Goal: Task Accomplishment & Management: Manage account settings

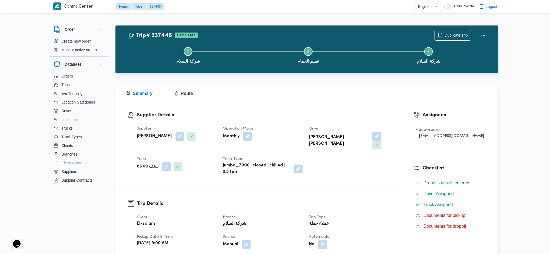
click at [237, 91] on div "Summary Route" at bounding box center [307, 92] width 383 height 13
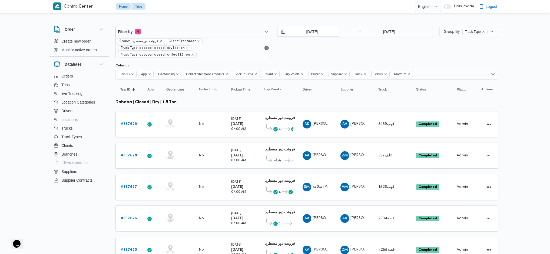
click at [299, 32] on input "[DATE]" at bounding box center [308, 31] width 61 height 11
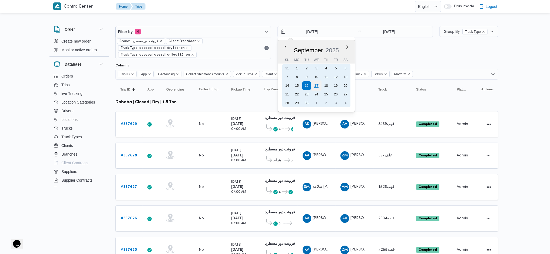
click at [316, 83] on div "17" at bounding box center [316, 85] width 10 height 10
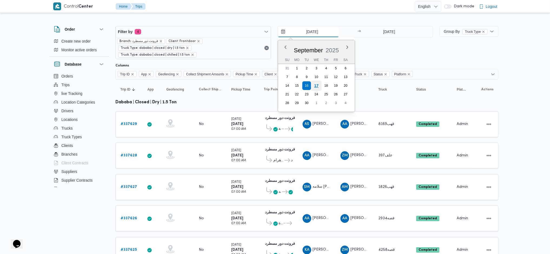
type input "[DATE]"
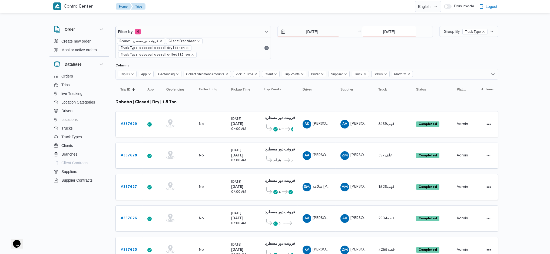
click at [387, 28] on input "[DATE]" at bounding box center [390, 31] width 54 height 11
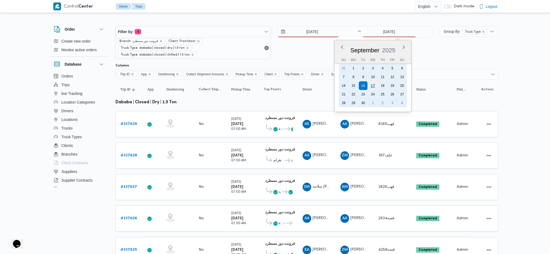
click at [374, 83] on div "17" at bounding box center [373, 85] width 10 height 10
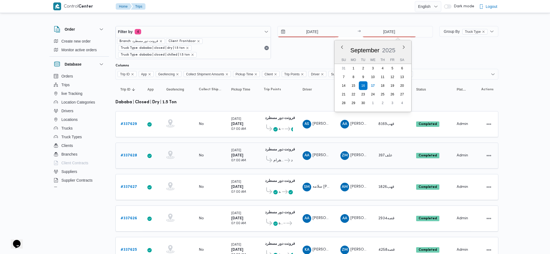
click at [324, 142] on td "Driver AA عبدالرحمن عماد غريب خليل" at bounding box center [317, 155] width 38 height 26
type input "17/9/2025"
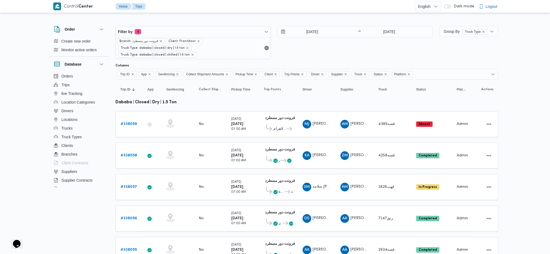
scroll to position [151, 0]
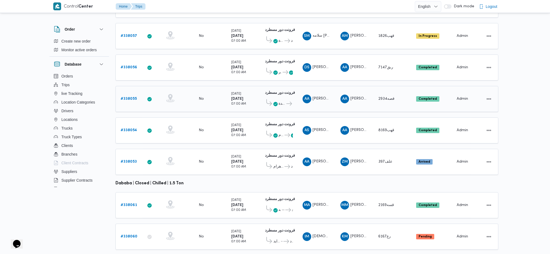
click at [384, 96] on span "قصه2934" at bounding box center [388, 99] width 18 height 6
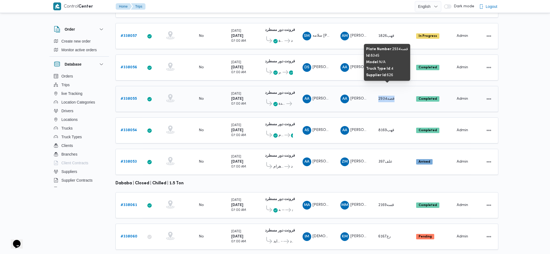
click at [384, 96] on span "قصه2934" at bounding box center [388, 99] width 18 height 6
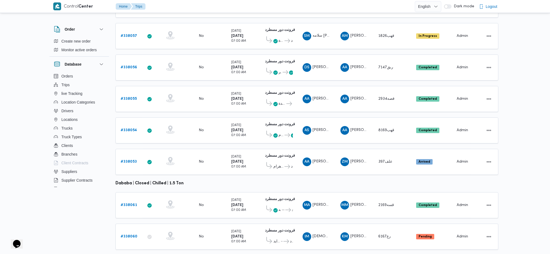
click at [374, 167] on table "Trip ID Click to sort in ascending order App Click to sort in ascending order G…" at bounding box center [307, 92] width 383 height 326
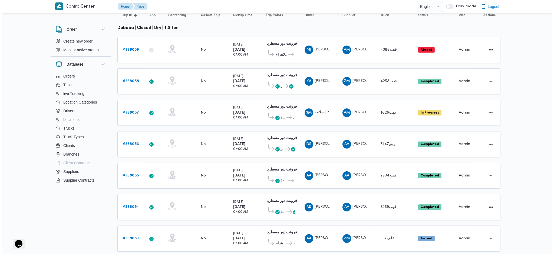
scroll to position [6, 0]
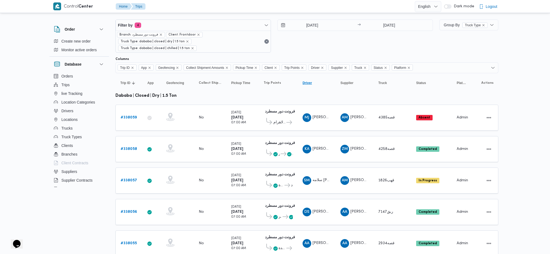
click at [326, 78] on span "Driver Click to sort in ascending order" at bounding box center [317, 82] width 32 height 9
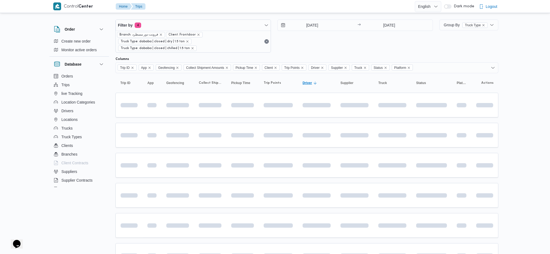
click at [326, 78] on span "Driver Click to sort in ascending order" at bounding box center [317, 82] width 32 height 9
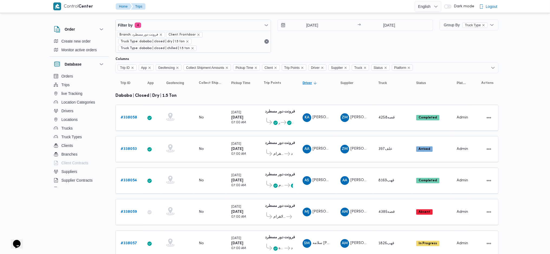
click at [326, 78] on span "Driver Click to sort in ascending order" at bounding box center [317, 82] width 32 height 9
click at [129, 116] on b "# 338055" at bounding box center [129, 118] width 16 height 4
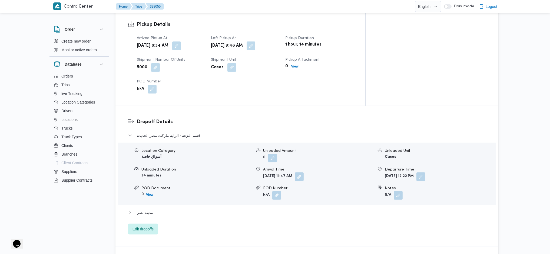
scroll to position [403, 0]
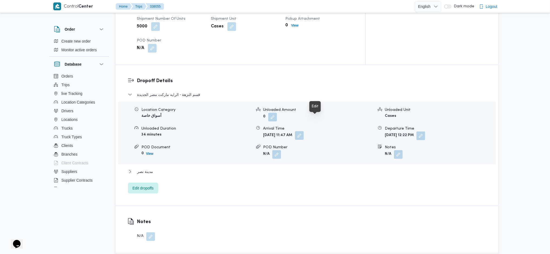
click at [304, 131] on button "button" at bounding box center [299, 135] width 9 height 9
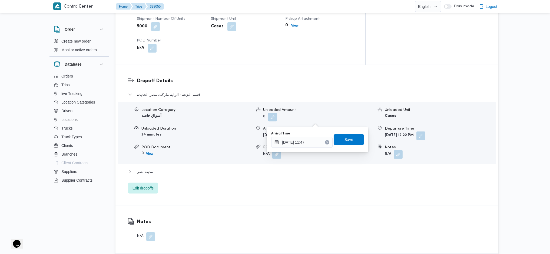
click at [326, 141] on icon "Clear input" at bounding box center [327, 142] width 2 height 2
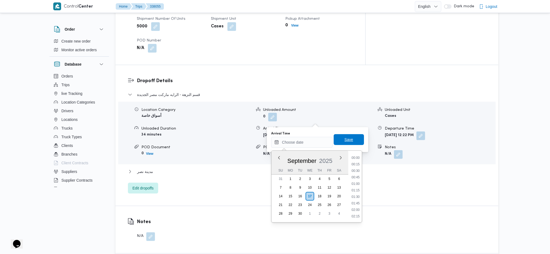
drag, startPoint x: 335, startPoint y: 139, endPoint x: 352, endPoint y: 142, distance: 17.0
click at [335, 138] on span "Save" at bounding box center [349, 139] width 30 height 11
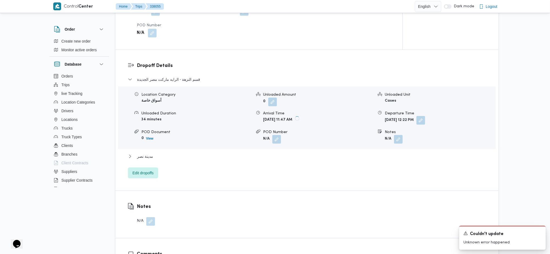
click at [425, 119] on button "button" at bounding box center [421, 120] width 9 height 9
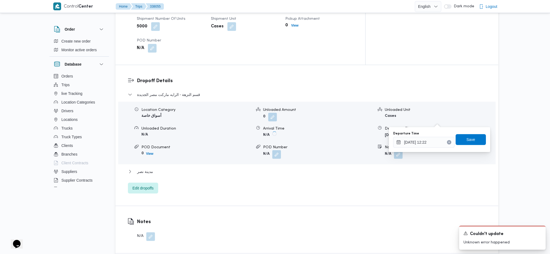
click at [447, 143] on button "Clear input" at bounding box center [449, 142] width 4 height 4
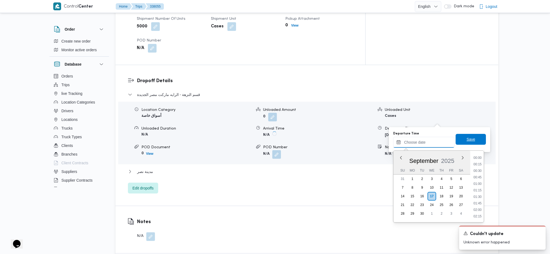
scroll to position [455, 0]
click at [453, 141] on span "Save" at bounding box center [471, 139] width 9 height 6
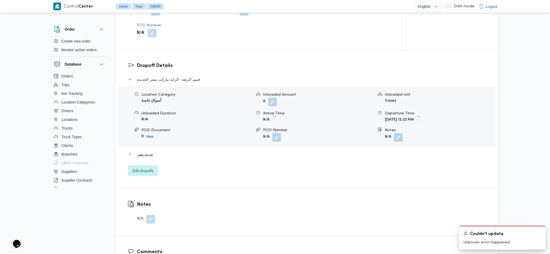
click at [145, 155] on span "مدينة نصر" at bounding box center [145, 154] width 16 height 6
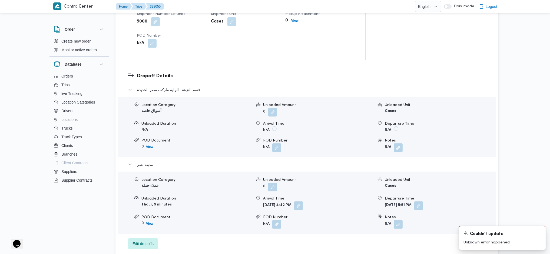
scroll to position [475, 0]
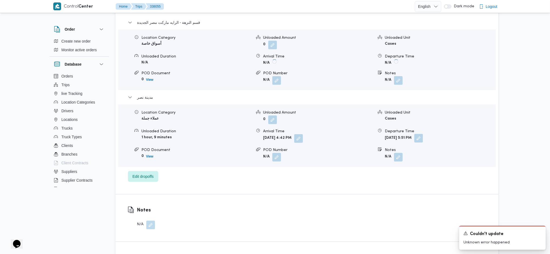
click at [423, 134] on button "button" at bounding box center [418, 138] width 9 height 9
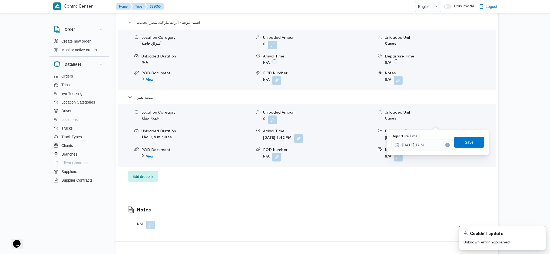
click at [447, 145] on icon "Clear input" at bounding box center [448, 145] width 2 height 2
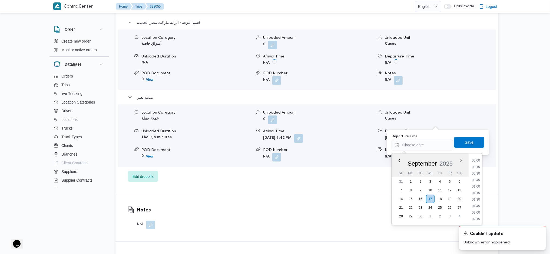
click at [453, 143] on span "Save" at bounding box center [469, 142] width 30 height 11
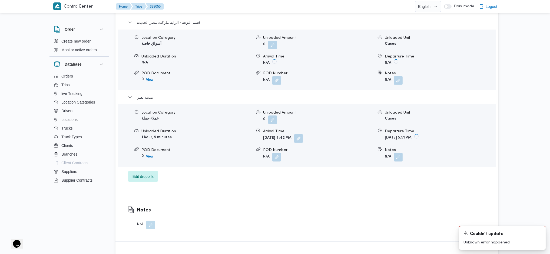
click at [303, 134] on span at bounding box center [297, 138] width 11 height 9
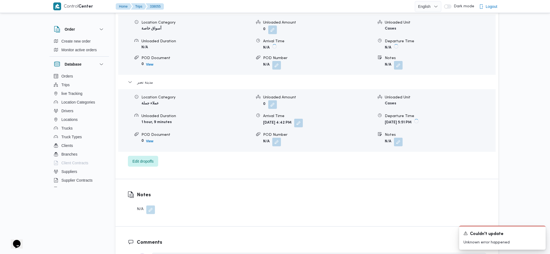
click at [303, 125] on button "button" at bounding box center [298, 123] width 9 height 9
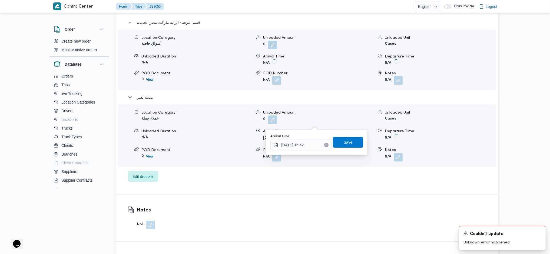
click at [325, 144] on icon "Clear input" at bounding box center [326, 145] width 2 height 2
click at [339, 144] on span "Save" at bounding box center [348, 141] width 30 height 11
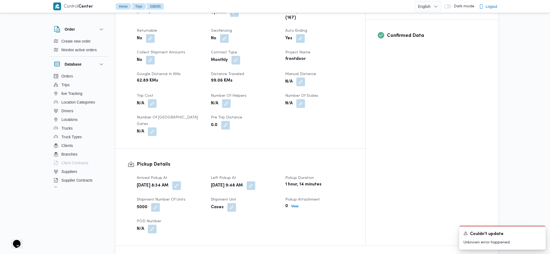
scroll to position [367, 0]
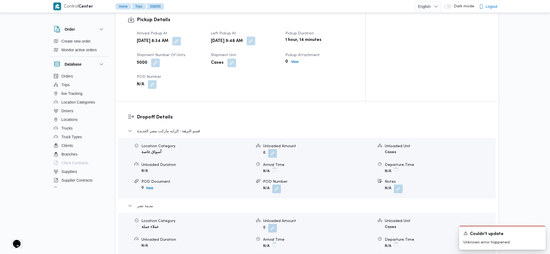
click at [255, 37] on button "button" at bounding box center [251, 41] width 9 height 9
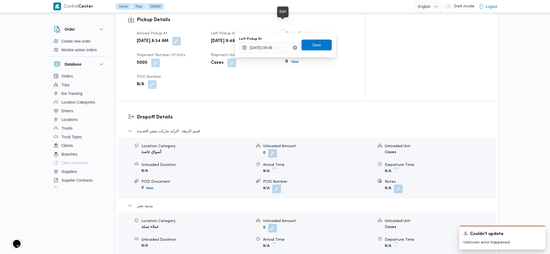
click at [270, 54] on div "You are in a dialog. To close this dialog, hit escape. Left Pickup At 17/09/202…" at bounding box center [285, 44] width 101 height 25
click at [271, 51] on input "17/09/2025 09:48" at bounding box center [269, 47] width 61 height 11
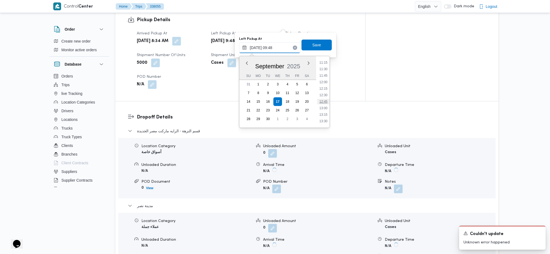
scroll to position [293, 0]
click at [327, 103] on li "12:45" at bounding box center [323, 100] width 12 height 5
type input "17/09/2025 12:45"
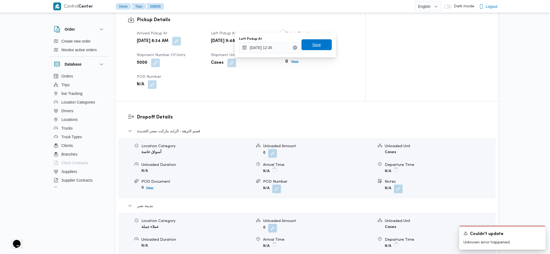
click at [312, 41] on span "Save" at bounding box center [316, 44] width 9 height 6
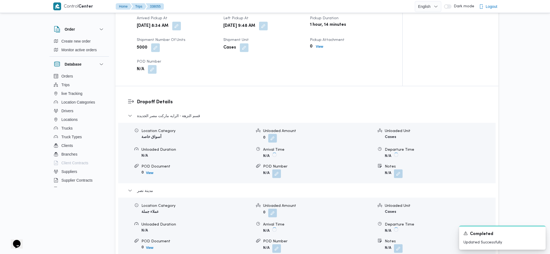
scroll to position [0, 0]
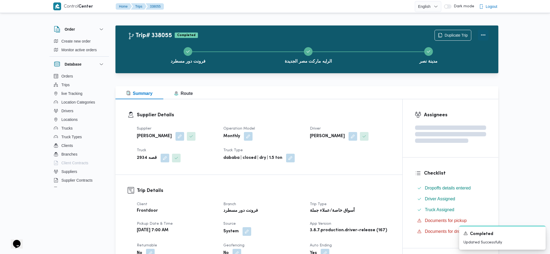
click at [453, 32] on button "Actions" at bounding box center [483, 34] width 11 height 11
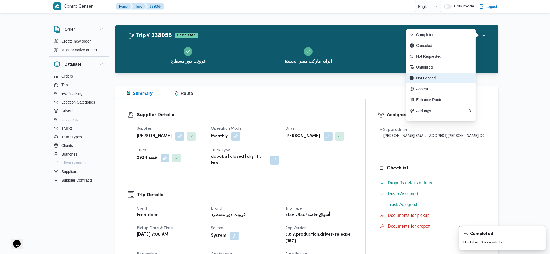
click at [433, 80] on span "Not Loaded" at bounding box center [444, 78] width 56 height 4
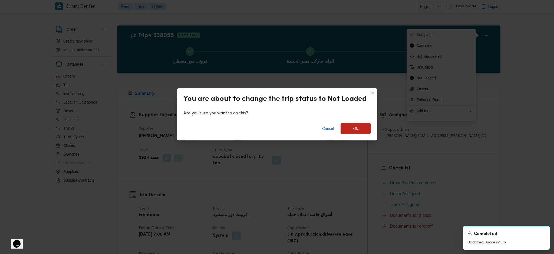
drag, startPoint x: 359, startPoint y: 138, endPoint x: 358, endPoint y: 134, distance: 4.6
click at [358, 135] on div "Cancel Ok" at bounding box center [277, 130] width 200 height 22
click at [358, 134] on div "Cancel Ok" at bounding box center [277, 130] width 200 height 22
click at [356, 129] on span "Ok" at bounding box center [355, 128] width 5 height 6
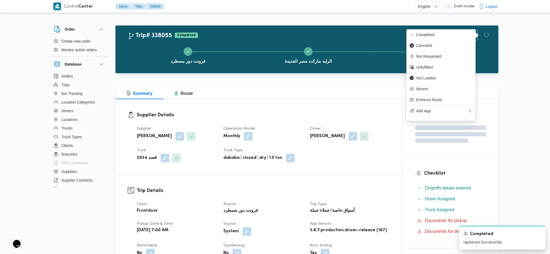
click at [354, 167] on div "Supplier Details Supplier عبدالله عيد عبدالسلام عبدالحافظ Operation Model Month…" at bounding box center [259, 136] width 287 height 75
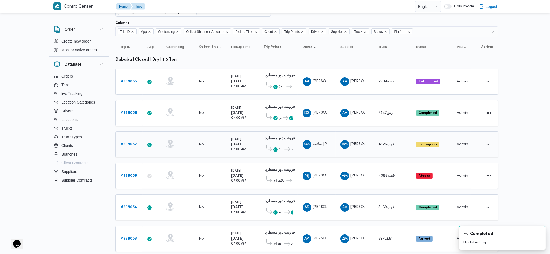
scroll to position [79, 0]
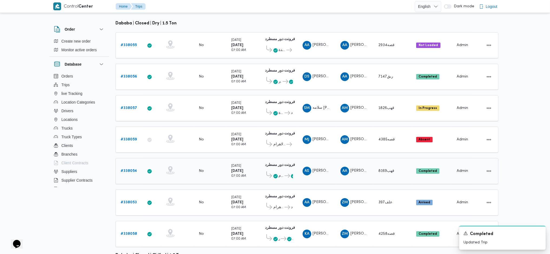
click at [132, 169] on b "# 338054" at bounding box center [129, 171] width 17 height 4
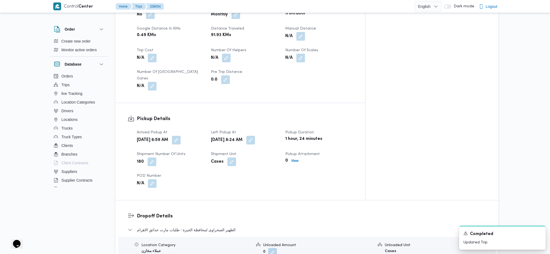
scroll to position [367, 0]
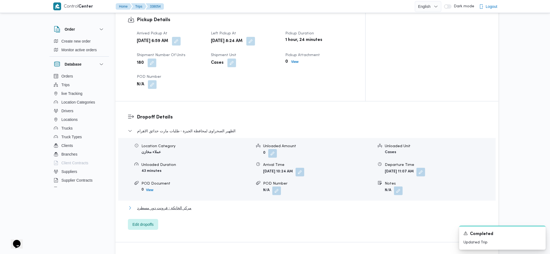
click at [179, 169] on span "مركز الخانكة - فرونت دور مسطرد" at bounding box center [164, 207] width 54 height 6
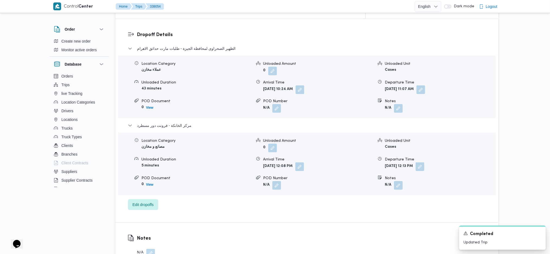
scroll to position [475, 0]
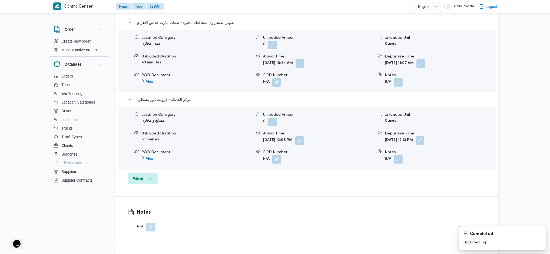
click at [425, 136] on button "button" at bounding box center [420, 140] width 9 height 9
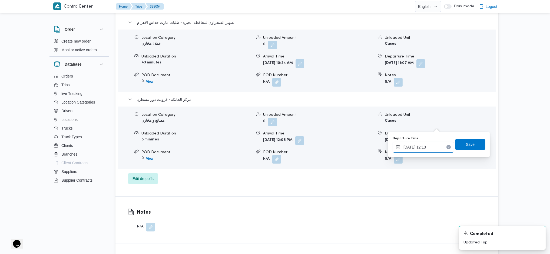
click at [417, 148] on input "17/09/2025 12:13" at bounding box center [423, 147] width 61 height 11
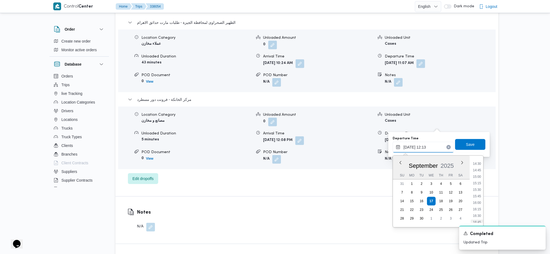
scroll to position [388, 0]
click at [453, 169] on li "16:00" at bounding box center [477, 189] width 12 height 5
type input "17/09/2025 16:00"
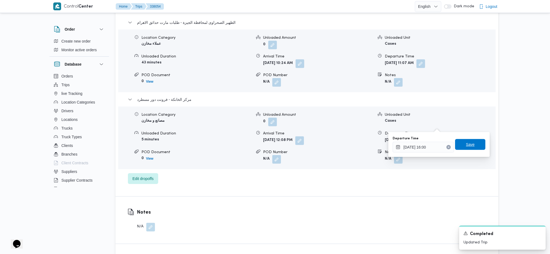
click at [453, 145] on span "Save" at bounding box center [470, 144] width 30 height 11
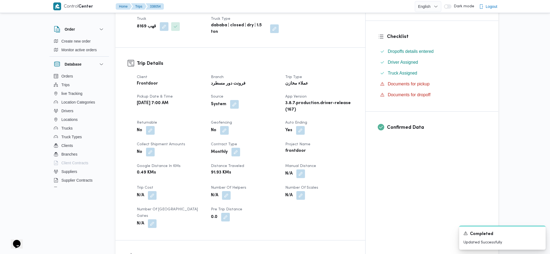
scroll to position [180, 0]
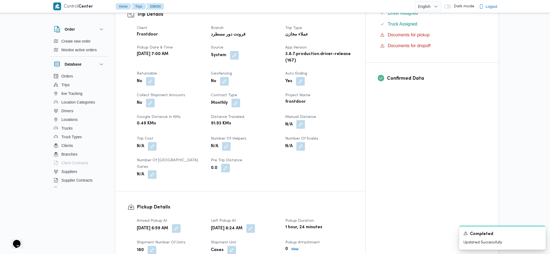
click at [305, 120] on button "button" at bounding box center [301, 124] width 9 height 9
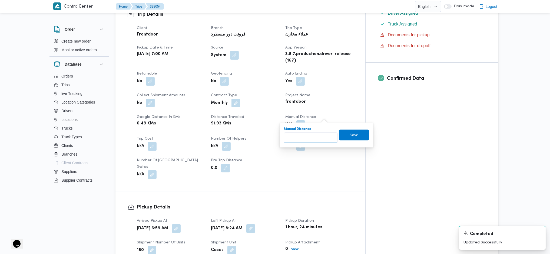
click at [311, 136] on input "Manual Distance" at bounding box center [311, 137] width 54 height 11
type input "120"
click button "Save" at bounding box center [354, 134] width 30 height 11
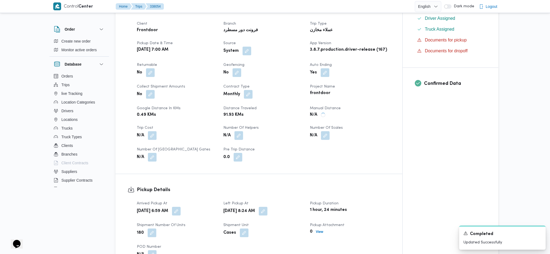
scroll to position [0, 0]
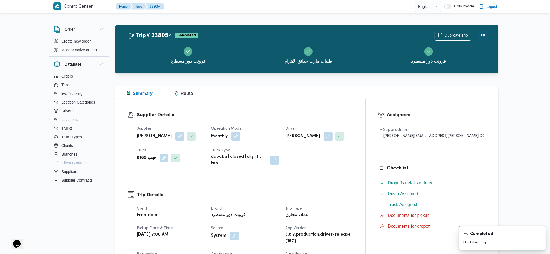
click at [453, 36] on button "Actions" at bounding box center [483, 34] width 11 height 11
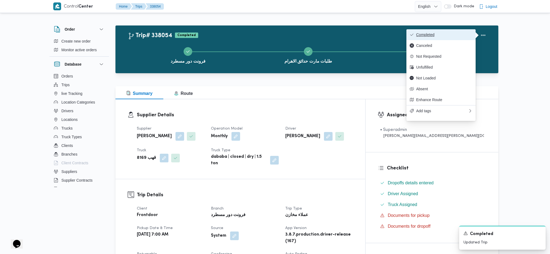
click at [453, 38] on button "Completed" at bounding box center [441, 34] width 69 height 11
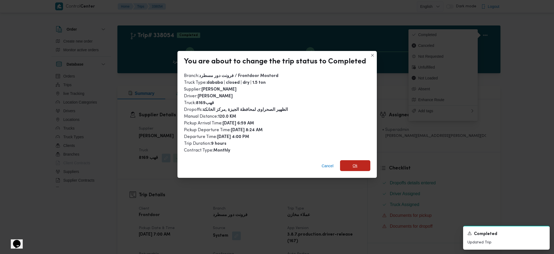
click at [354, 163] on span "Ok" at bounding box center [355, 165] width 5 height 6
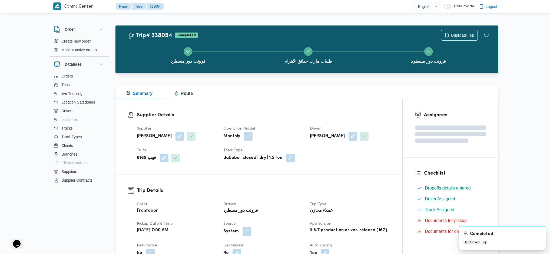
click at [346, 169] on dt "Trip Type" at bounding box center [350, 204] width 80 height 6
click at [153, 137] on b "عبدالله عيد عبدالسلام عبدالحافظ" at bounding box center [154, 136] width 35 height 6
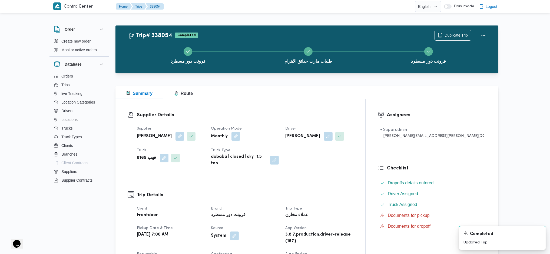
click at [153, 137] on b "عبدالله عيد عبدالسلام عبدالحافظ" at bounding box center [154, 136] width 35 height 6
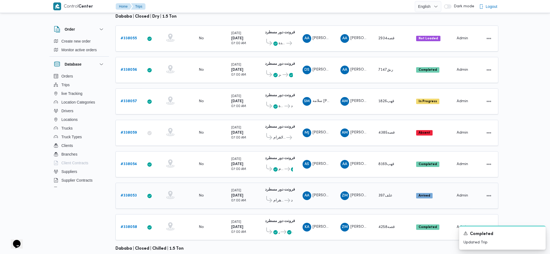
scroll to position [14, 0]
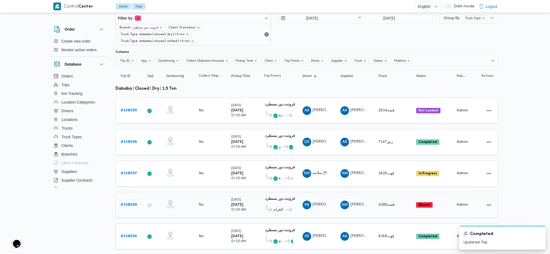
click at [133, 169] on b "# 338059" at bounding box center [129, 205] width 16 height 4
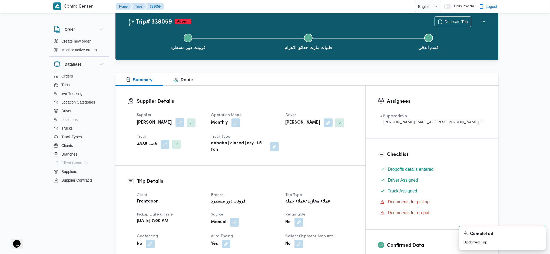
click at [183, 121] on button "button" at bounding box center [180, 122] width 9 height 9
click at [173, 144] on span "عبدالمنعم مجدي السيد عواد" at bounding box center [157, 144] width 31 height 6
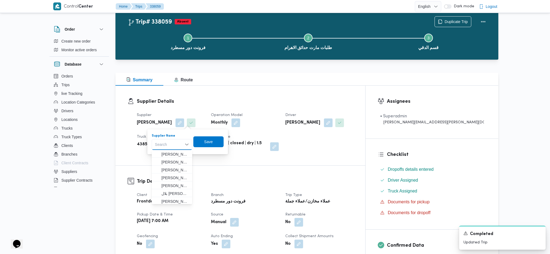
drag, startPoint x: 175, startPoint y: 144, endPoint x: 156, endPoint y: 142, distance: 19.0
click at [156, 142] on div at bounding box center [155, 144] width 3 height 9
paste input "عبدالله عيد عبدالسلام عبدالحافظ"
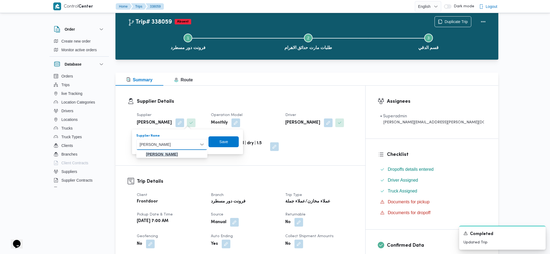
type input "عبدالله عيد عبدالسلام عبدالحافظ"
click at [178, 155] on mark "عبدالله عيد عبدالسلام عبدالحافظ" at bounding box center [162, 154] width 32 height 4
click at [211, 144] on span "Save" at bounding box center [206, 141] width 9 height 6
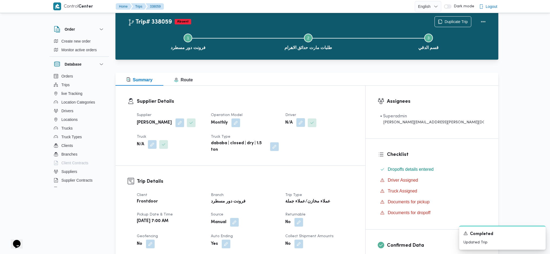
click at [305, 124] on button "button" at bounding box center [301, 122] width 9 height 9
click at [314, 139] on div "Choose a driver Search" at bounding box center [314, 141] width 41 height 16
click at [313, 145] on div "Search" at bounding box center [314, 144] width 41 height 11
type input "امير"
click at [312, 153] on span "امير صلاح محمد السيد" at bounding box center [318, 154] width 28 height 6
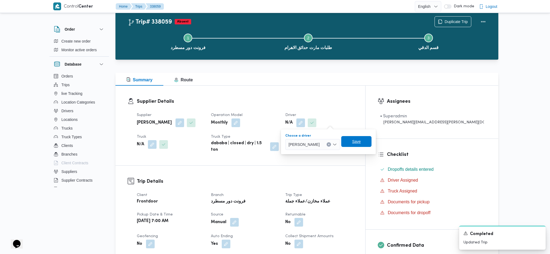
click at [353, 144] on span "Save" at bounding box center [356, 141] width 30 height 11
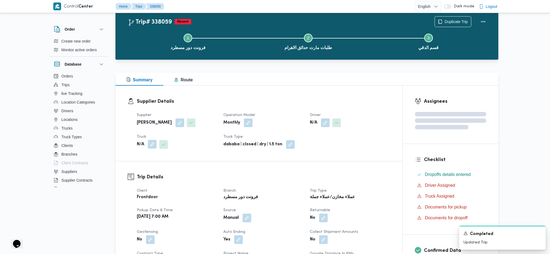
click at [149, 145] on button "button" at bounding box center [152, 144] width 9 height 9
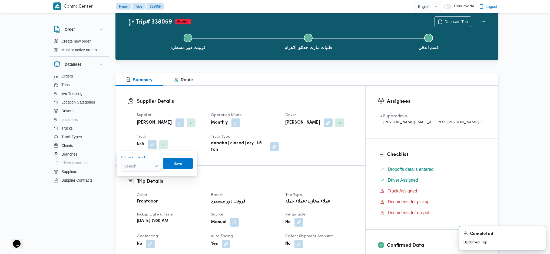
click at [142, 161] on div "Search" at bounding box center [141, 165] width 41 height 11
type input "81"
click at [146, 169] on span "قهب 81 69 | null" at bounding box center [145, 191] width 28 height 6
click at [179, 168] on span "Save" at bounding box center [182, 163] width 30 height 11
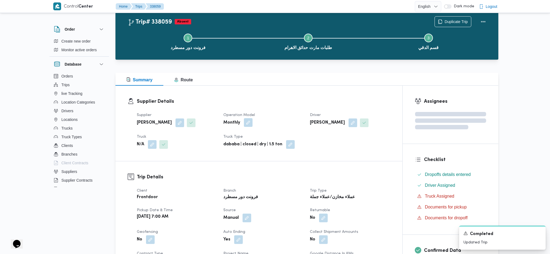
drag, startPoint x: 250, startPoint y: 119, endPoint x: 247, endPoint y: 124, distance: 5.8
click at [249, 121] on button "button" at bounding box center [248, 122] width 9 height 9
click at [230, 146] on input "Contract type" at bounding box center [229, 144] width 1 height 6
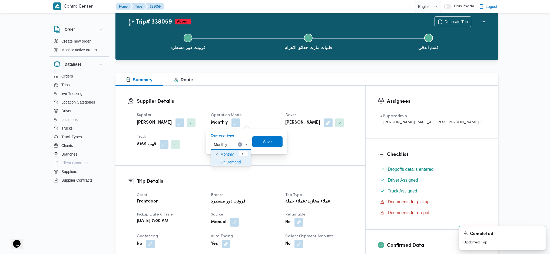
click at [229, 162] on span "On Demand" at bounding box center [235, 162] width 28 height 6
click at [272, 141] on span "Save" at bounding box center [269, 141] width 9 height 6
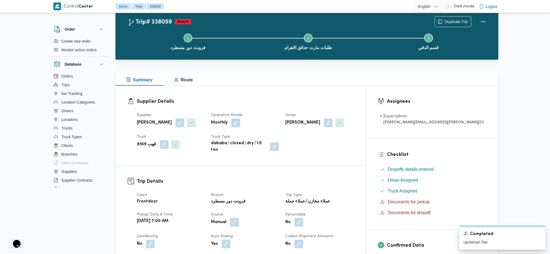
click at [213, 169] on h3 "Trip Details" at bounding box center [245, 180] width 216 height 7
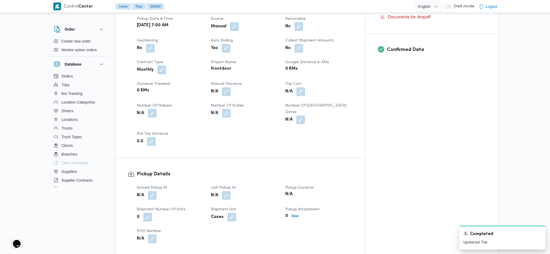
scroll to position [230, 0]
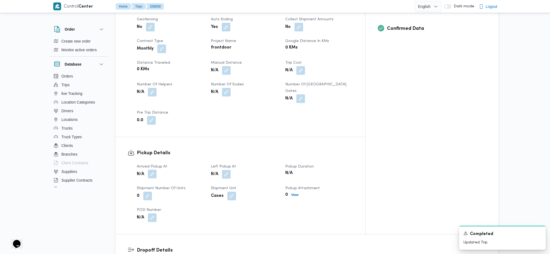
click at [149, 169] on button "button" at bounding box center [152, 173] width 9 height 9
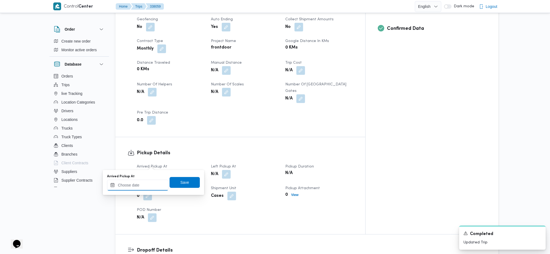
click at [141, 169] on input "Arrived Pickup At" at bounding box center [137, 184] width 61 height 11
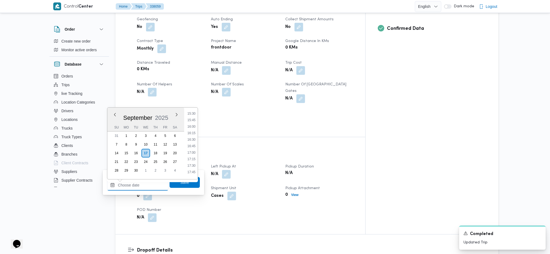
scroll to position [383, 0]
drag, startPoint x: 188, startPoint y: 154, endPoint x: 190, endPoint y: 169, distance: 15.5
click at [188, 154] on li "16:15" at bounding box center [191, 153] width 12 height 5
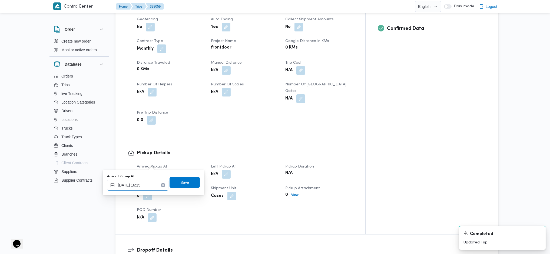
type input "17/09/2025 16:15"
click at [180, 169] on span "Save" at bounding box center [184, 182] width 9 height 6
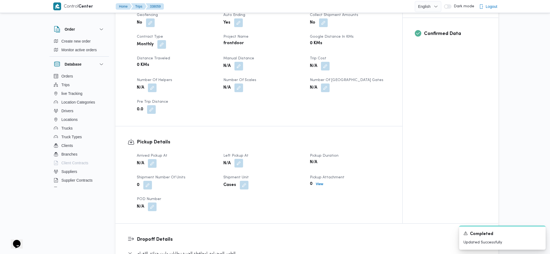
click at [240, 160] on button "button" at bounding box center [239, 163] width 9 height 9
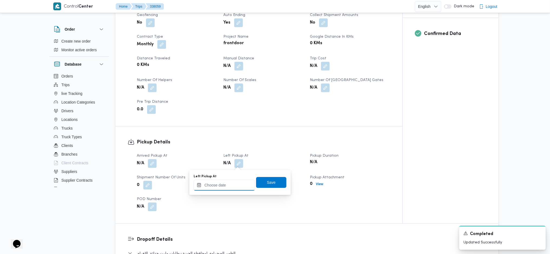
click at [224, 169] on input "Left Pickup At" at bounding box center [224, 184] width 61 height 11
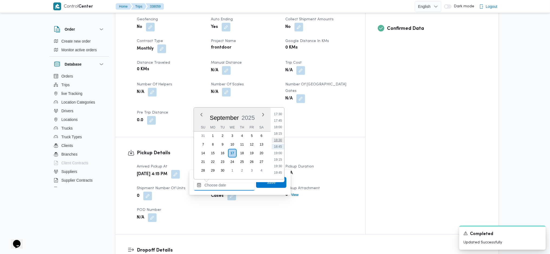
scroll to position [419, 0]
click at [278, 153] on ul "00:00 00:15 00:30 00:45 01:00 01:15 01:30 01:45 02:00 02:15 02:30 02:45 03:00 0…" at bounding box center [278, 143] width 12 height 63
click at [278, 148] on li "17:30" at bounding box center [278, 149] width 12 height 5
type input "17/09/2025 17:30"
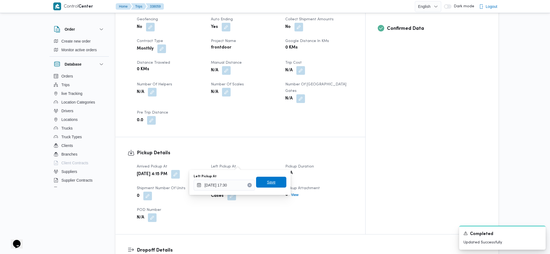
click at [267, 169] on span "Save" at bounding box center [271, 182] width 9 height 6
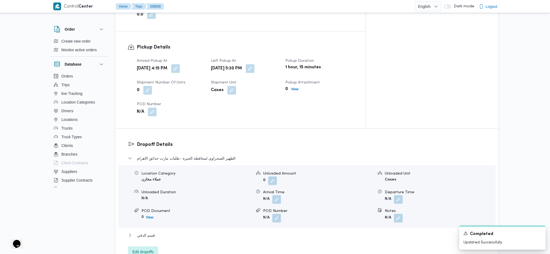
scroll to position [338, 0]
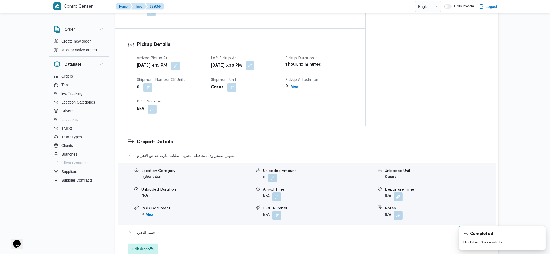
click at [255, 61] on button "button" at bounding box center [250, 65] width 9 height 9
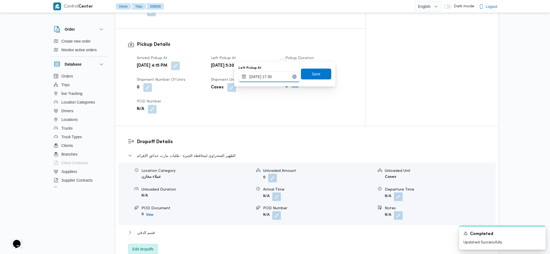
click at [269, 75] on input "17/09/2025 17:30" at bounding box center [269, 76] width 61 height 11
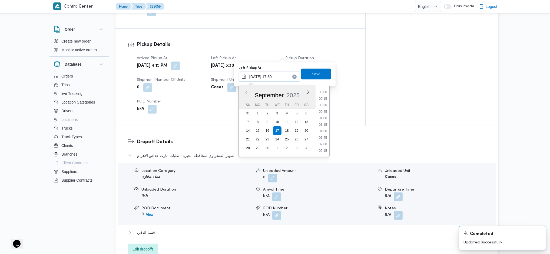
scroll to position [422, 0]
click at [327, 111] on li "17:00" at bounding box center [323, 110] width 12 height 5
type input "17/09/2025 17:30"
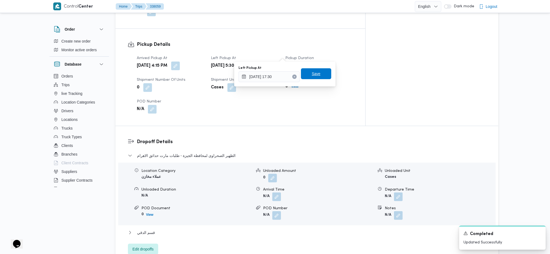
click at [318, 74] on span "Save" at bounding box center [316, 73] width 30 height 11
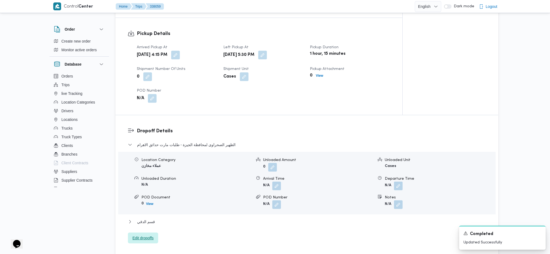
click at [146, 169] on span "Edit dropoffs" at bounding box center [143, 237] width 21 height 6
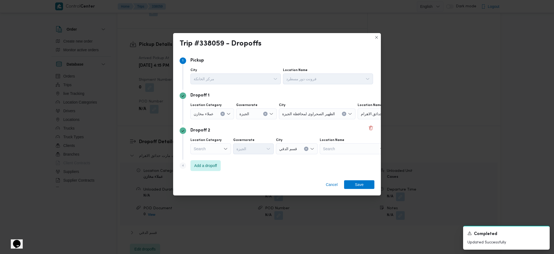
click at [224, 151] on div "Search" at bounding box center [210, 148] width 41 height 11
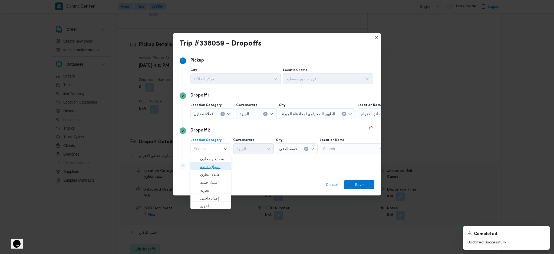
click at [217, 162] on span "أسواق خاصة" at bounding box center [211, 166] width 36 height 9
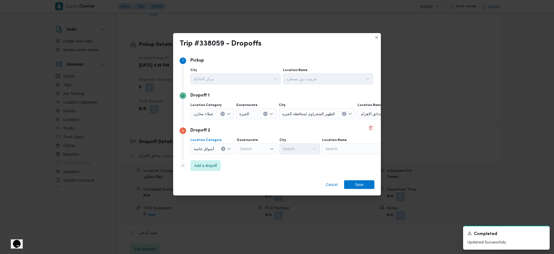
click at [223, 149] on icon "Clear input" at bounding box center [222, 148] width 1 height 1
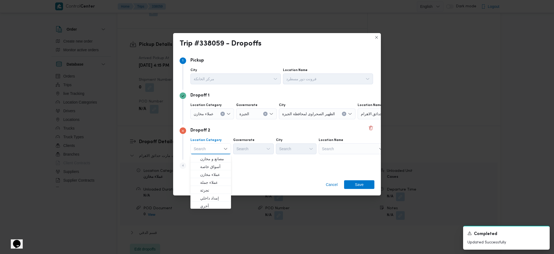
click at [346, 150] on div "Search" at bounding box center [353, 148] width 68 height 11
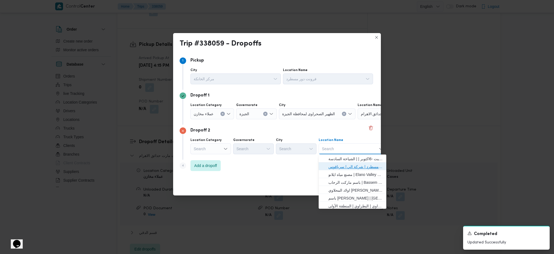
drag, startPoint x: 348, startPoint y: 163, endPoint x: 370, endPoint y: 203, distance: 46.5
click at [348, 163] on span "فرونت دور مسطرد | شركة الي | سرياقوس" at bounding box center [352, 166] width 63 height 9
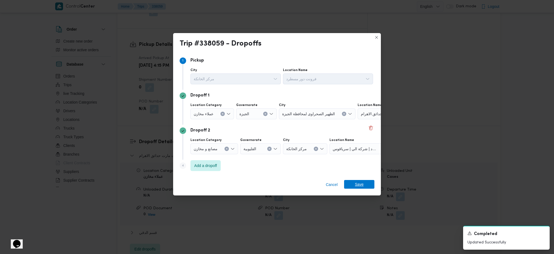
drag, startPoint x: 362, startPoint y: 181, endPoint x: 362, endPoint y: 184, distance: 3.2
click at [362, 169] on span "Save" at bounding box center [359, 184] width 9 height 9
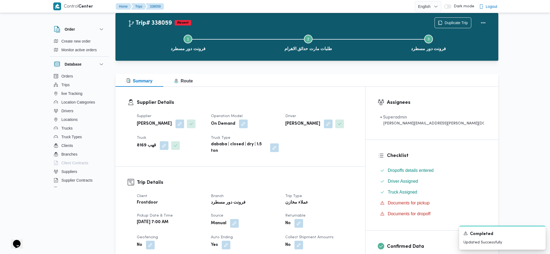
scroll to position [0, 0]
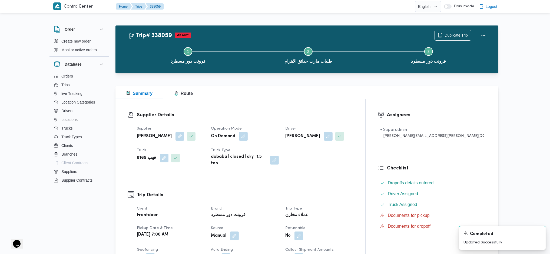
drag, startPoint x: 314, startPoint y: 90, endPoint x: 304, endPoint y: 85, distance: 11.1
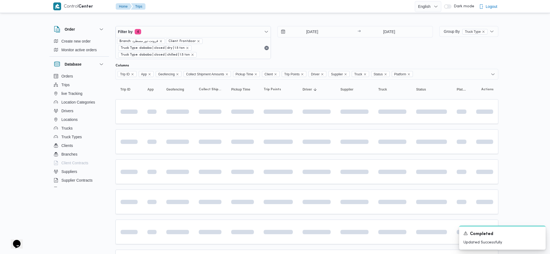
scroll to position [14, 0]
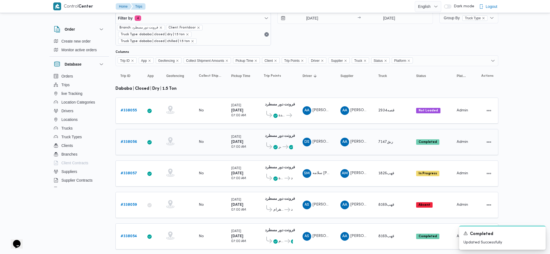
click at [130, 140] on b "# 338056" at bounding box center [129, 142] width 17 height 4
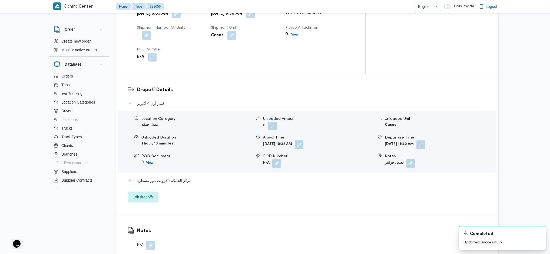
scroll to position [410, 0]
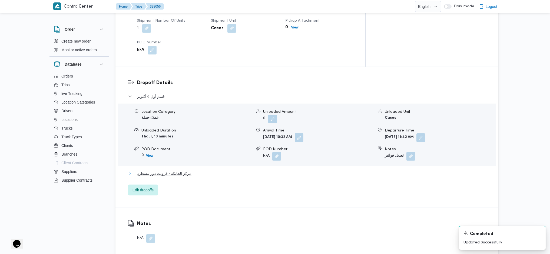
click at [183, 169] on span "مركز الخانكة - فرونت دور مسطرد" at bounding box center [164, 173] width 54 height 6
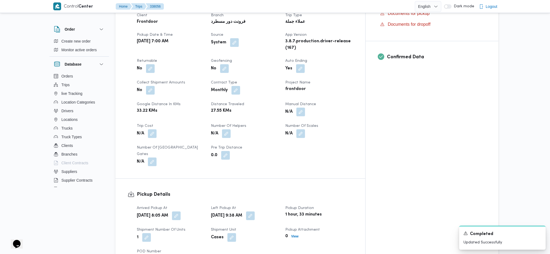
scroll to position [0, 0]
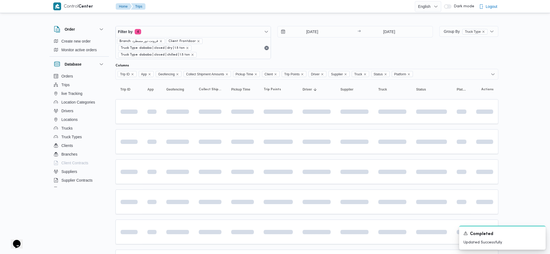
scroll to position [14, 0]
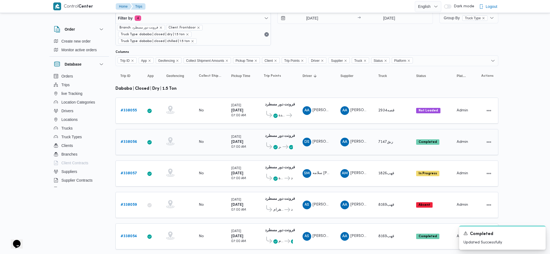
click at [133, 140] on b "# 338056" at bounding box center [129, 142] width 17 height 4
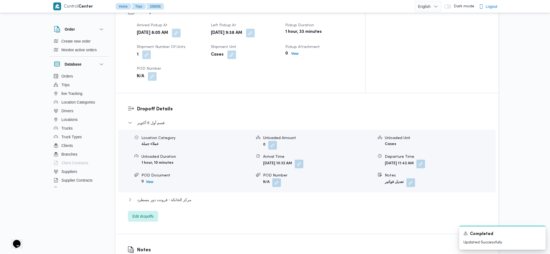
scroll to position [410, 0]
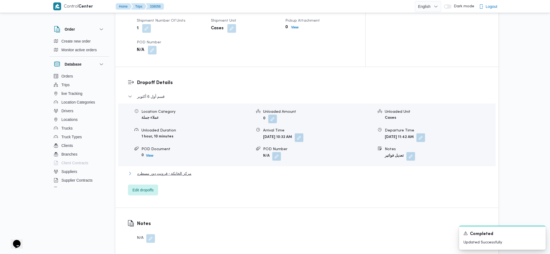
click at [167, 169] on span "مركز الخانكة - فرونت دور مسطرد" at bounding box center [164, 173] width 54 height 6
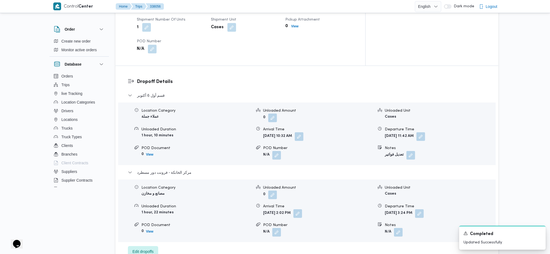
scroll to position [555, 0]
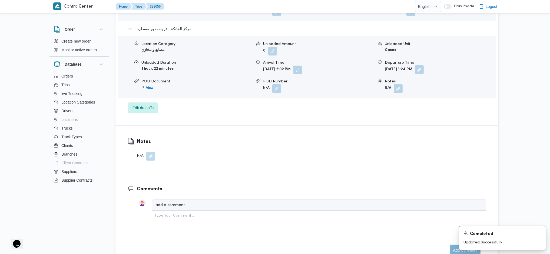
drag, startPoint x: 438, startPoint y: 51, endPoint x: 438, endPoint y: 44, distance: 7.0
click at [438, 51] on div "Location Category مصانع و مخازن Unloaded Amount 0 Unloaded Unit Cases Unloaded …" at bounding box center [307, 66] width 382 height 61
click at [424, 65] on button "button" at bounding box center [419, 69] width 9 height 9
click at [425, 71] on input "17/09/2025 15:24" at bounding box center [422, 67] width 61 height 11
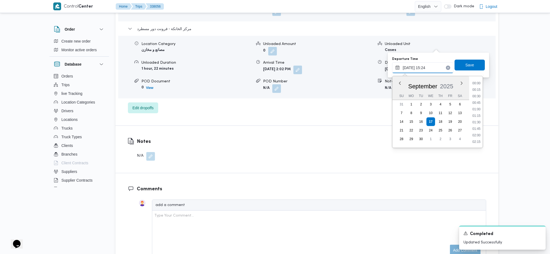
scroll to position [364, 0]
click at [453, 140] on li "16:15" at bounding box center [477, 141] width 12 height 5
type input "17/09/2025 16:15"
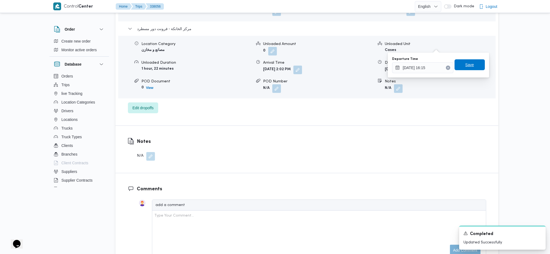
click at [453, 65] on span "Save" at bounding box center [470, 64] width 9 height 6
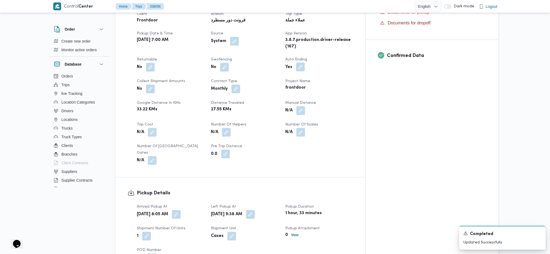
scroll to position [194, 0]
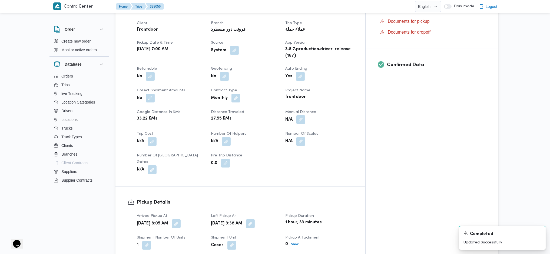
click at [305, 115] on button "button" at bounding box center [301, 119] width 9 height 9
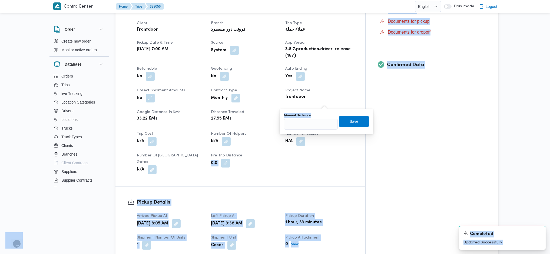
click at [294, 127] on input "Manual Distance" at bounding box center [311, 124] width 54 height 11
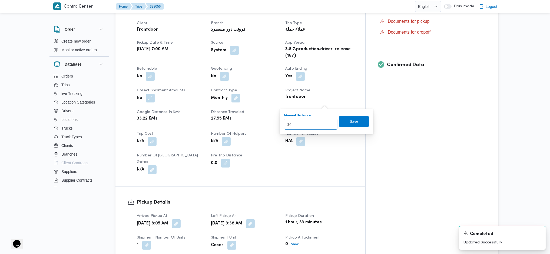
type input "142"
click at [358, 124] on span "Save" at bounding box center [354, 121] width 30 height 11
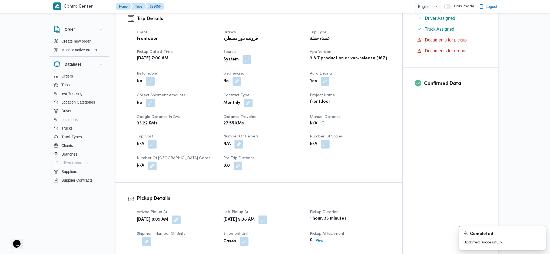
scroll to position [0, 0]
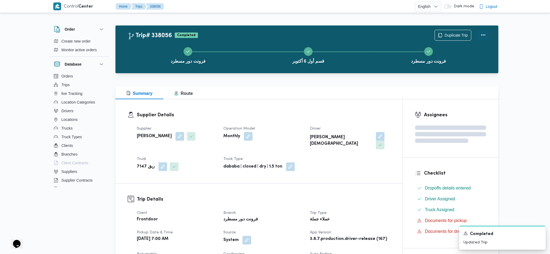
click at [453, 39] on button "Actions" at bounding box center [483, 34] width 11 height 11
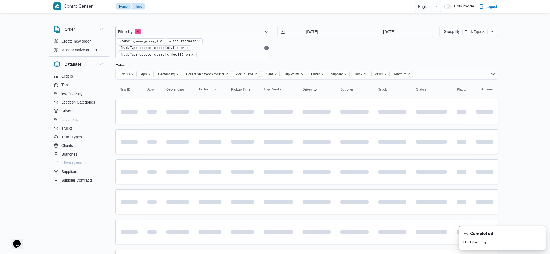
scroll to position [14, 0]
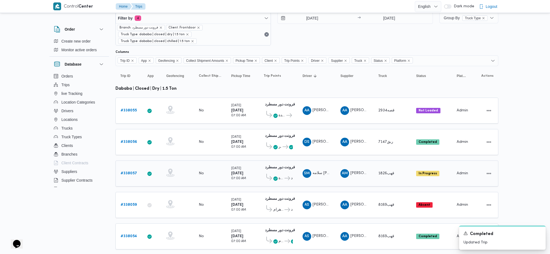
click at [132, 169] on link "# 338057" at bounding box center [129, 173] width 17 height 6
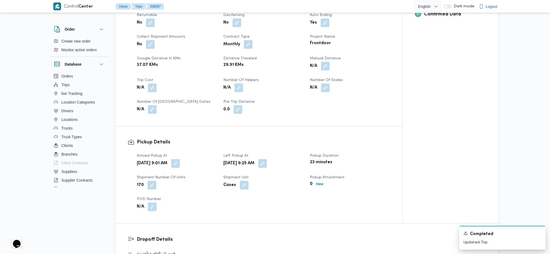
scroll to position [374, 0]
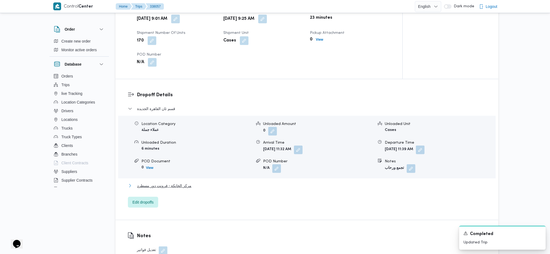
click at [182, 169] on span "مركز الخانكة - فرونت دور مسطرد" at bounding box center [164, 185] width 54 height 6
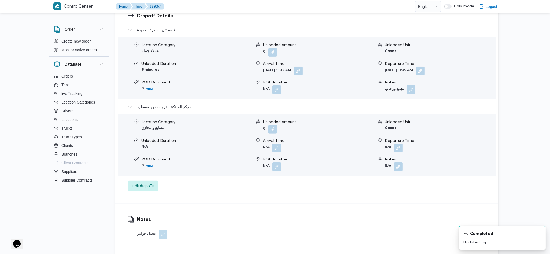
scroll to position [482, 0]
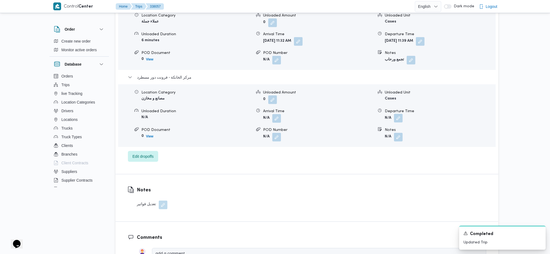
click at [400, 119] on button "button" at bounding box center [398, 118] width 9 height 9
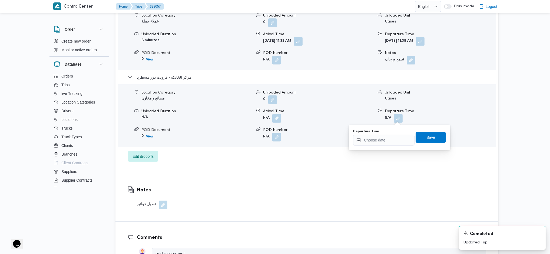
click at [383, 146] on div "You are in a dialog. To close this dialog, hit escape. Departure Time Save" at bounding box center [399, 137] width 101 height 25
drag, startPoint x: 389, startPoint y: 140, endPoint x: 392, endPoint y: 144, distance: 5.6
click at [389, 141] on input "Departure Time" at bounding box center [383, 139] width 61 height 11
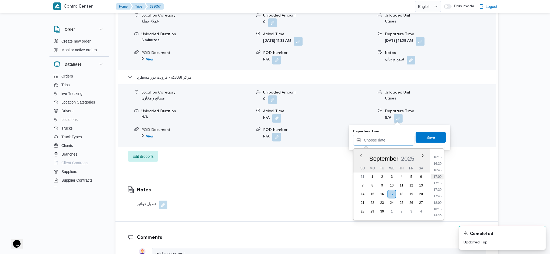
scroll to position [419, 0]
drag, startPoint x: 436, startPoint y: 177, endPoint x: 435, endPoint y: 168, distance: 9.0
click at [436, 169] on li "17:00" at bounding box center [438, 177] width 12 height 5
type input "17/09/2025 17:00"
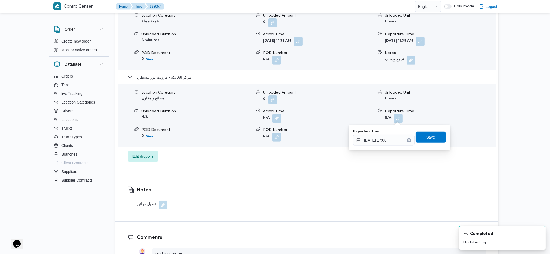
click at [430, 140] on span "Save" at bounding box center [431, 137] width 9 height 6
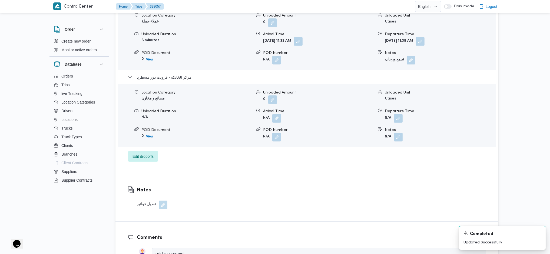
scroll to position [194, 0]
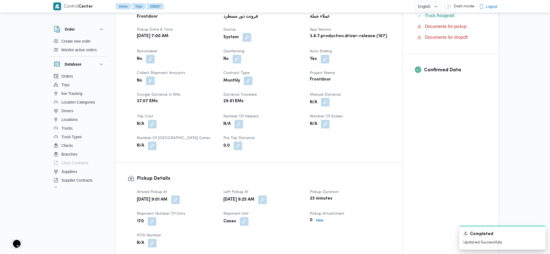
click at [332, 101] on div "N/A" at bounding box center [350, 102] width 81 height 10
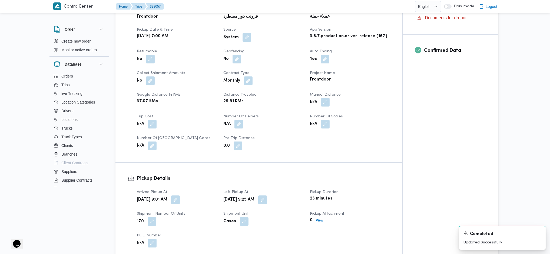
click at [327, 101] on button "button" at bounding box center [325, 102] width 9 height 9
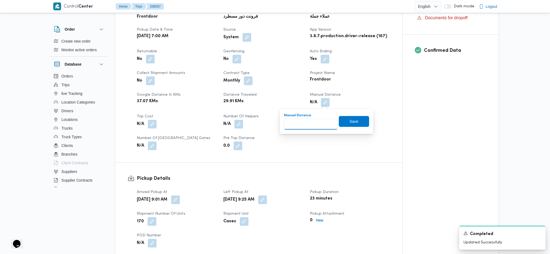
click at [308, 119] on input "Manual Distance" at bounding box center [311, 124] width 54 height 11
type input "136"
click at [346, 114] on div "Manual Distance 136 Save" at bounding box center [327, 121] width 86 height 17
click at [349, 117] on span "Save" at bounding box center [354, 121] width 30 height 11
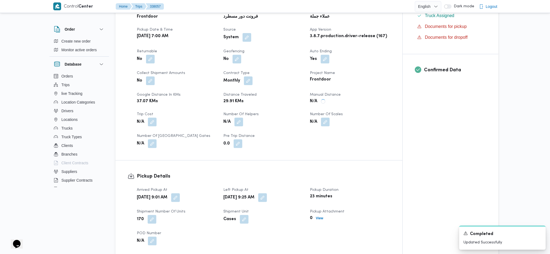
scroll to position [0, 0]
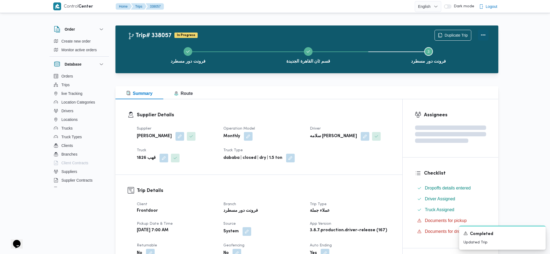
click at [453, 33] on button "Actions" at bounding box center [483, 34] width 11 height 11
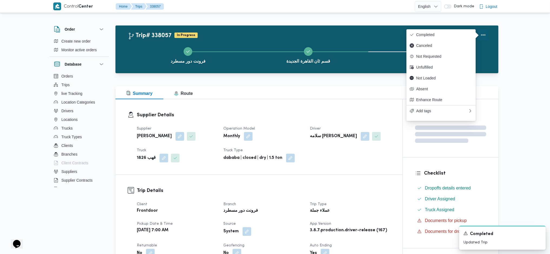
click at [453, 33] on span "Completed" at bounding box center [444, 34] width 56 height 4
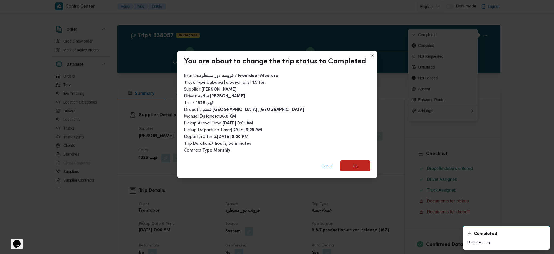
click at [353, 166] on span "Ok" at bounding box center [355, 165] width 5 height 6
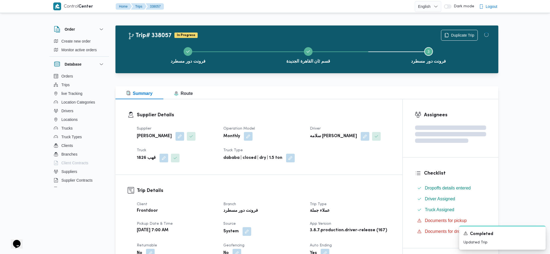
click at [291, 69] on div "فرونت دور مسطرد قسم ثان القاهرة الجديدة Step 3 is incomplete 3 فرونت دور مسطرد" at bounding box center [308, 54] width 367 height 35
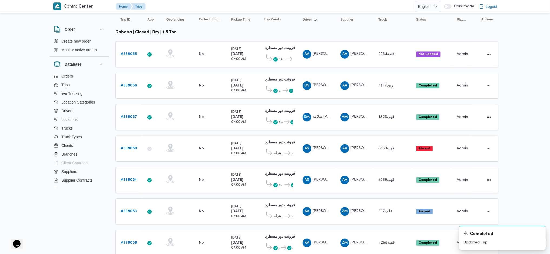
scroll to position [122, 0]
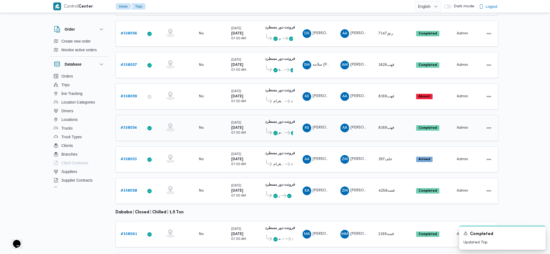
click at [130, 126] on b "# 338054" at bounding box center [129, 128] width 17 height 4
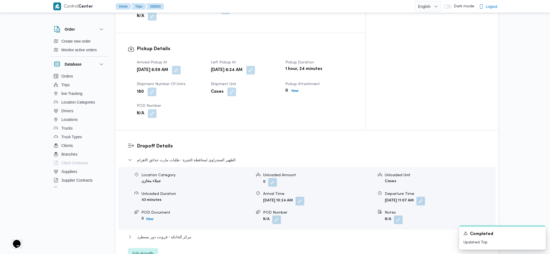
scroll to position [194, 0]
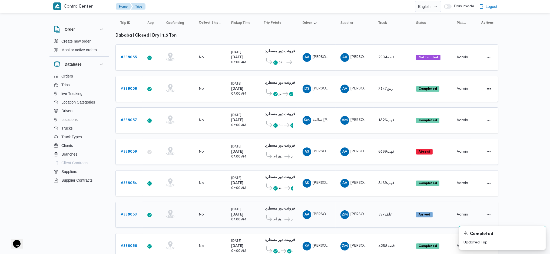
scroll to position [79, 0]
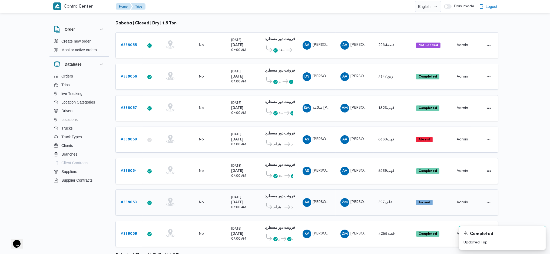
click at [123, 169] on b "# 338053" at bounding box center [129, 202] width 16 height 4
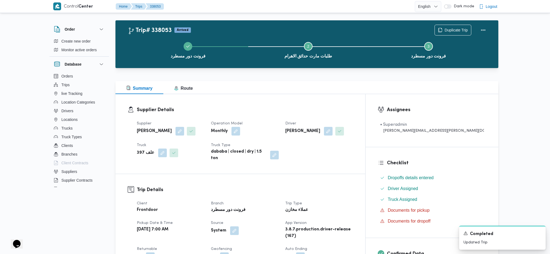
scroll to position [180, 0]
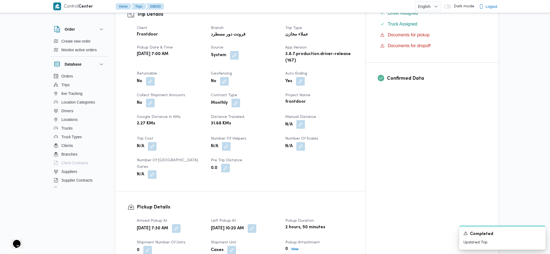
click at [305, 120] on button "button" at bounding box center [301, 124] width 9 height 9
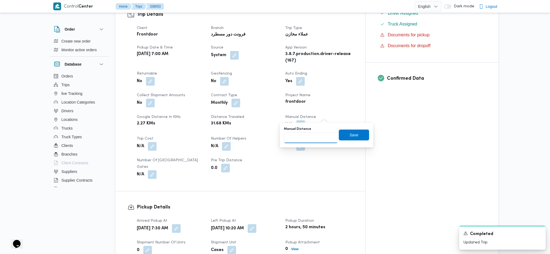
click at [304, 134] on input "Manual Distance" at bounding box center [311, 137] width 54 height 11
type input "120"
click at [350, 135] on span "Save" at bounding box center [354, 134] width 9 height 6
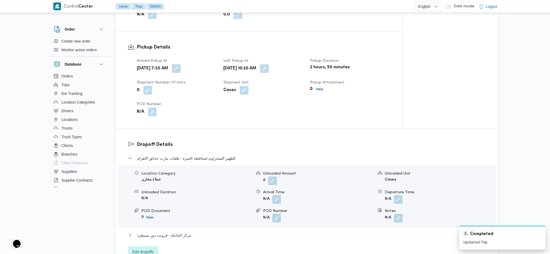
scroll to position [433, 0]
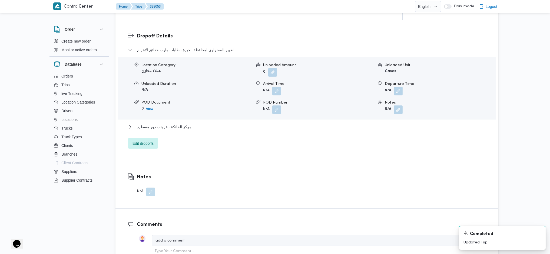
click at [181, 123] on div "الظهير الصحراوى لمحافظة الجيزة - طلبات مارت حدائق الاهرام Location Category عمل…" at bounding box center [307, 98] width 358 height 102
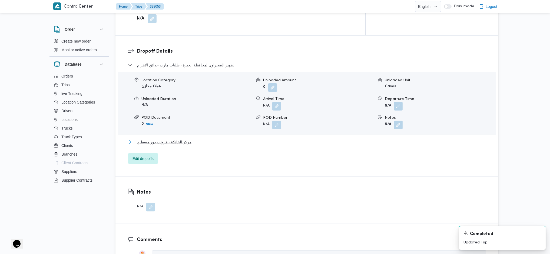
click at [181, 139] on span "مركز الخانكة - فرونت دور مسطرد" at bounding box center [164, 142] width 54 height 6
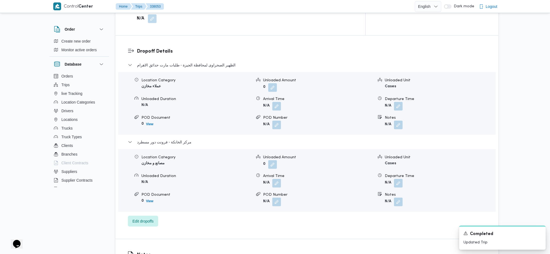
click at [397, 169] on div "Location Category مصانع و مخازن Unloaded Amount 0 Unloaded Unit Cases Unloaded …" at bounding box center [307, 179] width 382 height 61
click at [397, 169] on button "button" at bounding box center [398, 182] width 9 height 9
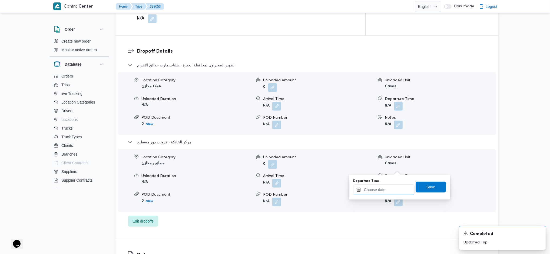
click at [379, 169] on input "Departure Time" at bounding box center [383, 189] width 61 height 11
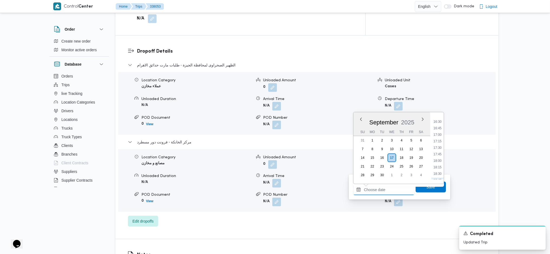
scroll to position [419, 0]
click at [439, 151] on ul "00:00 00:15 00:30 00:45 01:00 01:15 01:30 01:45 02:00 02:15 02:30 02:45 03:00 0…" at bounding box center [438, 147] width 12 height 63
click at [437, 134] on li "16:45" at bounding box center [438, 135] width 12 height 5
type input "17/09/2025 16:45"
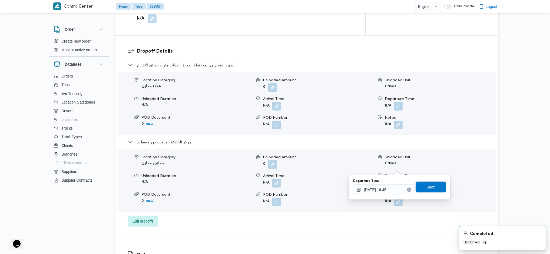
drag, startPoint x: 425, startPoint y: 185, endPoint x: 328, endPoint y: 156, distance: 101.0
click at [427, 169] on span "Save" at bounding box center [431, 186] width 9 height 6
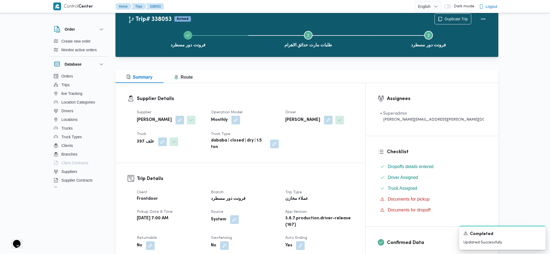
scroll to position [0, 0]
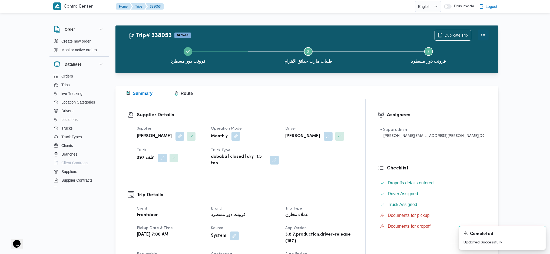
click at [453, 34] on button "Actions" at bounding box center [483, 34] width 11 height 11
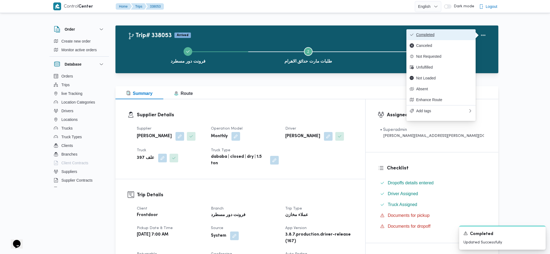
click at [452, 36] on span "Completed" at bounding box center [444, 34] width 56 height 4
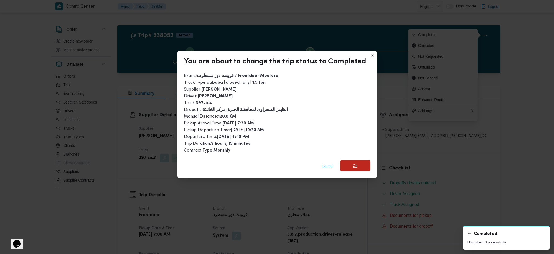
click at [346, 164] on span "Ok" at bounding box center [355, 165] width 30 height 11
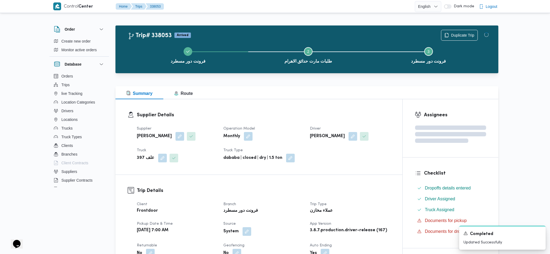
click at [353, 169] on h3 "Trip Details" at bounding box center [264, 190] width 254 height 7
click at [274, 108] on div "Supplier Details Supplier زياد محمد سيد عتريس Operation Model Monthly Driver عب…" at bounding box center [259, 136] width 287 height 75
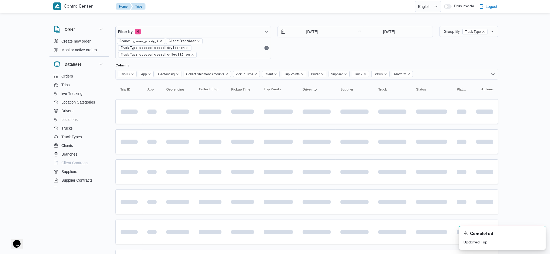
scroll to position [85, 0]
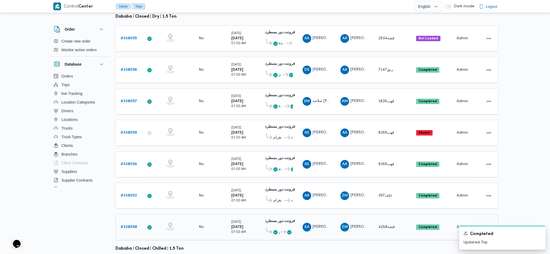
click at [131, 169] on b "# 338058" at bounding box center [129, 227] width 17 height 4
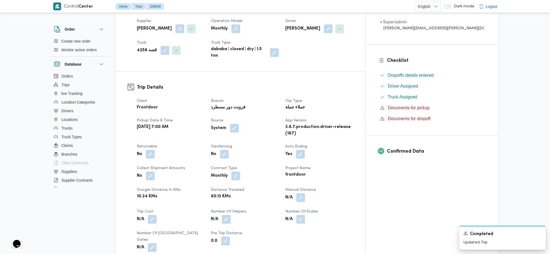
scroll to position [144, 0]
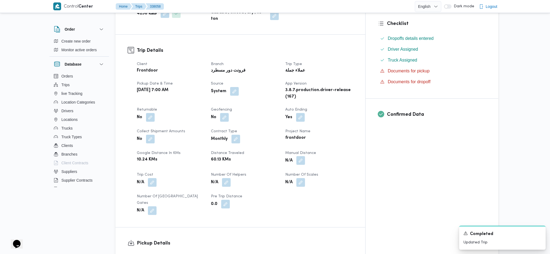
click at [305, 156] on button "button" at bounding box center [301, 160] width 9 height 9
click at [302, 169] on input "Manual Distance" at bounding box center [311, 173] width 54 height 11
type input "95"
click button "Save" at bounding box center [354, 170] width 30 height 11
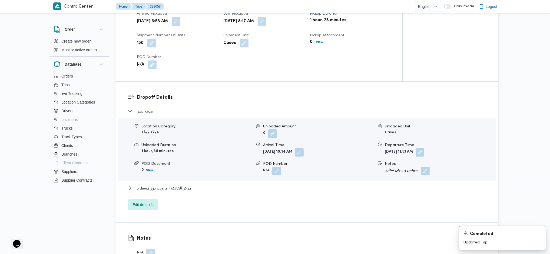
scroll to position [397, 0]
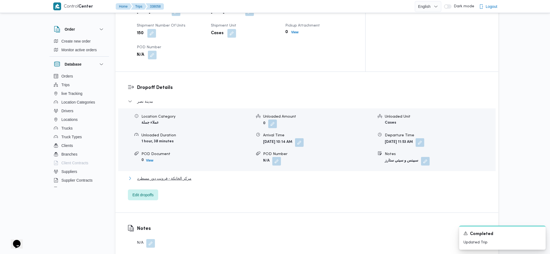
click at [187, 169] on span "مركز الخانكة - فرونت دور مسطرد" at bounding box center [164, 178] width 54 height 6
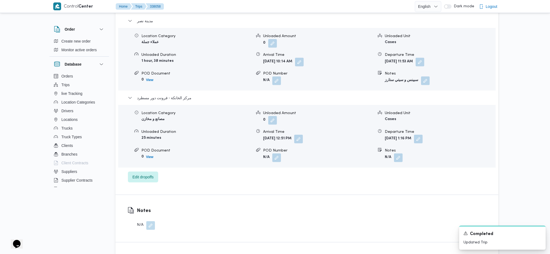
scroll to position [505, 0]
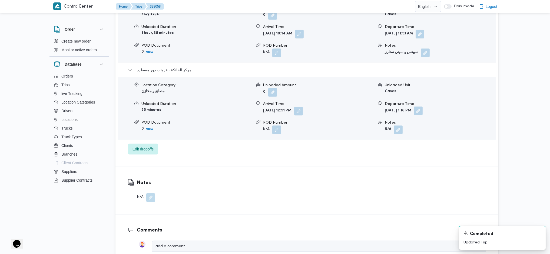
click at [423, 106] on button "button" at bounding box center [418, 110] width 9 height 9
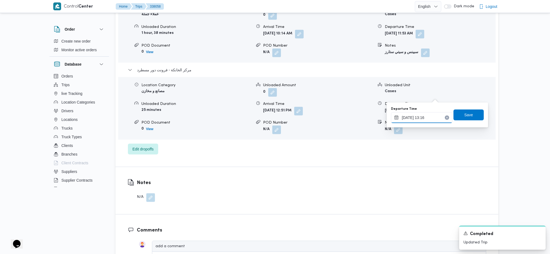
click at [423, 112] on input "17/09/2025 13:16" at bounding box center [421, 117] width 61 height 11
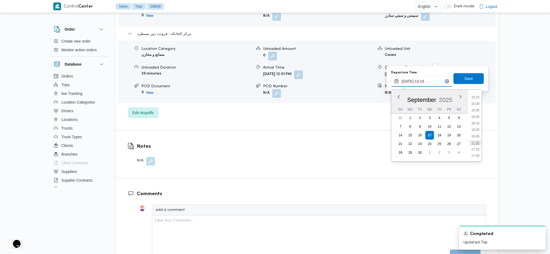
scroll to position [420, 0]
click at [453, 109] on li "16:45" at bounding box center [475, 111] width 12 height 5
type input "17/09/2025 16:45"
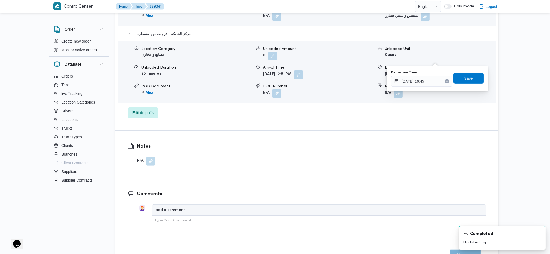
click at [453, 82] on span "Save" at bounding box center [469, 78] width 30 height 11
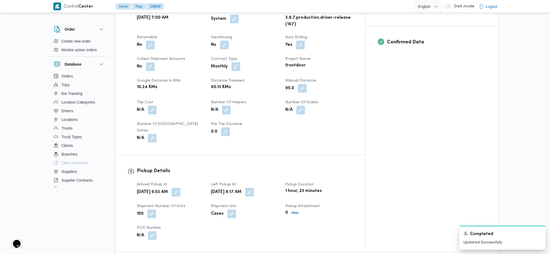
scroll to position [0, 0]
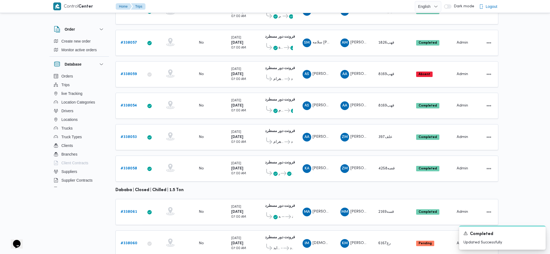
scroll to position [151, 0]
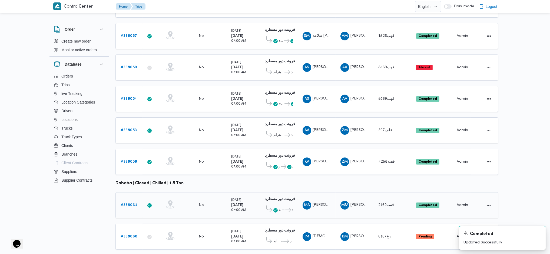
click at [130, 169] on b "# 338061" at bounding box center [129, 205] width 17 height 4
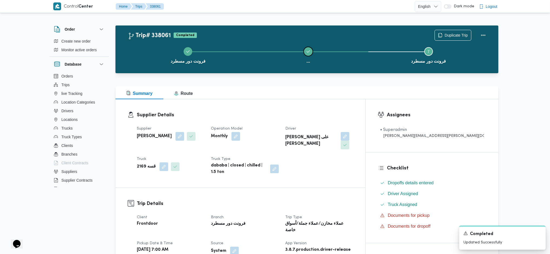
click at [309, 57] on button "..." at bounding box center [308, 55] width 120 height 28
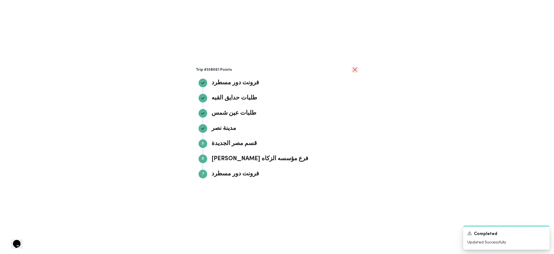
click at [355, 71] on button "close" at bounding box center [355, 69] width 6 height 6
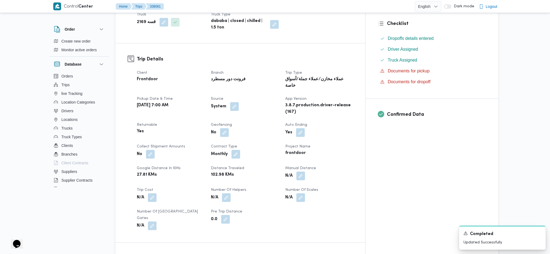
scroll to position [180, 0]
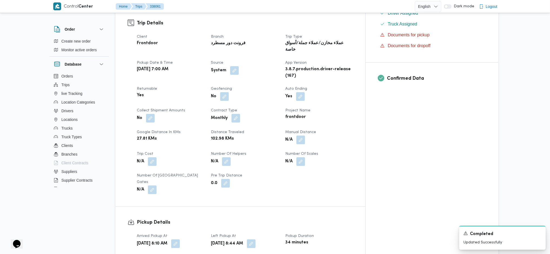
click at [305, 135] on button "button" at bounding box center [301, 139] width 9 height 9
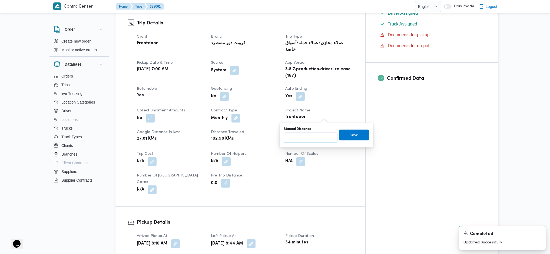
click at [314, 140] on input "Manual Distance" at bounding box center [311, 137] width 54 height 11
type input "140"
click button "Save" at bounding box center [354, 134] width 30 height 11
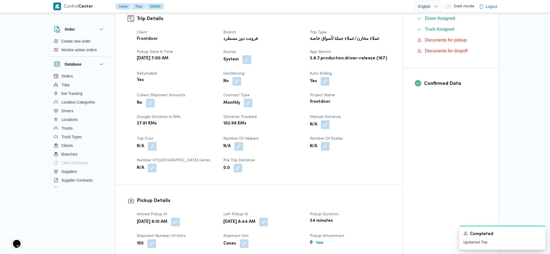
scroll to position [433, 0]
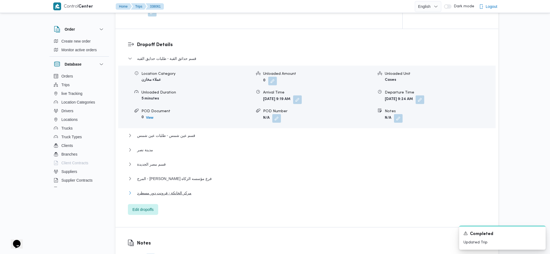
click at [185, 169] on span "مركز الخانكة - فرونت دور مسطرد" at bounding box center [164, 192] width 54 height 6
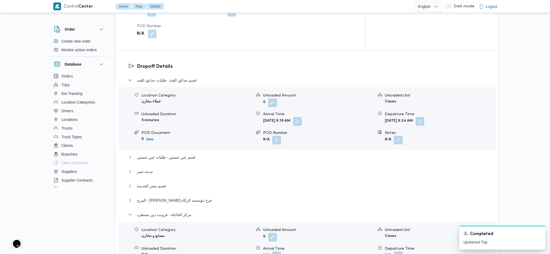
scroll to position [577, 0]
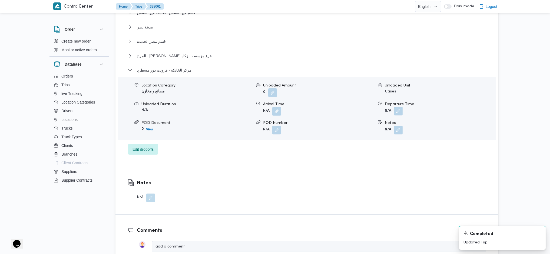
click at [397, 107] on button "button" at bounding box center [398, 111] width 9 height 9
click at [381, 103] on input "Departure Time" at bounding box center [383, 102] width 61 height 11
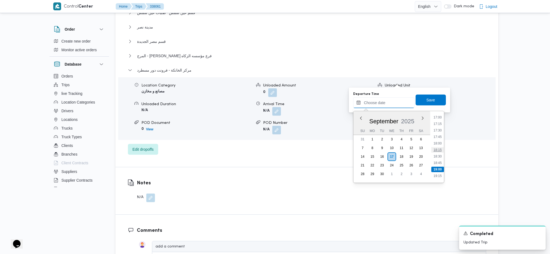
scroll to position [426, 0]
click at [439, 150] on ul "00:00 00:15 00:30 00:45 01:00 01:15 01:30 01:45 02:00 02:15 02:30 02:45 03:00 0…" at bounding box center [438, 146] width 13 height 63
click at [436, 140] on li "17:15" at bounding box center [438, 140] width 12 height 5
type input "17/09/2025 17:15"
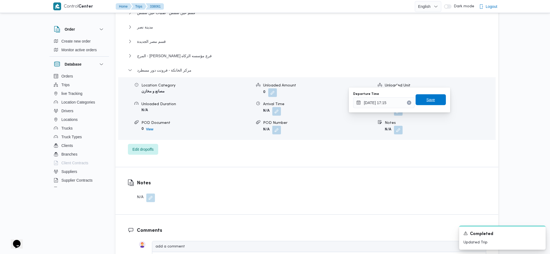
click at [427, 100] on span "Save" at bounding box center [431, 99] width 9 height 6
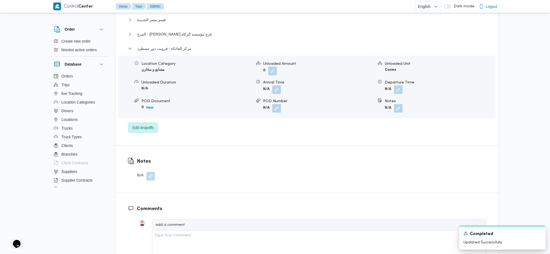
scroll to position [0, 0]
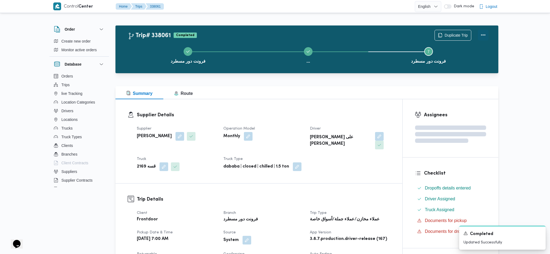
click at [453, 35] on button "Actions" at bounding box center [483, 34] width 11 height 11
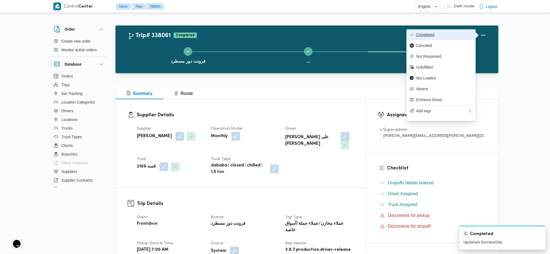
click at [436, 32] on button "Completed" at bounding box center [441, 34] width 69 height 11
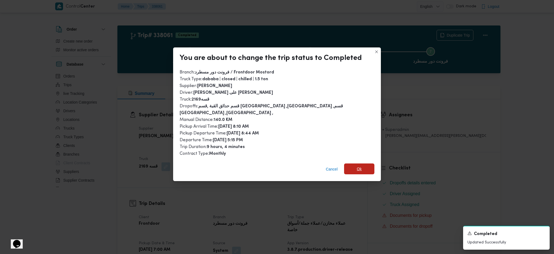
click at [344, 165] on span "Ok" at bounding box center [359, 168] width 30 height 11
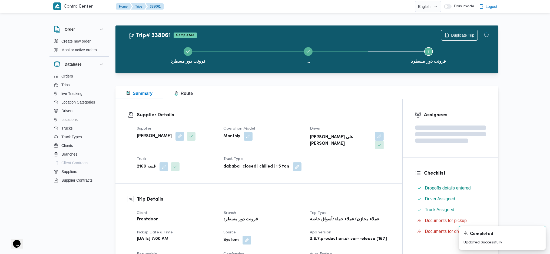
click at [245, 58] on button "فرونت دور مسطرد" at bounding box center [188, 55] width 120 height 28
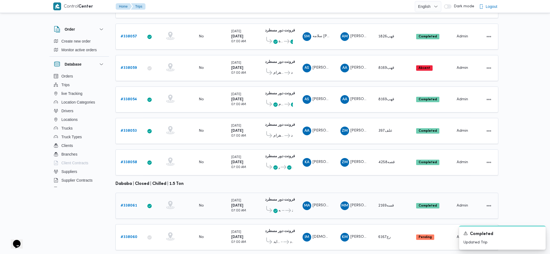
scroll to position [151, 0]
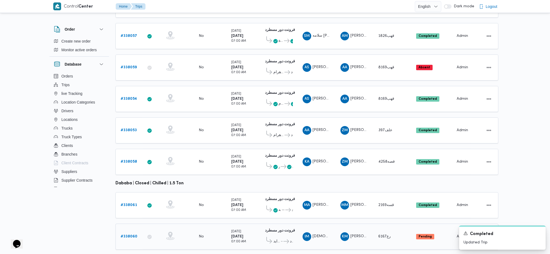
click at [128, 169] on b "# 338060" at bounding box center [129, 236] width 17 height 4
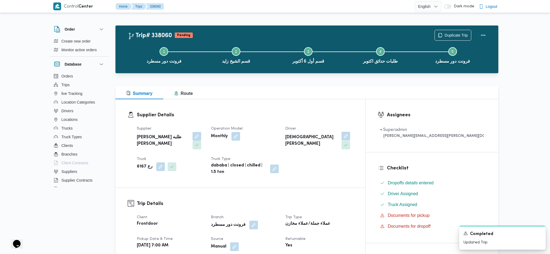
click at [350, 136] on button "button" at bounding box center [346, 135] width 9 height 9
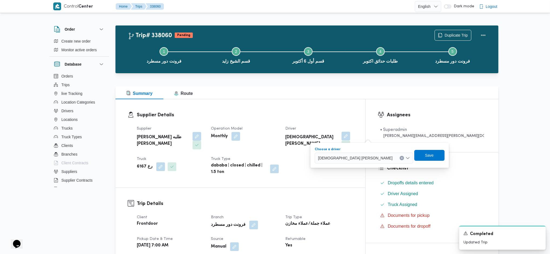
click at [347, 157] on span "اسلام محمد اسماعيل عيد سليمان" at bounding box center [355, 157] width 75 height 6
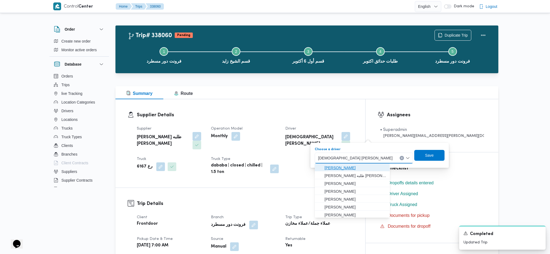
click at [345, 168] on span "كريم صلاح محمد عبدالعزيز" at bounding box center [356, 167] width 62 height 6
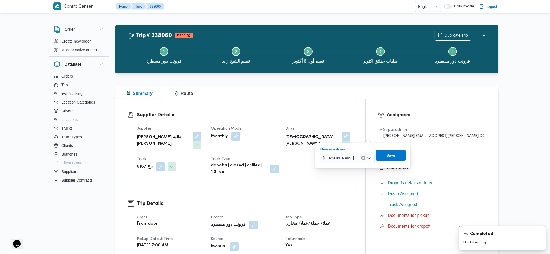
click at [406, 154] on span "Save" at bounding box center [391, 155] width 30 height 11
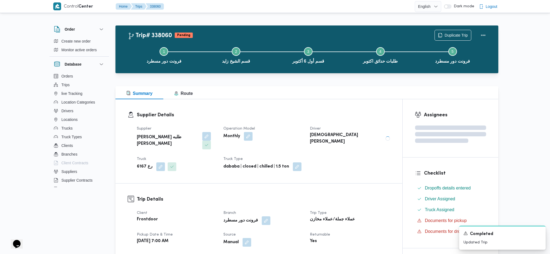
click at [356, 107] on div "Supplier Details Supplier خضر محمد طلبه حامد Operation Model Monthly Driver اسل…" at bounding box center [259, 141] width 287 height 84
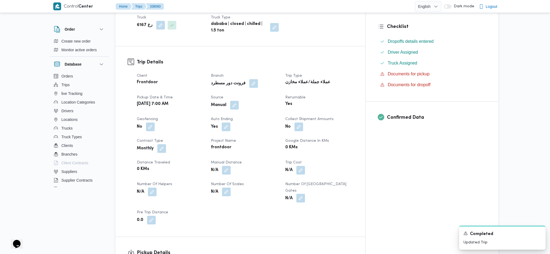
scroll to position [144, 0]
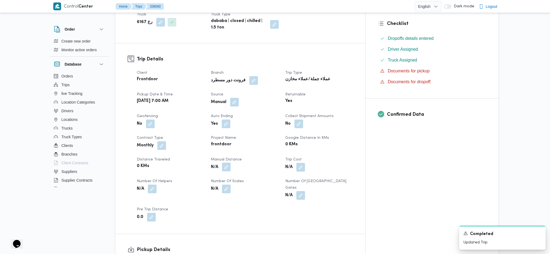
click at [231, 162] on button "button" at bounding box center [226, 166] width 9 height 9
click at [222, 169] on input "Manual Distance" at bounding box center [225, 175] width 54 height 11
type input "155"
click button "Save" at bounding box center [267, 172] width 30 height 11
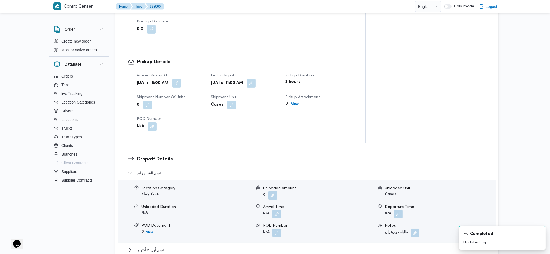
scroll to position [433, 0]
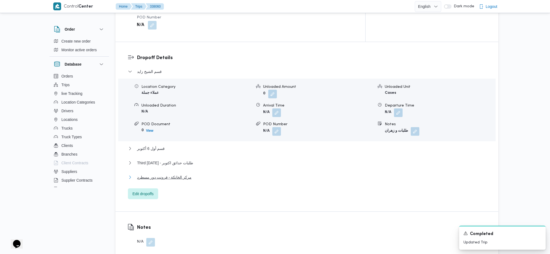
click at [171, 169] on span "مركز الخانكة - فرونت دور مسطرد" at bounding box center [164, 177] width 54 height 6
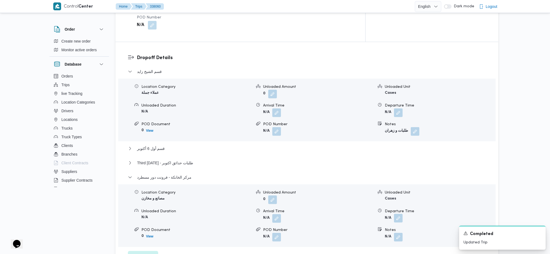
click at [399, 169] on button "button" at bounding box center [398, 217] width 9 height 9
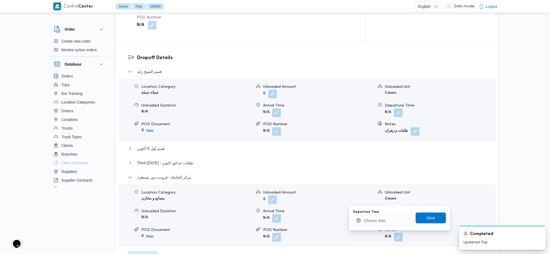
click at [383, 169] on div "Departure Time" at bounding box center [383, 217] width 61 height 16
click at [386, 169] on input "Departure Time" at bounding box center [383, 220] width 61 height 11
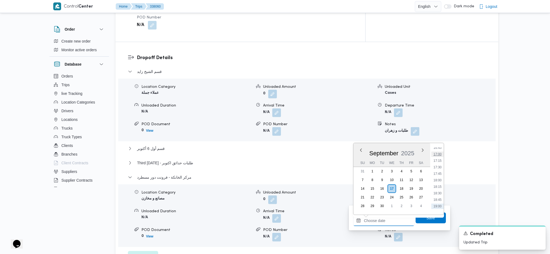
scroll to position [426, 0]
click at [439, 169] on ul "00:00 00:15 00:30 00:45 01:00 01:15 01:30 01:45 02:00 02:15 02:30 02:45 03:00 0…" at bounding box center [438, 178] width 12 height 63
click at [436, 165] on li "17:00" at bounding box center [438, 165] width 12 height 5
type input "17/09/2025 17:00"
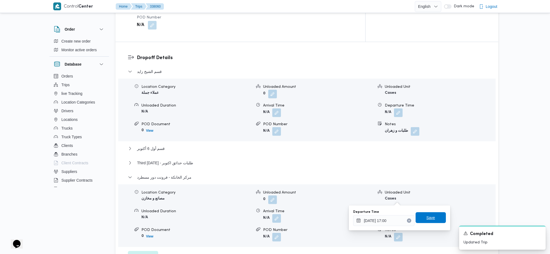
click at [427, 169] on span "Save" at bounding box center [431, 217] width 9 height 6
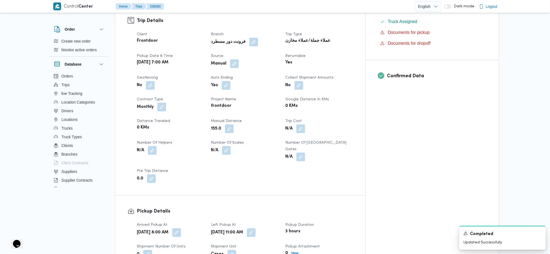
scroll to position [144, 0]
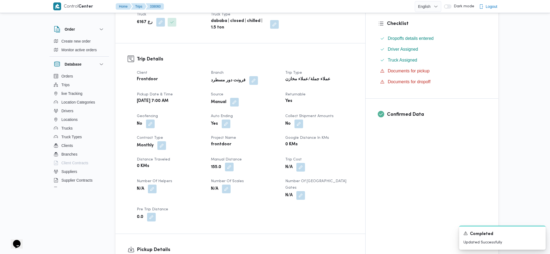
click at [234, 162] on button "button" at bounding box center [229, 166] width 9 height 9
click at [228, 169] on input "155.0" at bounding box center [227, 175] width 54 height 11
click at [244, 169] on input "156" at bounding box center [227, 175] width 54 height 11
click at [244, 169] on input "157" at bounding box center [227, 175] width 54 height 11
click at [244, 169] on input "158" at bounding box center [227, 175] width 54 height 11
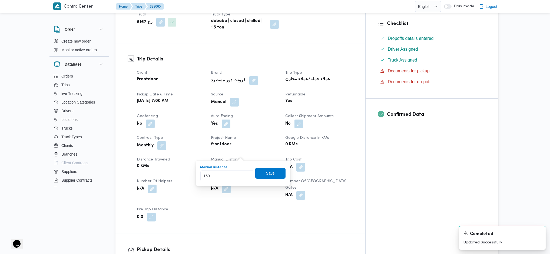
click at [244, 169] on input "159" at bounding box center [227, 175] width 54 height 11
type input "160"
click at [244, 169] on input "160" at bounding box center [227, 175] width 54 height 11
click at [267, 169] on span "Save" at bounding box center [270, 172] width 9 height 6
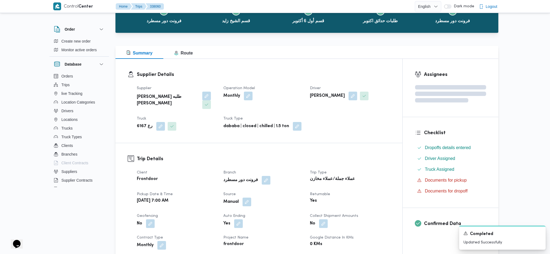
scroll to position [0, 0]
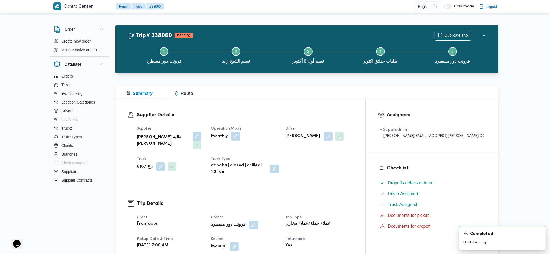
drag, startPoint x: 317, startPoint y: 47, endPoint x: 309, endPoint y: 34, distance: 15.8
click at [309, 34] on div "Trip# 338060 Pending Duplicate Trip" at bounding box center [308, 35] width 361 height 11
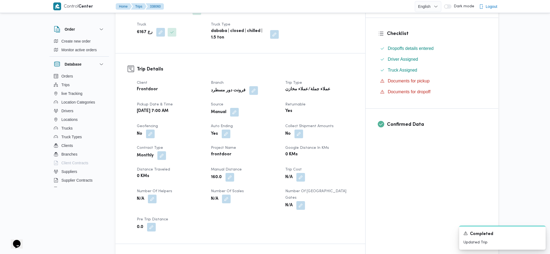
scroll to position [216, 0]
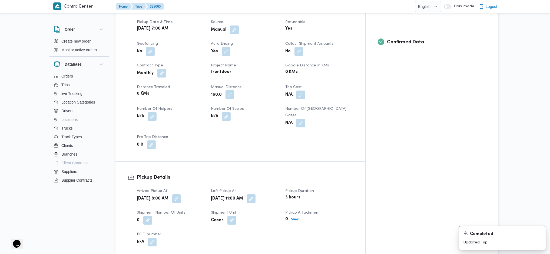
click at [234, 90] on button "button" at bounding box center [230, 94] width 9 height 9
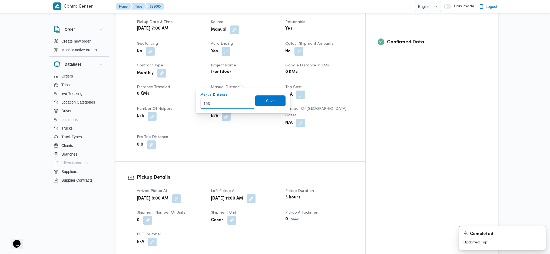
click at [245, 103] on input "153" at bounding box center [227, 103] width 54 height 11
click at [244, 101] on input "154" at bounding box center [227, 103] width 54 height 11
type input "155"
click at [244, 101] on input "155" at bounding box center [227, 103] width 54 height 11
click at [266, 101] on span "Save" at bounding box center [270, 100] width 9 height 6
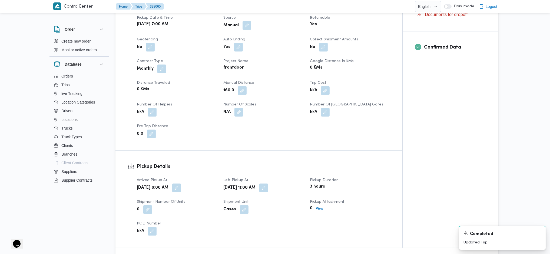
scroll to position [0, 0]
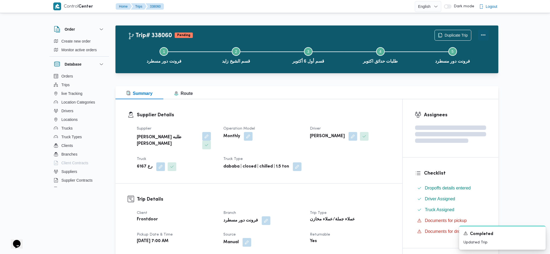
click at [453, 34] on button "Actions" at bounding box center [483, 34] width 11 height 11
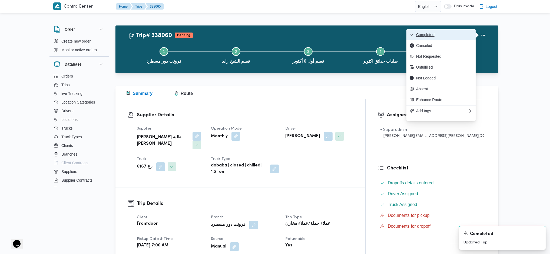
click at [452, 36] on span "Completed" at bounding box center [444, 34] width 56 height 4
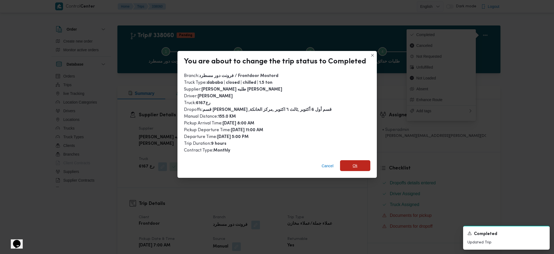
click at [351, 166] on span "Ok" at bounding box center [355, 165] width 30 height 11
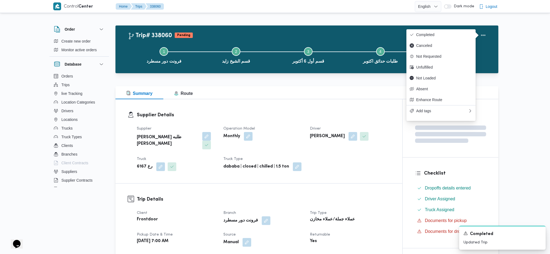
click at [351, 169] on h3 "Trip Details" at bounding box center [264, 198] width 254 height 7
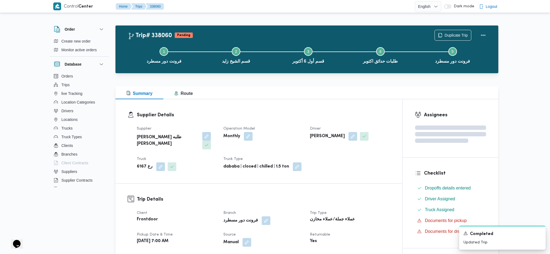
click at [310, 115] on h3 "Supplier Details" at bounding box center [264, 114] width 254 height 7
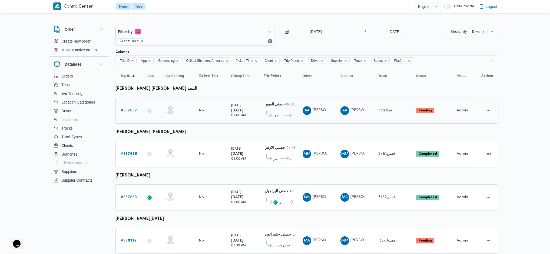
click at [125, 111] on b "# 337637" at bounding box center [129, 110] width 17 height 4
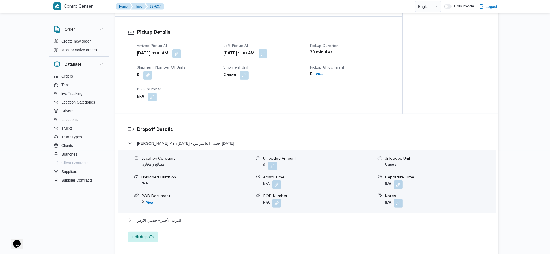
scroll to position [361, 0]
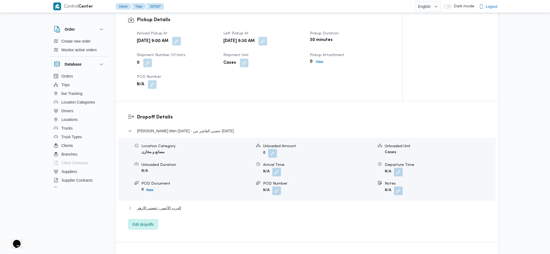
click at [176, 169] on span "الدرب الأحمر - حصني الازهر" at bounding box center [159, 207] width 44 height 6
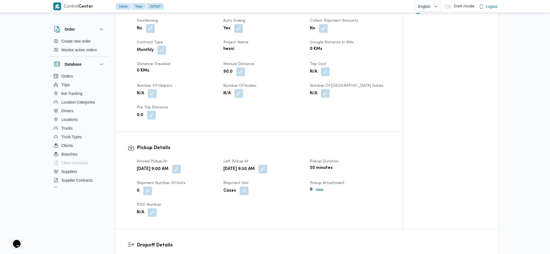
scroll to position [0, 0]
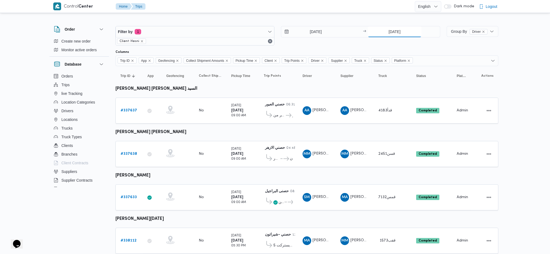
click at [388, 32] on input "[DATE]" at bounding box center [395, 31] width 54 height 11
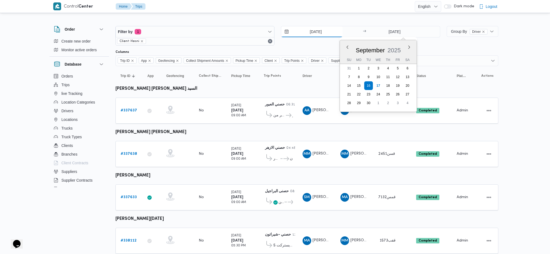
click at [309, 34] on input "[DATE]" at bounding box center [311, 31] width 61 height 11
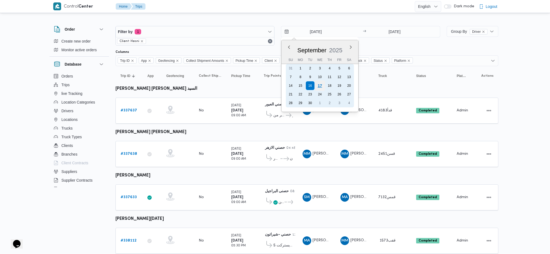
click at [319, 84] on div "17" at bounding box center [320, 85] width 10 height 10
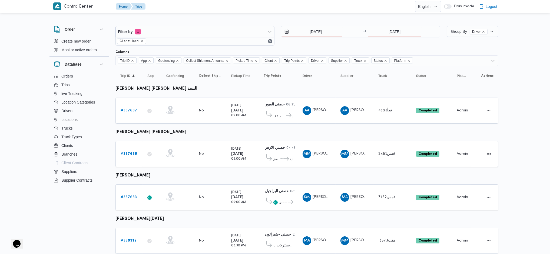
click at [268, 169] on table "Trip ID Click to sort in ascending order App Click to sort in ascending order G…" at bounding box center [307, 178] width 383 height 224
click at [305, 31] on input "17/9/2025" at bounding box center [311, 31] width 61 height 11
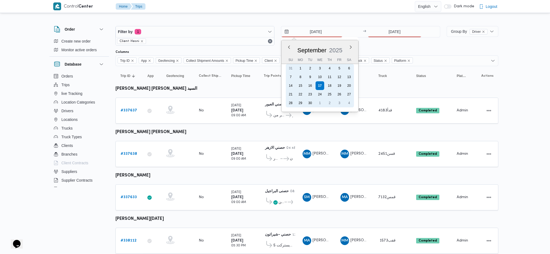
click at [311, 85] on div "16" at bounding box center [310, 85] width 9 height 9
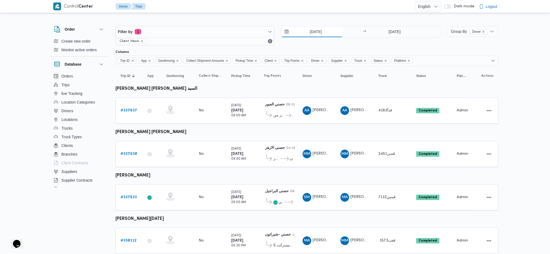
click at [305, 31] on input "16/9/2025" at bounding box center [311, 31] width 61 height 11
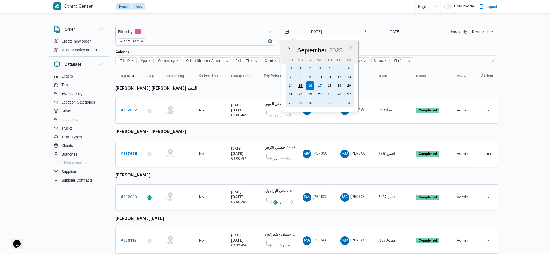
click at [301, 84] on div "15" at bounding box center [300, 85] width 10 height 10
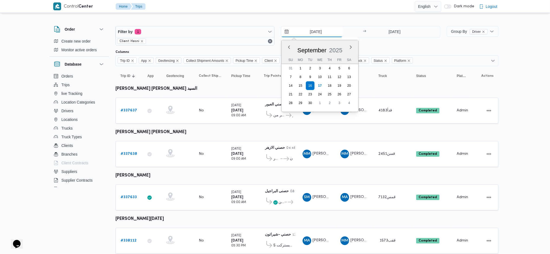
type input "15/9/2025"
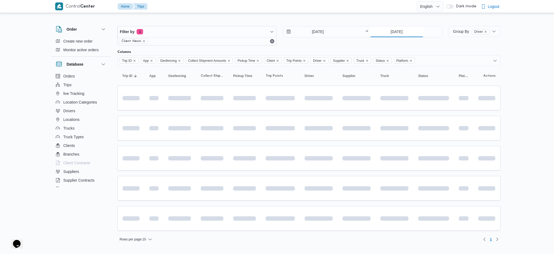
click at [384, 27] on input "16/9/2025" at bounding box center [397, 31] width 54 height 11
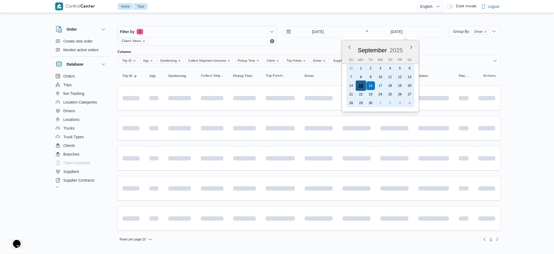
click at [360, 86] on div "15" at bounding box center [361, 85] width 10 height 10
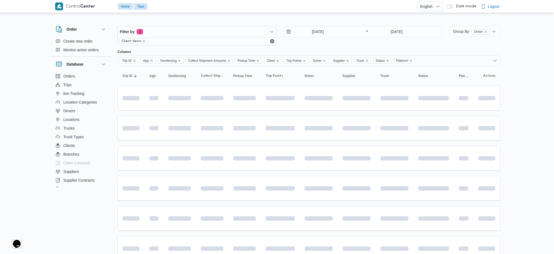
type input "15/9/2025"
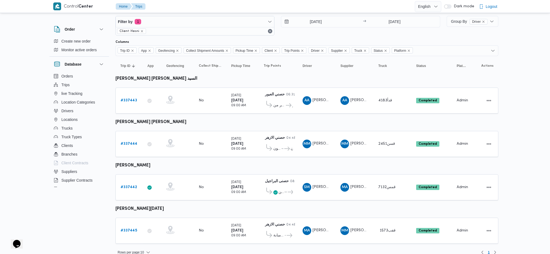
scroll to position [14, 0]
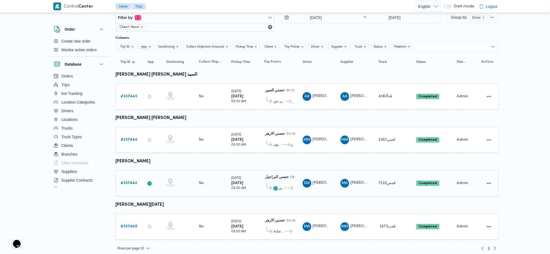
click at [129, 169] on b "# 337442" at bounding box center [129, 183] width 17 height 4
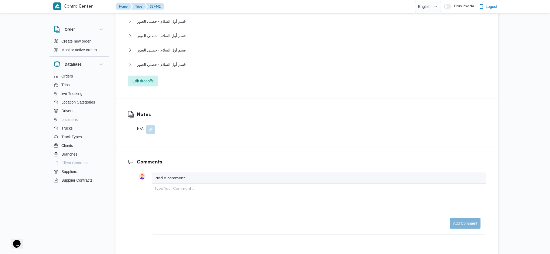
scroll to position [541, 0]
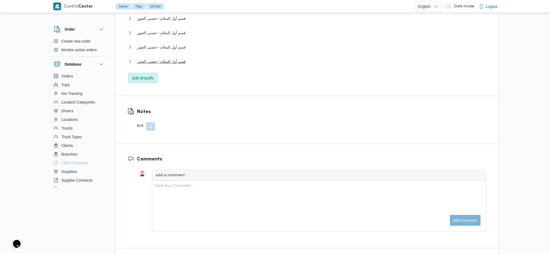
click at [178, 63] on span "قسم أول السلام - حصني العبور" at bounding box center [161, 61] width 49 height 6
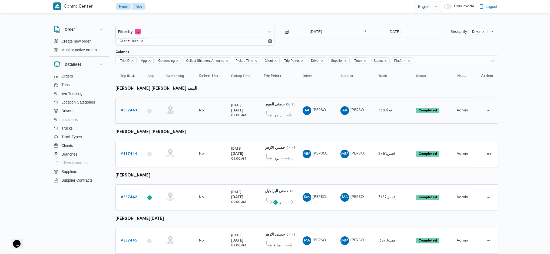
click at [126, 108] on b "# 337443" at bounding box center [129, 110] width 17 height 4
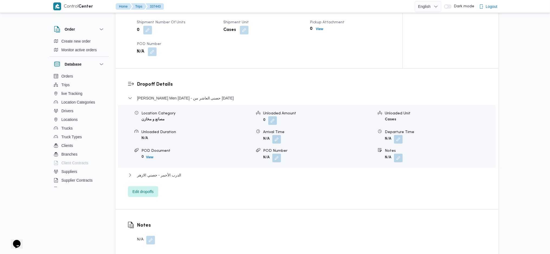
scroll to position [433, 0]
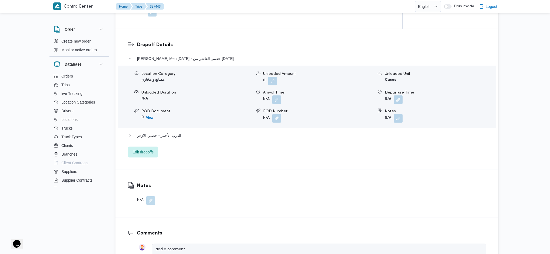
click at [175, 132] on div "الدرب الأحمر - حصني الازهر" at bounding box center [307, 137] width 358 height 10
click at [175, 132] on span "الدرب الأحمر - حصني الازهر" at bounding box center [159, 135] width 44 height 6
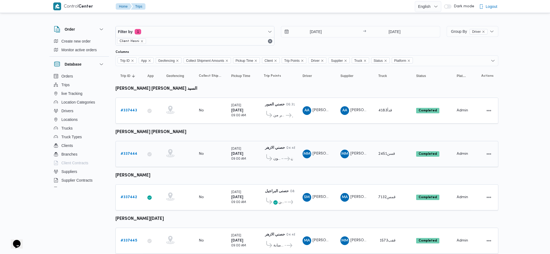
click at [130, 153] on b "# 337444" at bounding box center [129, 154] width 17 height 4
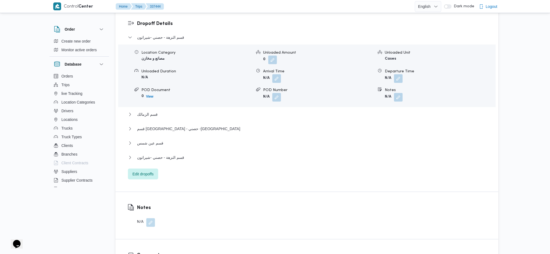
scroll to position [469, 0]
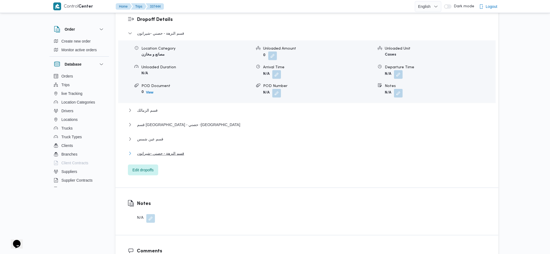
click at [174, 150] on span "قسم النزهة - حصني -شيراتون" at bounding box center [160, 153] width 47 height 6
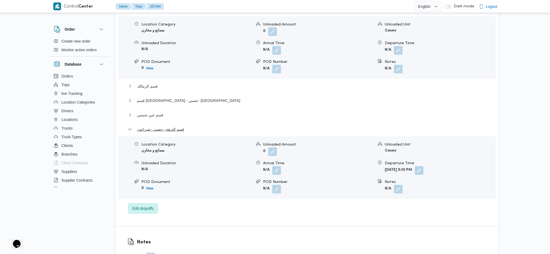
scroll to position [505, 0]
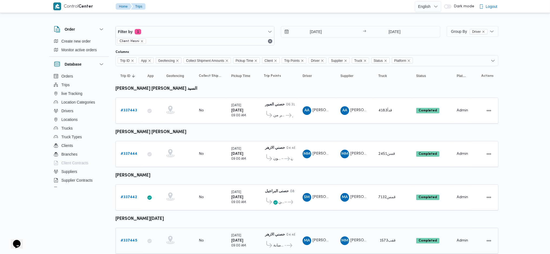
click at [133, 169] on link "# 337445" at bounding box center [129, 240] width 17 height 6
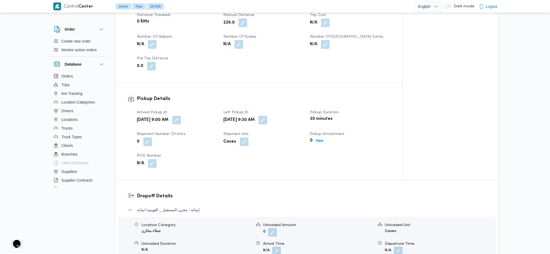
scroll to position [433, 0]
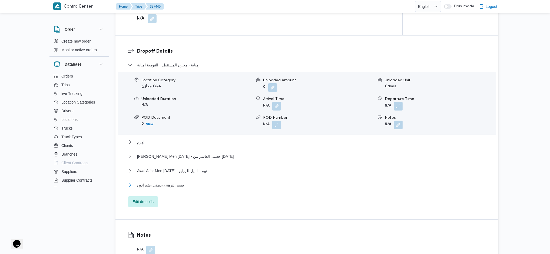
click at [191, 169] on button "قسم النزهة - حصني -شيراتون" at bounding box center [307, 185] width 358 height 6
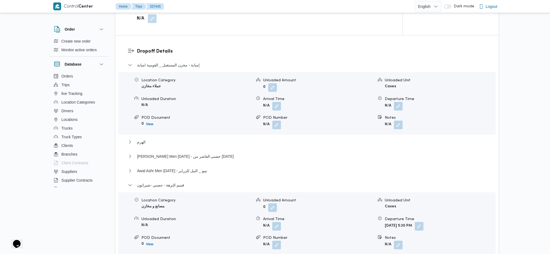
scroll to position [505, 0]
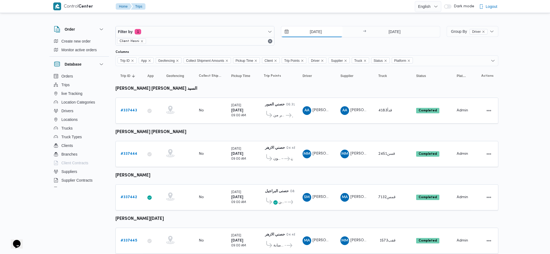
click at [315, 30] on input "15/9/2025" at bounding box center [311, 31] width 61 height 11
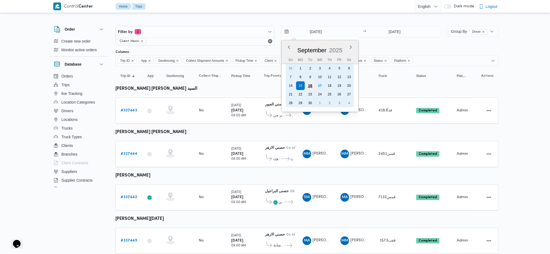
click at [308, 85] on div "16" at bounding box center [310, 85] width 10 height 10
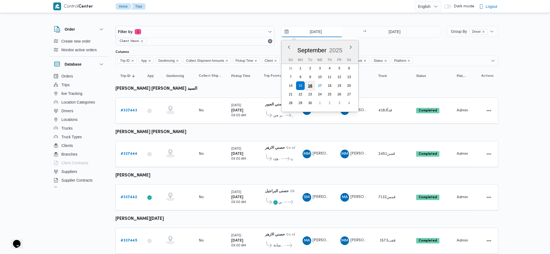
type input "[DATE]"
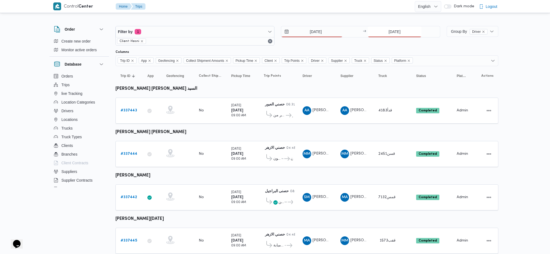
click at [384, 34] on input "15/9/2025" at bounding box center [395, 31] width 54 height 11
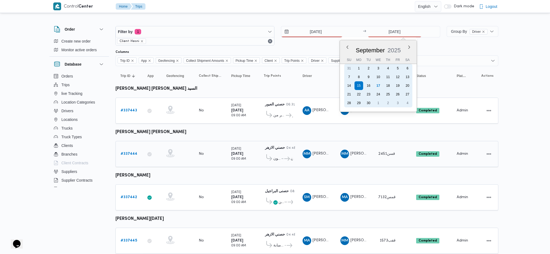
drag, startPoint x: 370, startPoint y: 86, endPoint x: 313, endPoint y: 134, distance: 74.1
click at [370, 86] on div "16" at bounding box center [368, 85] width 9 height 9
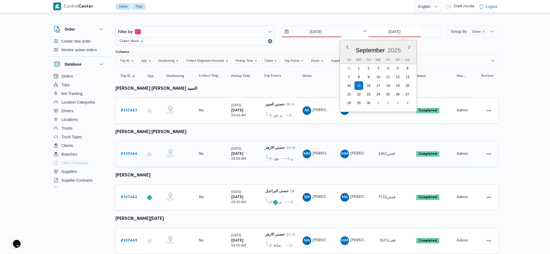
type input "[DATE]"
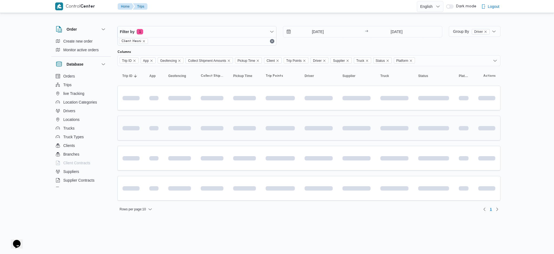
click at [289, 140] on table "Trip ID Click to sort in ascending order App Click to sort in ascending order G…" at bounding box center [308, 136] width 383 height 140
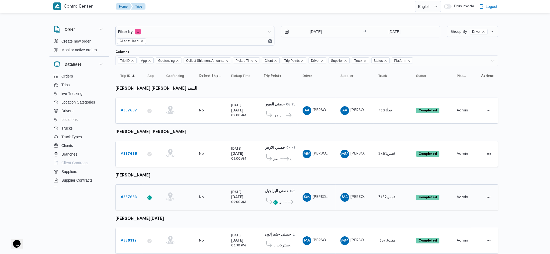
click at [128, 169] on b "# 337633" at bounding box center [129, 197] width 16 height 4
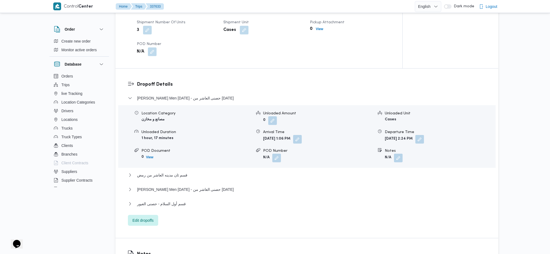
scroll to position [469, 0]
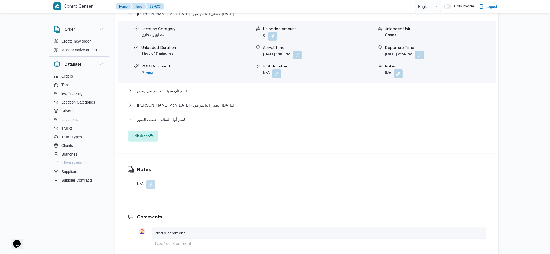
click at [182, 121] on span "قسم أول السلام - حصنى العبور" at bounding box center [161, 119] width 49 height 6
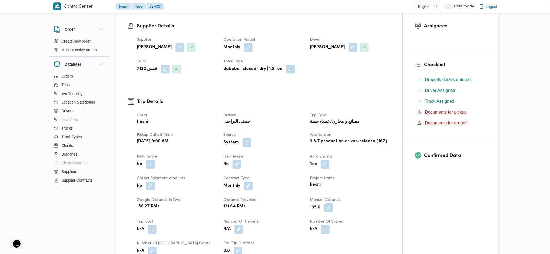
scroll to position [0, 0]
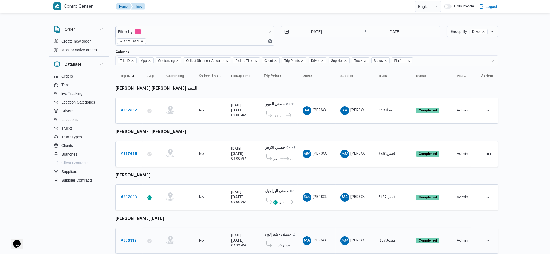
click at [128, 169] on b "# 338112" at bounding box center [129, 240] width 16 height 4
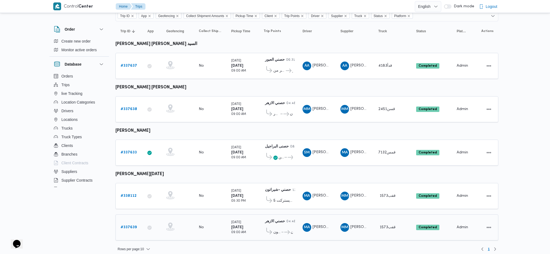
click at [128, 169] on b "# 337639" at bounding box center [129, 227] width 16 height 4
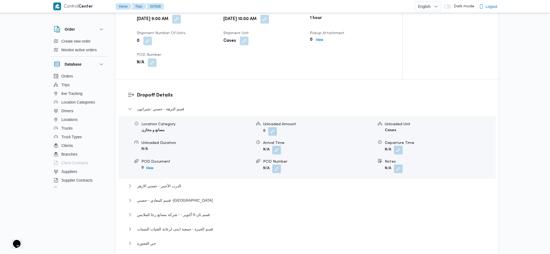
scroll to position [505, 0]
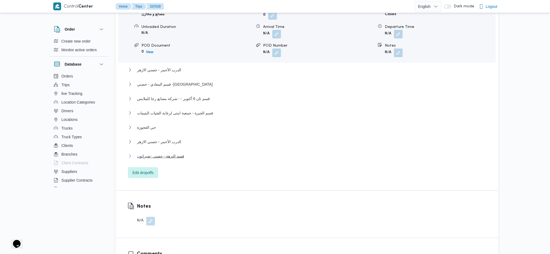
click at [188, 153] on button "قسم النزهة - حصني -شيراتون" at bounding box center [307, 156] width 358 height 6
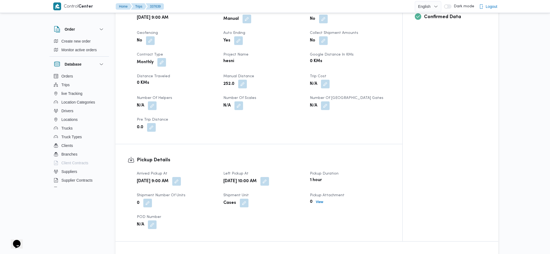
scroll to position [227, 0]
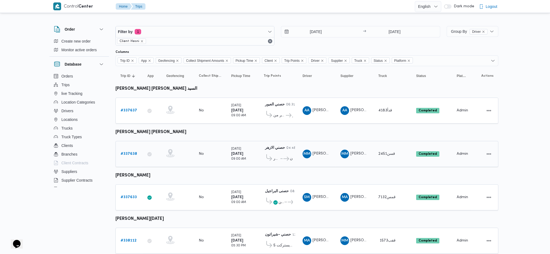
click at [127, 153] on b "# 337638" at bounding box center [129, 154] width 17 height 4
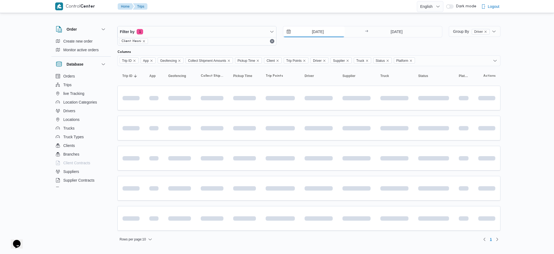
click at [317, 31] on input "[DATE]" at bounding box center [313, 31] width 61 height 11
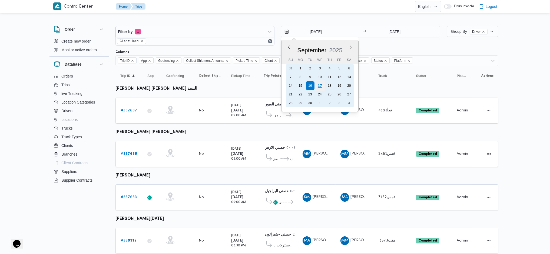
click at [320, 84] on div "17" at bounding box center [320, 85] width 10 height 10
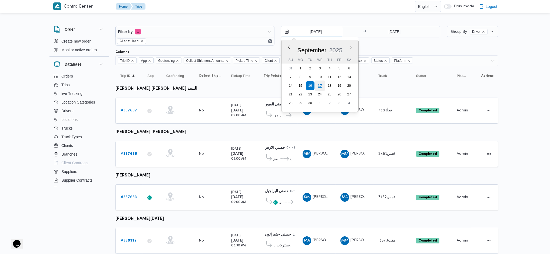
type input "[DATE]"
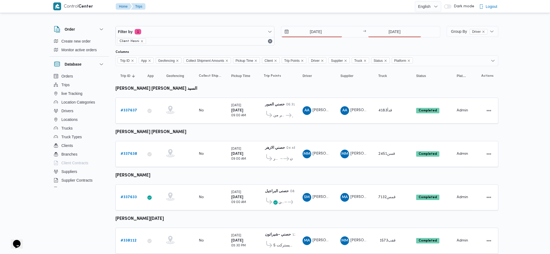
click at [401, 22] on div at bounding box center [307, 21] width 383 height 9
click at [391, 32] on input "[DATE]" at bounding box center [395, 31] width 54 height 11
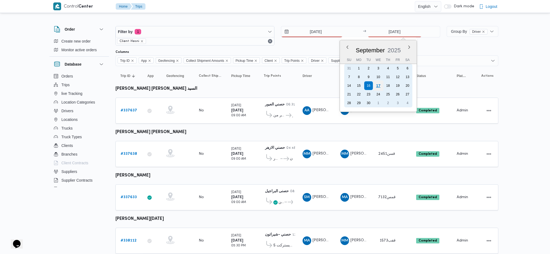
click at [378, 84] on div "17" at bounding box center [378, 85] width 10 height 10
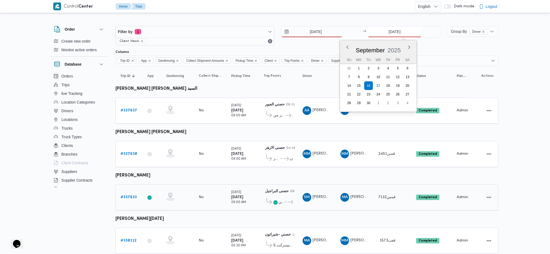
type input "[DATE]"
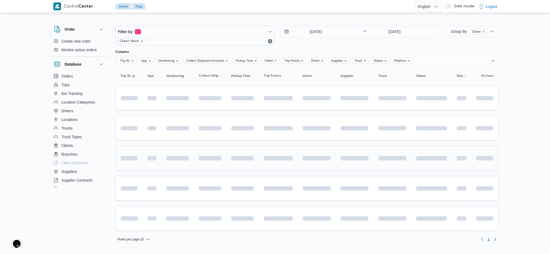
click at [245, 164] on td at bounding box center [242, 158] width 32 height 25
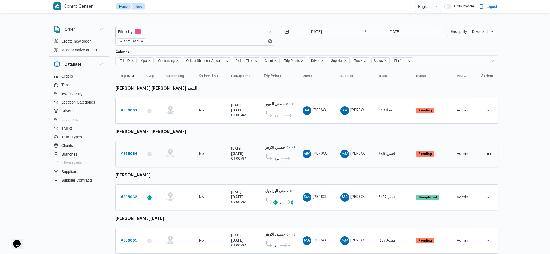
click at [132, 152] on b "# 338064" at bounding box center [129, 154] width 17 height 4
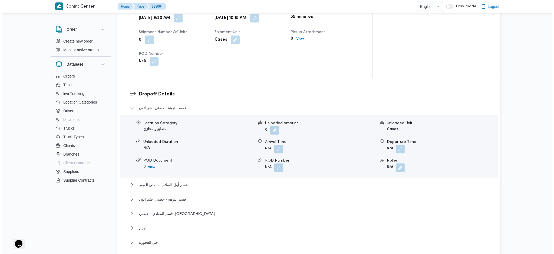
scroll to position [505, 0]
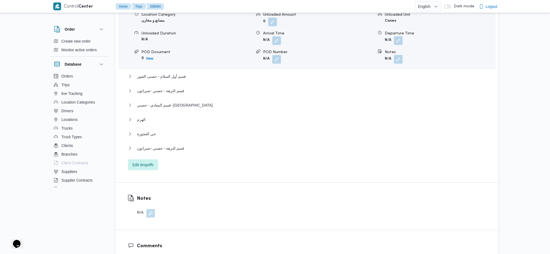
click at [149, 138] on div "قسم النزهة - حصني -شيراتون Location Category مصانع و مخازن Unloaded Amount 0 Un…" at bounding box center [307, 83] width 358 height 174
click at [148, 161] on span "Edit dropoffs" at bounding box center [143, 164] width 21 height 6
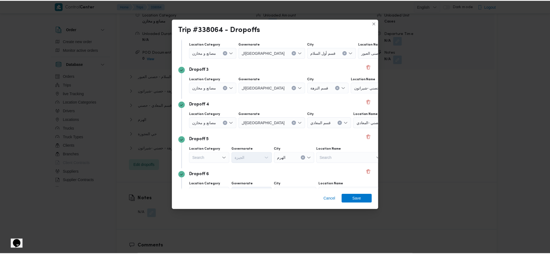
scroll to position [38, 0]
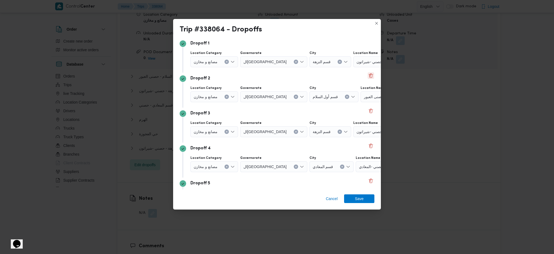
click at [368, 74] on button "Delete" at bounding box center [371, 75] width 6 height 6
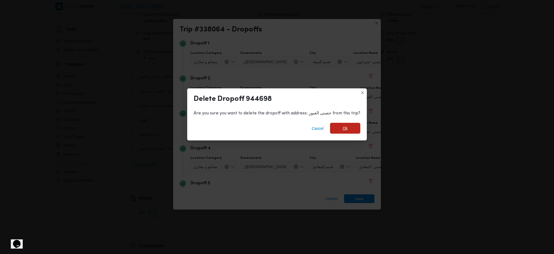
click at [340, 129] on span "Ok" at bounding box center [345, 128] width 30 height 11
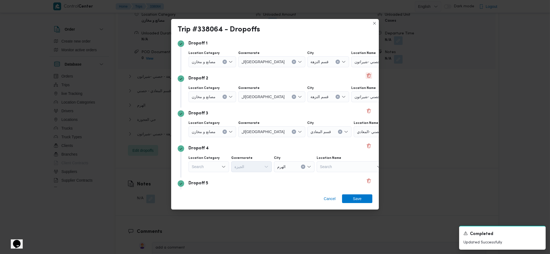
click at [366, 75] on button "Delete" at bounding box center [369, 75] width 6 height 6
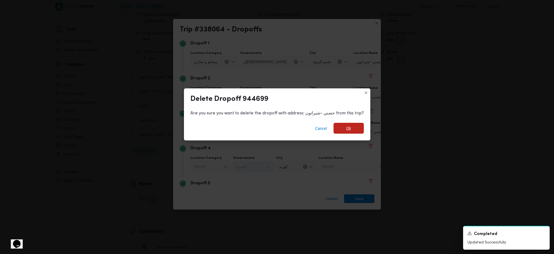
click at [345, 131] on span "Ok" at bounding box center [349, 128] width 30 height 11
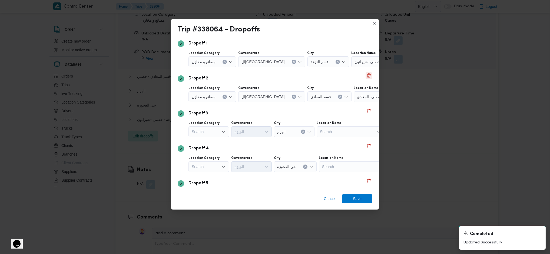
click at [366, 74] on button "Delete" at bounding box center [369, 75] width 6 height 6
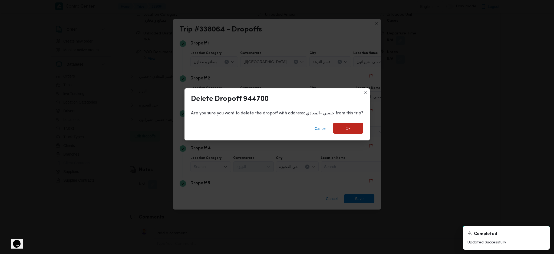
click at [350, 130] on span "Ok" at bounding box center [348, 128] width 30 height 11
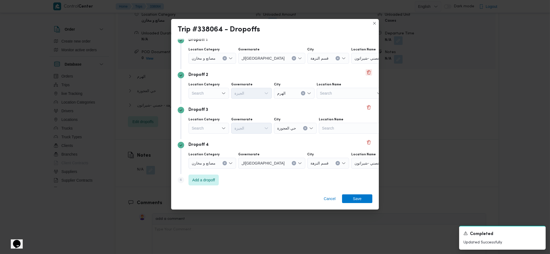
scroll to position [0, 0]
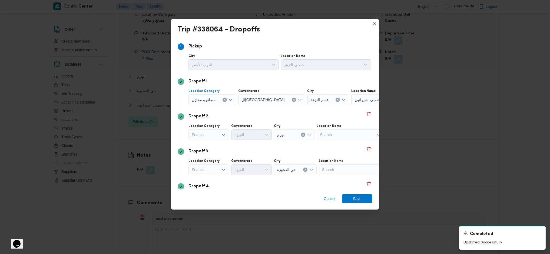
drag, startPoint x: 228, startPoint y: 97, endPoint x: 223, endPoint y: 99, distance: 4.7
click at [226, 97] on div "مصانع و مخازن" at bounding box center [213, 99] width 48 height 11
click at [223, 99] on button "Clear input" at bounding box center [225, 99] width 4 height 4
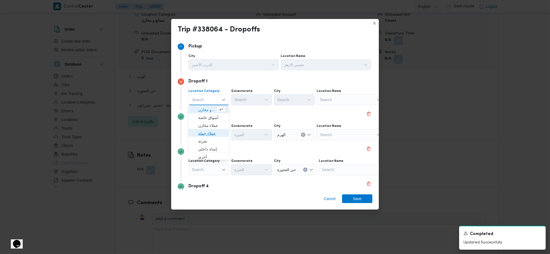
click at [209, 133] on span "عملاء جملة" at bounding box center [212, 133] width 28 height 6
click at [252, 100] on div "Search" at bounding box center [252, 99] width 41 height 11
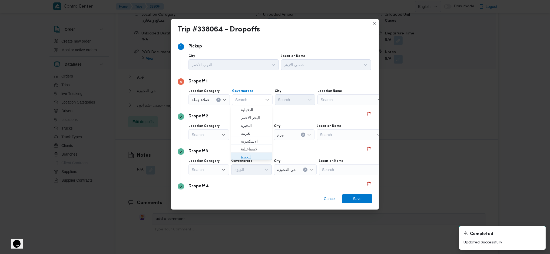
click at [250, 158] on span "الجيزة" at bounding box center [255, 156] width 28 height 6
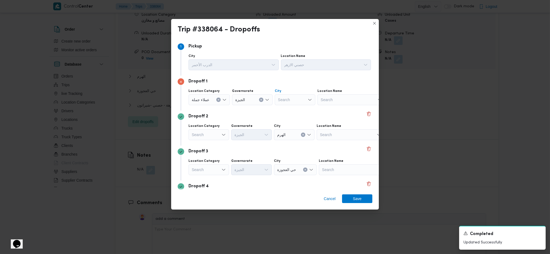
click at [289, 102] on div "Search" at bounding box center [295, 99] width 41 height 11
click at [294, 149] on span "حي العجوزة" at bounding box center [298, 148] width 28 height 6
click at [359, 169] on span "Save" at bounding box center [357, 198] width 9 height 9
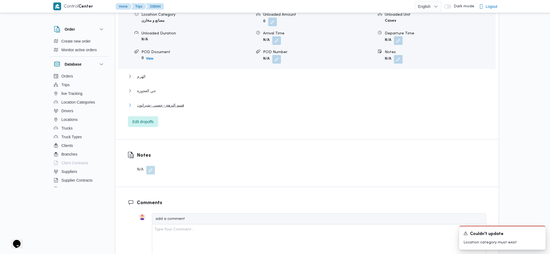
click at [165, 102] on span "قسم النزهة - حصني -شيراتون" at bounding box center [160, 105] width 47 height 6
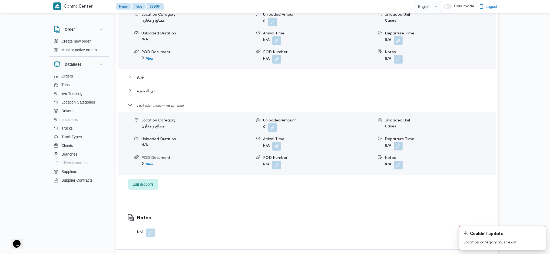
click at [399, 142] on button "button" at bounding box center [398, 146] width 9 height 9
click at [387, 148] on div "You are in a dialog. To close this dialog, hit escape. Departure Time Save" at bounding box center [399, 145] width 101 height 25
click at [392, 155] on div "You are in a dialog. To close this dialog, hit escape. Departure Time Save" at bounding box center [399, 145] width 101 height 25
click at [392, 149] on input "Departure Time" at bounding box center [383, 148] width 61 height 11
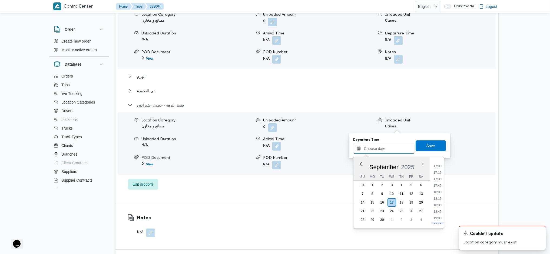
scroll to position [432, 0]
click at [438, 169] on li "17:15" at bounding box center [438, 179] width 12 height 5
type input "17/09/2025 17:15"
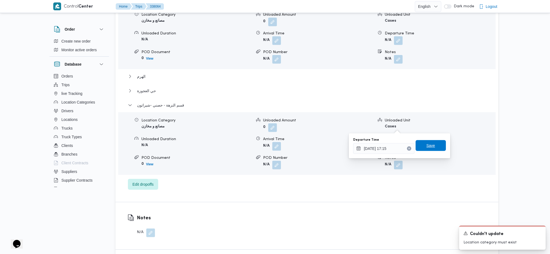
click at [427, 142] on span "Save" at bounding box center [431, 145] width 30 height 11
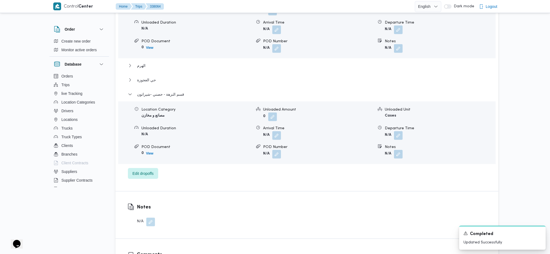
scroll to position [180, 0]
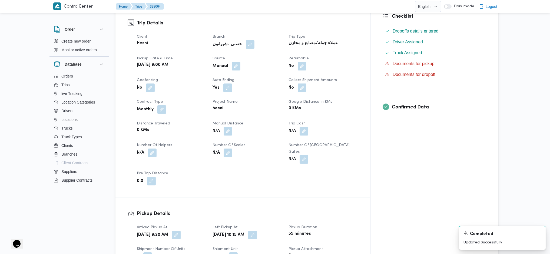
click at [232, 127] on span at bounding box center [226, 131] width 11 height 9
click at [232, 126] on button "button" at bounding box center [228, 130] width 9 height 9
click at [227, 138] on input "Manual Distance" at bounding box center [225, 139] width 54 height 11
type input "129"
click button "Save" at bounding box center [267, 136] width 30 height 11
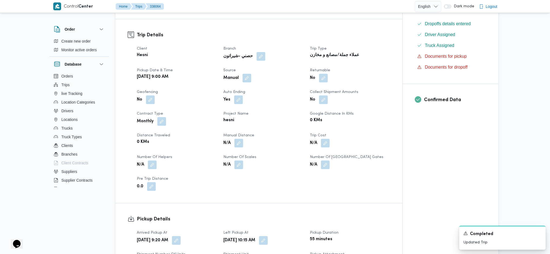
scroll to position [0, 0]
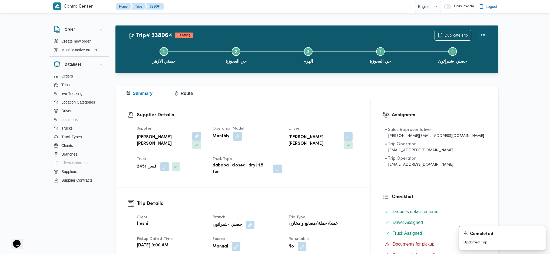
click at [453, 39] on button "Actions" at bounding box center [483, 34] width 11 height 11
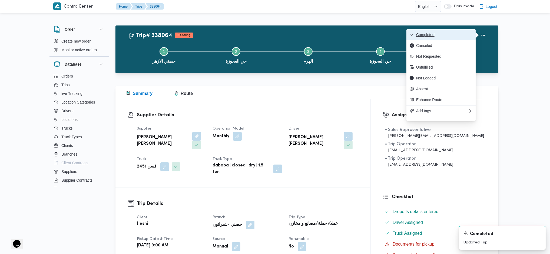
click at [453, 32] on span "Completed" at bounding box center [444, 34] width 56 height 4
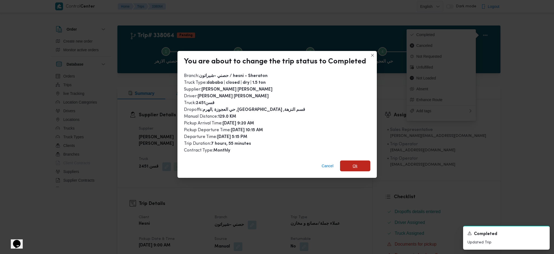
drag, startPoint x: 346, startPoint y: 163, endPoint x: 376, endPoint y: 198, distance: 46.5
click at [347, 163] on span "Ok" at bounding box center [355, 165] width 30 height 11
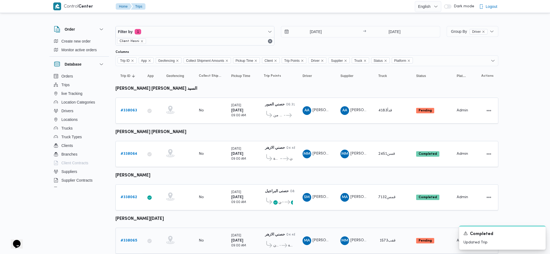
click at [127, 169] on b "# 338065" at bounding box center [129, 240] width 17 height 4
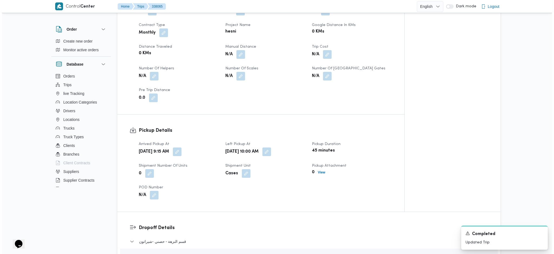
scroll to position [397, 0]
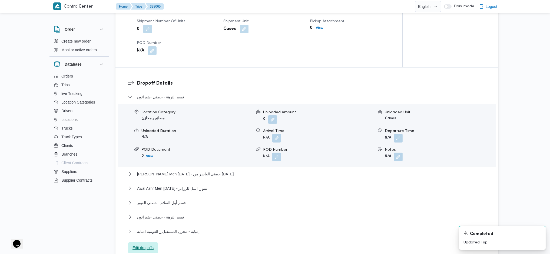
click at [150, 169] on span "Edit dropoffs" at bounding box center [143, 247] width 21 height 6
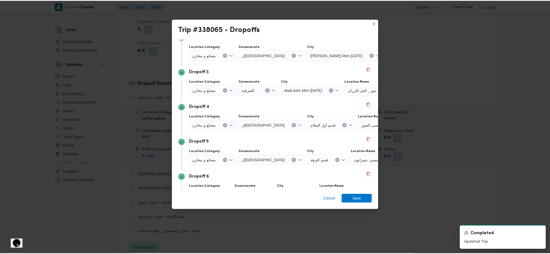
scroll to position [75, 0]
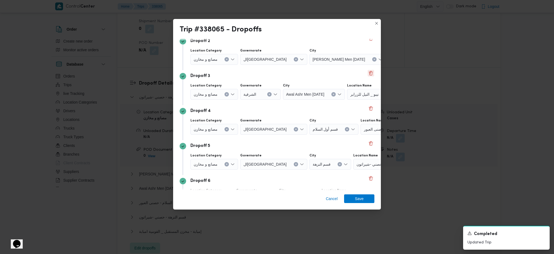
click at [368, 73] on button "Delete" at bounding box center [371, 73] width 6 height 6
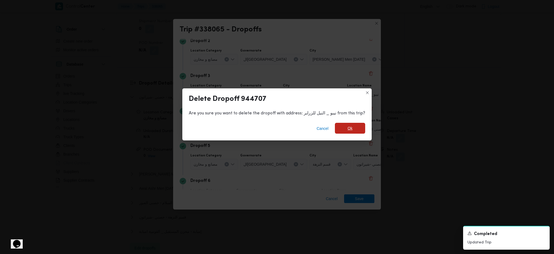
click at [350, 125] on span "Ok" at bounding box center [350, 128] width 30 height 11
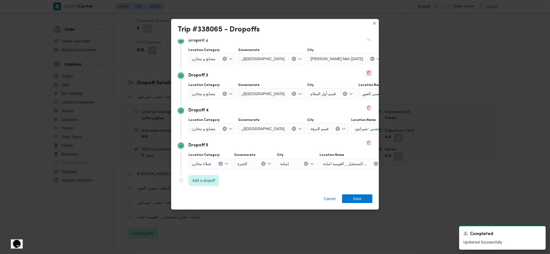
scroll to position [76, 0]
click at [366, 140] on button "Delete" at bounding box center [369, 142] width 6 height 6
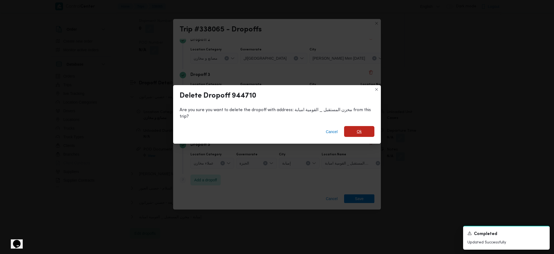
click at [357, 133] on span "Ok" at bounding box center [359, 131] width 5 height 6
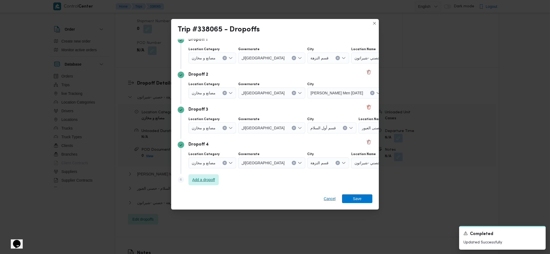
scroll to position [41, 0]
click at [328, 169] on span "Cancel" at bounding box center [330, 198] width 12 height 6
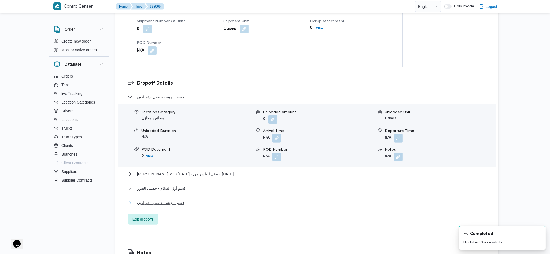
click at [187, 169] on button "قسم النزهة - حصني -شيراتون" at bounding box center [307, 202] width 358 height 6
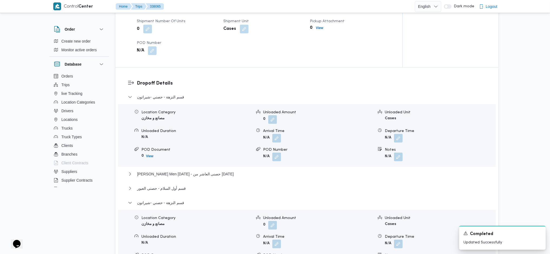
scroll to position [505, 0]
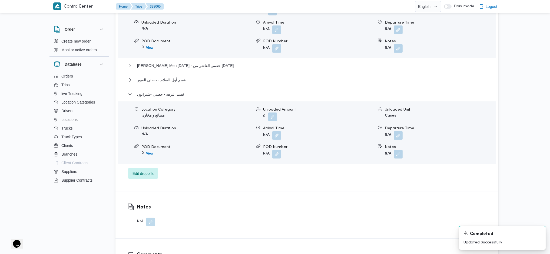
click at [400, 131] on form "N/A" at bounding box center [440, 135] width 110 height 9
click at [386, 152] on b "N/A" at bounding box center [388, 154] width 6 height 4
click at [399, 131] on button "button" at bounding box center [398, 135] width 9 height 9
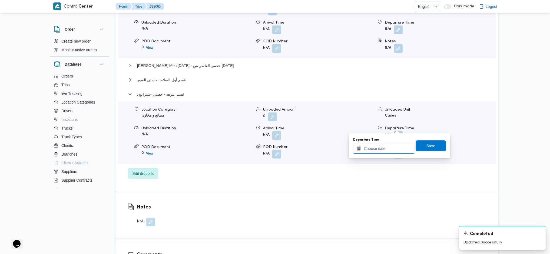
click at [383, 149] on input "Departure Time" at bounding box center [383, 148] width 61 height 11
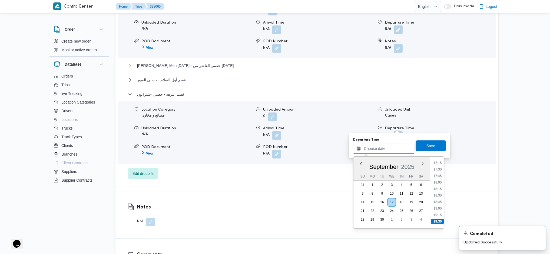
scroll to position [439, 0]
drag, startPoint x: 439, startPoint y: 178, endPoint x: 437, endPoint y: 175, distance: 3.2
click at [439, 169] on li "17:30" at bounding box center [438, 179] width 12 height 5
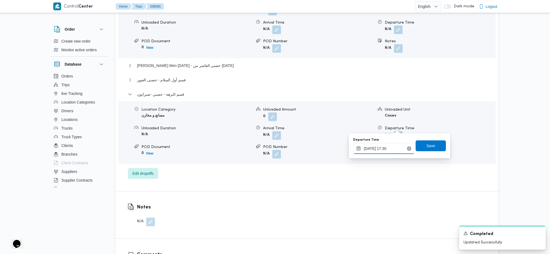
type input "17/09/2025 17:30"
click at [425, 141] on span "Save" at bounding box center [431, 145] width 30 height 11
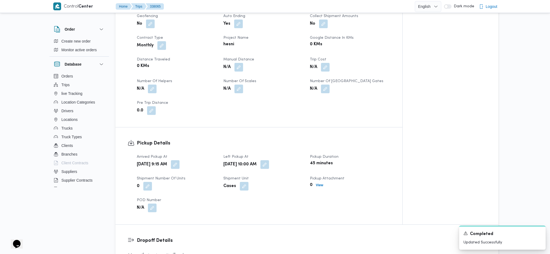
scroll to position [180, 0]
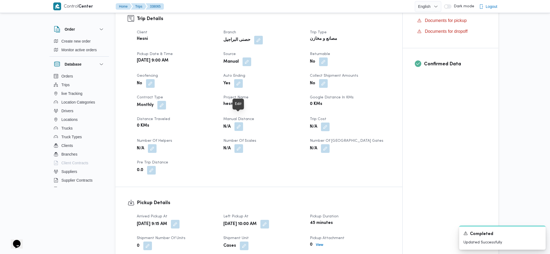
click at [237, 122] on button "button" at bounding box center [239, 126] width 9 height 9
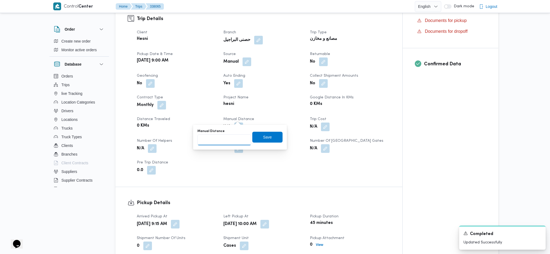
click at [221, 142] on input "Manual Distance" at bounding box center [225, 139] width 54 height 11
type input "192"
click button "Save" at bounding box center [267, 136] width 30 height 11
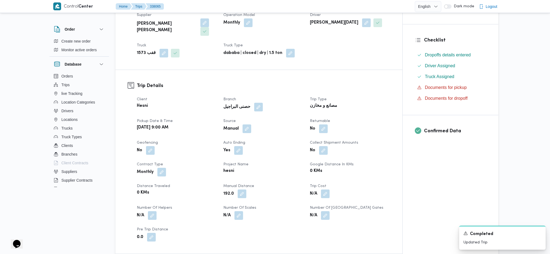
scroll to position [0, 0]
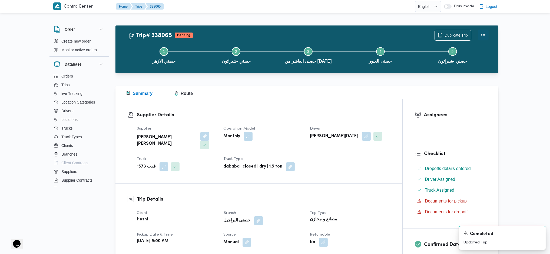
click at [453, 36] on button "Actions" at bounding box center [483, 34] width 11 height 11
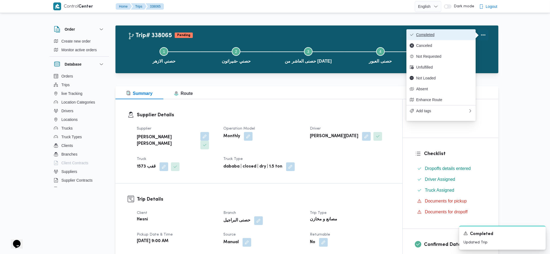
click at [446, 33] on span "Completed" at bounding box center [444, 34] width 56 height 4
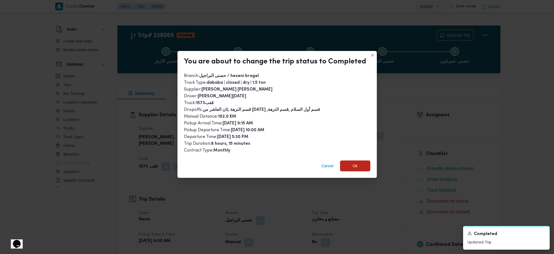
click at [347, 169] on div "Cancel Ok" at bounding box center [276, 167] width 199 height 22
click at [353, 165] on span "Ok" at bounding box center [355, 165] width 5 height 6
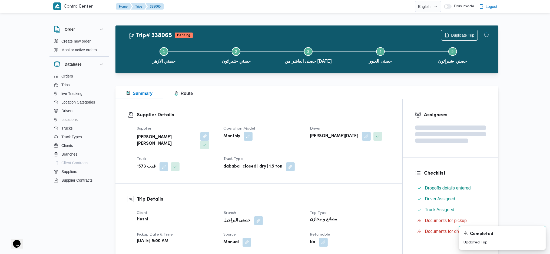
click at [357, 169] on h3 "Trip Details" at bounding box center [264, 198] width 254 height 7
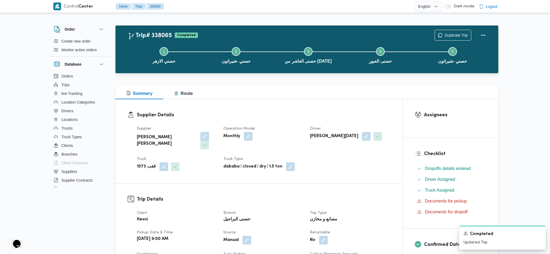
scroll to position [252, 0]
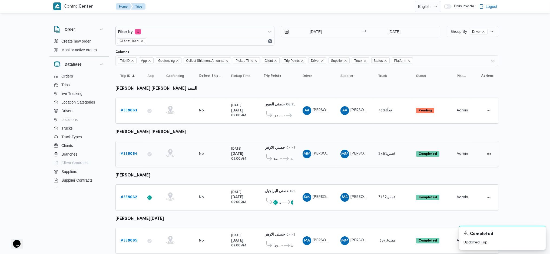
click at [129, 152] on b "# 338064" at bounding box center [129, 154] width 17 height 4
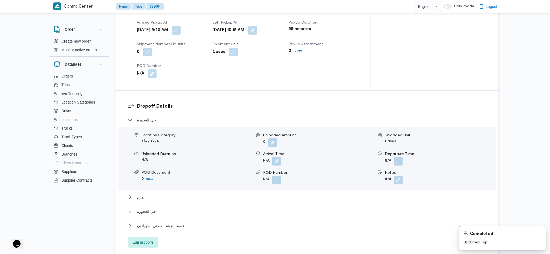
scroll to position [469, 0]
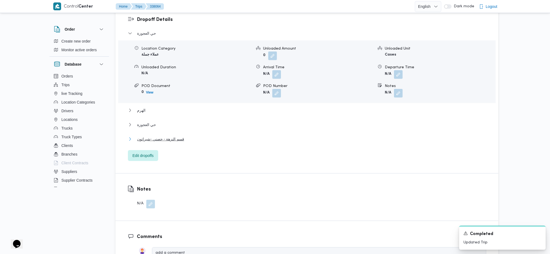
click at [170, 136] on span "قسم النزهة - حصني -شيراتون" at bounding box center [160, 139] width 47 height 6
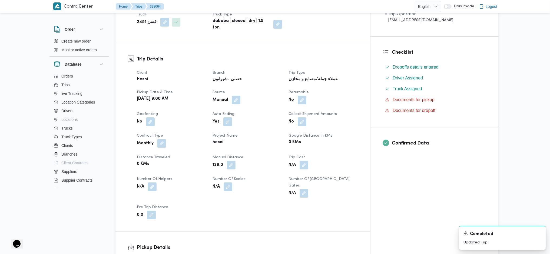
scroll to position [0, 0]
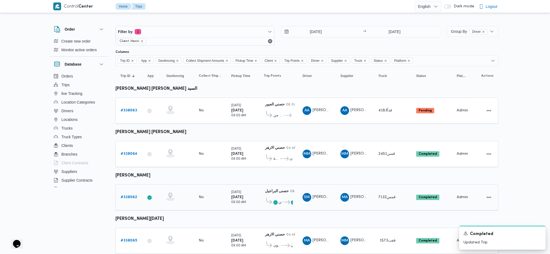
click at [128, 169] on b "# 338062" at bounding box center [129, 197] width 17 height 4
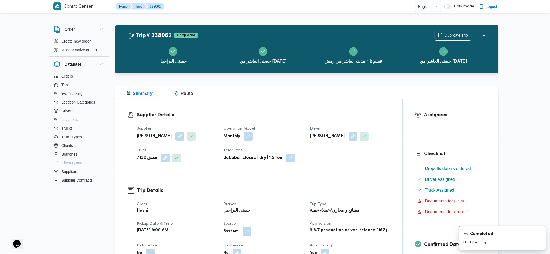
scroll to position [180, 0]
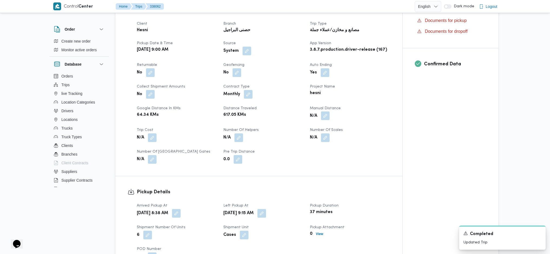
click at [327, 113] on button "button" at bounding box center [325, 115] width 9 height 9
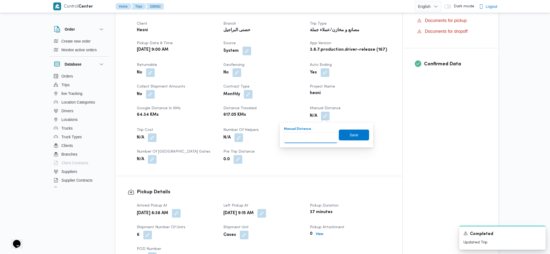
click at [305, 138] on input "Manual Distance" at bounding box center [311, 137] width 54 height 11
type input "269"
click button "Save" at bounding box center [354, 134] width 30 height 11
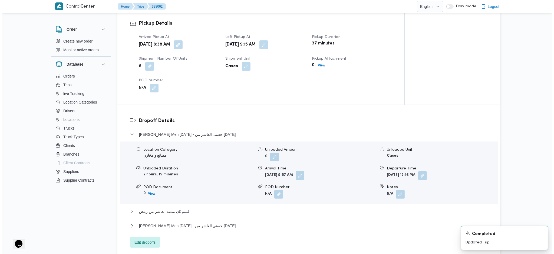
scroll to position [397, 0]
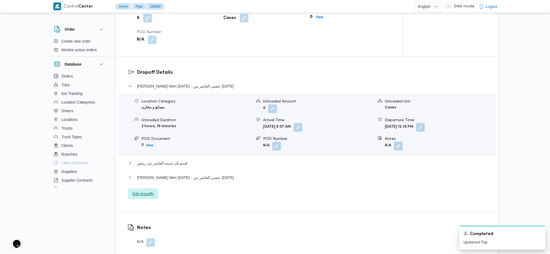
click at [150, 169] on span "Edit dropoffs" at bounding box center [143, 193] width 30 height 11
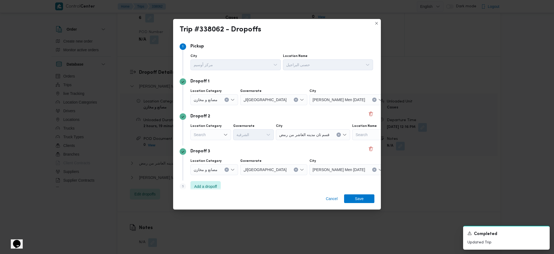
click at [391, 101] on span "حصنى العاشر من رمضان" at bounding box center [411, 99] width 41 height 6
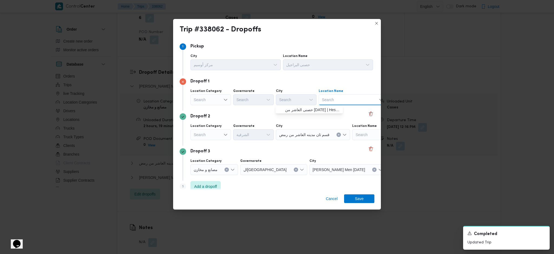
scroll to position [0, 43]
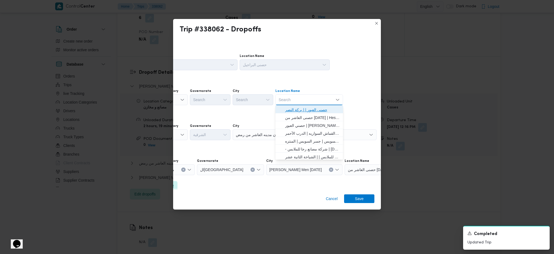
click at [314, 107] on span "حصنى العبور | | بركة النصر" at bounding box center [312, 109] width 55 height 6
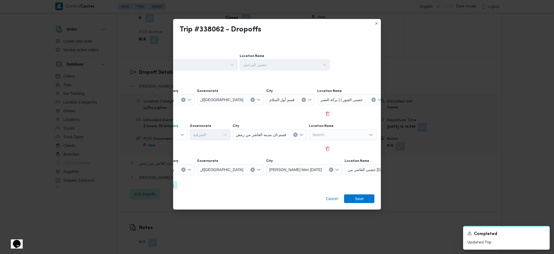
click at [180, 135] on icon "Open list of options" at bounding box center [182, 134] width 4 height 4
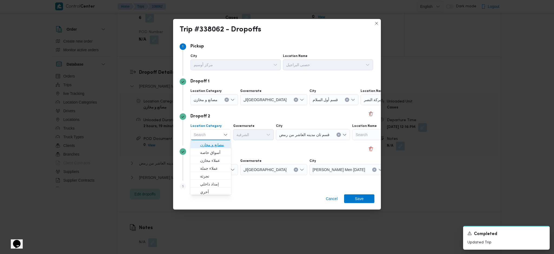
click at [207, 144] on span "مصانع و مخازن" at bounding box center [214, 144] width 28 height 6
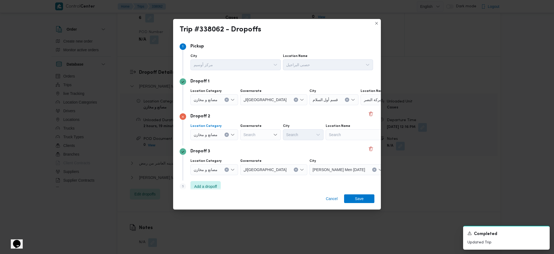
click at [351, 135] on div "Search" at bounding box center [360, 134] width 68 height 11
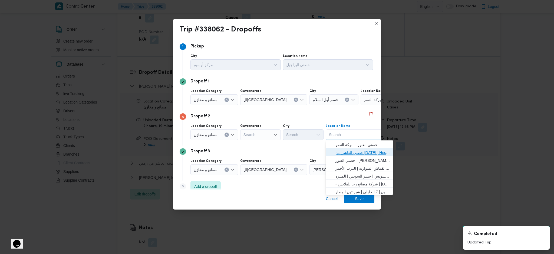
click at [351, 150] on span "حصنى العاشر من رمضان | Hesni Textiles Factory | جزء من مدينة العاشر-مجاورات" at bounding box center [362, 152] width 55 height 6
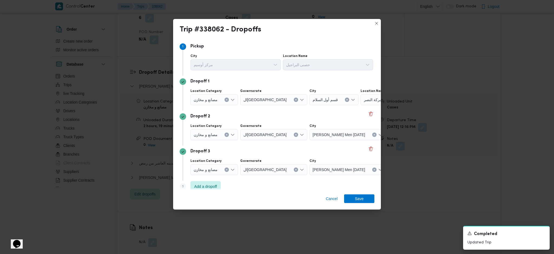
click at [227, 169] on button "Clear input" at bounding box center [227, 169] width 4 height 4
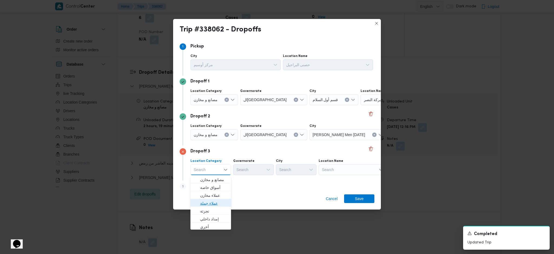
click at [212, 169] on span "عملاء جملة" at bounding box center [214, 203] width 28 height 6
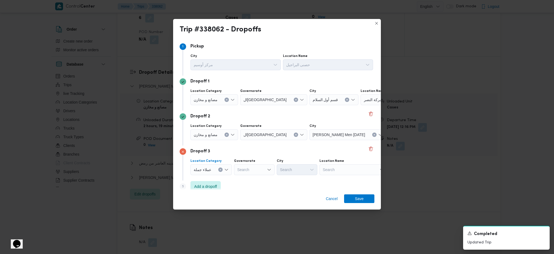
click at [260, 166] on div "Search" at bounding box center [254, 169] width 41 height 11
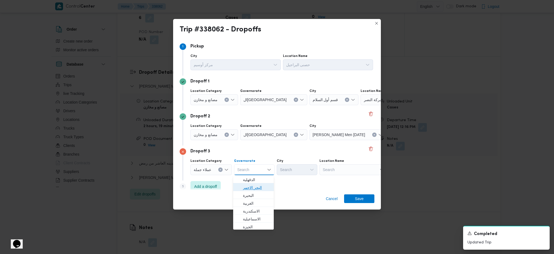
click at [254, 169] on span "البحر الاحمر" at bounding box center [257, 187] width 28 height 6
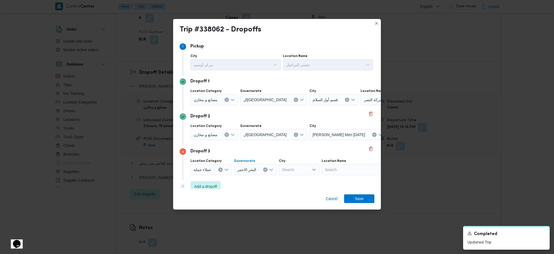
click at [265, 169] on icon "Clear input" at bounding box center [265, 169] width 1 height 1
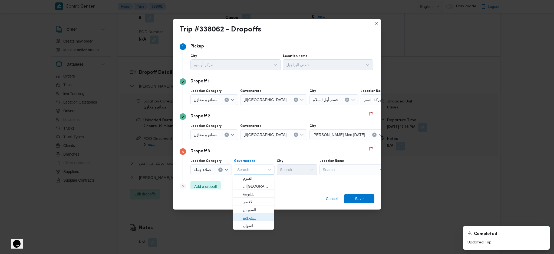
click at [255, 169] on span "الشرقية" at bounding box center [257, 217] width 28 height 6
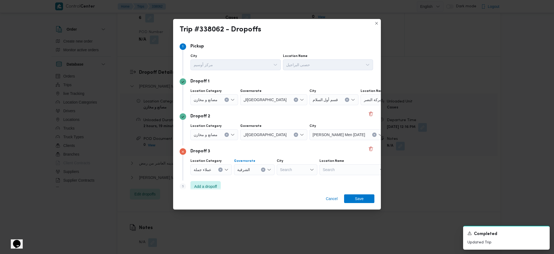
click at [295, 168] on div "Search" at bounding box center [297, 169] width 41 height 11
type input "بل"
drag, startPoint x: 292, startPoint y: 193, endPoint x: 280, endPoint y: 179, distance: 18.6
click at [280, 169] on icon "button" at bounding box center [281, 179] width 4 height 4
click at [210, 169] on span "Add a dropoff" at bounding box center [205, 186] width 23 height 6
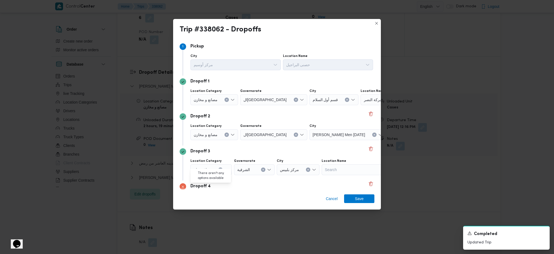
scroll to position [41, 0]
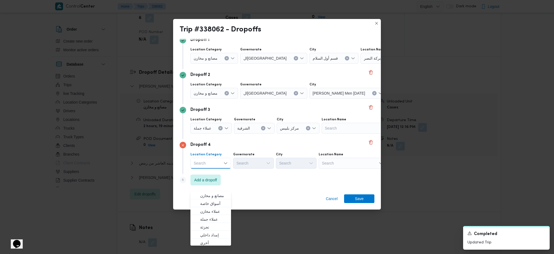
click at [335, 164] on div "Search" at bounding box center [353, 162] width 68 height 11
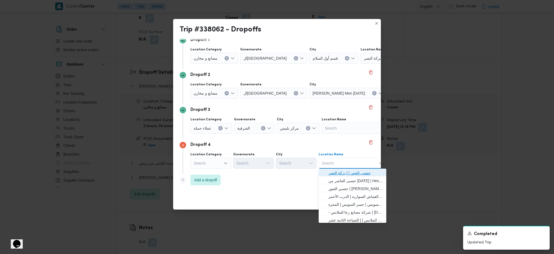
click at [339, 169] on span "حصنى العبور | | بركة النصر" at bounding box center [355, 172] width 55 height 6
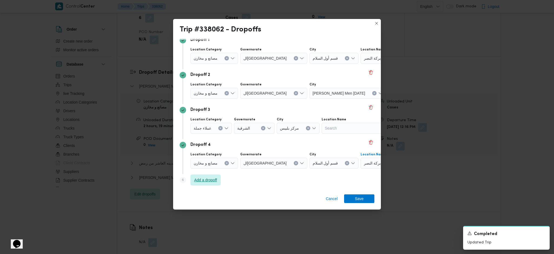
click at [214, 169] on span "Add a dropoff" at bounding box center [205, 179] width 30 height 11
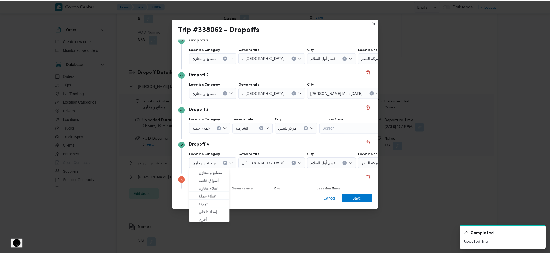
scroll to position [76, 0]
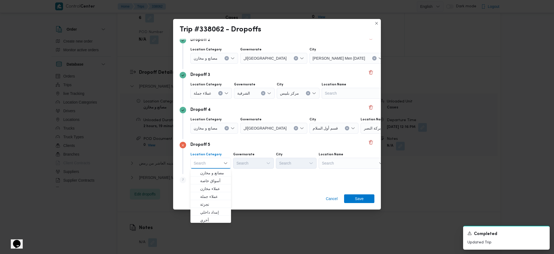
click at [347, 164] on div "Search" at bounding box center [353, 162] width 68 height 11
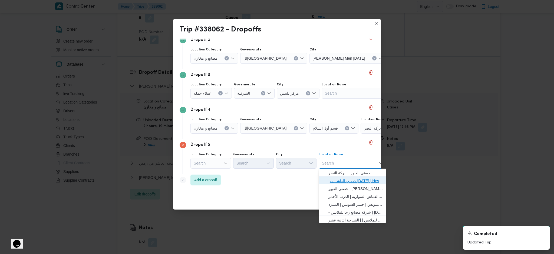
click at [341, 169] on span "حصنى العاشر من رمضان | Hesni Textiles Factory | جزء من مدينة العاشر-مجاورات" at bounding box center [352, 180] width 63 height 9
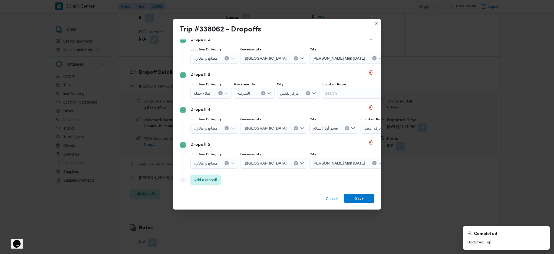
click at [356, 169] on span "Save" at bounding box center [359, 198] width 9 height 9
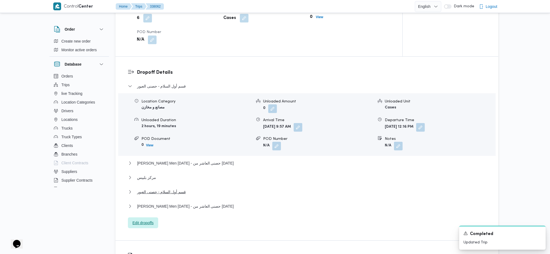
scroll to position [541, 0]
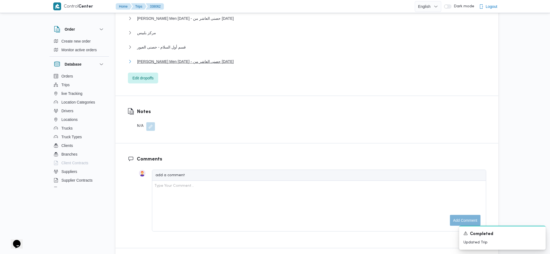
click at [210, 63] on span "Thany Ashr Men Ramadan - حصنى العاشر من رمضان" at bounding box center [185, 61] width 97 height 6
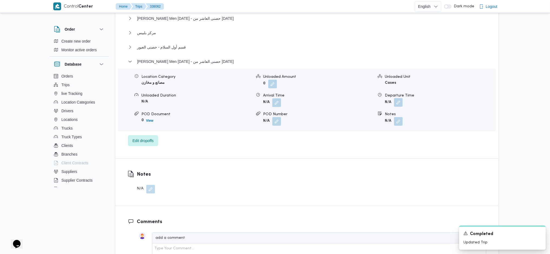
click at [397, 103] on button "button" at bounding box center [398, 102] width 9 height 9
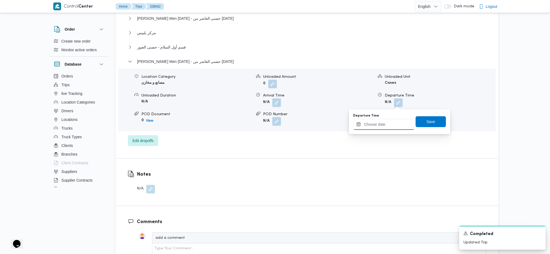
click at [378, 123] on input "Departure Time" at bounding box center [383, 124] width 61 height 11
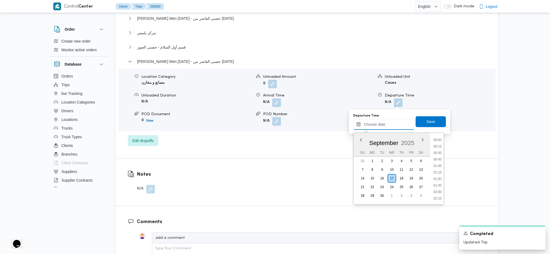
scroll to position [475, 0]
click at [438, 159] on li "19:00" at bounding box center [438, 158] width 12 height 5
type input "17/09/2025 19:00"
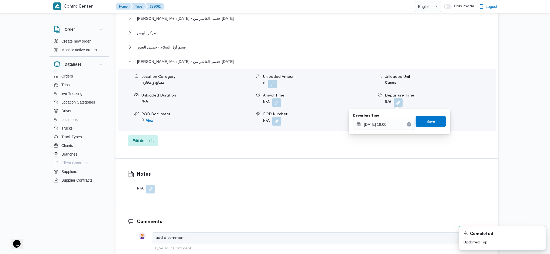
click at [427, 121] on span "Save" at bounding box center [431, 121] width 9 height 6
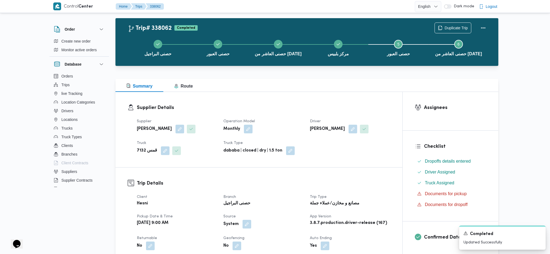
scroll to position [0, 0]
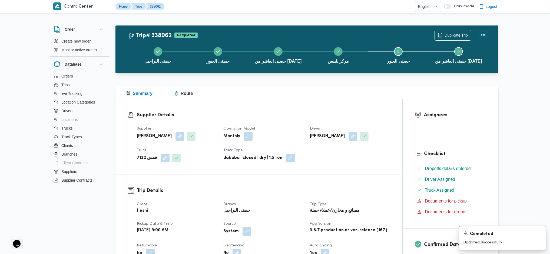
click at [453, 37] on button "Actions" at bounding box center [483, 34] width 11 height 11
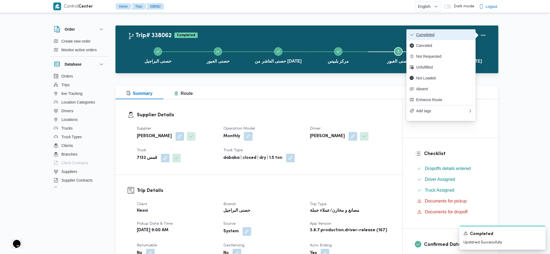
click at [433, 35] on span "Completed" at bounding box center [444, 34] width 56 height 4
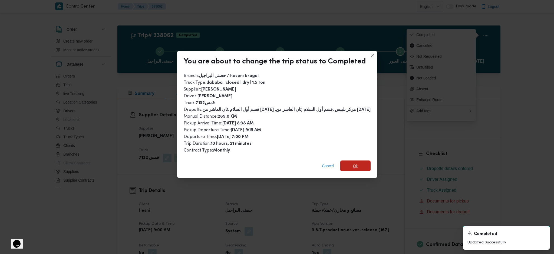
drag, startPoint x: 353, startPoint y: 159, endPoint x: 347, endPoint y: 173, distance: 15.1
click at [353, 160] on span "Ok" at bounding box center [355, 165] width 30 height 11
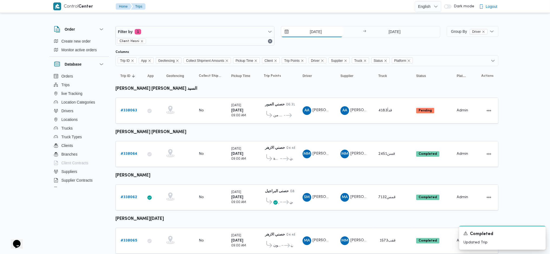
click at [310, 32] on input "17/9/2025" at bounding box center [311, 31] width 61 height 11
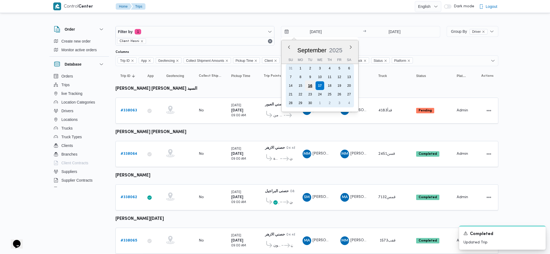
click at [309, 83] on div "16" at bounding box center [310, 85] width 10 height 10
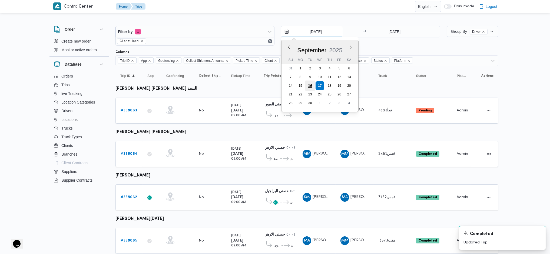
type input "16/9/2025"
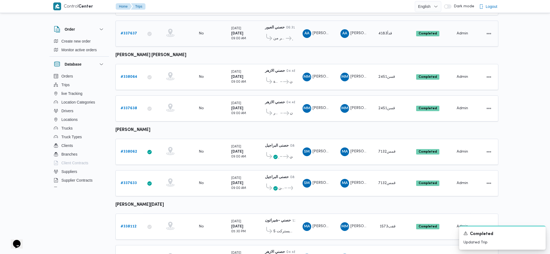
scroll to position [167, 0]
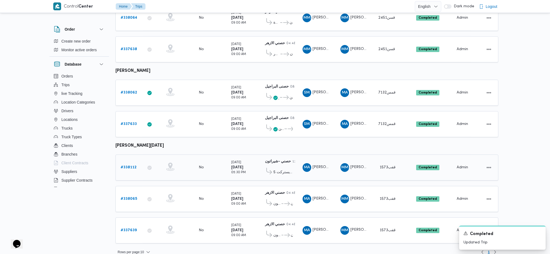
click at [133, 165] on b "# 338112" at bounding box center [129, 167] width 16 height 4
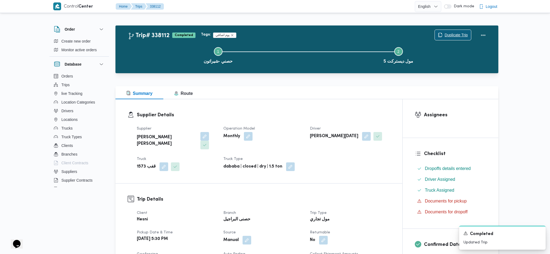
click at [450, 34] on span "Duplicate Trip" at bounding box center [456, 35] width 23 height 6
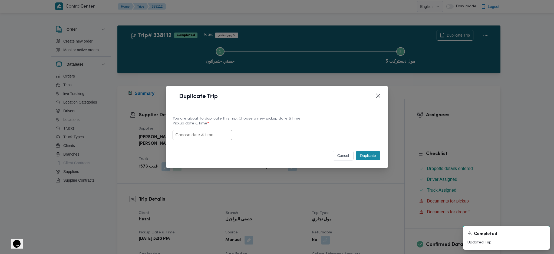
click at [209, 138] on input "text" at bounding box center [203, 135] width 60 height 10
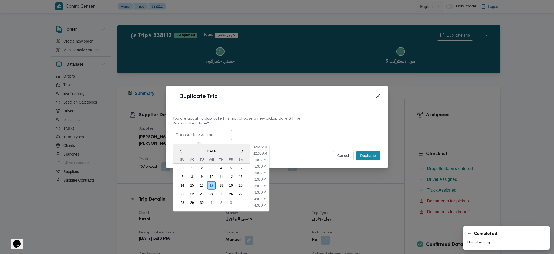
scroll to position [223, 0]
click at [263, 169] on li "7:30 PM" at bounding box center [260, 176] width 17 height 5
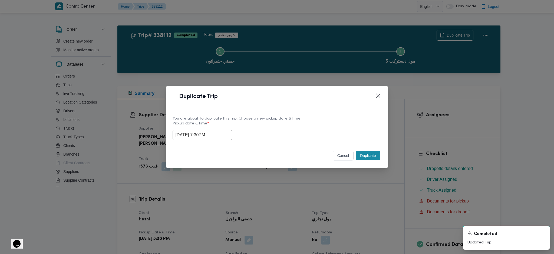
click at [199, 133] on input "17/09/2025 7:30PM" at bounding box center [203, 135] width 60 height 10
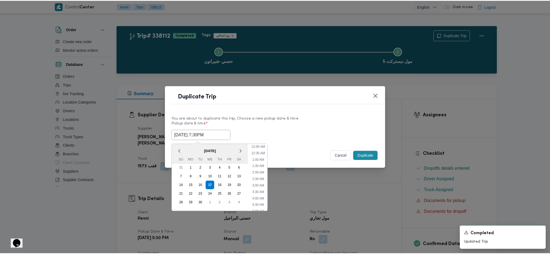
scroll to position [223, 0]
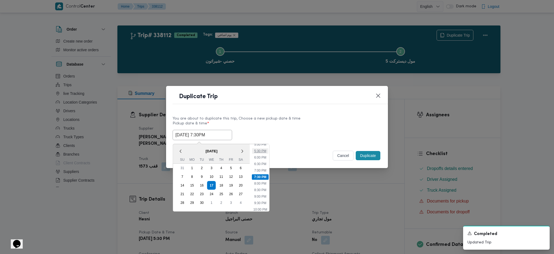
click at [258, 151] on li "5:30 PM" at bounding box center [260, 150] width 17 height 5
type input "17/09/2025 5:30PM"
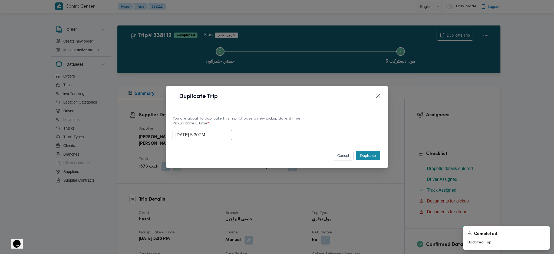
click at [367, 159] on button "Duplicate" at bounding box center [368, 155] width 24 height 9
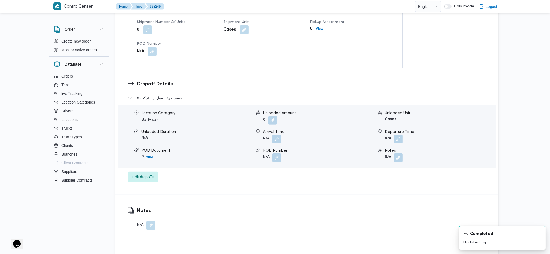
scroll to position [397, 0]
click at [150, 169] on span "Edit dropoffs" at bounding box center [143, 175] width 21 height 6
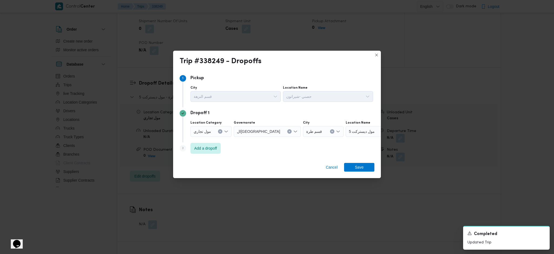
click at [359, 127] on div "مول ديستركت 5" at bounding box center [380, 131] width 68 height 11
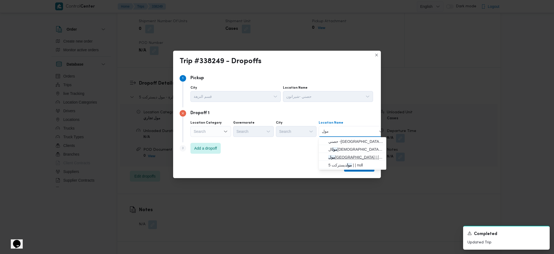
type input "مول"
drag, startPoint x: 326, startPoint y: 154, endPoint x: 322, endPoint y: 153, distance: 3.7
click at [326, 155] on icon "button" at bounding box center [324, 157] width 4 height 4
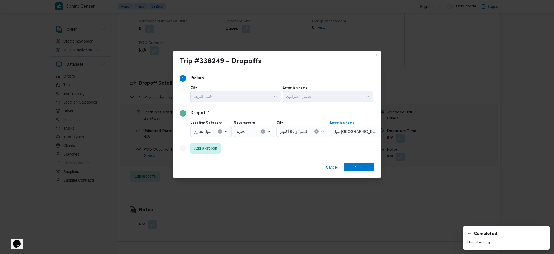
click at [366, 169] on div "Cancel Save" at bounding box center [277, 167] width 208 height 19
click at [359, 162] on div "Cancel Save" at bounding box center [277, 167] width 208 height 19
click at [361, 169] on div "Cancel Save" at bounding box center [277, 167] width 208 height 19
click at [360, 169] on span "Save" at bounding box center [359, 166] width 9 height 9
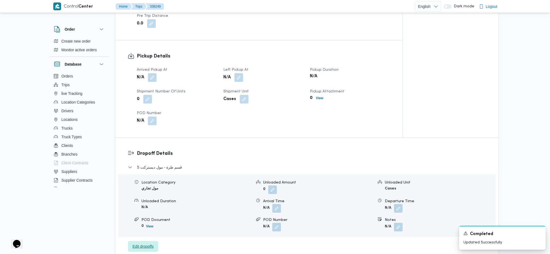
scroll to position [325, 0]
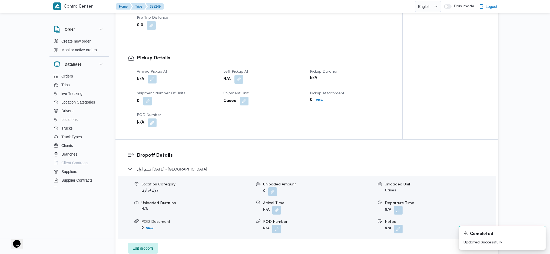
click at [153, 75] on button "button" at bounding box center [152, 79] width 9 height 9
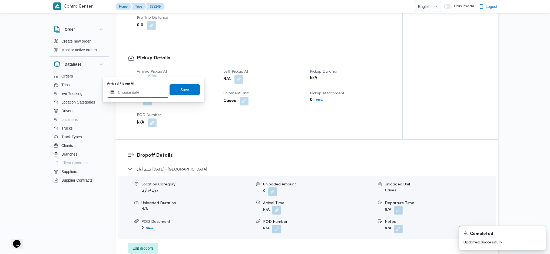
click at [143, 90] on input "Arrived Pickup At" at bounding box center [137, 92] width 61 height 11
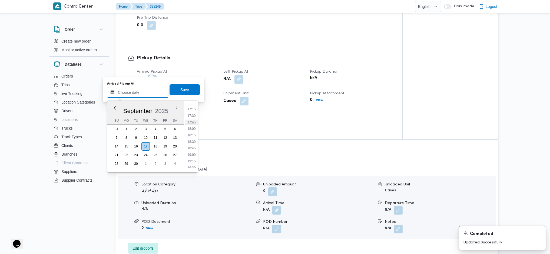
scroll to position [445, 0]
click at [194, 118] on li "17:30" at bounding box center [191, 117] width 12 height 5
type input "17/09/2025 17:30"
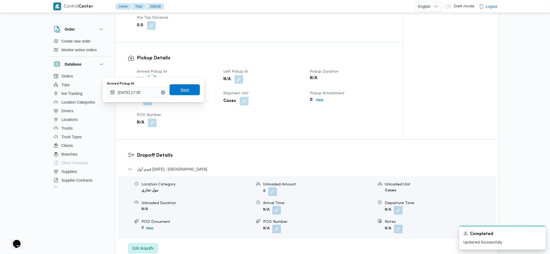
drag, startPoint x: 179, startPoint y: 89, endPoint x: 198, endPoint y: 89, distance: 18.7
click at [180, 88] on span "Save" at bounding box center [184, 89] width 9 height 6
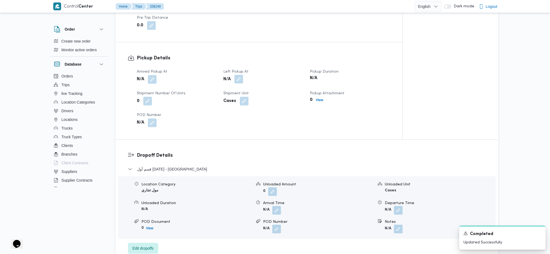
click at [236, 75] on button "button" at bounding box center [239, 79] width 9 height 9
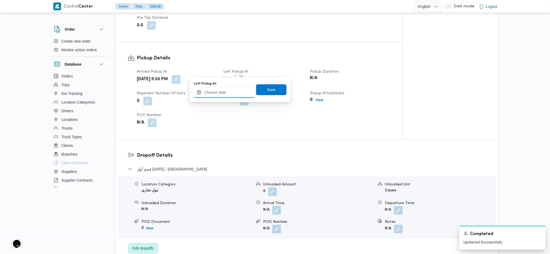
click at [229, 94] on input "Left Pickup At" at bounding box center [224, 92] width 61 height 11
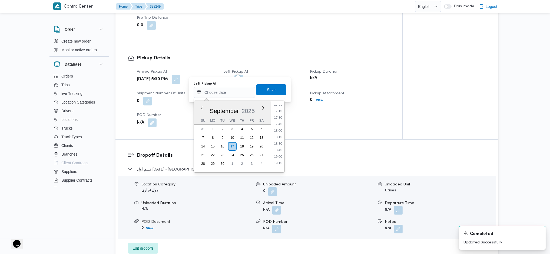
drag, startPoint x: 280, startPoint y: 129, endPoint x: 278, endPoint y: 121, distance: 8.0
click at [280, 130] on li "18:00" at bounding box center [278, 130] width 12 height 5
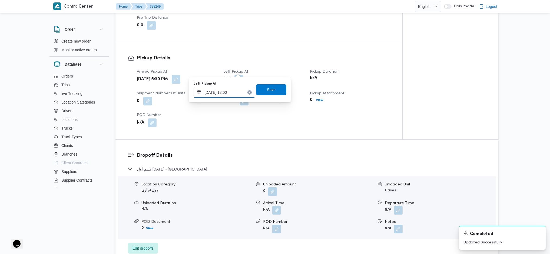
type input "17/09/2025 18:00"
click at [269, 88] on span "Save" at bounding box center [271, 89] width 9 height 6
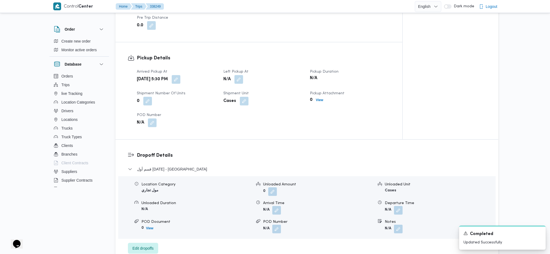
scroll to position [0, 0]
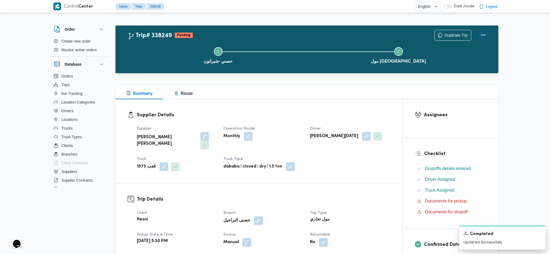
click at [453, 35] on button "Actions" at bounding box center [483, 34] width 11 height 11
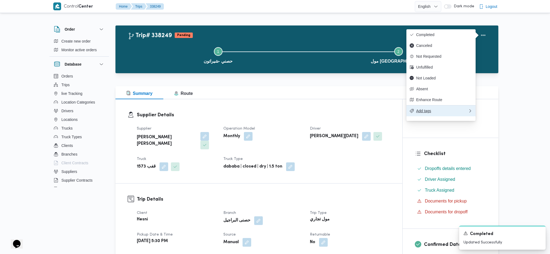
click at [431, 113] on span "Add tags" at bounding box center [442, 110] width 52 height 4
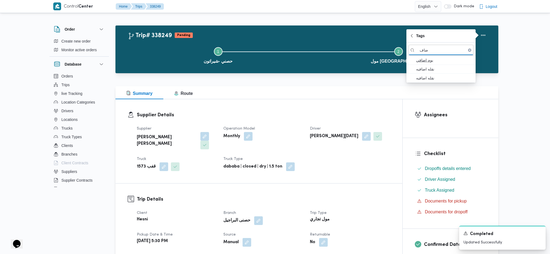
type input "ضاف"
click at [432, 57] on span "يوم اضافي" at bounding box center [444, 60] width 56 height 6
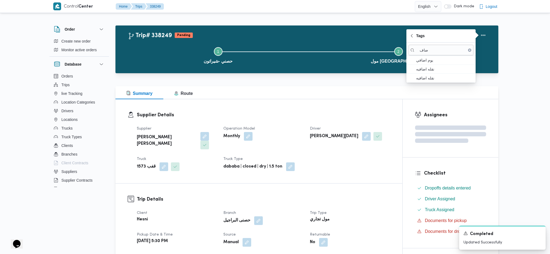
click at [360, 93] on div "Summary Route" at bounding box center [307, 92] width 383 height 13
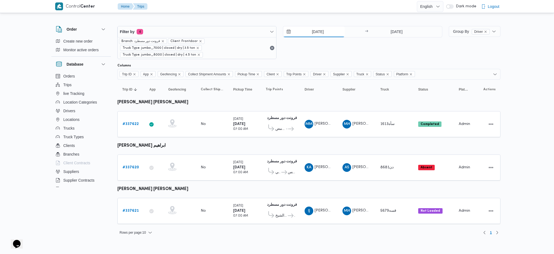
click at [318, 36] on input "[DATE]" at bounding box center [313, 31] width 61 height 11
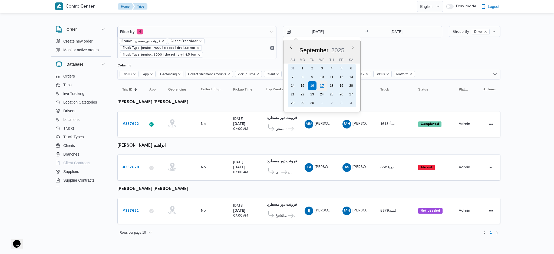
click at [324, 87] on div "17" at bounding box center [322, 85] width 10 height 10
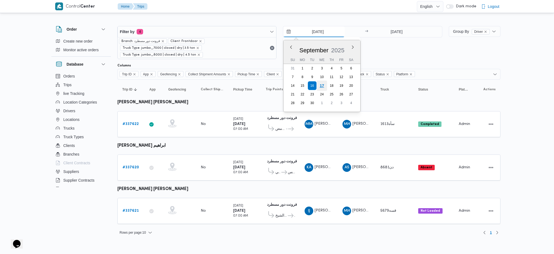
type input "[DATE]"
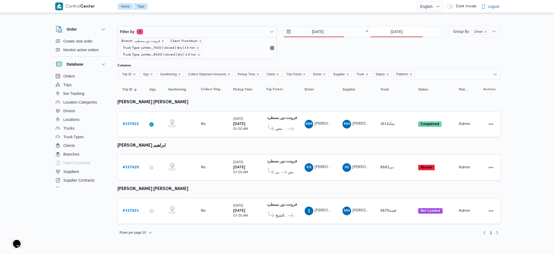
click at [386, 29] on input "[DATE]" at bounding box center [397, 31] width 54 height 11
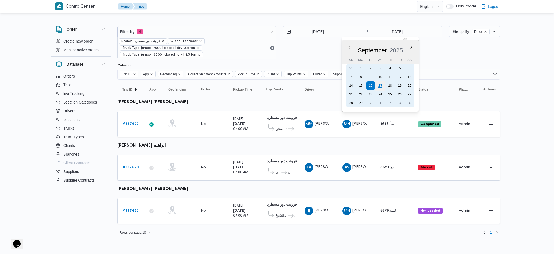
click at [380, 85] on div "17" at bounding box center [380, 85] width 10 height 10
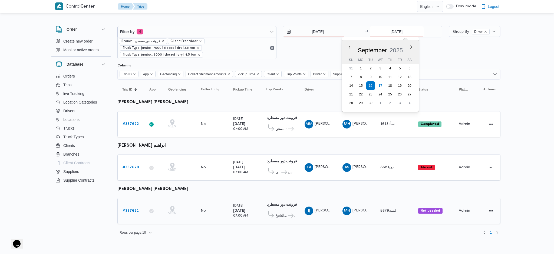
type input "[DATE]"
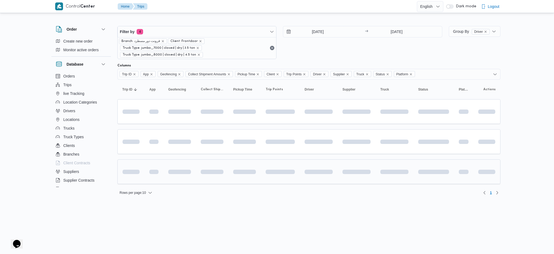
click at [319, 169] on td at bounding box center [319, 171] width 38 height 25
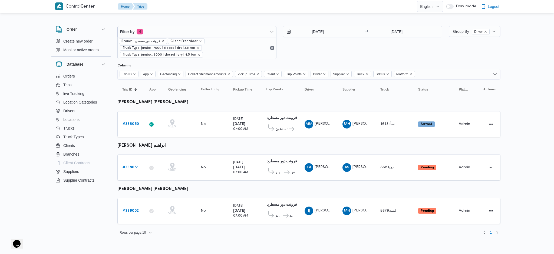
click at [327, 151] on table "Trip ID Click to sort in ascending order App Click to sort in ascending order G…" at bounding box center [308, 154] width 383 height 149
click at [378, 169] on div "قسه5679" at bounding box center [394, 210] width 32 height 11
click at [132, 169] on b "# 338052" at bounding box center [131, 211] width 16 height 4
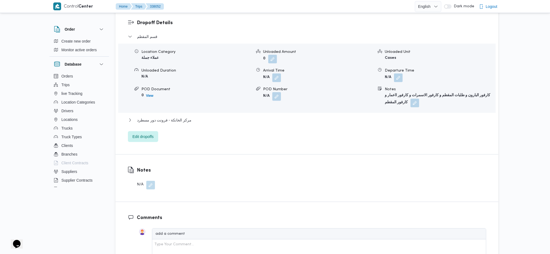
scroll to position [463, 0]
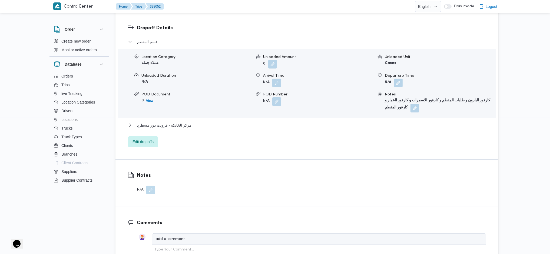
click at [146, 169] on button "button" at bounding box center [150, 189] width 9 height 9
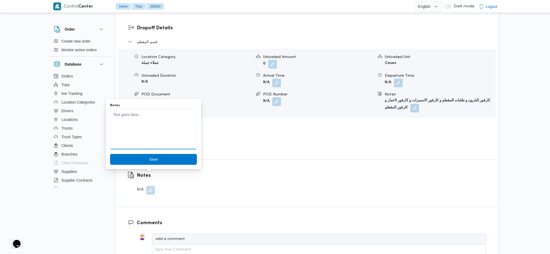
click at [161, 139] on textarea "Notes" at bounding box center [153, 128] width 87 height 41
type textarea "g"
type textarea "لم يتم تسليم الاوردرات"
click at [110, 154] on button "Save" at bounding box center [153, 159] width 87 height 11
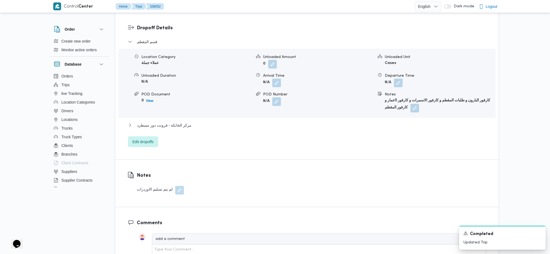
click at [222, 169] on h3 "Comments" at bounding box center [312, 222] width 350 height 7
click at [178, 169] on button "button" at bounding box center [179, 189] width 9 height 9
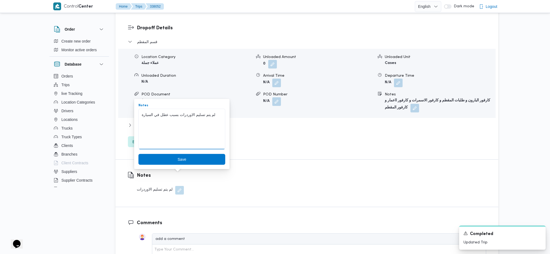
type textarea "لم يتم تسليم الاوردرات بسبب عطل في السيارة"
click at [139, 154] on button "Save" at bounding box center [182, 159] width 87 height 11
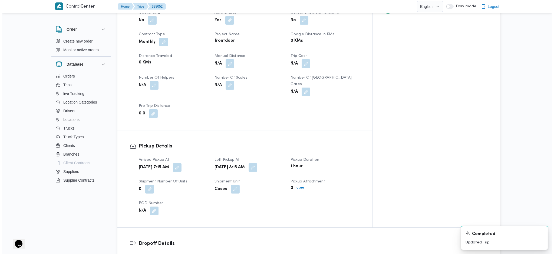
scroll to position [0, 0]
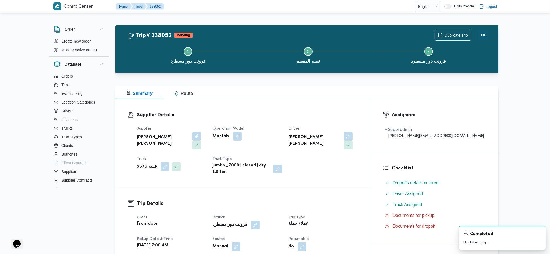
click at [453, 34] on button "Actions" at bounding box center [483, 34] width 11 height 11
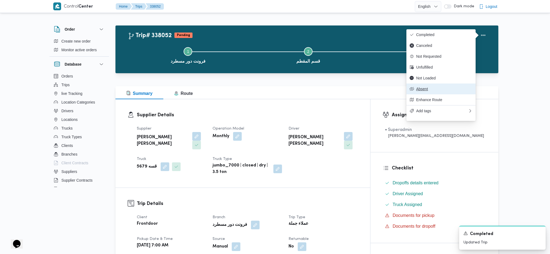
click at [435, 90] on span "Absent" at bounding box center [444, 89] width 56 height 4
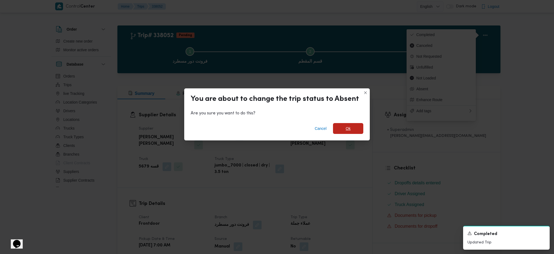
click at [346, 126] on span "Ok" at bounding box center [348, 128] width 5 height 6
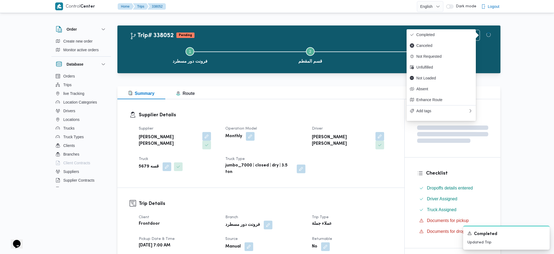
click at [352, 168] on div "Supplier محمد هاني محمد جوده محمود Operation Model Monthly Driver ابراهيم جبريل…" at bounding box center [266, 150] width 260 height 56
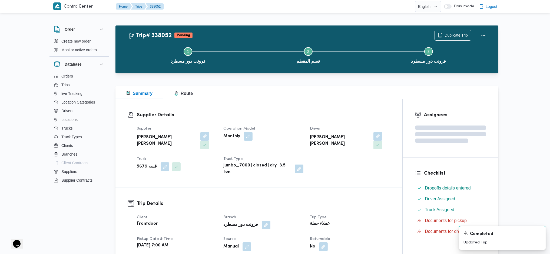
click at [326, 108] on div "Supplier Details Supplier محمد هاني محمد جوده محمود Operation Model Monthly Dri…" at bounding box center [259, 143] width 287 height 88
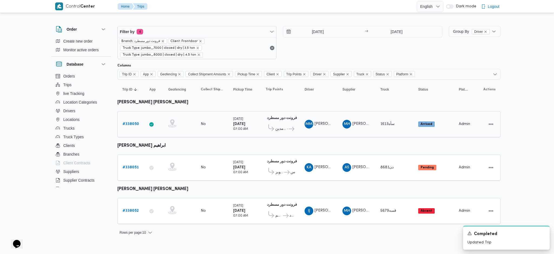
click at [128, 124] on b "# 338050" at bounding box center [131, 124] width 17 height 4
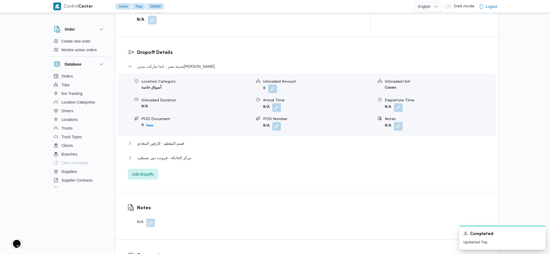
scroll to position [494, 0]
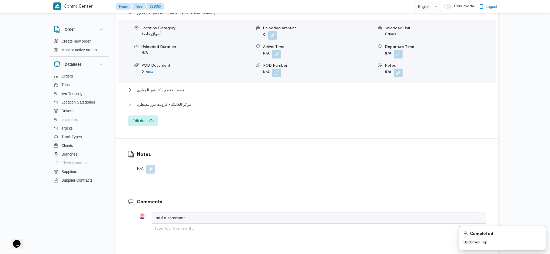
click at [183, 101] on span "مركز الخانكة - فرونت دور مسطرد" at bounding box center [164, 104] width 54 height 6
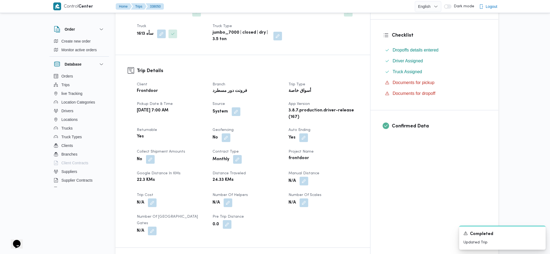
scroll to position [0, 0]
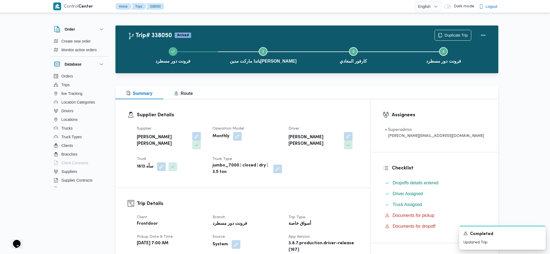
click at [204, 112] on h3 "Supplier Details" at bounding box center [247, 114] width 221 height 7
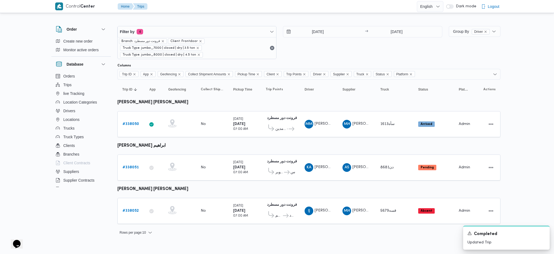
click at [204, 112] on td "Collect Shipment Amounts No" at bounding box center [212, 124] width 32 height 26
click at [222, 114] on td "Collect Shipment Amounts No" at bounding box center [212, 124] width 32 height 26
click at [240, 120] on small "[DATE]" at bounding box center [238, 118] width 10 height 3
click at [126, 166] on b "# 338051" at bounding box center [131, 167] width 16 height 4
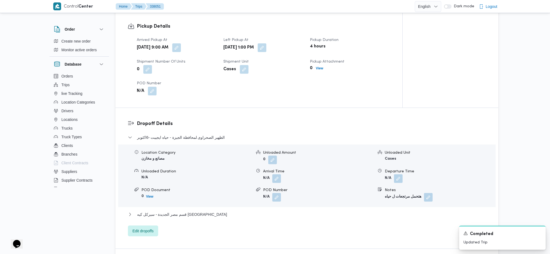
scroll to position [433, 0]
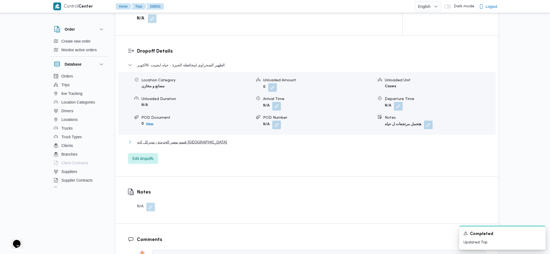
click at [179, 139] on span "قسم مصر الجديدة - سيركل كيه جسر السويس" at bounding box center [182, 142] width 90 height 6
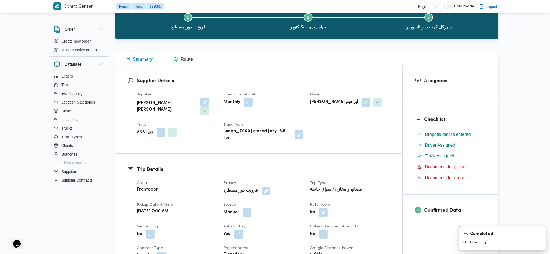
scroll to position [0, 0]
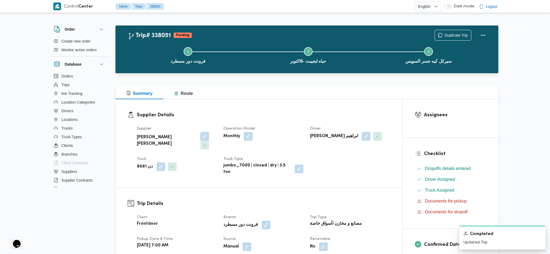
click at [173, 169] on div "Supplier Details Supplier عليوه سراج الدين عليوه محمد Operation Model Monthly D…" at bounding box center [259, 143] width 287 height 88
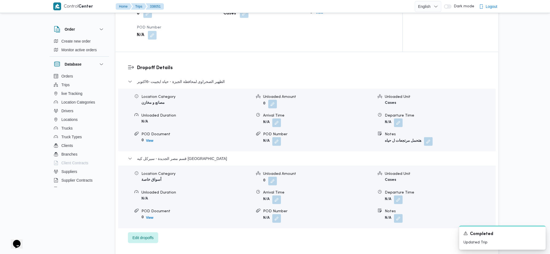
scroll to position [433, 0]
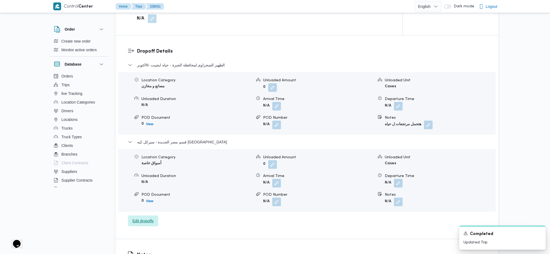
click at [146, 169] on span "Edit dropoffs" at bounding box center [143, 220] width 30 height 11
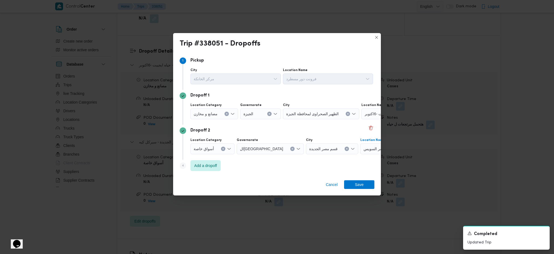
click at [370, 150] on span "سيركل كيه جسر السويس" at bounding box center [384, 148] width 41 height 6
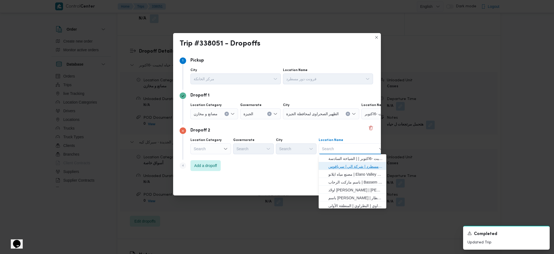
click at [331, 167] on span "فرونت دور مسطرد | شركة الي | سرياقوس" at bounding box center [355, 166] width 55 height 6
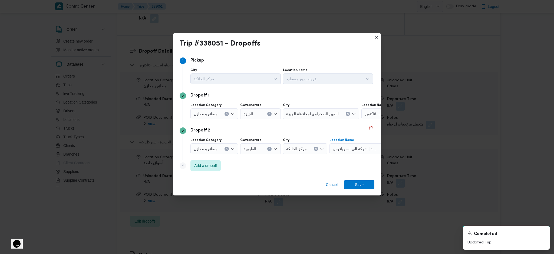
click at [356, 169] on div "Cancel Save" at bounding box center [277, 185] width 208 height 19
click at [357, 169] on span "Save" at bounding box center [359, 184] width 9 height 9
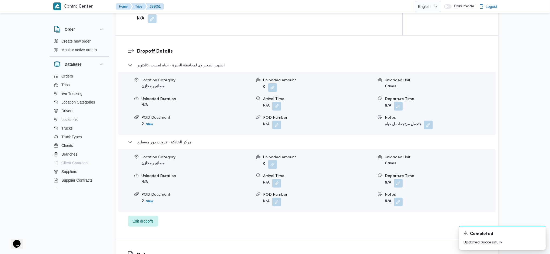
click at [401, 169] on div "Location Category مصانع و مخازن Unloaded Amount 0 Unloaded Unit Cases Unloaded …" at bounding box center [307, 179] width 382 height 61
click at [397, 169] on button "button" at bounding box center [398, 182] width 9 height 9
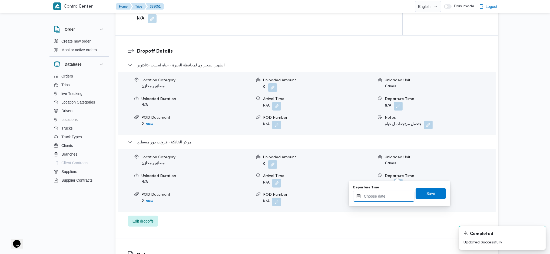
click at [379, 169] on input "Departure Time" at bounding box center [383, 195] width 61 height 11
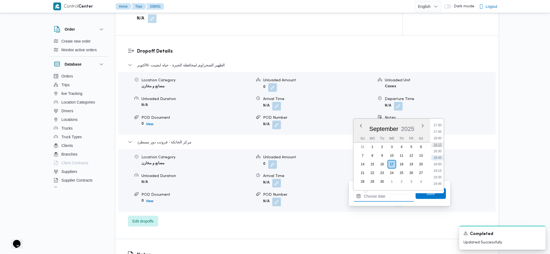
scroll to position [419, 0]
click at [438, 168] on li "17:45" at bounding box center [438, 167] width 12 height 5
type input "[DATE] 17:45"
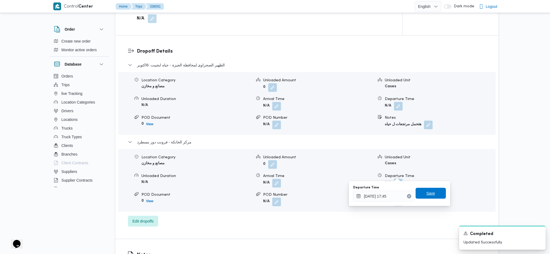
click at [431, 169] on span "Save" at bounding box center [431, 192] width 30 height 11
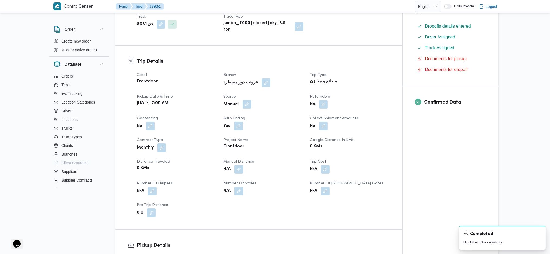
scroll to position [180, 0]
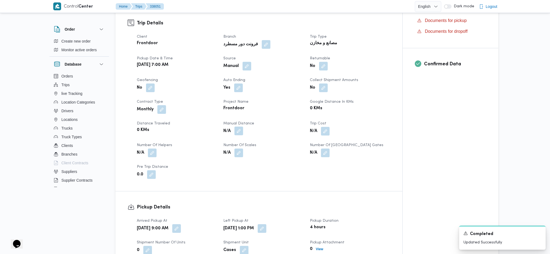
click at [240, 126] on button "button" at bounding box center [239, 130] width 9 height 9
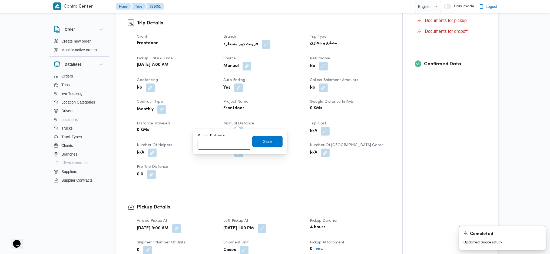
click at [227, 146] on input "Manual Distance" at bounding box center [225, 144] width 54 height 11
type input "150"
click button "Save" at bounding box center [267, 141] width 30 height 11
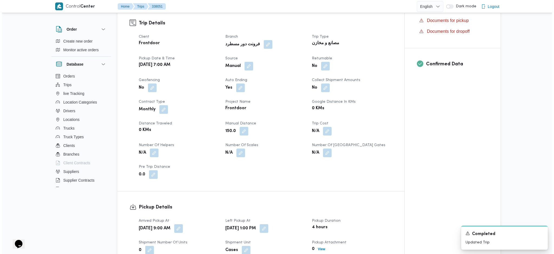
scroll to position [0, 0]
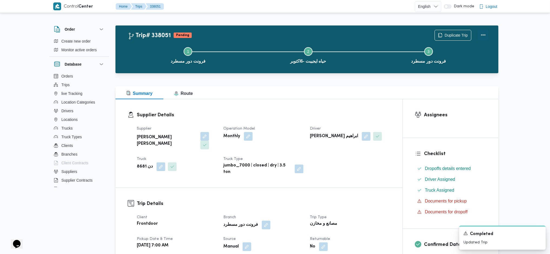
click at [453, 34] on button "Actions" at bounding box center [483, 34] width 11 height 11
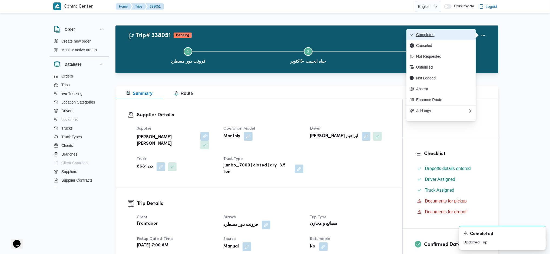
click at [435, 36] on span "Completed" at bounding box center [444, 34] width 56 height 4
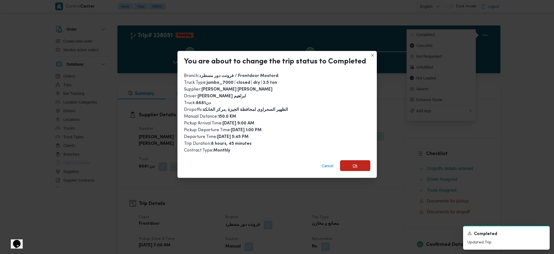
click at [351, 168] on span "Ok" at bounding box center [355, 165] width 30 height 11
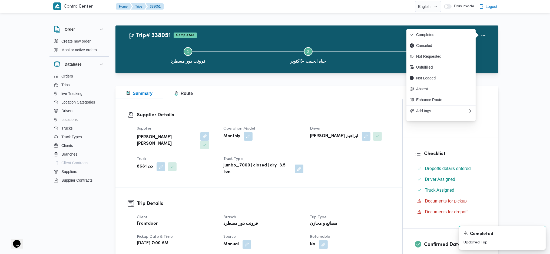
drag, startPoint x: 302, startPoint y: 90, endPoint x: 300, endPoint y: 81, distance: 9.6
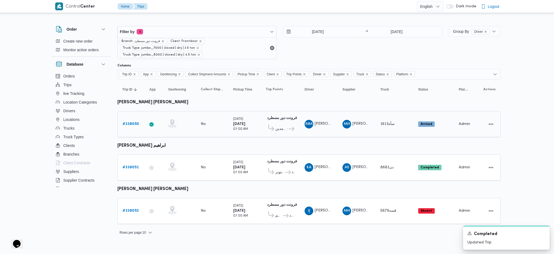
click at [131, 122] on b "# 338050" at bounding box center [131, 124] width 17 height 4
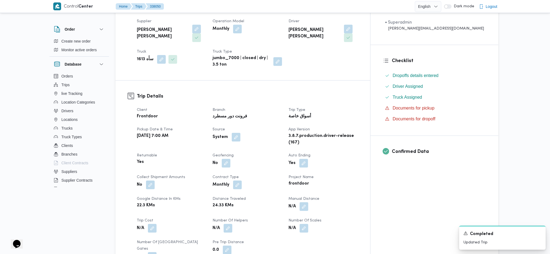
scroll to position [108, 0]
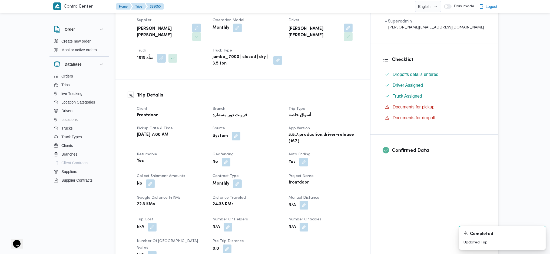
click at [308, 169] on button "button" at bounding box center [304, 204] width 9 height 9
click at [309, 169] on input "Manual Distance" at bounding box center [311, 213] width 54 height 11
type input "145"
click button "Save" at bounding box center [354, 211] width 30 height 11
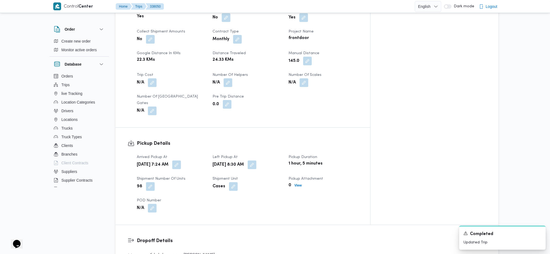
scroll to position [397, 0]
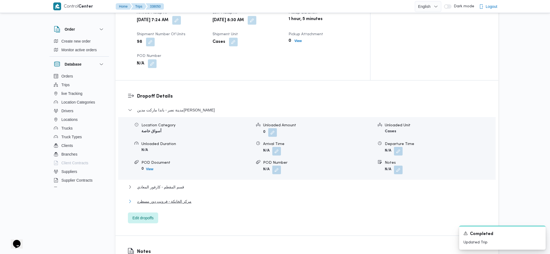
click at [177, 169] on span "مركز الخانكة - فرونت دور مسطرد" at bounding box center [164, 201] width 54 height 6
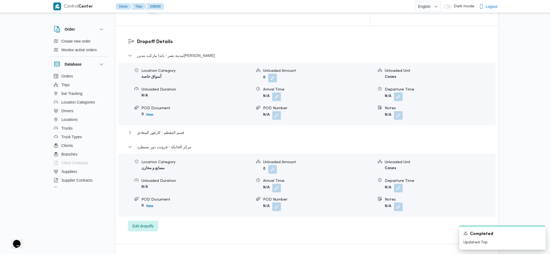
scroll to position [505, 0]
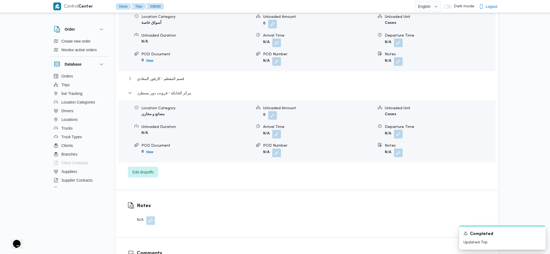
drag, startPoint x: 401, startPoint y: 111, endPoint x: 390, endPoint y: 129, distance: 21.8
click at [399, 130] on button "button" at bounding box center [398, 134] width 9 height 9
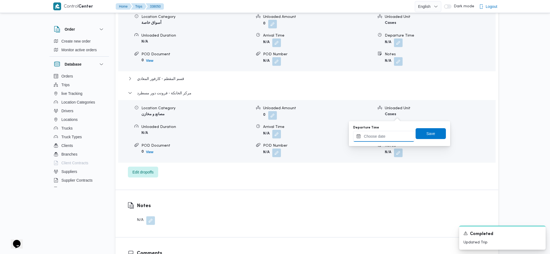
click at [387, 136] on input "Departure Time" at bounding box center [383, 136] width 61 height 11
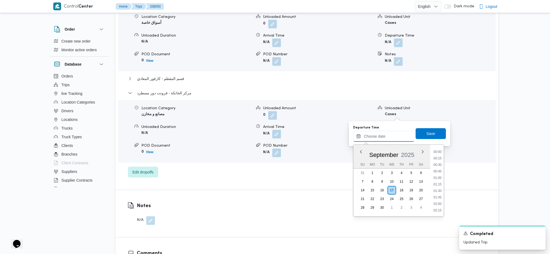
scroll to position [455, 0]
click at [437, 165] on li "18:00" at bounding box center [438, 163] width 12 height 5
type input "[DATE] 18:00"
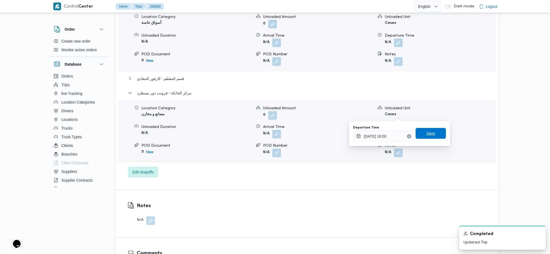
click at [427, 133] on span "Save" at bounding box center [431, 133] width 9 height 6
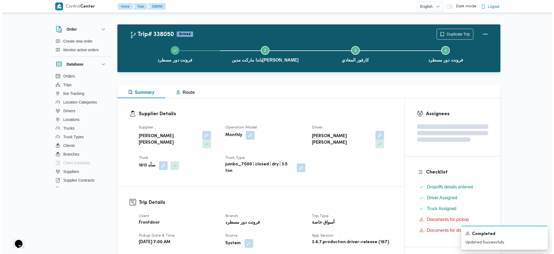
scroll to position [0, 0]
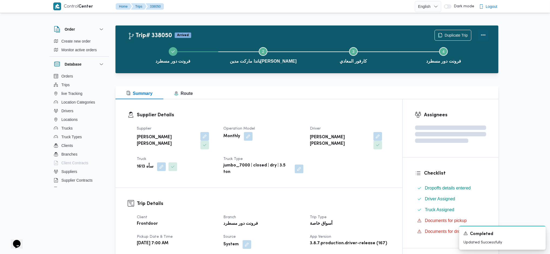
click at [453, 36] on button "Actions" at bounding box center [483, 34] width 11 height 11
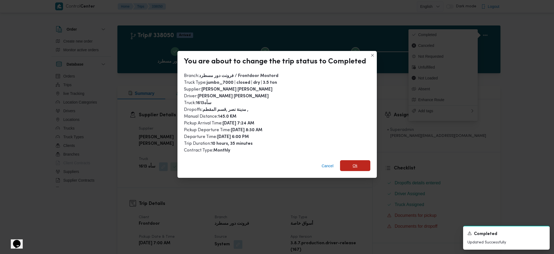
click at [348, 163] on span "Ok" at bounding box center [355, 165] width 30 height 11
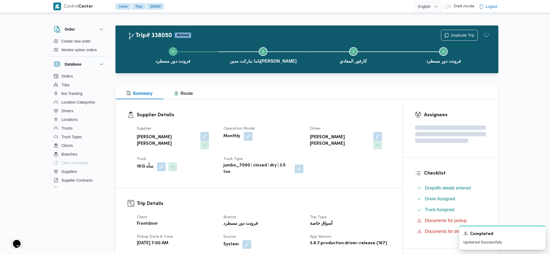
click at [312, 94] on div "Summary Route" at bounding box center [307, 92] width 383 height 13
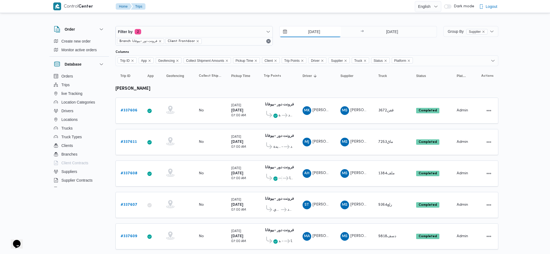
click at [315, 35] on input "[DATE]" at bounding box center [310, 31] width 61 height 11
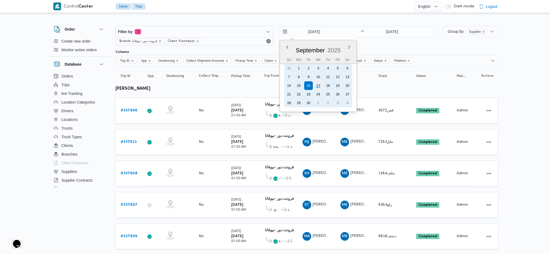
click at [317, 85] on div "17" at bounding box center [318, 85] width 10 height 10
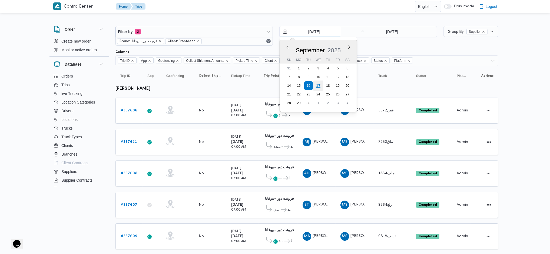
type input "[DATE]"
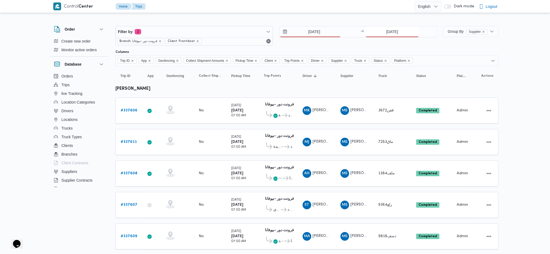
click at [396, 32] on input "16/9/2025" at bounding box center [393, 31] width 54 height 11
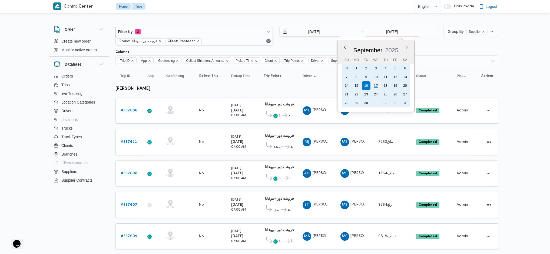
click at [378, 85] on div "17" at bounding box center [376, 85] width 10 height 10
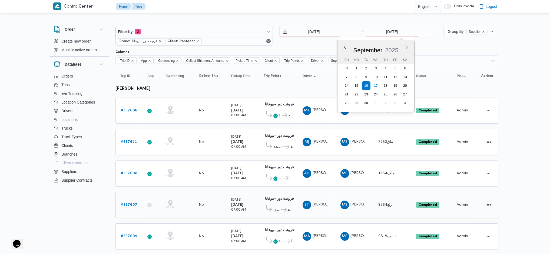
type input "[DATE]"
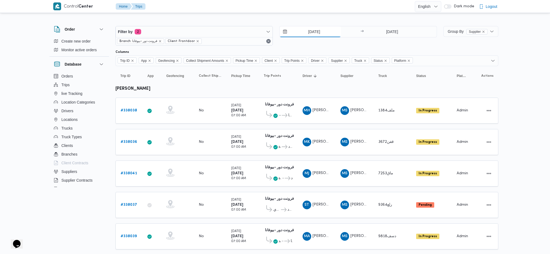
click at [320, 34] on input "[DATE]" at bounding box center [310, 31] width 61 height 11
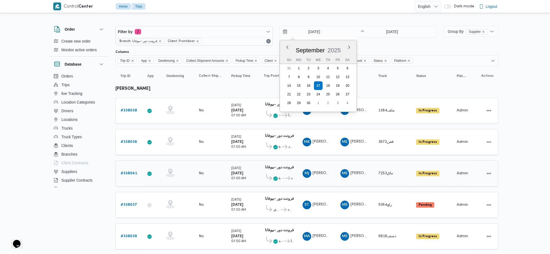
click at [276, 178] on icon at bounding box center [276, 178] width 4 height 4
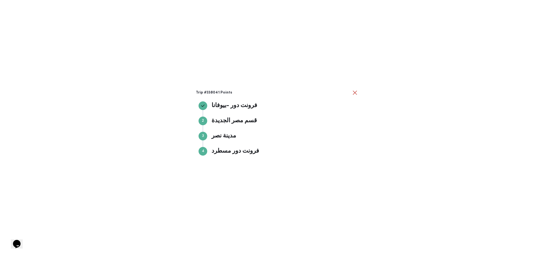
click at [453, 158] on div "Trip #338041 Points فرونت دور -بيوفانا فرونت دور -بيوفانا Step 2 2 قسم مصر الجد…" at bounding box center [277, 127] width 554 height 254
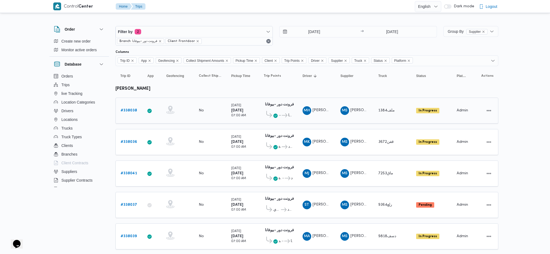
click at [131, 108] on b "# 338038" at bounding box center [129, 110] width 17 height 4
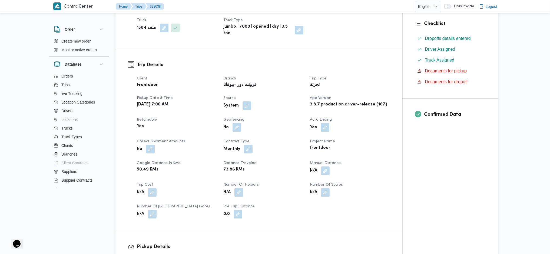
scroll to position [252, 0]
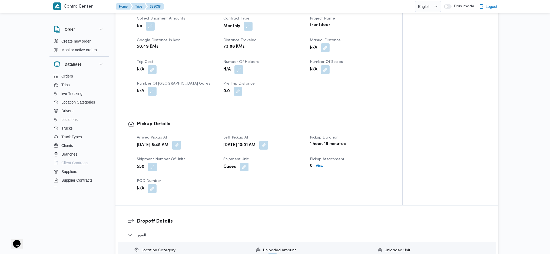
click at [325, 50] on button "button" at bounding box center [325, 47] width 9 height 9
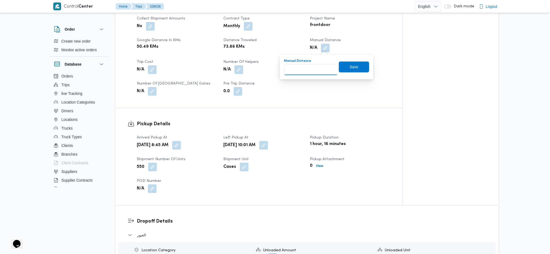
click at [314, 70] on input "Manual Distance" at bounding box center [311, 69] width 54 height 11
type input "130"
click button "Save" at bounding box center [354, 66] width 30 height 11
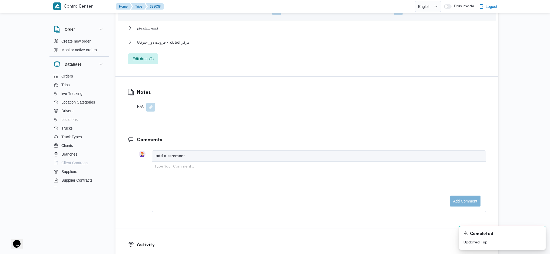
scroll to position [397, 0]
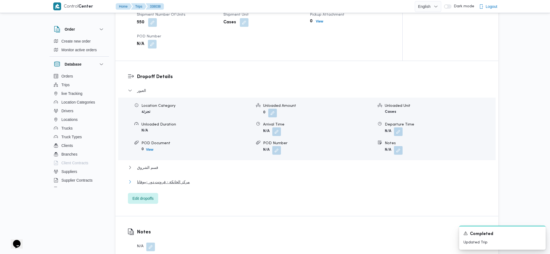
click at [183, 180] on span "مركز الخانكة - فرونت دور -بيوفانا" at bounding box center [163, 181] width 53 height 6
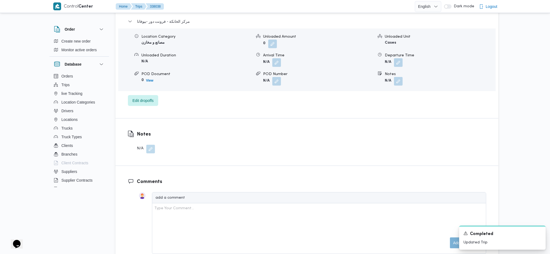
scroll to position [577, 0]
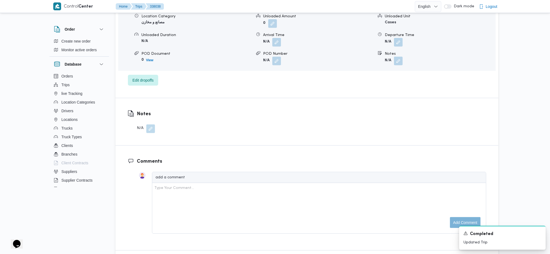
click at [402, 37] on div "Departure Time" at bounding box center [440, 35] width 110 height 6
click at [397, 44] on button "button" at bounding box center [398, 42] width 9 height 9
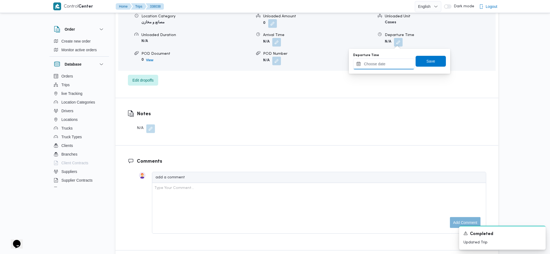
click at [385, 61] on input "Departure Time" at bounding box center [383, 63] width 61 height 11
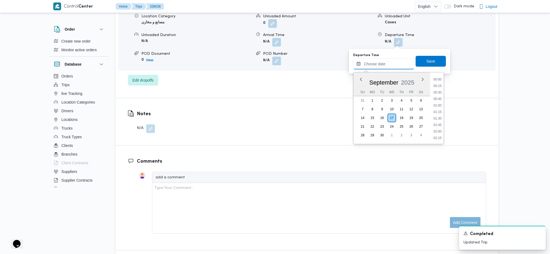
scroll to position [449, 0]
drag, startPoint x: 437, startPoint y: 85, endPoint x: 438, endPoint y: 88, distance: 3.3
click at [437, 85] on li "17:30" at bounding box center [438, 85] width 12 height 5
type input "17/09/2025 17:30"
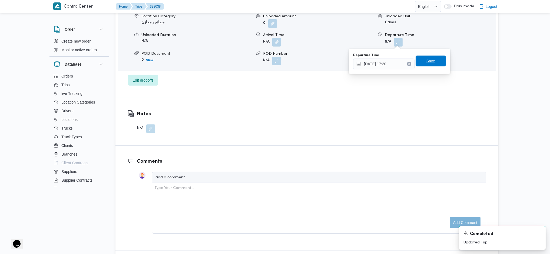
drag, startPoint x: 428, startPoint y: 53, endPoint x: 426, endPoint y: 58, distance: 5.3
click at [427, 54] on div "Departure Time 17/09/2025 17:30 Save" at bounding box center [400, 60] width 94 height 17
click at [427, 58] on span "Save" at bounding box center [431, 61] width 9 height 6
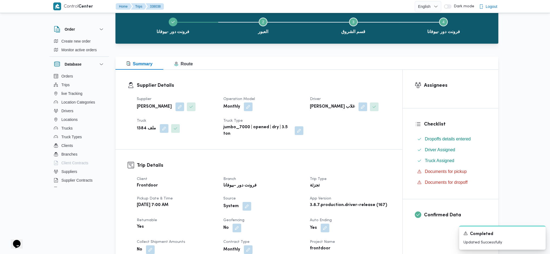
scroll to position [0, 0]
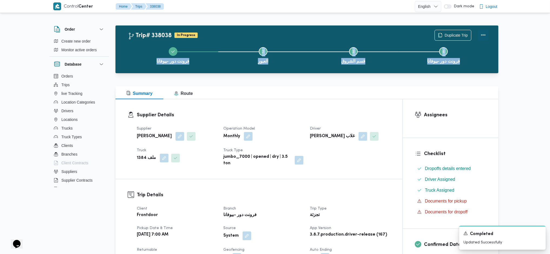
drag, startPoint x: 489, startPoint y: 40, endPoint x: 483, endPoint y: 37, distance: 7.0
click at [483, 37] on div "Trip# 338038 In Progress Duplicate Trip فرونت دور -بيوفانا Step 2 is incomplete…" at bounding box center [308, 49] width 361 height 39
click at [482, 35] on button "Actions" at bounding box center [483, 34] width 11 height 11
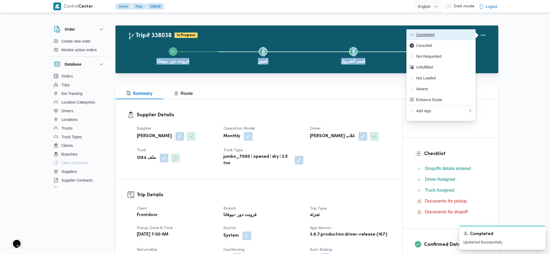
click at [466, 34] on span "Completed" at bounding box center [444, 34] width 56 height 4
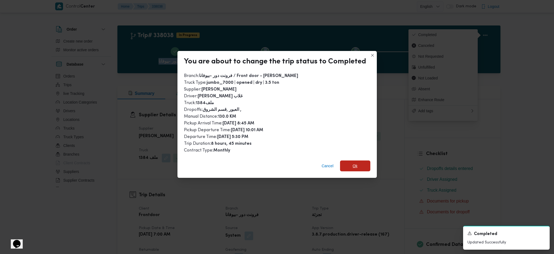
drag, startPoint x: 360, startPoint y: 169, endPoint x: 360, endPoint y: 160, distance: 9.2
click at [359, 169] on span "Ok" at bounding box center [355, 165] width 30 height 11
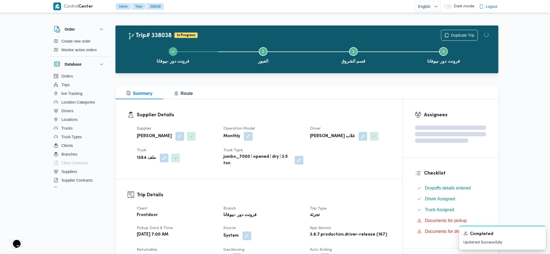
click at [360, 160] on div "Supplier محمد صلاح عبداللطيف الشريف Operation Model Monthly Driver محمود حمدي خ…" at bounding box center [264, 146] width 260 height 48
click at [342, 109] on div "Supplier Details Supplier محمد صلاح عبداللطيف الشريف Operation Model Monthly Dr…" at bounding box center [259, 139] width 287 height 80
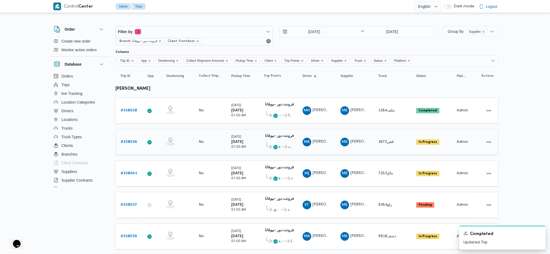
click at [126, 147] on td "Trip ID # 338036" at bounding box center [129, 142] width 27 height 26
click at [127, 142] on b "# 338036" at bounding box center [129, 142] width 17 height 4
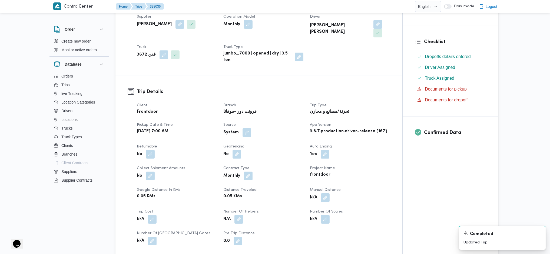
scroll to position [180, 0]
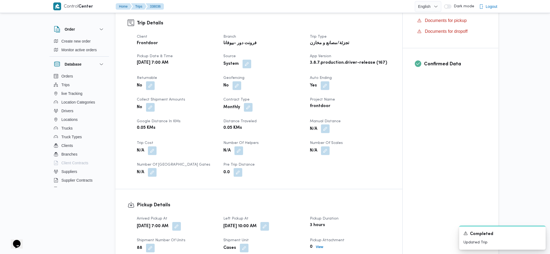
click at [326, 124] on button "button" at bounding box center [325, 128] width 9 height 9
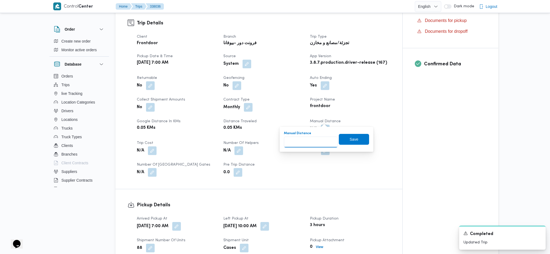
click at [310, 141] on input "Manual Distance" at bounding box center [311, 141] width 54 height 11
type input "100"
click button "Save" at bounding box center [354, 139] width 30 height 11
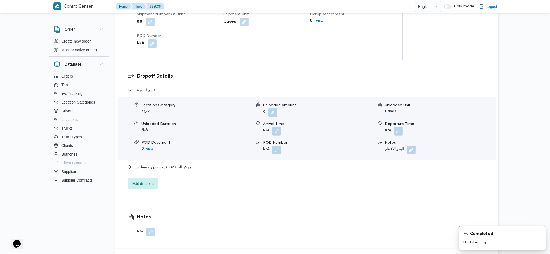
scroll to position [433, 0]
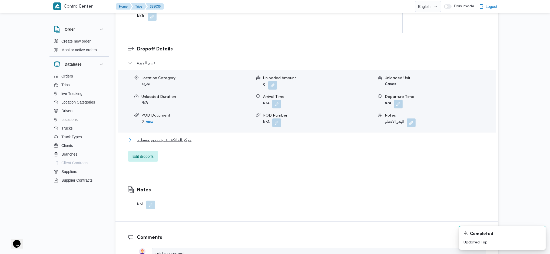
click at [163, 136] on span "مركز الخانكة - فرونت دور مسطرد" at bounding box center [164, 139] width 54 height 6
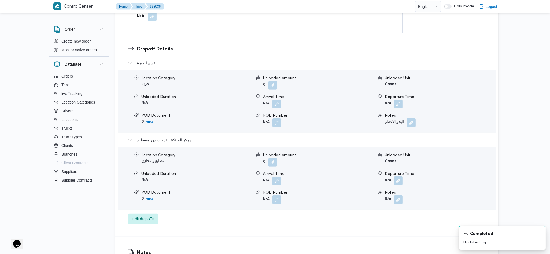
click at [399, 176] on button "button" at bounding box center [398, 180] width 9 height 9
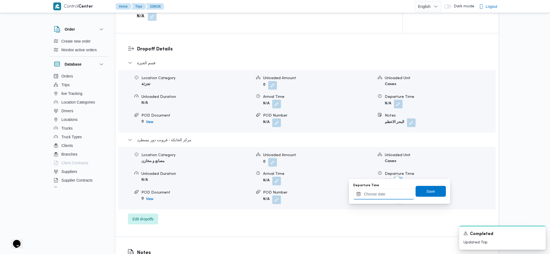
click at [371, 196] on input "Departure Time" at bounding box center [383, 193] width 61 height 11
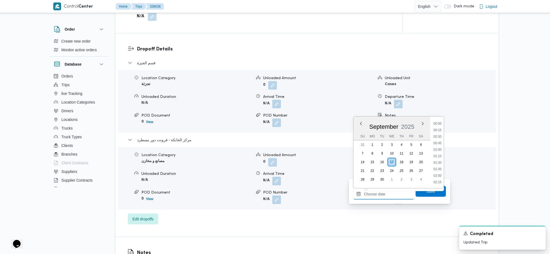
scroll to position [449, 0]
drag, startPoint x: 435, startPoint y: 124, endPoint x: 435, endPoint y: 133, distance: 8.4
click at [435, 124] on li "17:15" at bounding box center [438, 122] width 12 height 5
type input "17/09/2025 17:15"
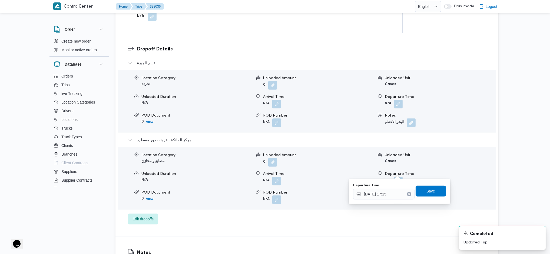
click at [427, 193] on span "Save" at bounding box center [431, 190] width 9 height 6
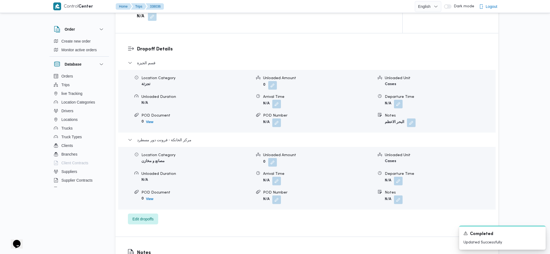
scroll to position [0, 0]
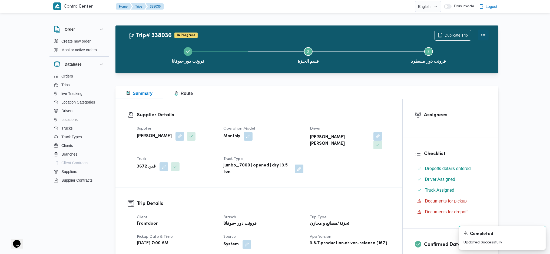
drag, startPoint x: 488, startPoint y: 32, endPoint x: 481, endPoint y: 36, distance: 8.1
click at [486, 33] on button "Actions" at bounding box center [483, 34] width 11 height 11
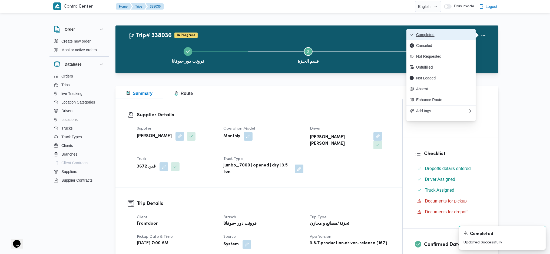
click at [458, 35] on span "Completed" at bounding box center [444, 34] width 56 height 4
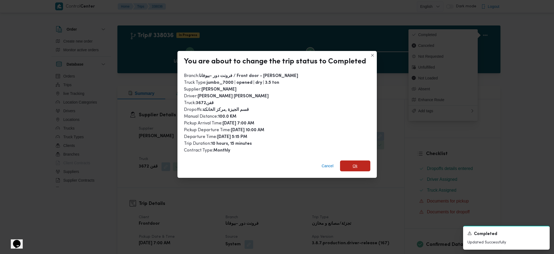
click at [347, 164] on span "Ok" at bounding box center [355, 165] width 30 height 11
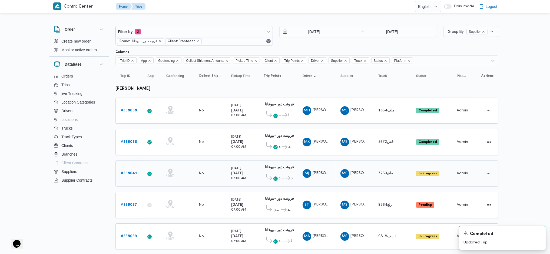
click at [134, 172] on b "# 338041" at bounding box center [129, 173] width 17 height 4
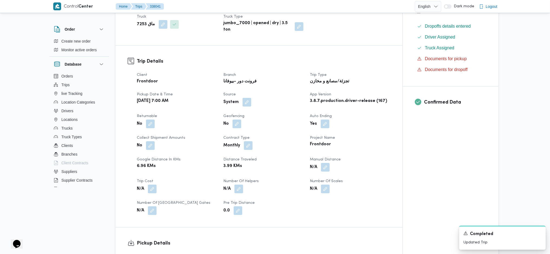
scroll to position [216, 0]
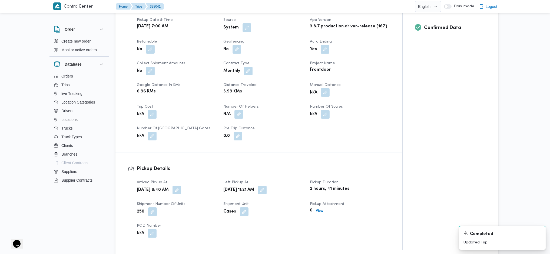
click at [323, 88] on button "button" at bounding box center [325, 92] width 9 height 9
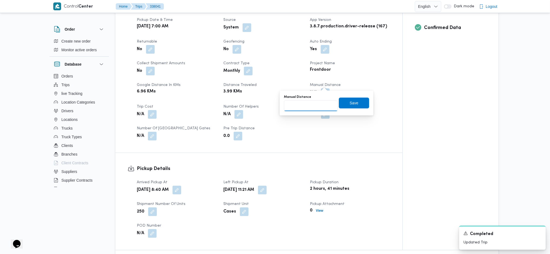
click at [314, 107] on input "Manual Distance" at bounding box center [311, 105] width 54 height 11
click at [314, 107] on input "9" at bounding box center [311, 105] width 54 height 11
type input "95"
click button "Save" at bounding box center [354, 102] width 30 height 11
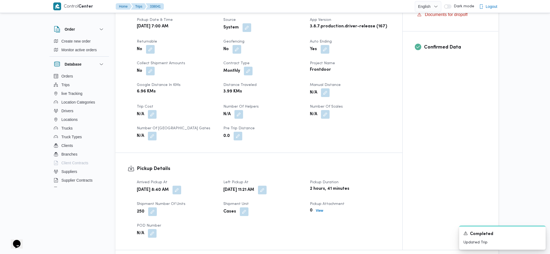
scroll to position [505, 0]
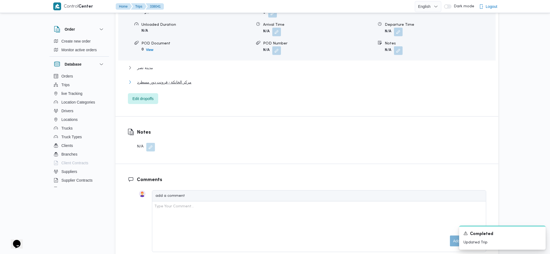
click at [183, 79] on span "مركز الخانكة - فرونت دور مسطرد" at bounding box center [164, 82] width 54 height 6
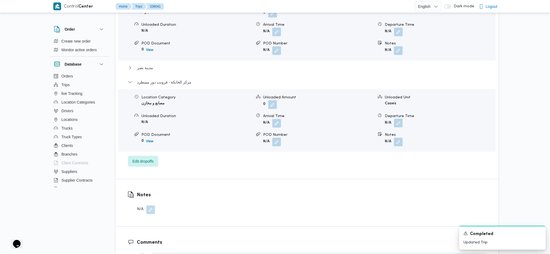
click at [400, 119] on button "button" at bounding box center [398, 123] width 9 height 9
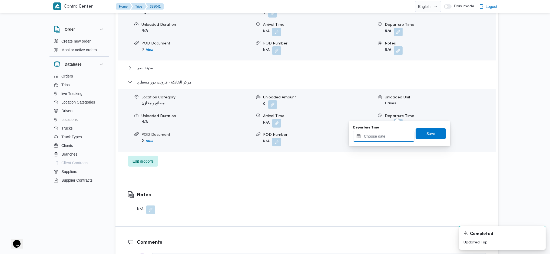
click at [372, 141] on input "Departure Time" at bounding box center [383, 136] width 61 height 11
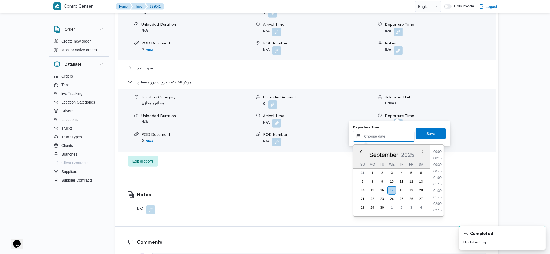
scroll to position [449, 0]
click at [441, 155] on li "17:30" at bounding box center [438, 157] width 12 height 5
type input "17/09/2025 17:30"
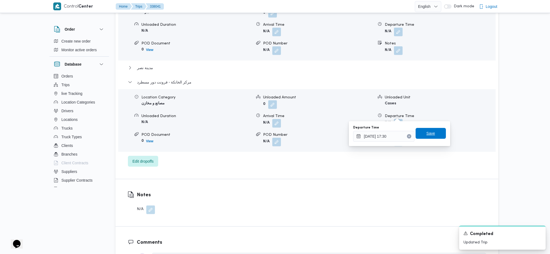
click at [429, 129] on span "Save" at bounding box center [431, 133] width 30 height 11
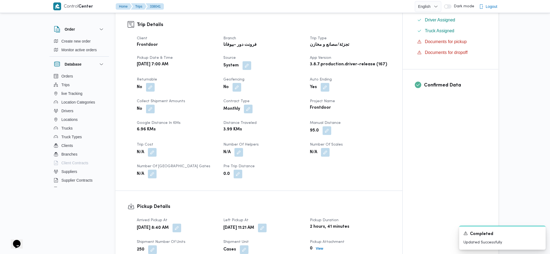
scroll to position [0, 0]
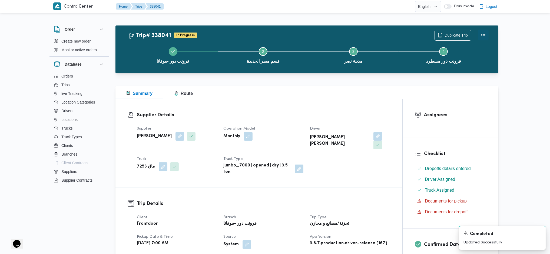
click at [482, 35] on button "Actions" at bounding box center [483, 34] width 11 height 11
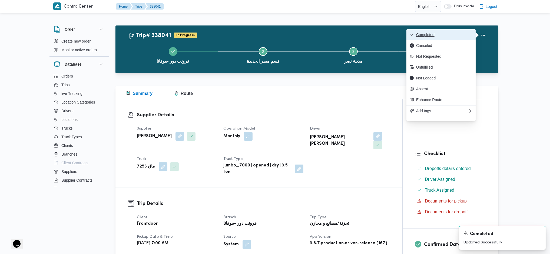
click at [450, 32] on button "Completed" at bounding box center [441, 34] width 69 height 11
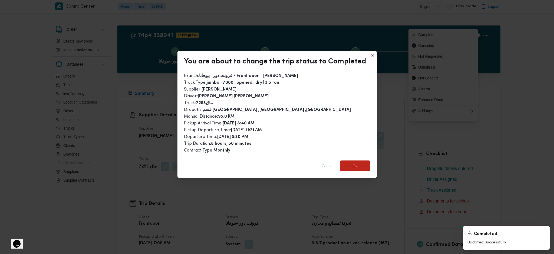
click at [361, 156] on div "Cancel Ok" at bounding box center [276, 167] width 199 height 22
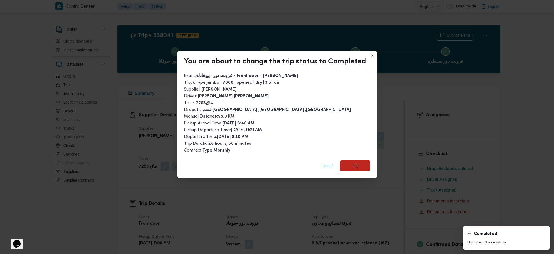
drag, startPoint x: 360, startPoint y: 162, endPoint x: 373, endPoint y: 205, distance: 44.9
click at [360, 162] on span "Ok" at bounding box center [355, 165] width 30 height 11
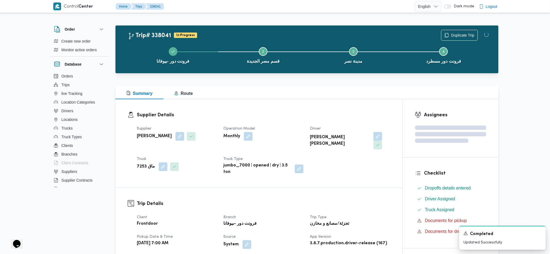
click at [373, 214] on dt "Trip Type" at bounding box center [350, 217] width 80 height 6
click at [334, 106] on div "Supplier Details Supplier محمد صلاح عبداللطيف الشريف Operation Model Monthly Dr…" at bounding box center [259, 143] width 287 height 88
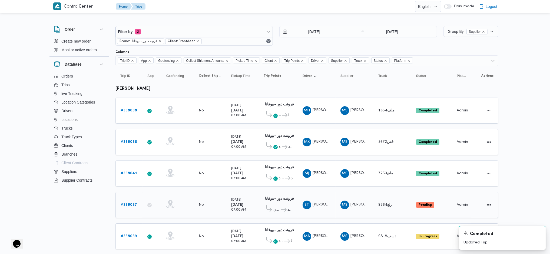
click at [131, 201] on link "# 338037" at bounding box center [129, 204] width 17 height 6
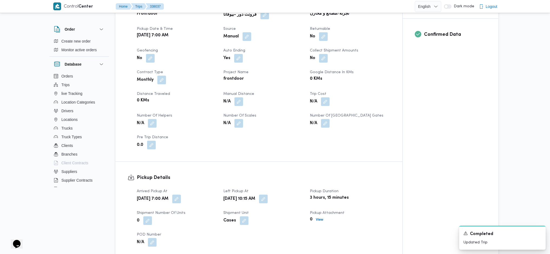
scroll to position [252, 0]
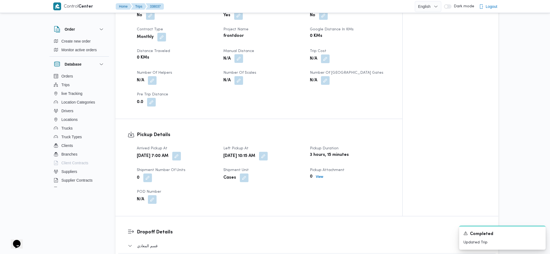
click at [243, 54] on button "button" at bounding box center [239, 58] width 9 height 9
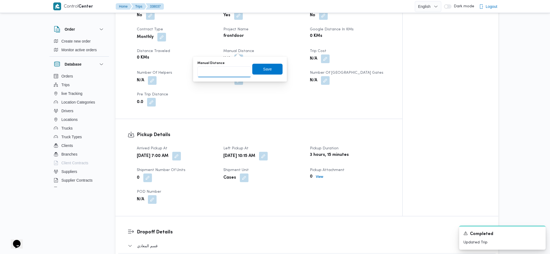
click at [228, 70] on input "Manual Distance" at bounding box center [225, 71] width 54 height 11
type input "133"
click at [263, 68] on span "Save" at bounding box center [267, 68] width 9 height 6
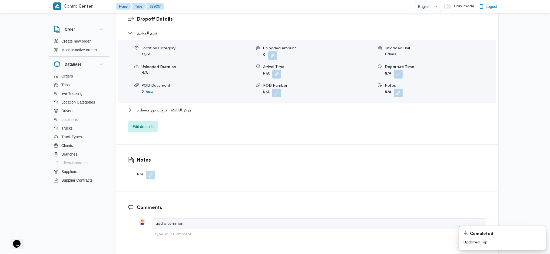
scroll to position [469, 0]
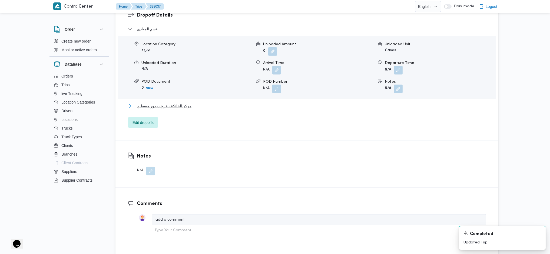
click at [202, 103] on button "مركز الخانكة - فرونت دور مسطرد" at bounding box center [307, 106] width 358 height 6
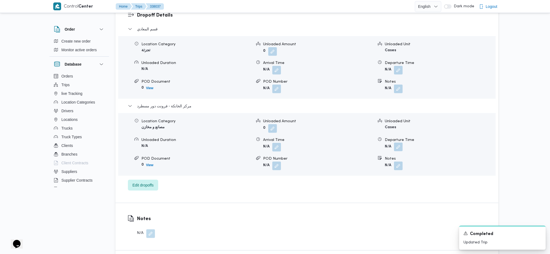
click at [397, 142] on button "button" at bounding box center [398, 146] width 9 height 9
drag, startPoint x: 378, startPoint y: 170, endPoint x: 382, endPoint y: 157, distance: 13.3
click at [378, 166] on body "Control Center Home Trips 338037 English عربي Dark mode Logout Order Create new…" at bounding box center [275, 49] width 550 height 1036
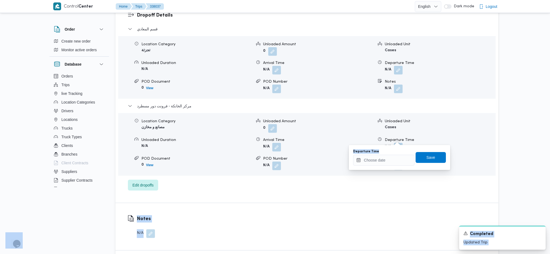
click at [382, 157] on input "Departure Time" at bounding box center [383, 159] width 61 height 11
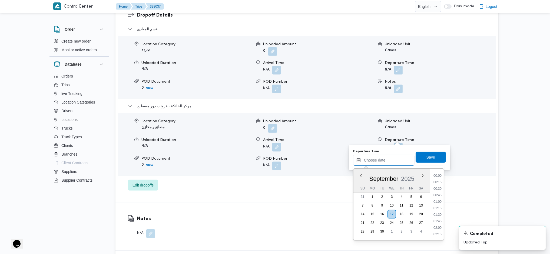
scroll to position [449, 0]
click at [437, 192] on li "18:00" at bounding box center [438, 194] width 12 height 5
type input "17/09/2025 18:00"
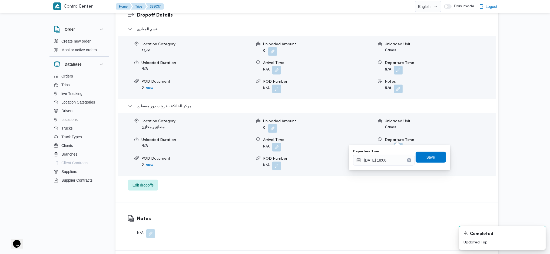
click at [426, 153] on span "Save" at bounding box center [431, 157] width 30 height 11
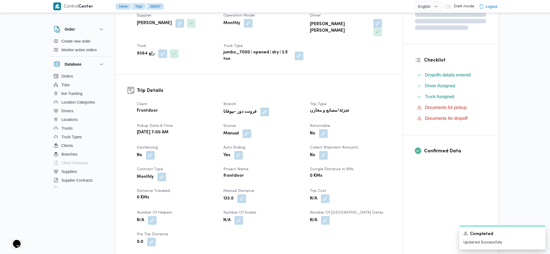
scroll to position [0, 0]
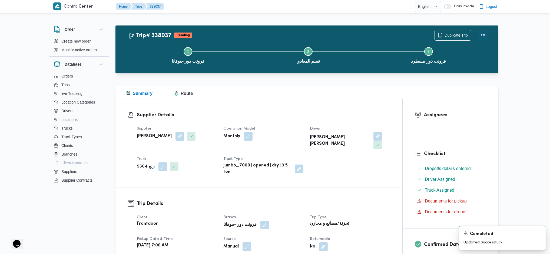
click at [484, 35] on button "Actions" at bounding box center [483, 34] width 11 height 11
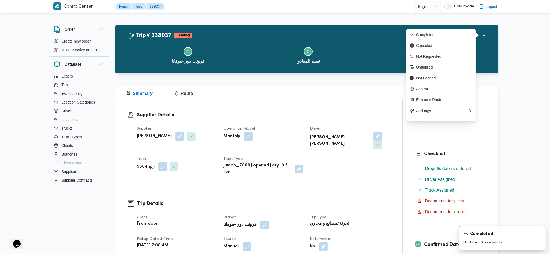
click at [458, 27] on div "Duplicate Trip" at bounding box center [462, 35] width 61 height 17
click at [439, 35] on span "Completed" at bounding box center [444, 34] width 56 height 4
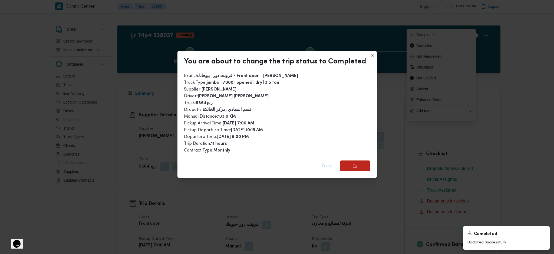
click at [355, 160] on span "Ok" at bounding box center [355, 165] width 30 height 11
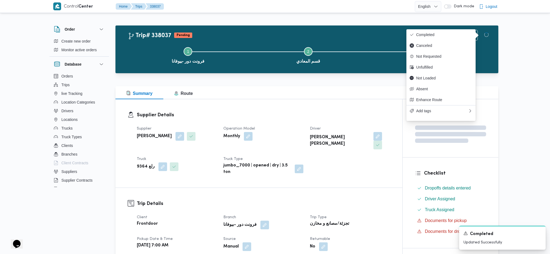
click at [358, 163] on div "Supplier محمد صلاح عبداللطيف الشريف Operation Model Monthly Driver سعيد ثروت مح…" at bounding box center [264, 150] width 260 height 56
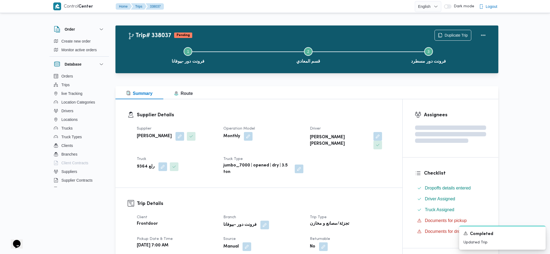
click at [376, 200] on h3 "Trip Details" at bounding box center [264, 203] width 254 height 7
click at [348, 100] on div "Supplier Details Supplier محمد صلاح عبداللطيف الشريف Operation Model Monthly Dr…" at bounding box center [259, 143] width 287 height 88
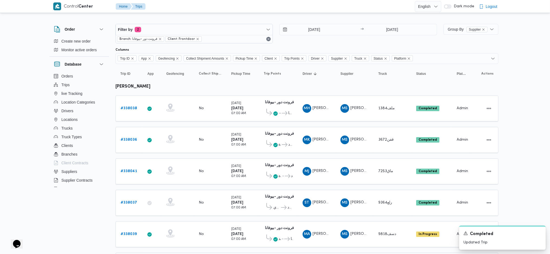
scroll to position [108, 0]
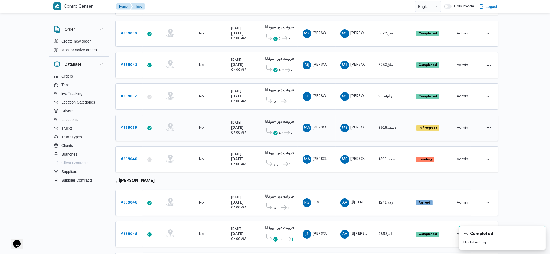
click at [121, 126] on b "# 338039" at bounding box center [129, 128] width 16 height 4
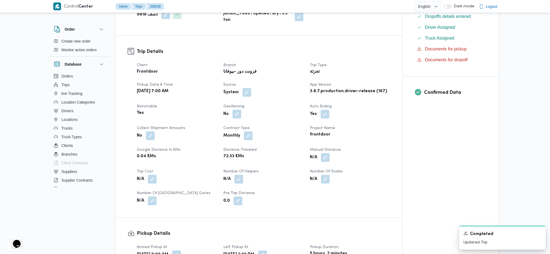
scroll to position [216, 0]
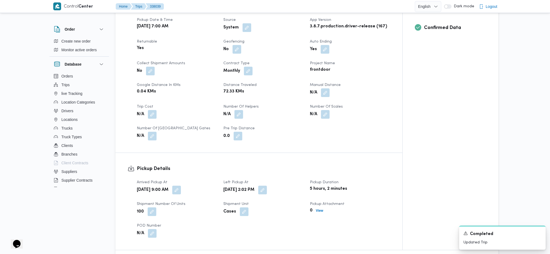
click at [330, 88] on div "N/A" at bounding box center [350, 93] width 81 height 10
drag, startPoint x: 321, startPoint y: 88, endPoint x: 325, endPoint y: 84, distance: 5.6
click at [323, 88] on span at bounding box center [323, 92] width 11 height 9
click at [325, 88] on button "button" at bounding box center [325, 92] width 9 height 9
click at [301, 114] on div "You are in a dialog. To close this dialog, hit escape. Manual Distance Save" at bounding box center [327, 102] width 94 height 25
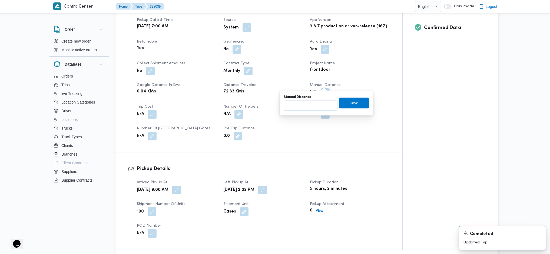
click at [302, 104] on input "Manual Distance" at bounding box center [311, 105] width 54 height 11
type input "145"
click button "Save" at bounding box center [354, 102] width 30 height 11
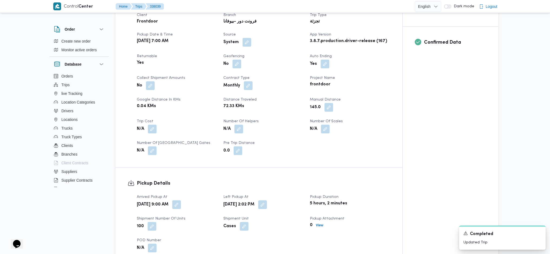
scroll to position [180, 0]
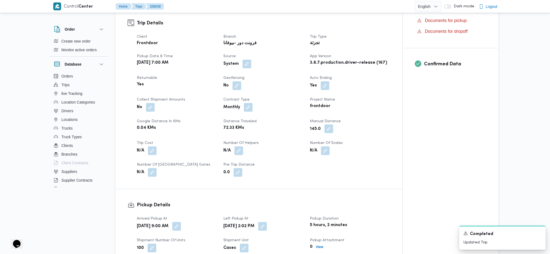
click at [327, 124] on button "button" at bounding box center [329, 128] width 9 height 9
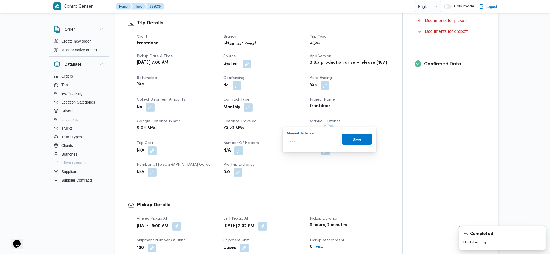
click at [331, 139] on input "153" at bounding box center [314, 141] width 54 height 11
click at [331, 139] on input "154" at bounding box center [314, 141] width 54 height 11
type input "155"
click at [331, 139] on input "155" at bounding box center [314, 141] width 54 height 11
click at [353, 136] on span "Save" at bounding box center [357, 139] width 9 height 6
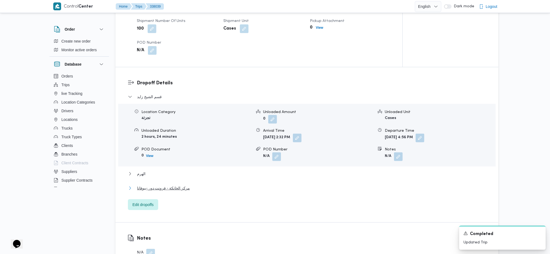
click at [176, 185] on span "مركز الخانكة - فرونت دور -بيوفانا" at bounding box center [163, 188] width 53 height 6
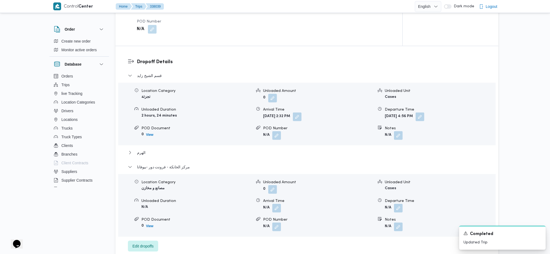
scroll to position [471, 0]
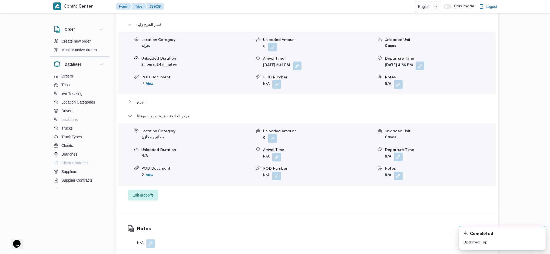
click at [400, 152] on button "button" at bounding box center [398, 156] width 9 height 9
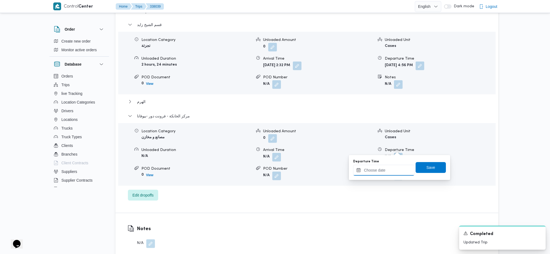
click at [386, 174] on input "Departure Time" at bounding box center [383, 170] width 61 height 11
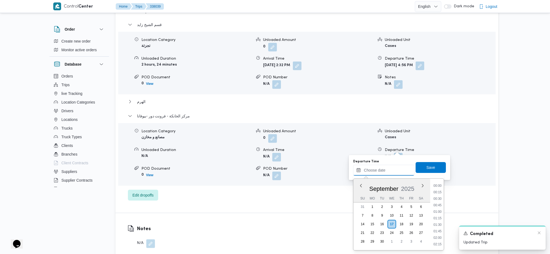
scroll to position [449, 0]
click at [437, 212] on li "18:15" at bounding box center [438, 210] width 12 height 5
type input "17/09/2025 18:15"
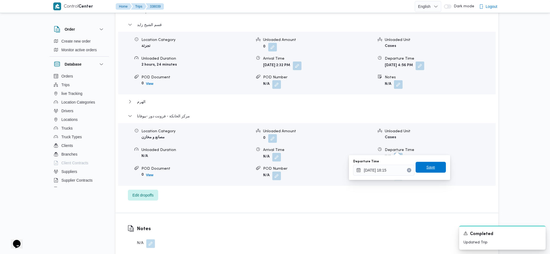
click at [417, 166] on span "Save" at bounding box center [431, 167] width 30 height 11
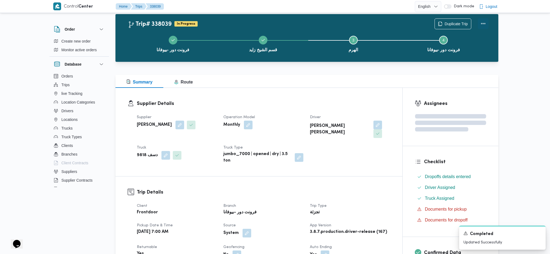
scroll to position [0, 0]
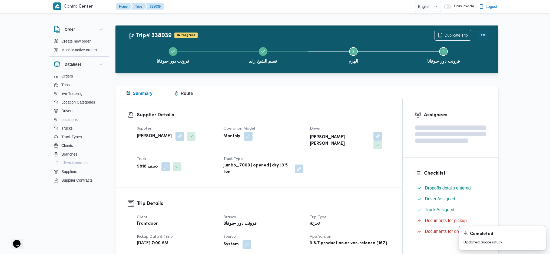
click at [484, 35] on button "Actions" at bounding box center [483, 34] width 11 height 11
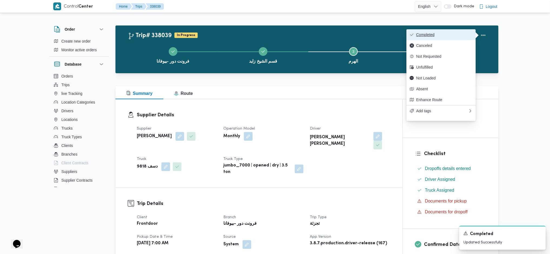
click at [463, 32] on button "Completed" at bounding box center [441, 34] width 69 height 11
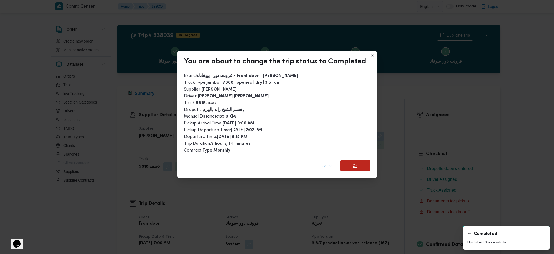
click at [357, 164] on span "Ok" at bounding box center [355, 165] width 30 height 11
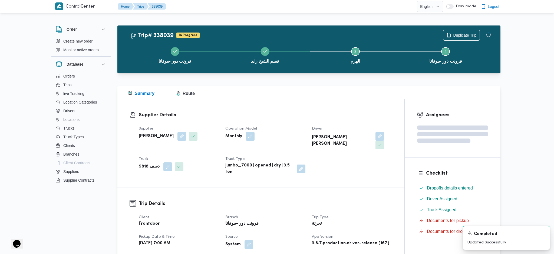
click at [360, 220] on div "تجزئة" at bounding box center [351, 224] width 81 height 8
click at [264, 66] on button "قسم الشيخ زايد" at bounding box center [263, 55] width 90 height 28
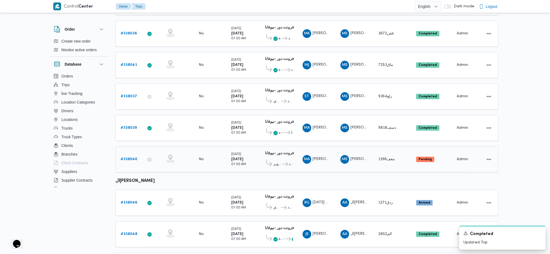
scroll to position [120, 0]
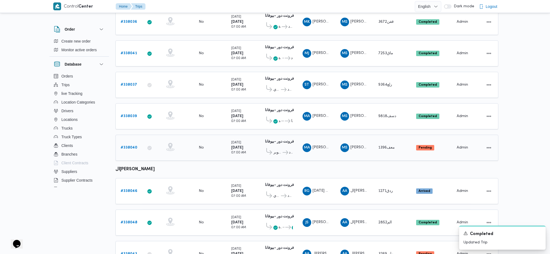
click at [135, 146] on b "# 338040" at bounding box center [129, 148] width 17 height 4
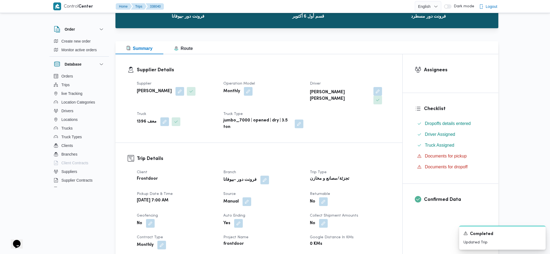
scroll to position [252, 0]
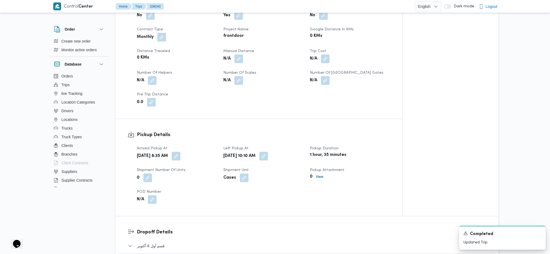
click at [239, 55] on div "N/A" at bounding box center [263, 59] width 81 height 10
drag, startPoint x: 245, startPoint y: 49, endPoint x: 238, endPoint y: 51, distance: 6.8
click at [242, 54] on div "N/A" at bounding box center [263, 59] width 81 height 10
click at [238, 54] on button "button" at bounding box center [239, 58] width 9 height 9
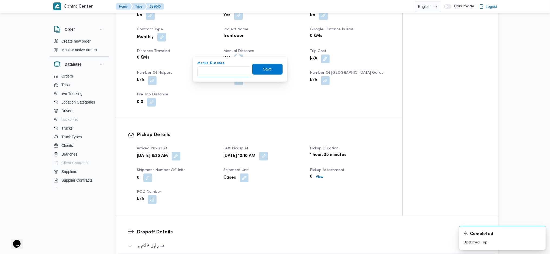
click at [222, 73] on input "Manual Distance" at bounding box center [225, 71] width 54 height 11
type input "14"
type input "140"
click button "Save" at bounding box center [267, 69] width 30 height 11
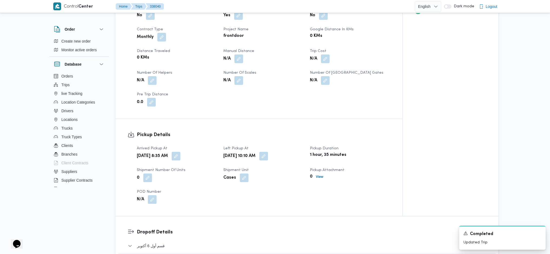
scroll to position [433, 0]
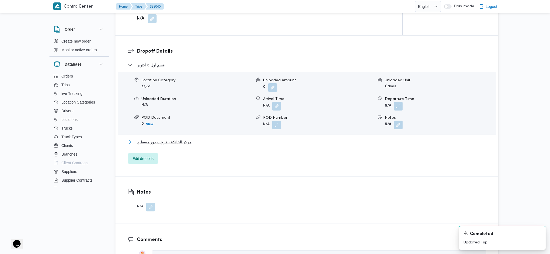
click at [174, 139] on span "مركز الخانكة - فرونت دور مسطرد" at bounding box center [164, 142] width 54 height 6
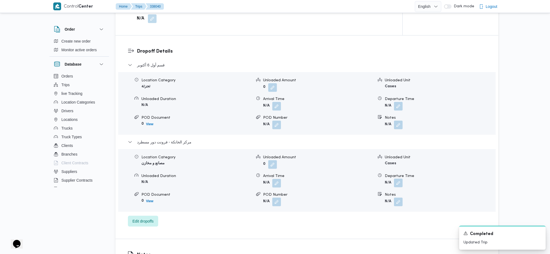
click at [397, 178] on button "button" at bounding box center [398, 182] width 9 height 9
click at [377, 202] on div "Departure Time Save" at bounding box center [400, 193] width 94 height 17
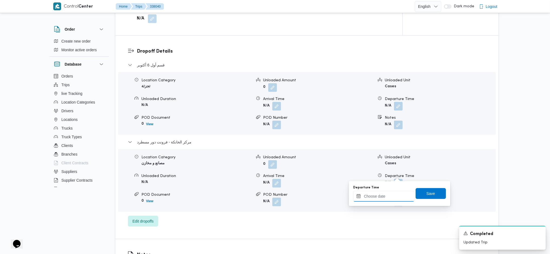
click at [378, 197] on input "Departure Time" at bounding box center [383, 195] width 61 height 11
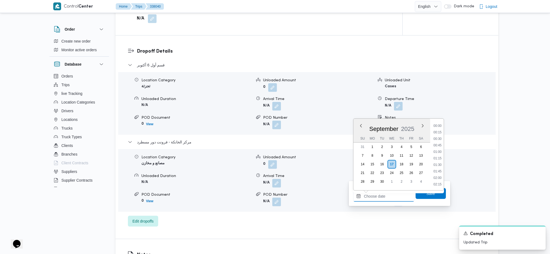
scroll to position [449, 0]
click at [440, 133] on li "17:30" at bounding box center [438, 131] width 12 height 5
type input "17/09/2025 17:30"
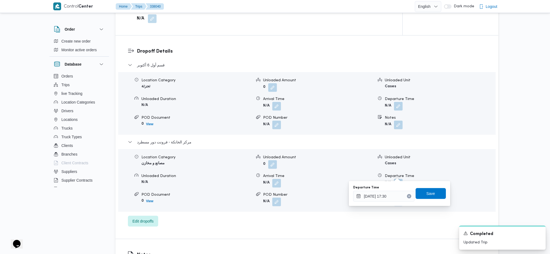
click at [427, 199] on div "Departure Time 17/09/2025 17:30 Save" at bounding box center [400, 193] width 94 height 17
click at [429, 192] on span "Save" at bounding box center [431, 193] width 9 height 6
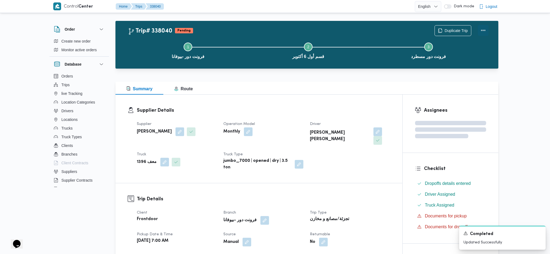
scroll to position [0, 0]
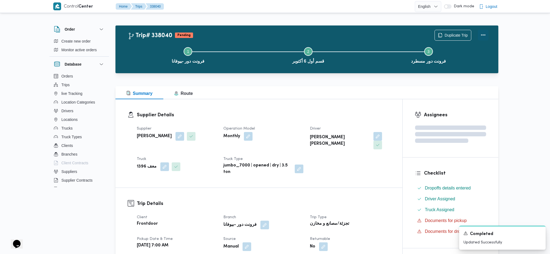
click at [483, 37] on div "Duplicate Trip" at bounding box center [462, 35] width 61 height 17
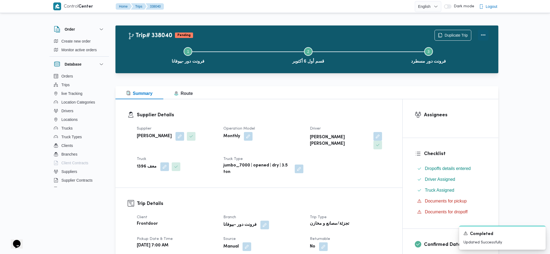
click at [483, 38] on button "Actions" at bounding box center [483, 34] width 11 height 11
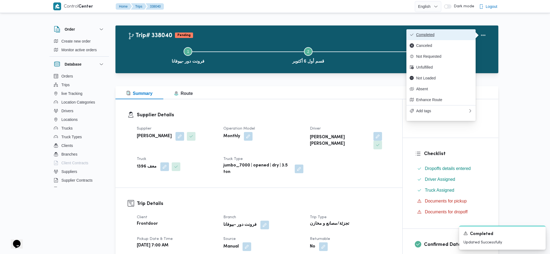
click at [445, 32] on button "Completed" at bounding box center [441, 34] width 69 height 11
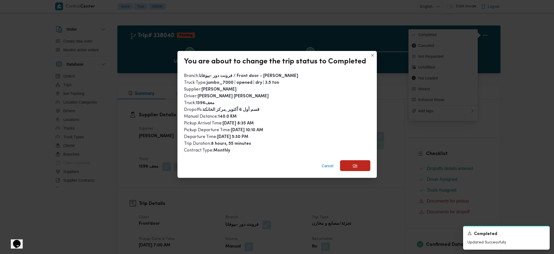
drag, startPoint x: 362, startPoint y: 176, endPoint x: 366, endPoint y: 158, distance: 18.0
click at [363, 176] on div "You are about to change the trip status to Completed Branch : فرونت دور -بيوفان…" at bounding box center [277, 127] width 554 height 254
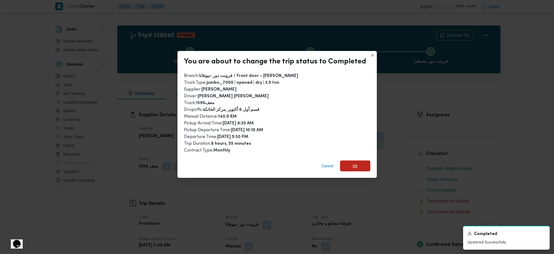
click at [365, 160] on span "Ok" at bounding box center [355, 165] width 30 height 11
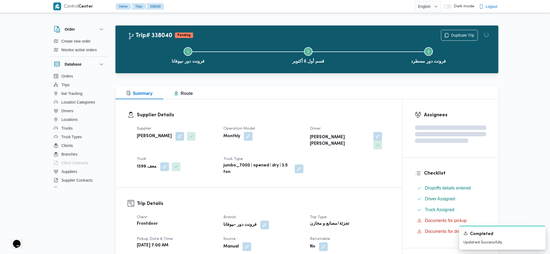
click at [361, 163] on div "Supplier محمد صلاح عبداللطيف الشريف Operation Model Monthly Driver محمد عيد ابو…" at bounding box center [264, 150] width 260 height 56
click at [388, 235] on dt "Returnable" at bounding box center [350, 238] width 80 height 6
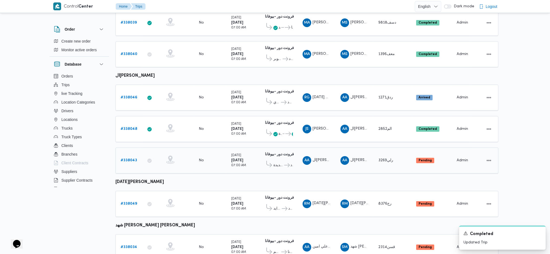
scroll to position [240, 0]
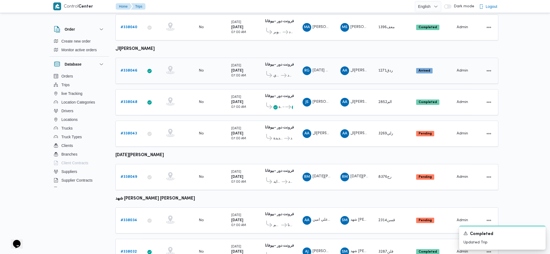
click at [126, 67] on link "# 338046" at bounding box center [129, 70] width 17 height 6
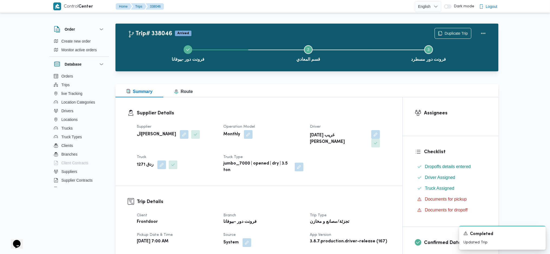
scroll to position [216, 0]
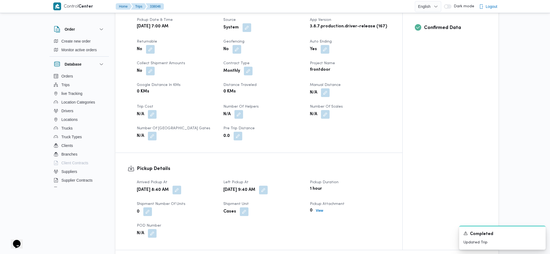
click at [330, 88] on div "N/A" at bounding box center [350, 93] width 81 height 10
click at [323, 88] on button "button" at bounding box center [325, 92] width 9 height 9
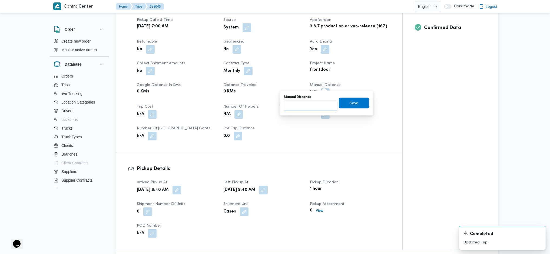
click at [303, 104] on input "Manual Distance" at bounding box center [311, 105] width 54 height 11
type input "133"
click button "Save" at bounding box center [354, 102] width 30 height 11
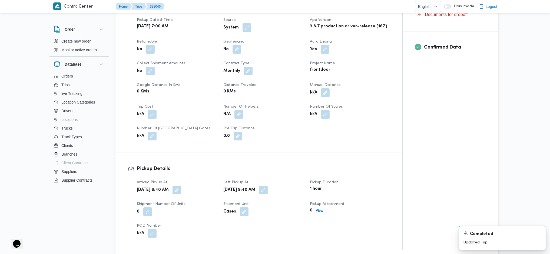
scroll to position [397, 0]
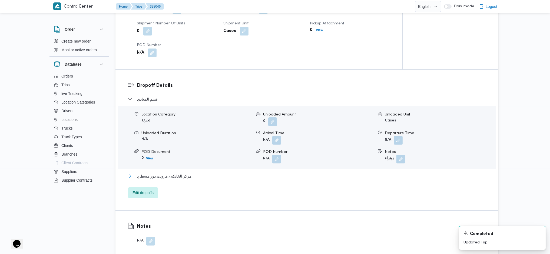
click at [180, 173] on span "مركز الخانكة - فرونت دور مسطرد" at bounding box center [164, 176] width 54 height 6
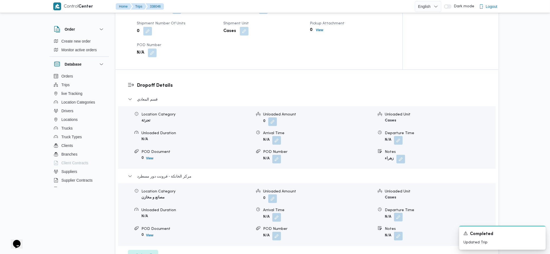
click at [397, 212] on button "button" at bounding box center [398, 216] width 9 height 9
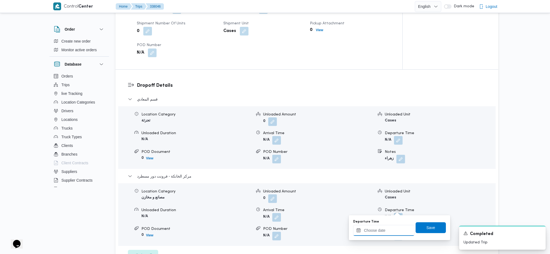
click at [374, 230] on input "Departure Time" at bounding box center [383, 230] width 61 height 11
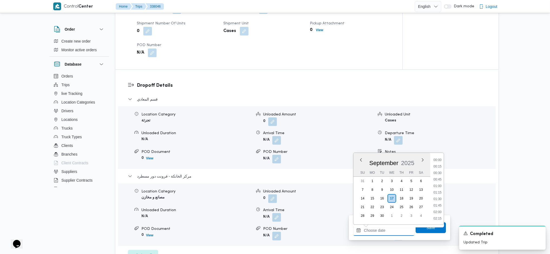
scroll to position [449, 0]
click at [436, 179] on li "18:00" at bounding box center [438, 178] width 12 height 5
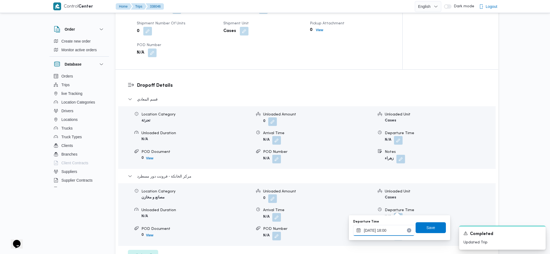
type input "17/09/2025 18:00"
drag, startPoint x: 427, startPoint y: 225, endPoint x: 438, endPoint y: 183, distance: 43.1
click at [430, 222] on div "Save" at bounding box center [431, 227] width 30 height 11
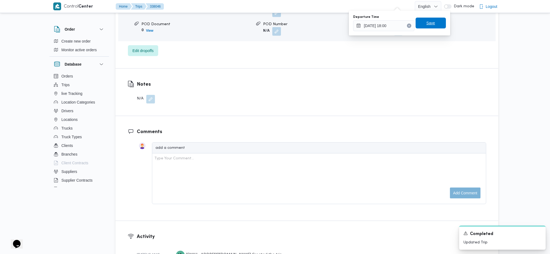
scroll to position [613, 0]
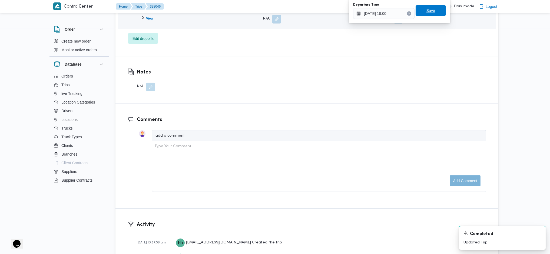
click at [428, 11] on span "Save" at bounding box center [431, 10] width 9 height 6
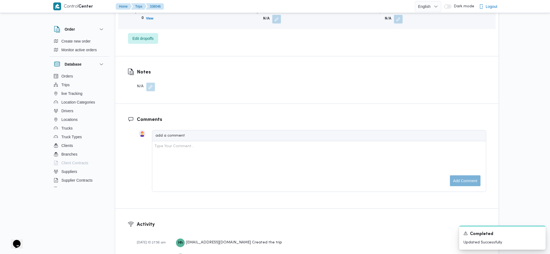
scroll to position [0, 0]
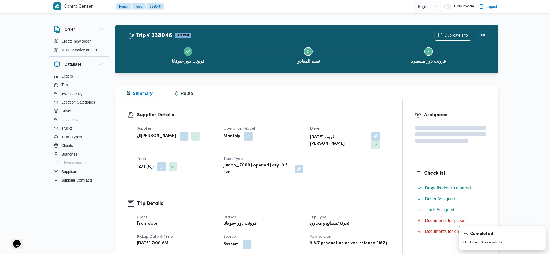
click at [482, 34] on button "Actions" at bounding box center [483, 34] width 11 height 11
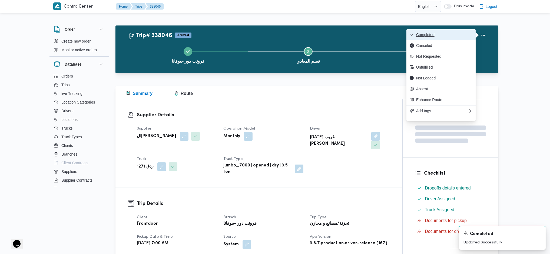
click at [450, 32] on button "Completed" at bounding box center [441, 34] width 69 height 11
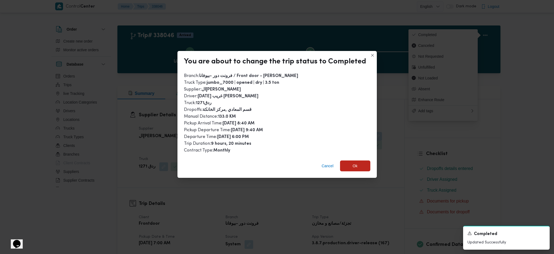
drag, startPoint x: 362, startPoint y: 170, endPoint x: 357, endPoint y: 157, distance: 13.9
click at [361, 167] on div "Cancel Ok" at bounding box center [276, 167] width 199 height 22
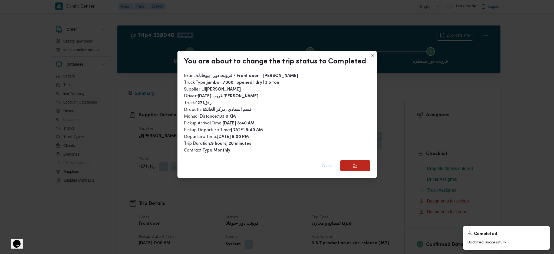
click at [357, 163] on span "Ok" at bounding box center [355, 165] width 30 height 11
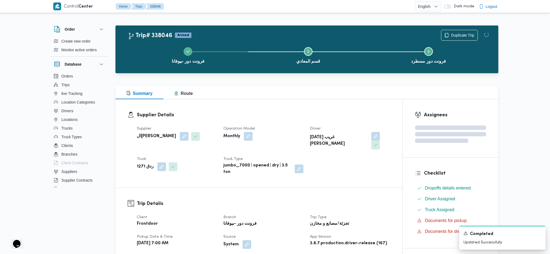
click at [333, 76] on div at bounding box center [307, 76] width 383 height 6
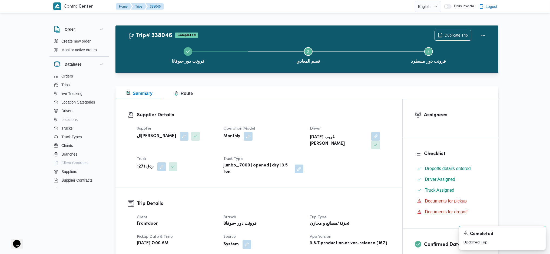
click at [322, 102] on div "Supplier Details Supplier السيد احمد السيد ابراهيم Operation Model Monthly Driv…" at bounding box center [259, 143] width 287 height 88
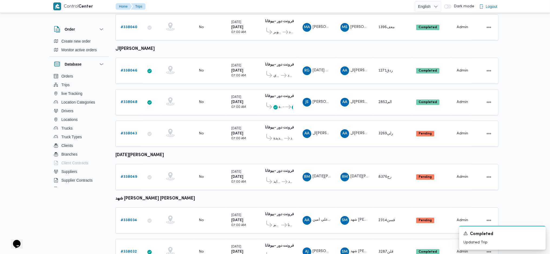
scroll to position [255, 0]
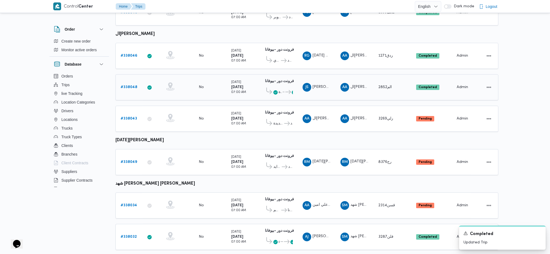
click at [133, 85] on b "# 338048" at bounding box center [129, 87] width 17 height 4
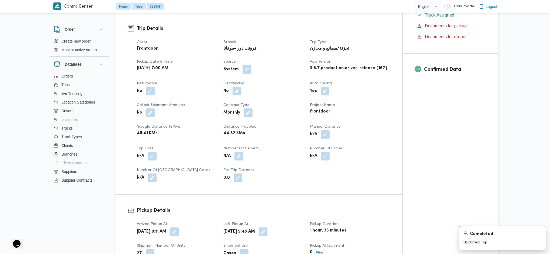
scroll to position [216, 0]
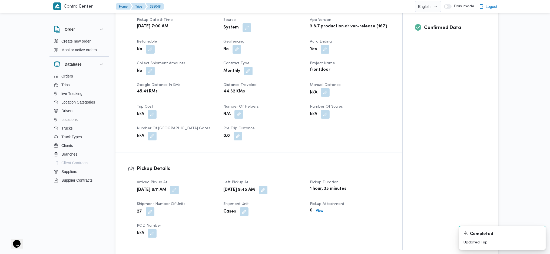
click at [327, 88] on button "button" at bounding box center [325, 92] width 9 height 9
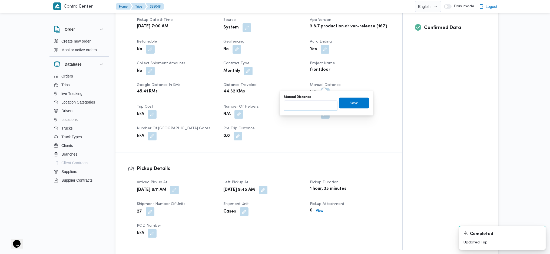
click at [307, 103] on input "Manual Distance" at bounding box center [311, 105] width 54 height 11
type input "133"
drag, startPoint x: 344, startPoint y: 106, endPoint x: 304, endPoint y: 124, distance: 44.6
click at [344, 105] on span "Save" at bounding box center [354, 102] width 30 height 11
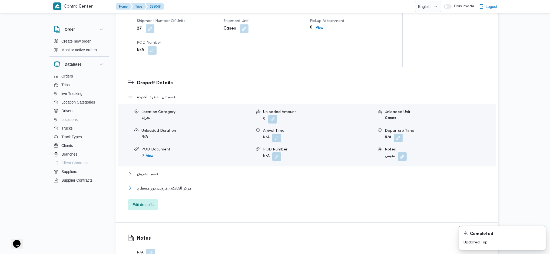
click at [183, 185] on span "مركز الخانكة - فرونت دور مسطرد" at bounding box center [164, 188] width 54 height 6
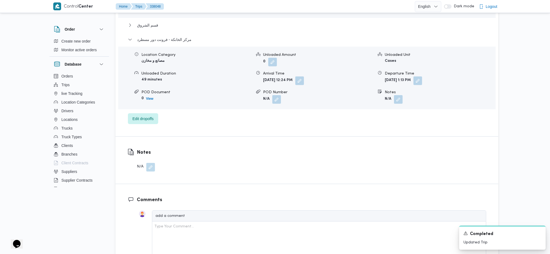
scroll to position [579, 0]
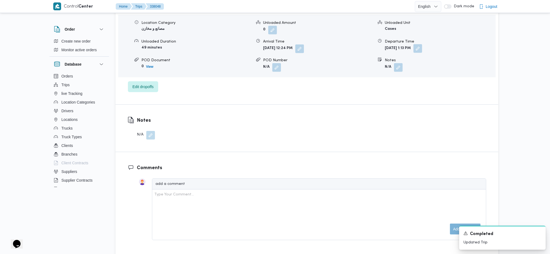
click at [422, 44] on button "button" at bounding box center [418, 48] width 9 height 9
click at [428, 56] on div "Departure Time 17/09/2025 13:13" at bounding box center [421, 59] width 61 height 16
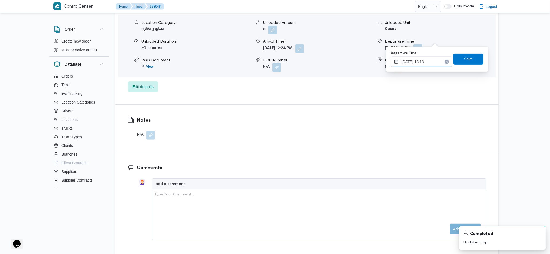
click at [429, 61] on input "17/09/2025 13:13" at bounding box center [421, 61] width 61 height 11
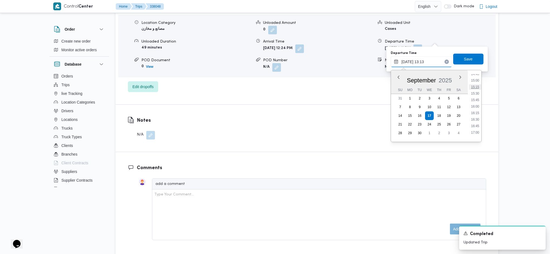
scroll to position [414, 0]
click at [473, 128] on li "18:00" at bounding box center [475, 130] width 12 height 5
type input "17/09/2025 18:00"
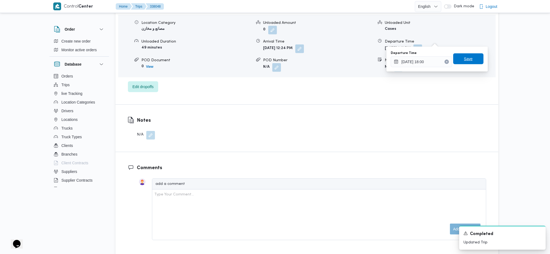
click at [461, 54] on span "Save" at bounding box center [468, 58] width 30 height 11
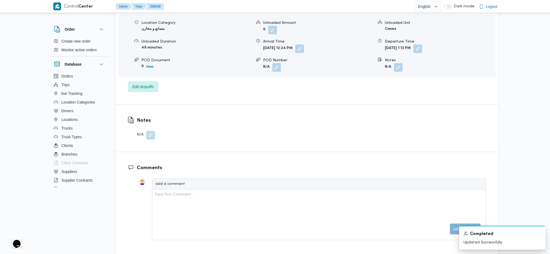
scroll to position [0, 0]
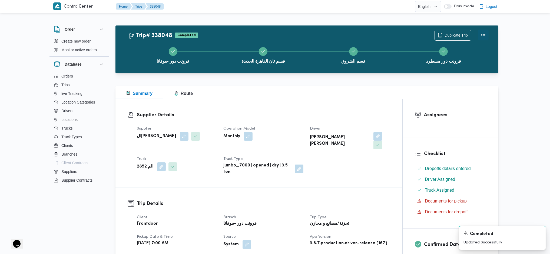
click at [479, 31] on button "Actions" at bounding box center [483, 34] width 11 height 11
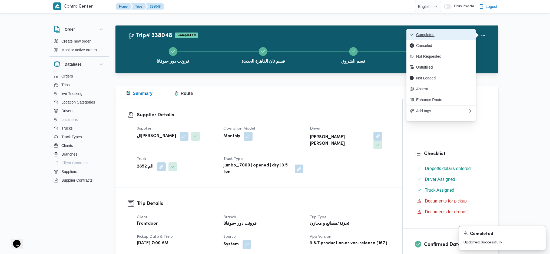
click at [437, 35] on span "Completed" at bounding box center [444, 34] width 56 height 4
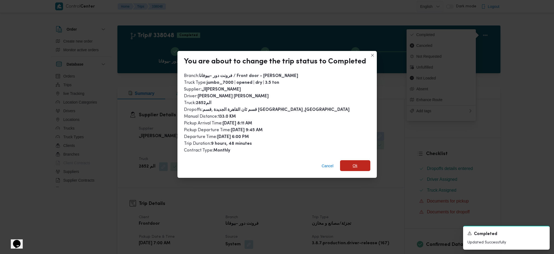
click at [361, 160] on span "Ok" at bounding box center [355, 165] width 30 height 11
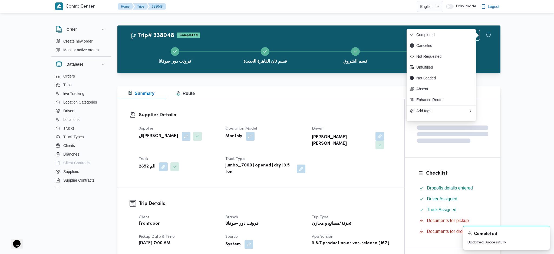
click at [357, 176] on div "Supplier Details Supplier السيد احمد السيد ابراهيم Operation Model Monthly Driv…" at bounding box center [260, 143] width 287 height 88
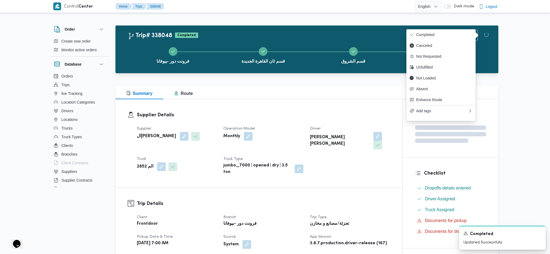
click at [309, 89] on div "Summary Route" at bounding box center [307, 92] width 383 height 13
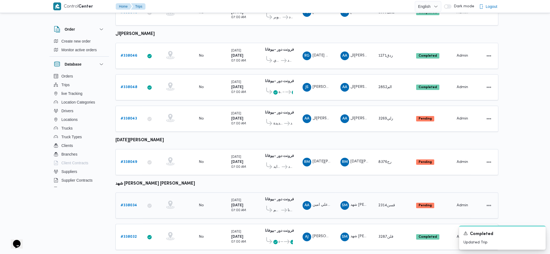
scroll to position [271, 0]
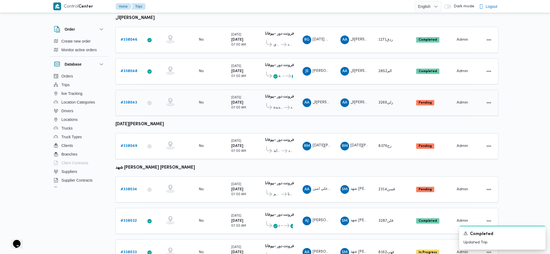
drag, startPoint x: 143, startPoint y: 94, endPoint x: 138, endPoint y: 98, distance: 6.9
click at [138, 98] on tr "Trip ID # 338043 App Geofencing Collect Shipment Amounts No Pickup Time Wednesd…" at bounding box center [307, 103] width 383 height 26
click at [138, 98] on div "# 338043" at bounding box center [129, 102] width 21 height 11
click at [134, 99] on link "# 338043" at bounding box center [129, 102] width 17 height 6
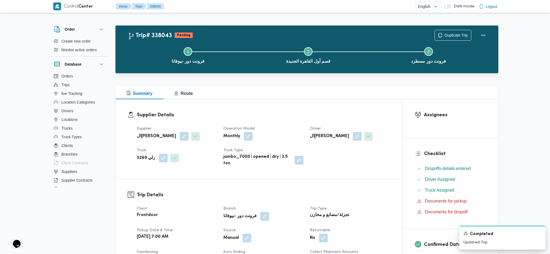
scroll to position [252, 0]
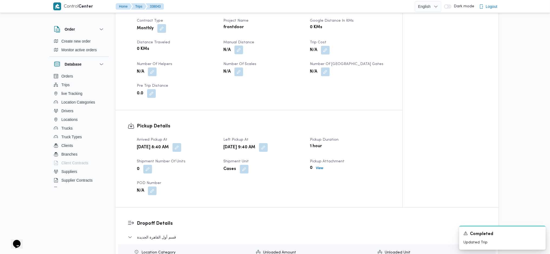
click at [237, 47] on button "button" at bounding box center [239, 49] width 9 height 9
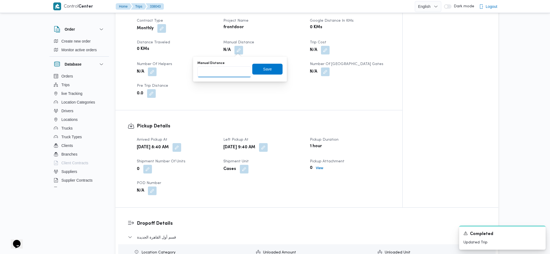
click at [222, 68] on input "Manual Distance" at bounding box center [225, 71] width 54 height 11
type input "115"
click at [263, 64] on span "Save" at bounding box center [267, 68] width 30 height 11
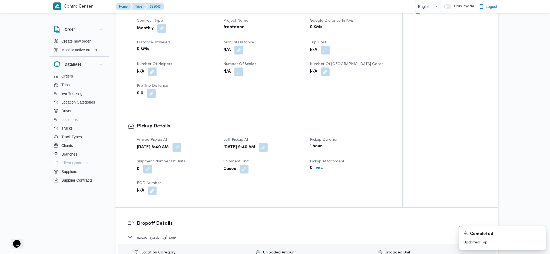
scroll to position [541, 0]
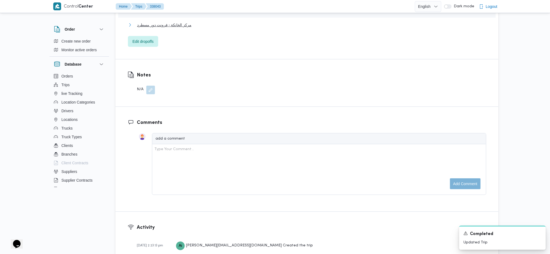
click at [162, 23] on span "مركز الخانكة - فرونت دور مسطرد" at bounding box center [164, 25] width 54 height 6
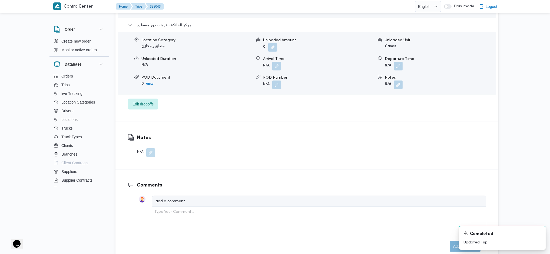
drag, startPoint x: 405, startPoint y: 63, endPoint x: 402, endPoint y: 73, distance: 10.4
click at [404, 63] on form "N/A" at bounding box center [440, 66] width 110 height 9
click at [398, 68] on button "button" at bounding box center [398, 65] width 9 height 9
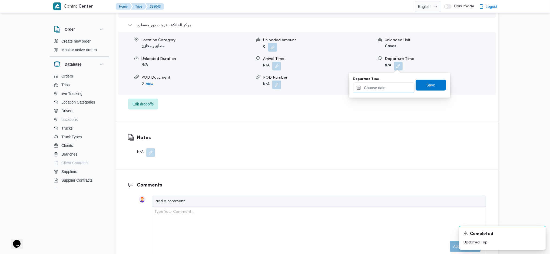
click at [391, 85] on input "Departure Time" at bounding box center [383, 87] width 61 height 11
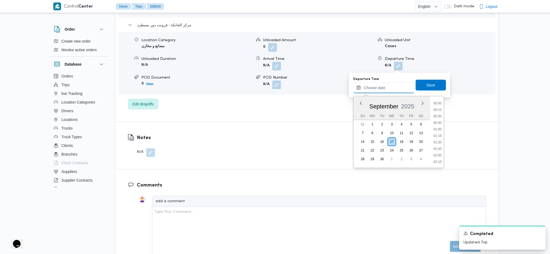
scroll to position [449, 0]
click at [434, 118] on li "17:45" at bounding box center [438, 115] width 12 height 5
type input "17/09/2025 17:45"
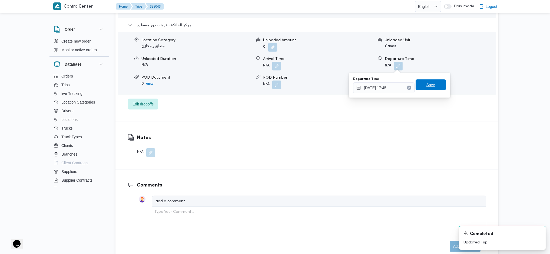
click at [431, 87] on span "Save" at bounding box center [431, 84] width 30 height 11
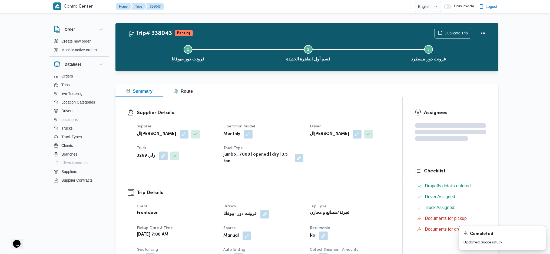
scroll to position [0, 0]
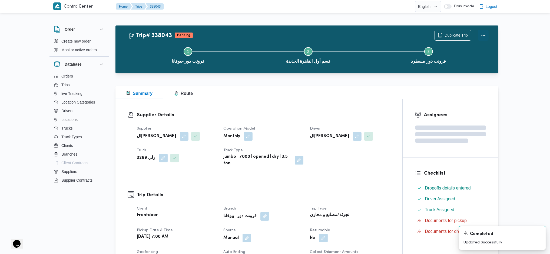
click at [487, 32] on button "Actions" at bounding box center [483, 35] width 11 height 11
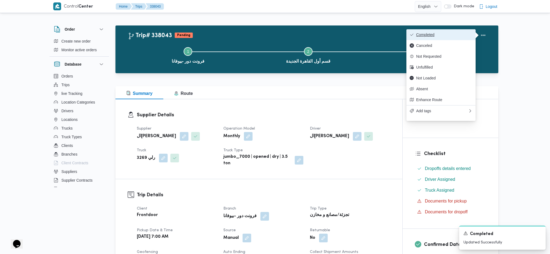
click at [453, 33] on span "Completed" at bounding box center [444, 34] width 56 height 4
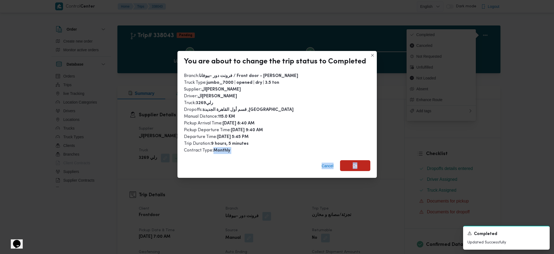
drag, startPoint x: 363, startPoint y: 155, endPoint x: 361, endPoint y: 160, distance: 5.1
click at [361, 160] on div "You are about to change the trip status to Completed Branch : فرونت دور -بيوفان…" at bounding box center [276, 114] width 199 height 127
click at [361, 160] on span "Ok" at bounding box center [355, 165] width 30 height 11
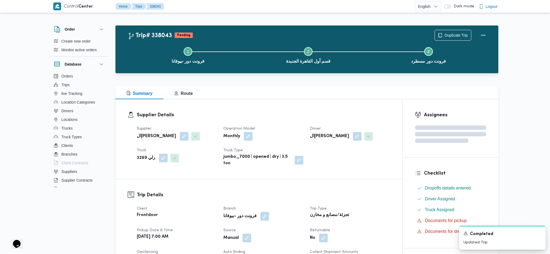
click at [343, 108] on div "Supplier Details Supplier السيد احمد السيد ابراهيم Operation Model Monthly Driv…" at bounding box center [259, 139] width 287 height 80
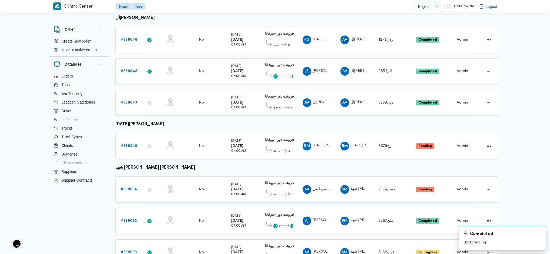
scroll to position [299, 0]
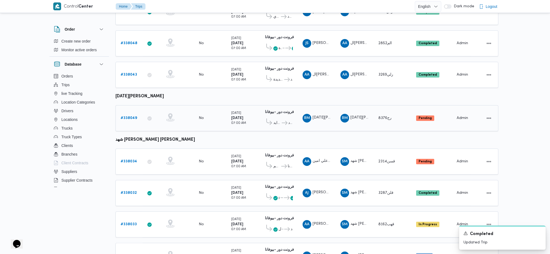
click at [132, 116] on b "# 338049" at bounding box center [129, 118] width 17 height 4
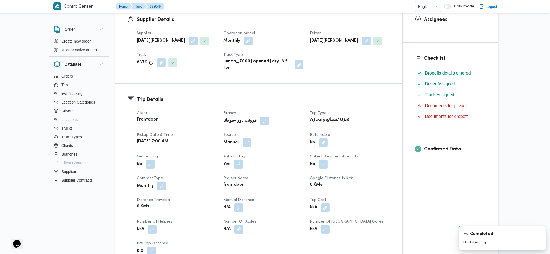
scroll to position [154, 0]
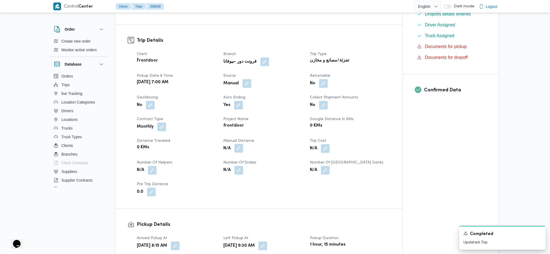
click at [237, 150] on button "button" at bounding box center [239, 148] width 9 height 9
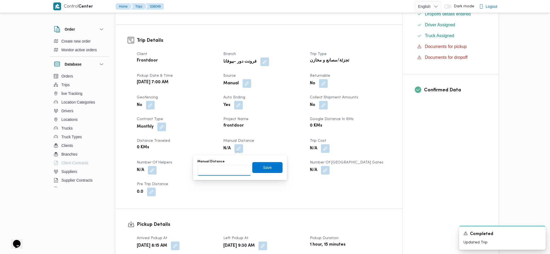
click at [218, 167] on input "Manual Distance" at bounding box center [225, 170] width 54 height 11
type input "135"
click at [269, 165] on span "Save" at bounding box center [267, 167] width 30 height 11
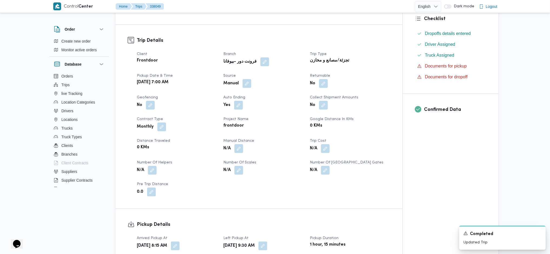
scroll to position [551, 0]
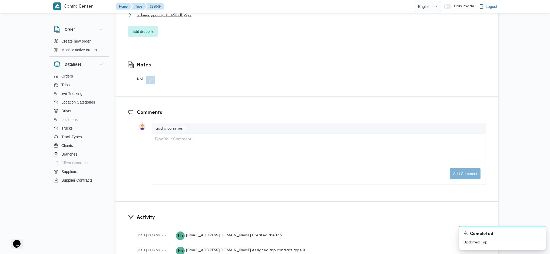
click at [177, 18] on span "مركز الخانكة - فرونت دور مسطرد" at bounding box center [164, 15] width 54 height 6
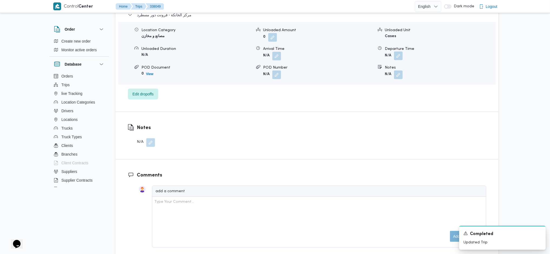
click at [395, 57] on button "button" at bounding box center [398, 55] width 9 height 9
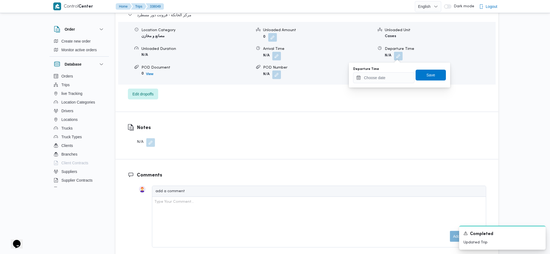
click at [373, 87] on div "You are in a dialog. To close this dialog, hit escape. Departure Time Save" at bounding box center [399, 74] width 101 height 25
click at [385, 79] on input "Departure Time" at bounding box center [383, 77] width 61 height 11
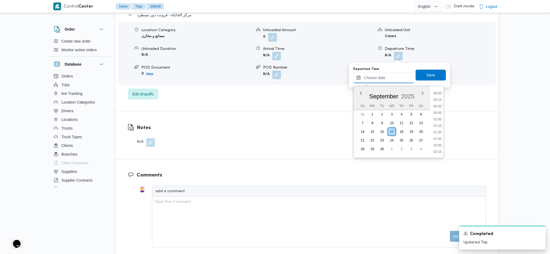
scroll to position [449, 0]
click at [439, 108] on ul "00:00 00:15 00:30 00:45 01:00 01:15 01:30 01:45 02:00 02:15 02:30 02:45 03:00 0…" at bounding box center [438, 121] width 12 height 63
click at [437, 108] on li "17:45" at bounding box center [438, 105] width 12 height 5
type input "17/09/2025 17:45"
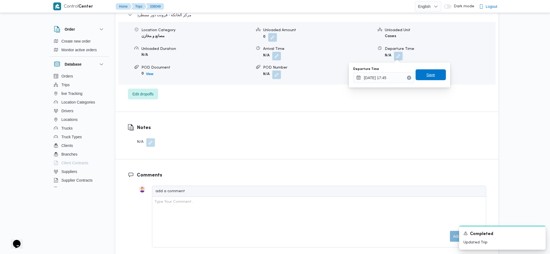
click at [427, 78] on span "Save" at bounding box center [431, 74] width 30 height 11
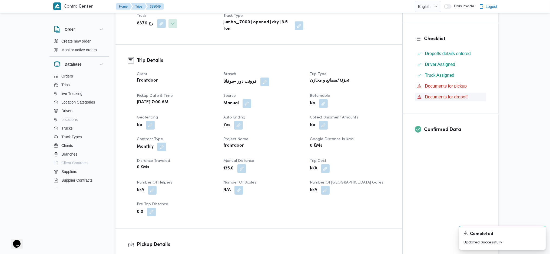
scroll to position [0, 0]
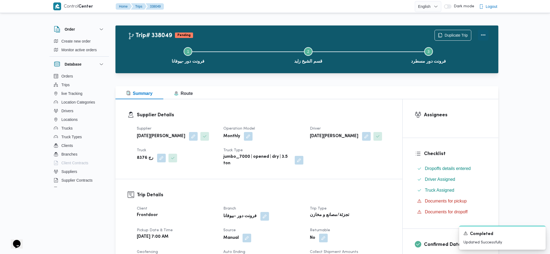
click at [483, 38] on button "Actions" at bounding box center [483, 34] width 11 height 11
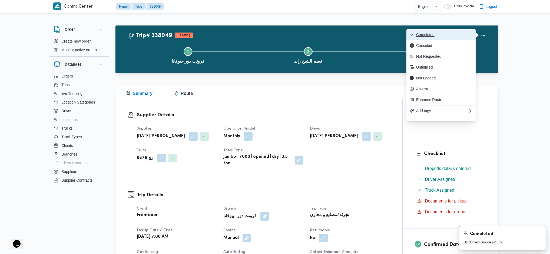
click at [449, 32] on span "Completed" at bounding box center [444, 34] width 56 height 4
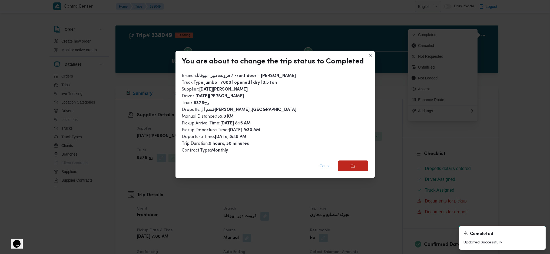
click at [352, 163] on span "Ok" at bounding box center [353, 165] width 5 height 6
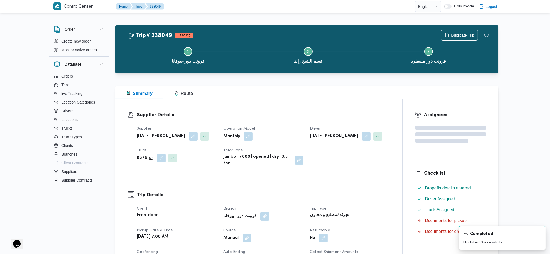
click at [319, 97] on div "Summary Route" at bounding box center [307, 92] width 383 height 13
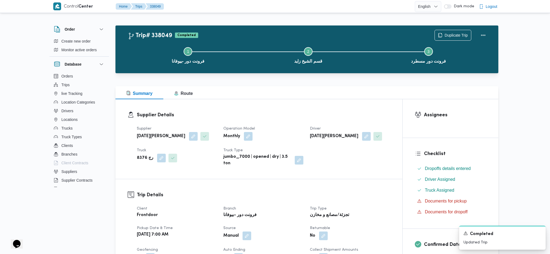
drag, startPoint x: 319, startPoint y: 97, endPoint x: 334, endPoint y: 89, distance: 17.2
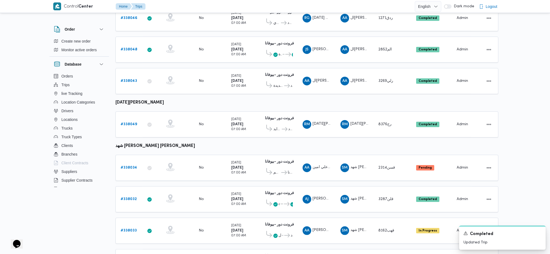
scroll to position [322, 0]
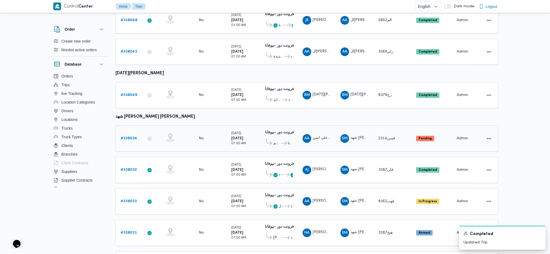
click at [126, 136] on b "# 338034" at bounding box center [129, 138] width 17 height 4
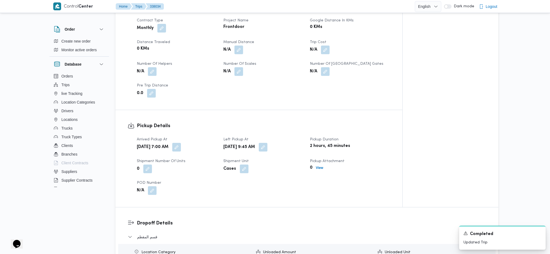
scroll to position [249, 0]
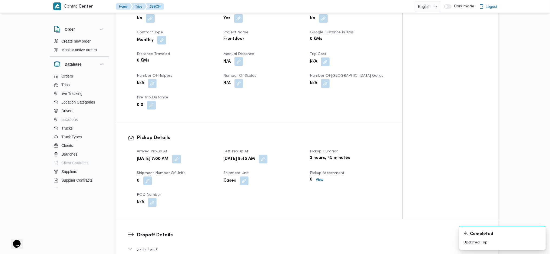
click at [237, 57] on button "button" at bounding box center [239, 61] width 9 height 9
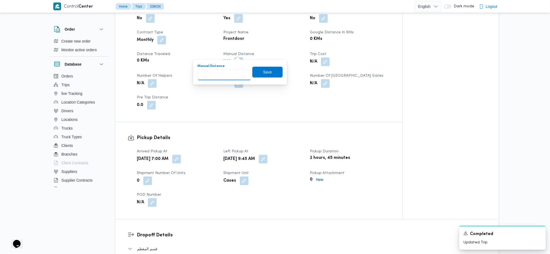
click at [227, 71] on input "Manual Distance" at bounding box center [225, 74] width 54 height 11
type input "127"
click button "Save" at bounding box center [267, 72] width 30 height 11
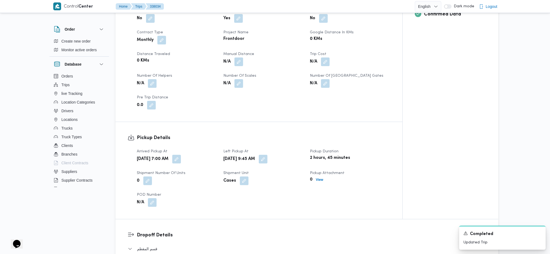
scroll to position [430, 0]
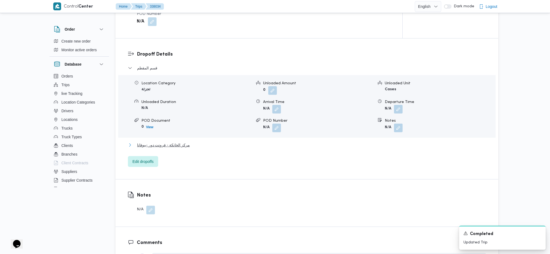
drag, startPoint x: 169, startPoint y: 136, endPoint x: 179, endPoint y: 132, distance: 10.2
click at [169, 142] on span "مركز الخانكة - فرونت دور -بيوفانا" at bounding box center [163, 145] width 53 height 6
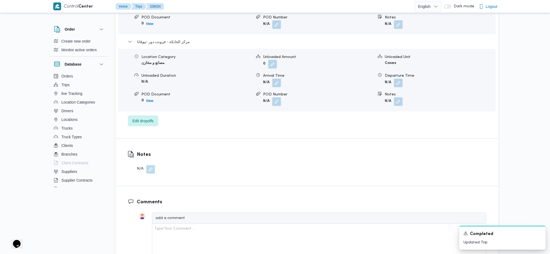
scroll to position [538, 0]
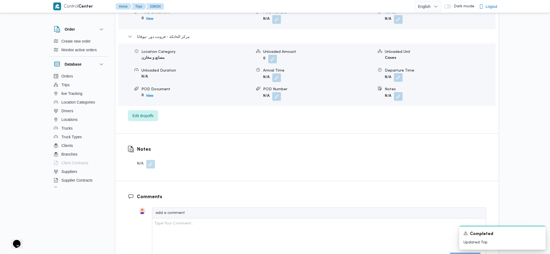
click at [400, 73] on button "button" at bounding box center [398, 77] width 9 height 9
drag, startPoint x: 377, startPoint y: 97, endPoint x: 384, endPoint y: 94, distance: 6.9
click at [379, 96] on div "You are in a dialog. To close this dialog, hit escape. Departure Time Save" at bounding box center [399, 87] width 101 height 25
click at [393, 93] on input "Departure Time" at bounding box center [383, 90] width 61 height 11
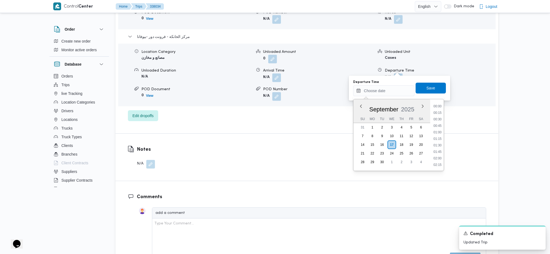
scroll to position [449, 0]
click at [437, 115] on ul "00:00 00:15 00:30 00:45 01:00 01:15 01:30 01:45 02:00 02:15 02:30 02:45 03:00 0…" at bounding box center [438, 134] width 12 height 63
click at [435, 111] on li "17:30" at bounding box center [438, 111] width 12 height 5
type input "17/09/2025 17:30"
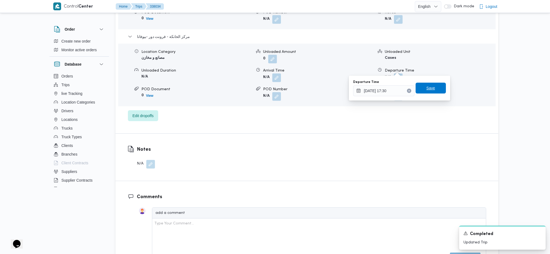
click at [429, 93] on span "Save" at bounding box center [431, 88] width 30 height 11
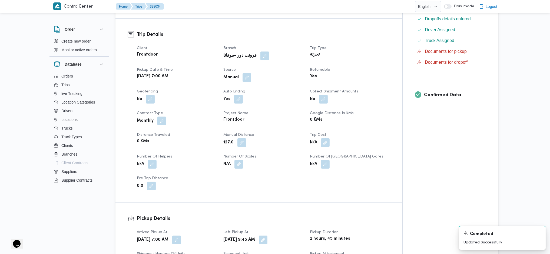
scroll to position [0, 0]
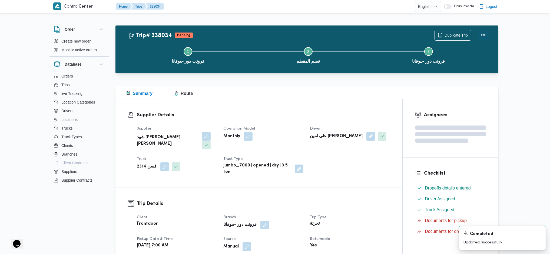
click at [486, 35] on button "Actions" at bounding box center [483, 34] width 11 height 11
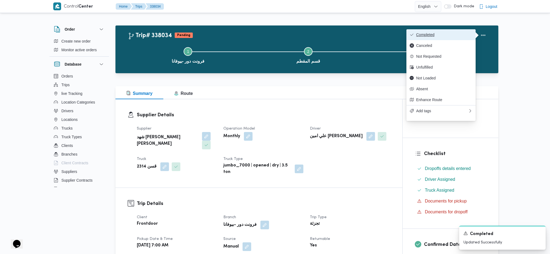
click at [468, 35] on span "Completed" at bounding box center [444, 34] width 56 height 4
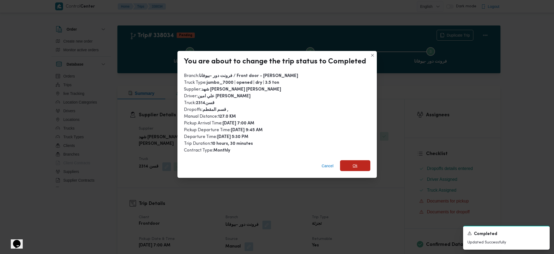
click at [365, 164] on span "Ok" at bounding box center [355, 165] width 30 height 11
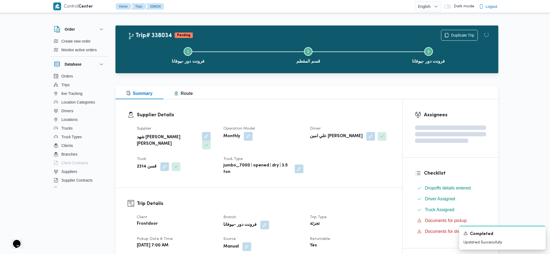
drag, startPoint x: 366, startPoint y: 175, endPoint x: 357, endPoint y: 111, distance: 64.8
click at [367, 174] on div "Supplier Details Supplier شهد مصطفي احمد عبدة عباس حمودة Operation Model Monthl…" at bounding box center [259, 143] width 287 height 88
click at [350, 93] on div "Summary Route" at bounding box center [307, 92] width 383 height 13
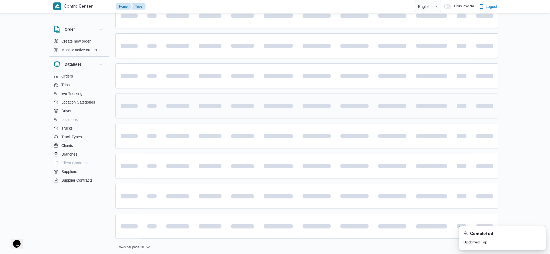
scroll to position [322, 0]
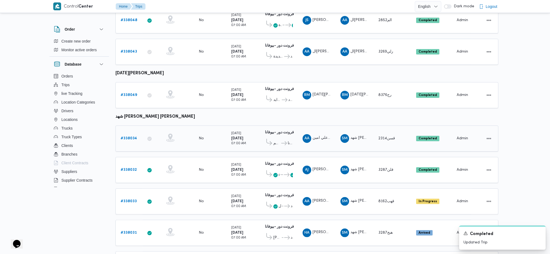
click at [277, 140] on span "قسم المقطم" at bounding box center [277, 143] width 7 height 6
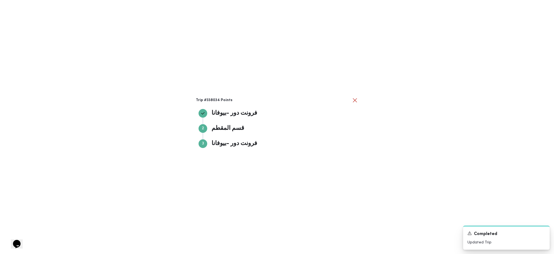
click at [424, 171] on div "Trip #338034 Points فرونت دور -بيوفانا فرونت دور -بيوفانا Step 2 2 قسم المقطم ق…" at bounding box center [277, 127] width 554 height 254
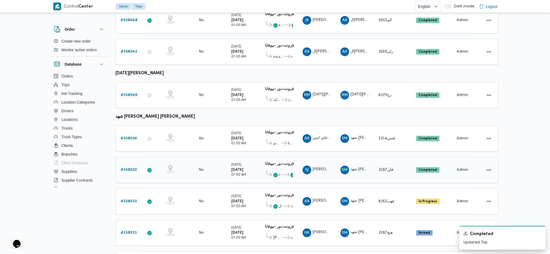
click at [135, 168] on b "# 338032" at bounding box center [129, 170] width 16 height 4
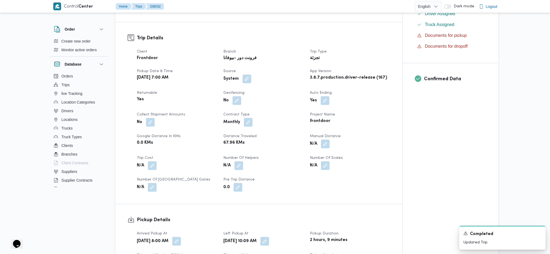
scroll to position [252, 0]
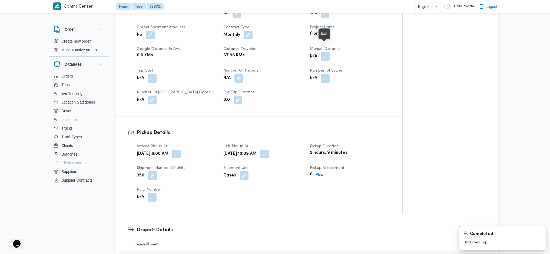
click at [328, 52] on button "button" at bounding box center [325, 56] width 9 height 9
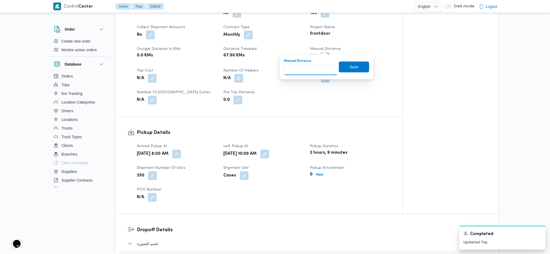
click at [315, 70] on input "Manual Distance" at bounding box center [311, 69] width 54 height 11
type input "90"
click button "Save" at bounding box center [354, 66] width 30 height 11
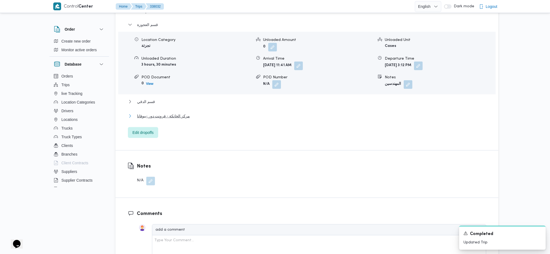
click at [178, 113] on span "مركز الخانكة - فرونت دور -بيوفانا" at bounding box center [163, 116] width 53 height 6
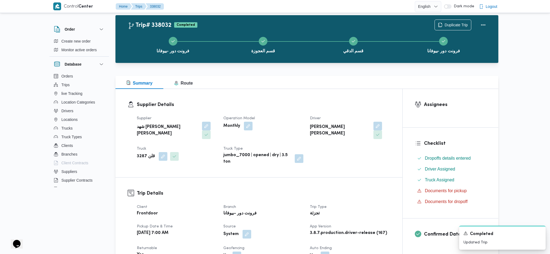
scroll to position [0, 0]
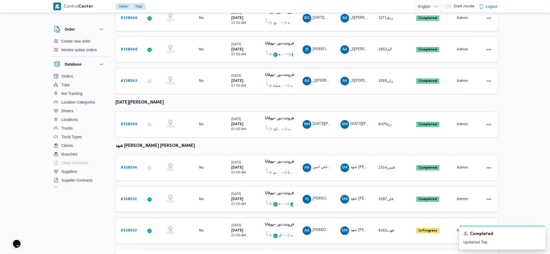
scroll to position [322, 0]
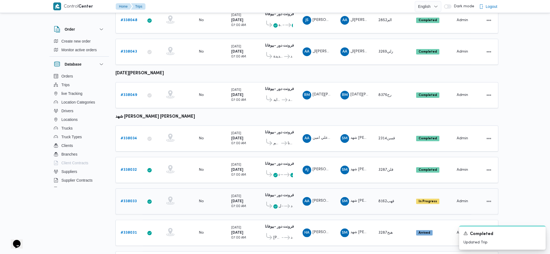
click at [131, 199] on b "# 338033" at bounding box center [129, 201] width 16 height 4
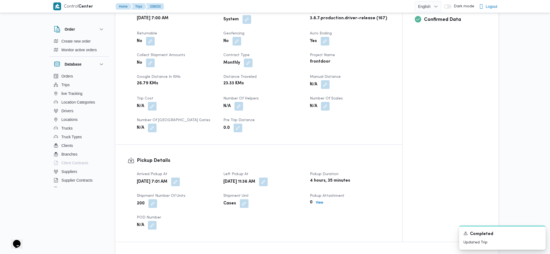
scroll to position [177, 0]
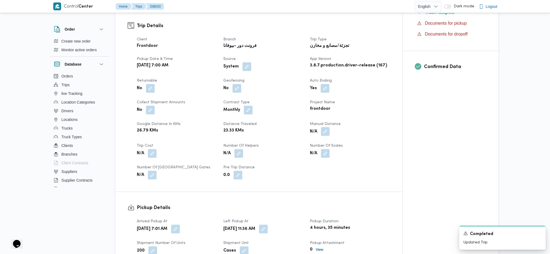
click at [328, 127] on button "button" at bounding box center [325, 131] width 9 height 9
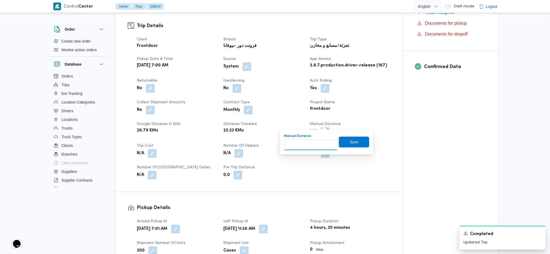
click at [302, 143] on input "Manual Distance" at bounding box center [311, 144] width 54 height 11
type input "89"
click button "Save" at bounding box center [354, 141] width 30 height 11
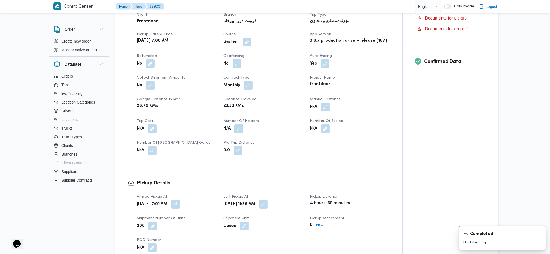
scroll to position [538, 0]
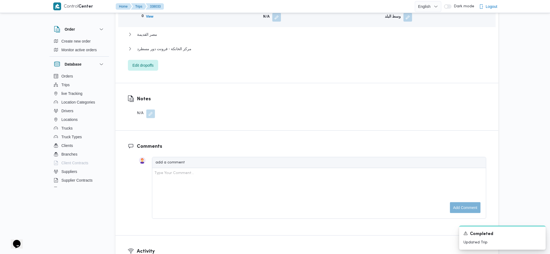
click at [176, 35] on div "قسم قصر النيل Location Category تجزئة Unloaded Amount 0 Unloaded Unit Cases Unl…" at bounding box center [307, 12] width 358 height 116
click at [178, 45] on span "مركز الخانكة - فرونت دور مسطرد" at bounding box center [164, 48] width 54 height 6
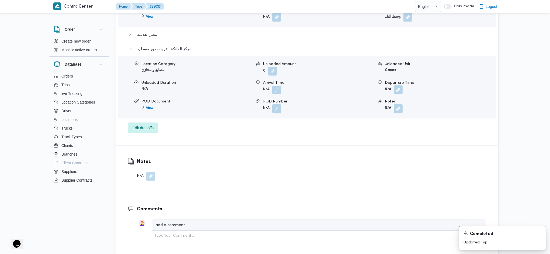
drag, startPoint x: 403, startPoint y: 78, endPoint x: 398, endPoint y: 82, distance: 6.2
click at [400, 85] on form "N/A" at bounding box center [440, 89] width 110 height 9
click at [397, 85] on button "button" at bounding box center [398, 89] width 9 height 9
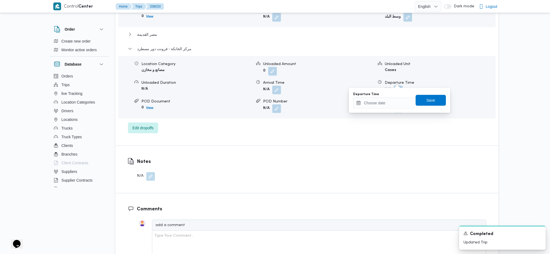
click at [382, 98] on div "Departure Time" at bounding box center [383, 100] width 61 height 16
click at [382, 101] on input "Departure Time" at bounding box center [383, 102] width 61 height 11
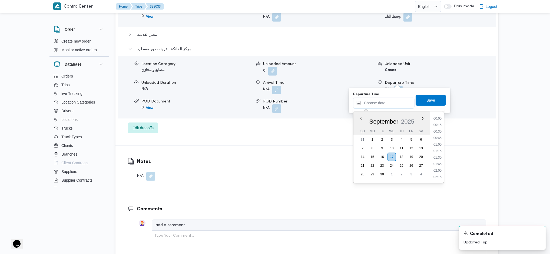
scroll to position [449, 0]
click at [439, 136] on li "18:00" at bounding box center [438, 136] width 12 height 5
type input "17/09/2025 18:00"
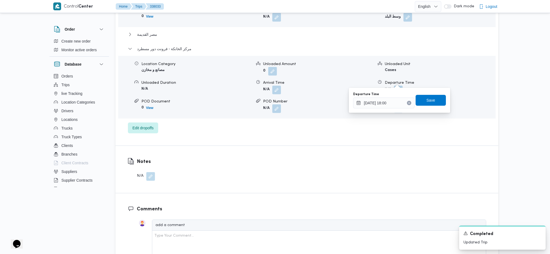
click at [427, 90] on div "You are in a dialog. To close this dialog, hit escape. Departure Time 17/09/202…" at bounding box center [399, 100] width 101 height 25
click at [427, 100] on span "Save" at bounding box center [431, 100] width 9 height 6
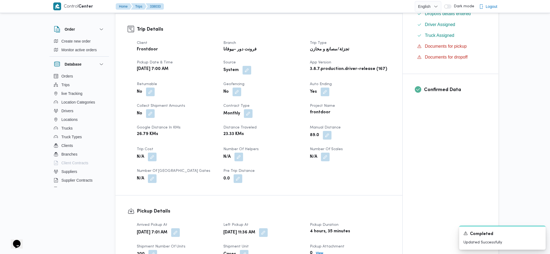
scroll to position [0, 0]
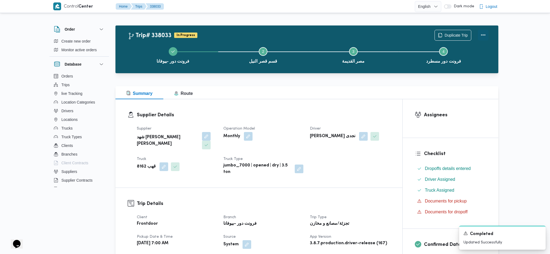
drag, startPoint x: 483, startPoint y: 35, endPoint x: 481, endPoint y: 34, distance: 2.7
click at [483, 35] on button "Actions" at bounding box center [483, 34] width 11 height 11
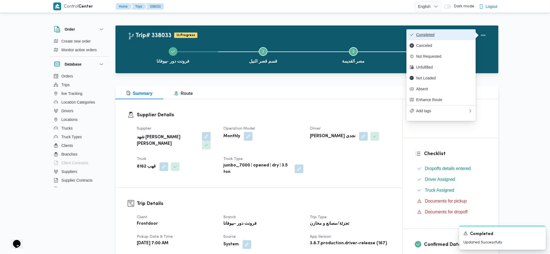
click at [460, 31] on button "Completed" at bounding box center [441, 34] width 69 height 11
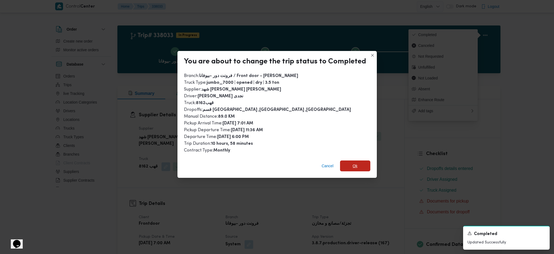
click at [360, 168] on span "Ok" at bounding box center [355, 165] width 30 height 11
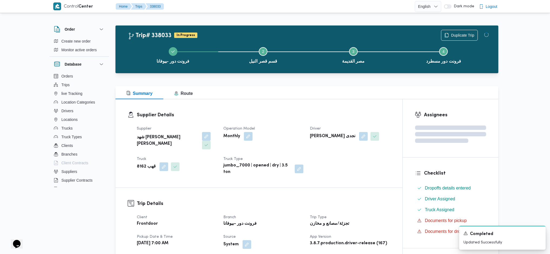
click at [365, 177] on div "Supplier Details Supplier شهد مصطفي احمد عبدة عباس حمودة Operation Model Monthl…" at bounding box center [259, 143] width 287 height 88
click at [352, 117] on h3 "Supplier Details" at bounding box center [264, 114] width 254 height 7
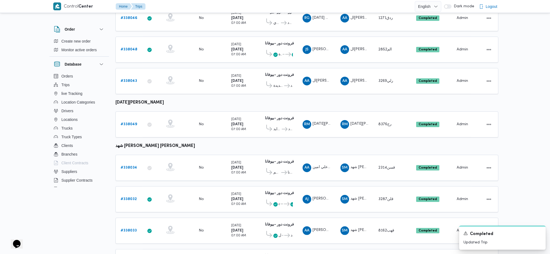
scroll to position [322, 0]
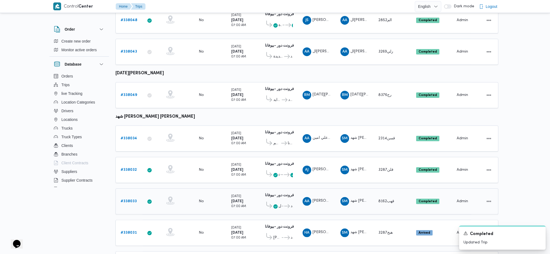
click at [279, 199] on div "قسم قصر النيل ... فرونت دور مسطرد" at bounding box center [278, 205] width 29 height 12
click at [284, 201] on span "قسم قصر النيل ... فرونت دور مسطرد" at bounding box center [278, 205] width 29 height 9
click at [284, 203] on span "فرونت دور مسطرد" at bounding box center [288, 206] width 9 height 6
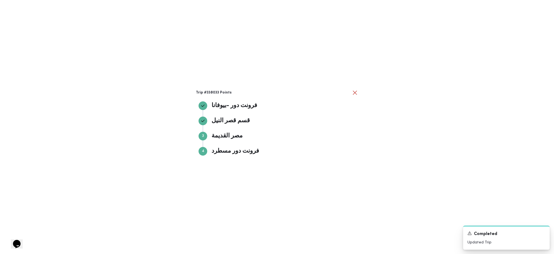
click at [442, 157] on div "Trip #338033 Points فرونت دور -بيوفانا فرونت دور -بيوفانا قسم قصر النيل قسم قصر…" at bounding box center [277, 127] width 554 height 254
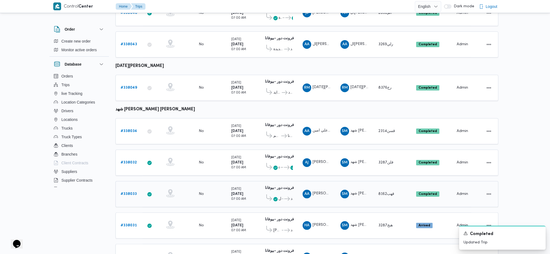
scroll to position [351, 0]
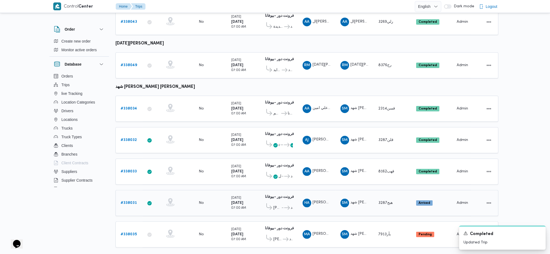
click at [137, 197] on div "# 338031" at bounding box center [129, 202] width 21 height 11
click at [135, 199] on link "# 338031" at bounding box center [129, 202] width 16 height 6
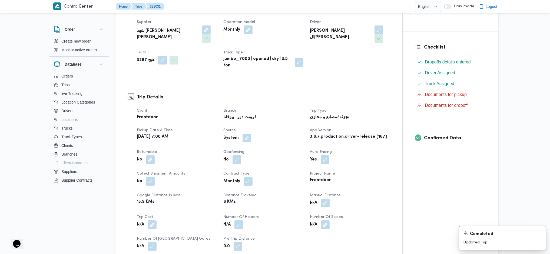
scroll to position [108, 0]
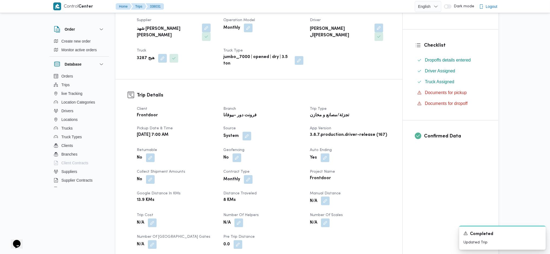
click at [325, 196] on button "button" at bounding box center [325, 200] width 9 height 9
click at [294, 218] on input "Manual Distance" at bounding box center [311, 213] width 54 height 11
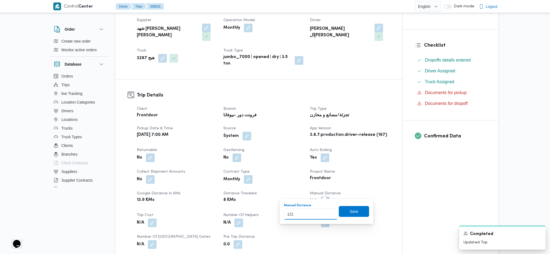
type input "121"
click at [351, 213] on span "Save" at bounding box center [354, 211] width 9 height 6
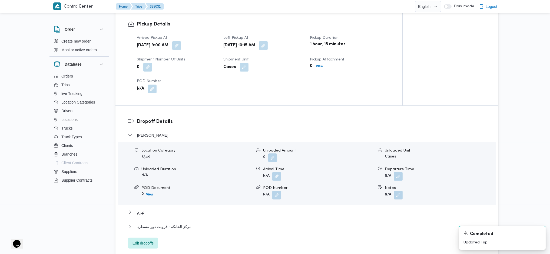
scroll to position [363, 0]
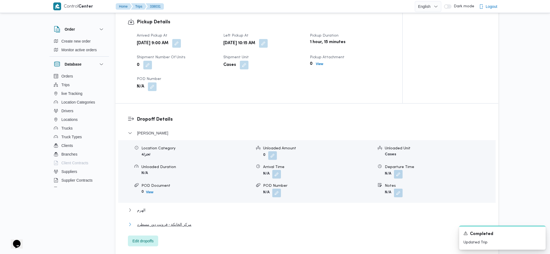
click at [181, 221] on span "مركز الخانكة - فرونت دور مسطرد" at bounding box center [164, 224] width 54 height 6
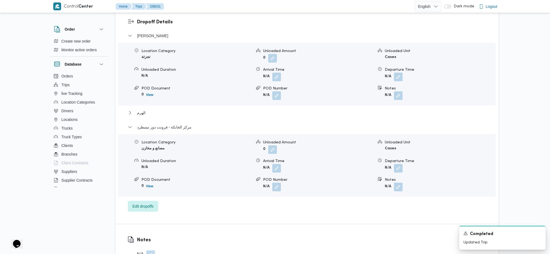
scroll to position [471, 0]
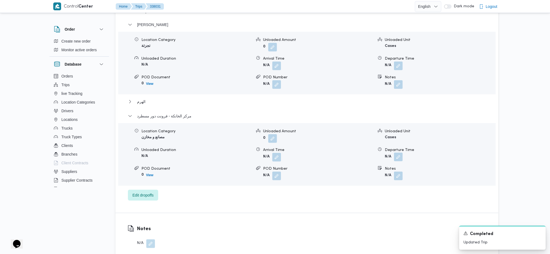
click at [398, 152] on button "button" at bounding box center [398, 156] width 9 height 9
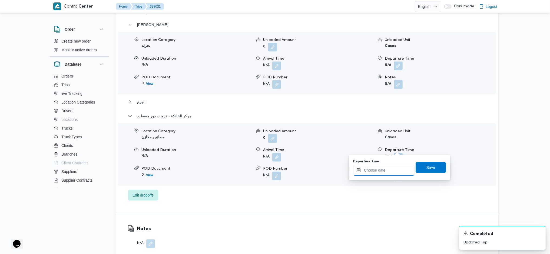
click at [384, 168] on input "Departure Time" at bounding box center [383, 170] width 61 height 11
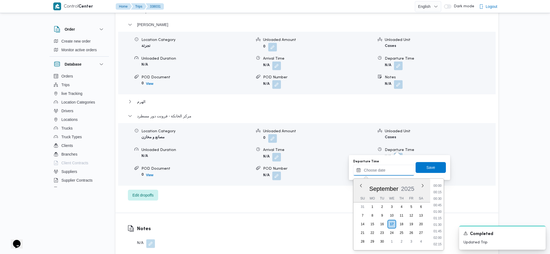
scroll to position [449, 0]
click at [439, 192] on li "17:30" at bounding box center [438, 191] width 12 height 5
type input "17/09/2025 17:30"
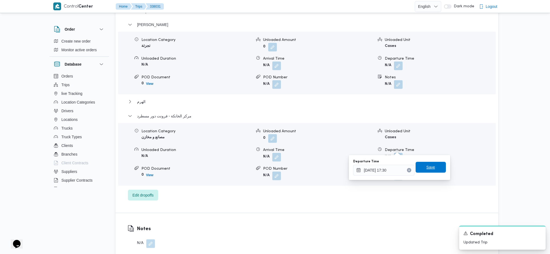
click at [431, 171] on span "Save" at bounding box center [431, 167] width 30 height 11
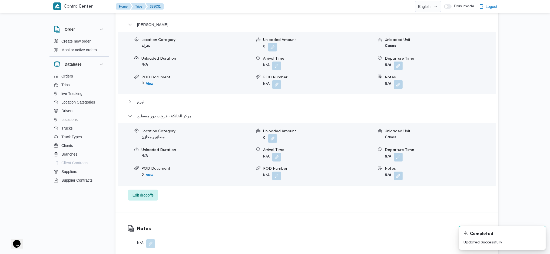
scroll to position [0, 0]
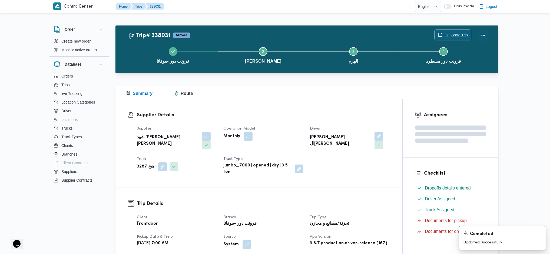
click at [483, 36] on button "Actions" at bounding box center [483, 35] width 11 height 11
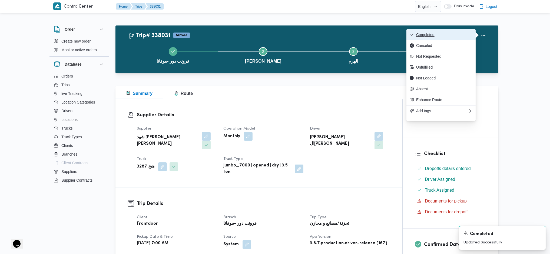
click at [435, 37] on span "Completed" at bounding box center [444, 34] width 56 height 4
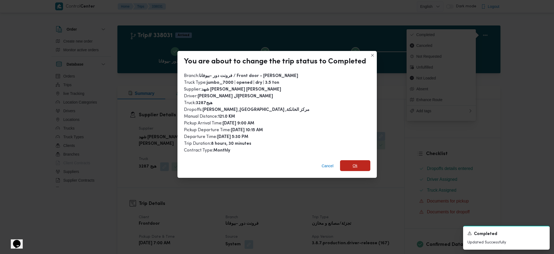
click at [361, 160] on span "Ok" at bounding box center [355, 165] width 30 height 11
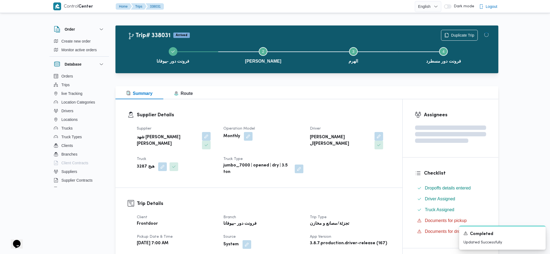
click at [330, 113] on h3 "Supplier Details" at bounding box center [264, 114] width 254 height 7
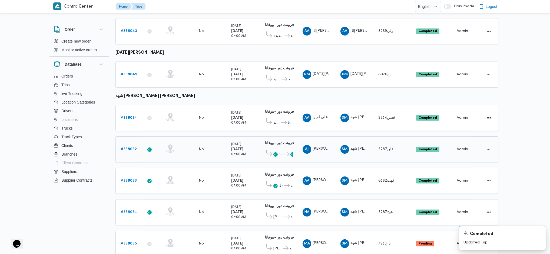
scroll to position [351, 0]
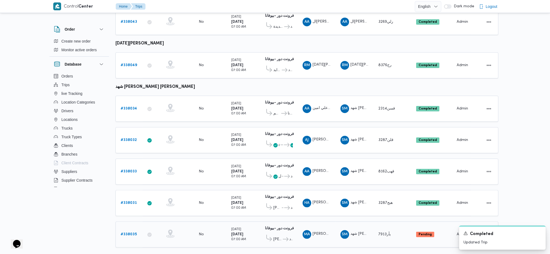
click at [125, 232] on b "# 338035" at bounding box center [129, 234] width 16 height 4
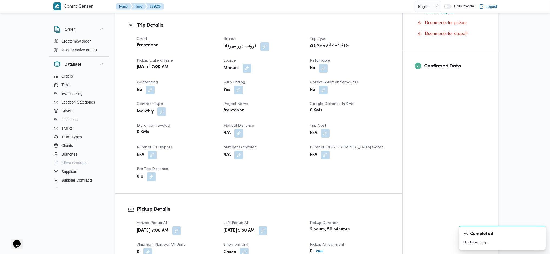
scroll to position [180, 0]
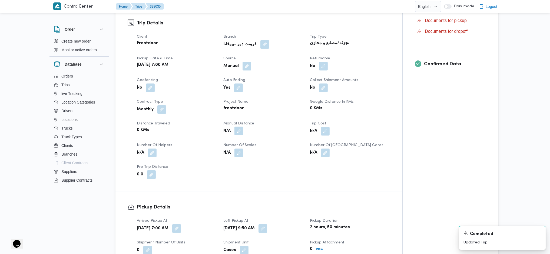
click at [239, 126] on button "button" at bounding box center [239, 130] width 9 height 9
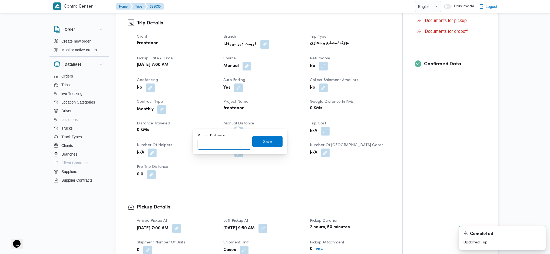
click at [221, 144] on input "Manual Distance" at bounding box center [225, 144] width 54 height 11
type input "121"
click at [271, 145] on span "Save" at bounding box center [267, 141] width 30 height 11
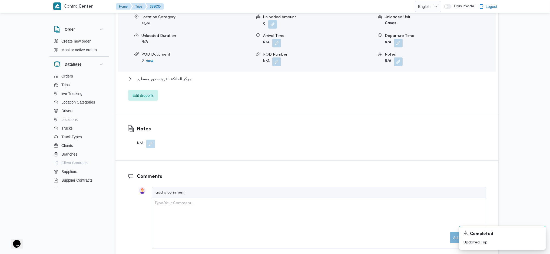
scroll to position [541, 0]
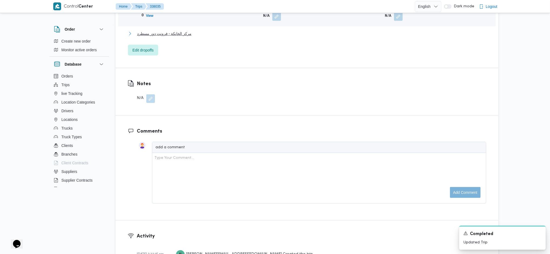
click at [166, 30] on span "مركز الخانكة - فرونت دور مسطرد" at bounding box center [164, 33] width 54 height 6
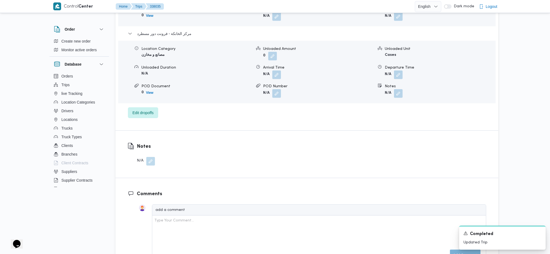
drag, startPoint x: 402, startPoint y: 69, endPoint x: 401, endPoint y: 72, distance: 3.1
click at [402, 70] on button "button" at bounding box center [398, 74] width 9 height 9
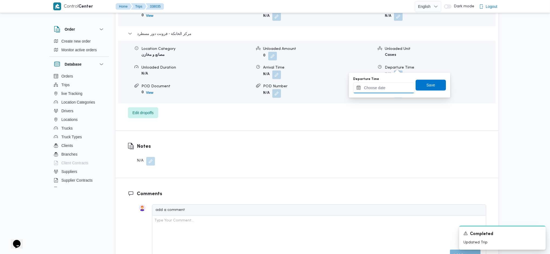
click at [379, 89] on input "Departure Time" at bounding box center [383, 87] width 61 height 11
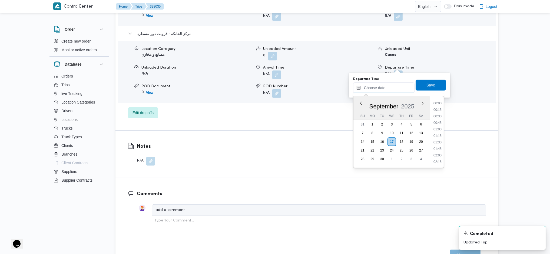
scroll to position [449, 0]
click at [438, 114] on li "17:45" at bounding box center [438, 115] width 12 height 5
type input "17/09/2025 17:45"
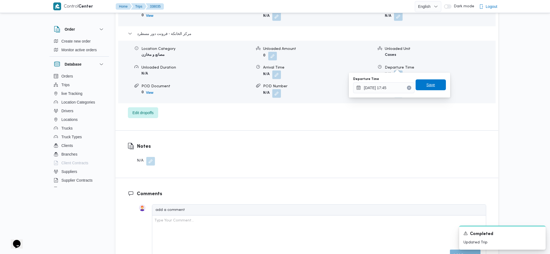
click at [435, 87] on span "Save" at bounding box center [431, 84] width 30 height 11
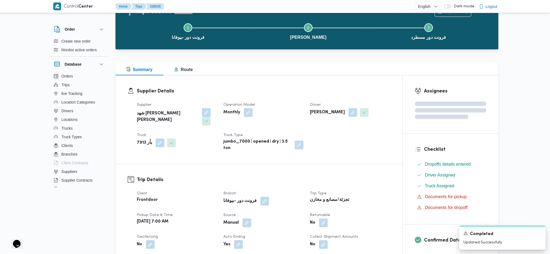
scroll to position [0, 0]
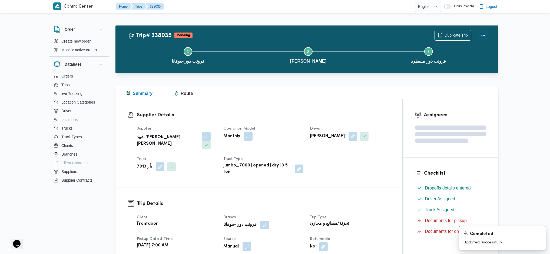
click at [482, 34] on button "Actions" at bounding box center [483, 35] width 11 height 11
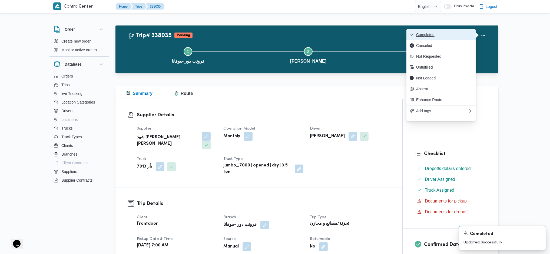
click at [460, 32] on button "Completed" at bounding box center [441, 34] width 69 height 11
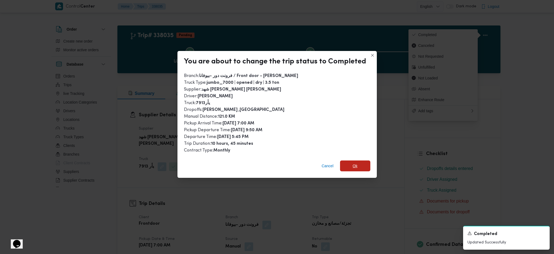
click at [359, 166] on span "Ok" at bounding box center [355, 165] width 30 height 11
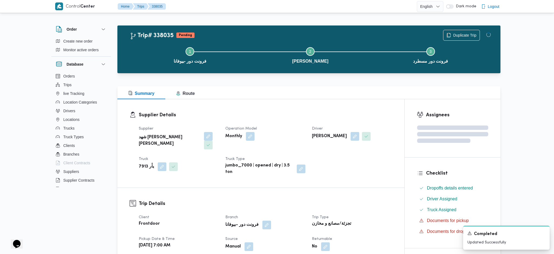
drag, startPoint x: 359, startPoint y: 196, endPoint x: 358, endPoint y: 192, distance: 3.9
click at [358, 200] on h3 "Trip Details" at bounding box center [266, 203] width 254 height 7
click at [340, 97] on div "Summary Route" at bounding box center [307, 92] width 383 height 13
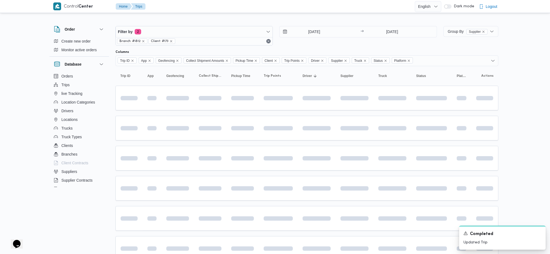
scroll to position [292, 0]
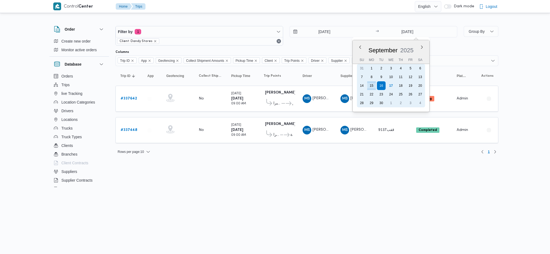
click at [390, 85] on div "17" at bounding box center [391, 85] width 9 height 9
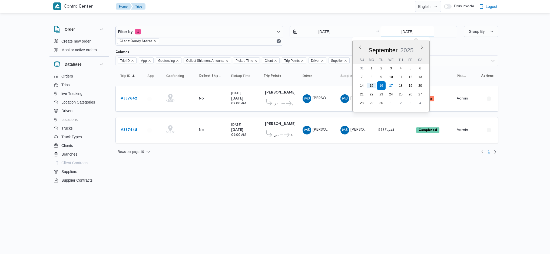
type input "[DATE]"
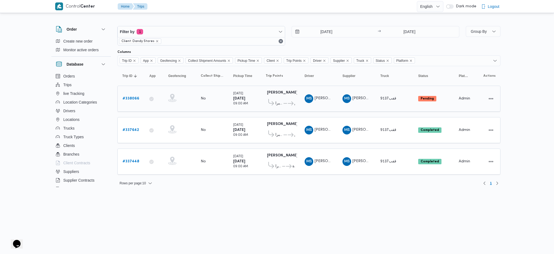
click at [131, 99] on b "# 338066" at bounding box center [131, 99] width 17 height 4
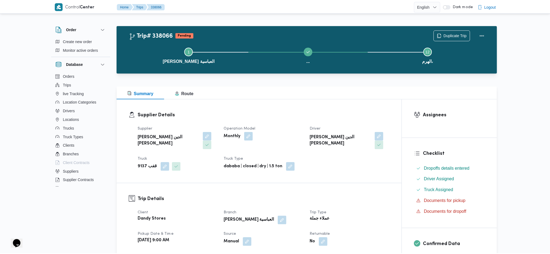
scroll to position [216, 0]
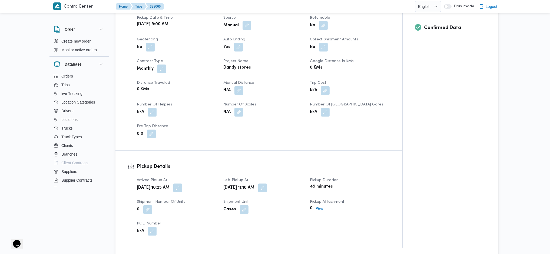
click at [240, 86] on button "button" at bounding box center [239, 90] width 9 height 9
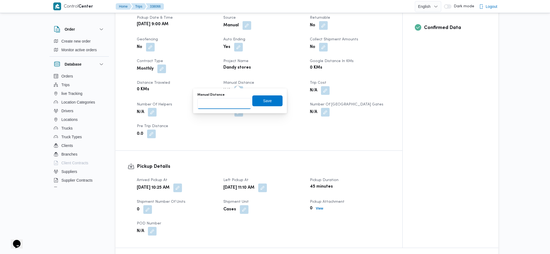
click at [228, 105] on input "Manual Distance" at bounding box center [225, 103] width 54 height 11
type input "170"
click button "Save" at bounding box center [267, 100] width 30 height 11
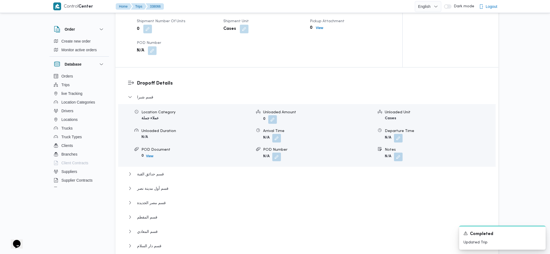
scroll to position [577, 0]
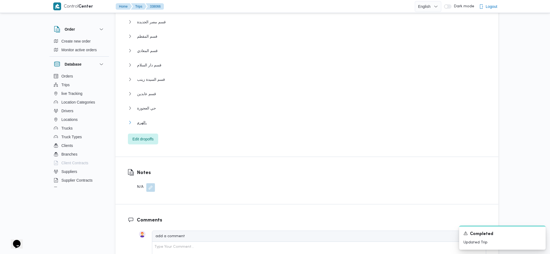
click at [152, 119] on button "الهرم،" at bounding box center [307, 122] width 358 height 6
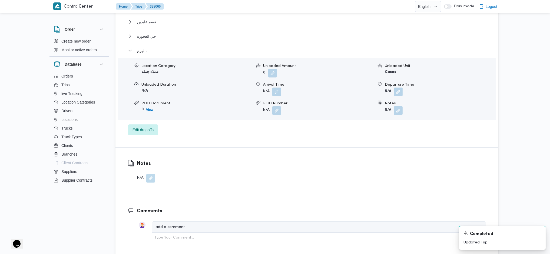
scroll to position [649, 0]
click at [395, 87] on button "button" at bounding box center [398, 91] width 9 height 9
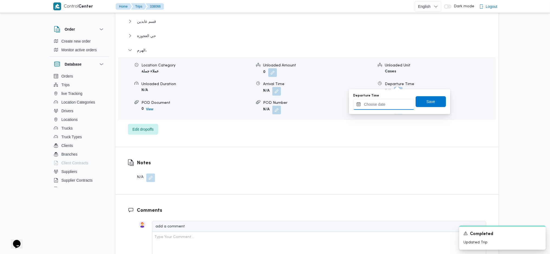
click at [383, 101] on input "Departure Time" at bounding box center [383, 104] width 61 height 11
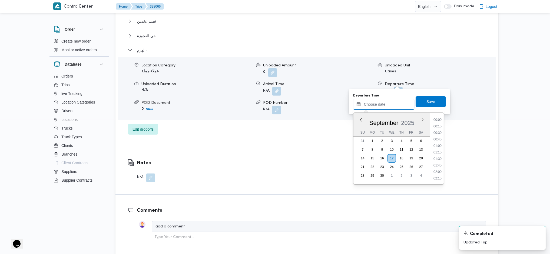
scroll to position [468, 0]
drag, startPoint x: 438, startPoint y: 120, endPoint x: 437, endPoint y: 115, distance: 5.1
click at [438, 120] on li "18:00" at bounding box center [438, 118] width 12 height 5
type input "[DATE] 18:00"
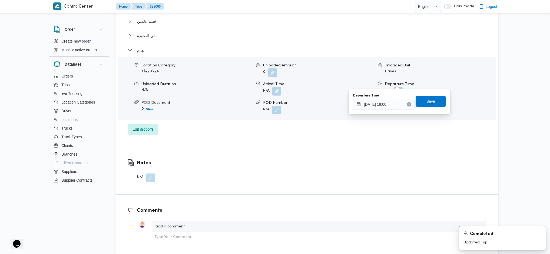
click at [431, 102] on span "Save" at bounding box center [431, 101] width 30 height 11
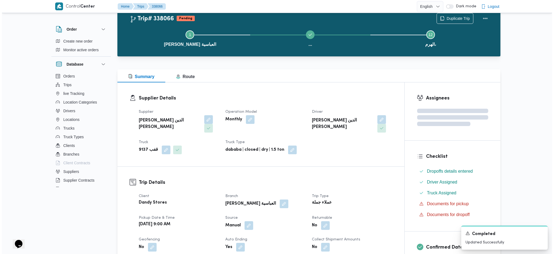
scroll to position [0, 0]
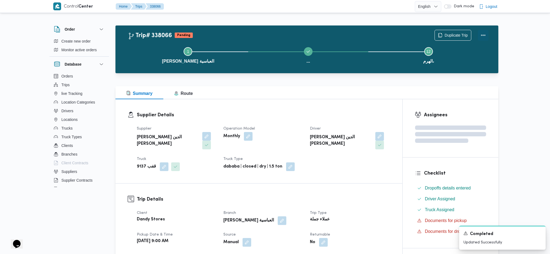
click at [485, 33] on button "Actions" at bounding box center [483, 35] width 11 height 11
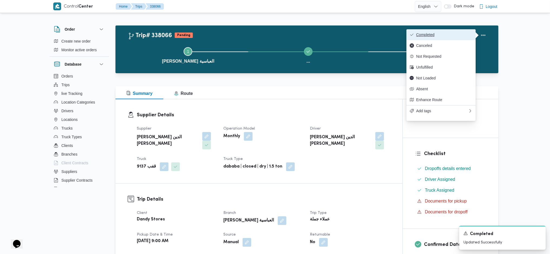
click at [435, 36] on span "Completed" at bounding box center [444, 34] width 56 height 4
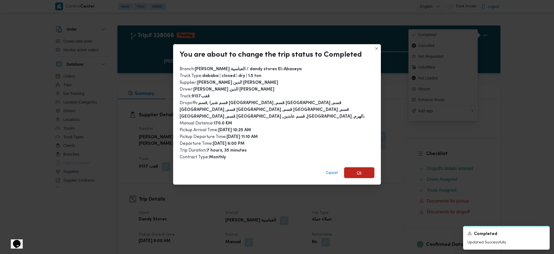
click at [363, 167] on span "Ok" at bounding box center [359, 172] width 30 height 11
click at [364, 195] on h3 "Trip Details" at bounding box center [266, 198] width 254 height 7
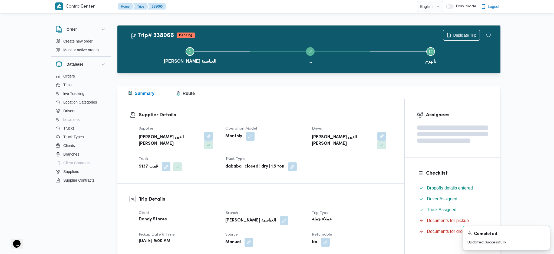
click at [313, 80] on div at bounding box center [308, 83] width 383 height 6
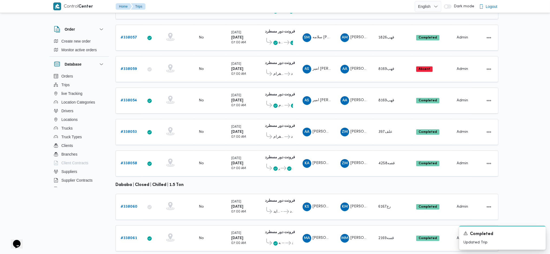
scroll to position [151, 0]
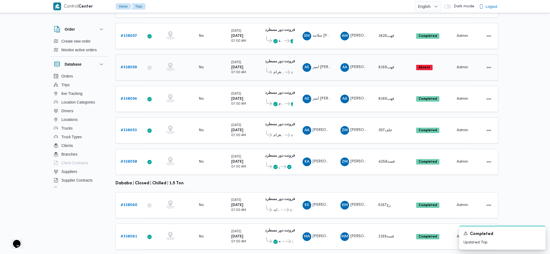
click at [126, 65] on b "# 338059" at bounding box center [129, 67] width 16 height 4
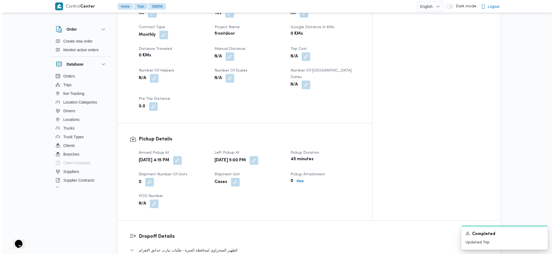
scroll to position [433, 0]
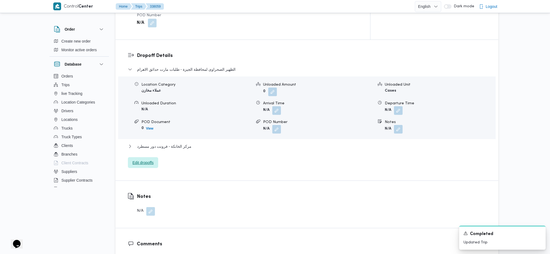
click at [144, 157] on span "Edit dropoffs" at bounding box center [143, 162] width 30 height 11
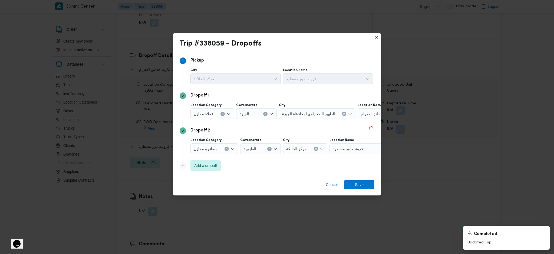
click at [221, 114] on button "Clear input" at bounding box center [223, 113] width 4 height 4
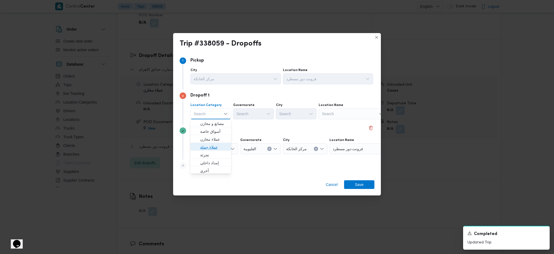
click at [210, 148] on span "عملاء جملة" at bounding box center [214, 147] width 28 height 6
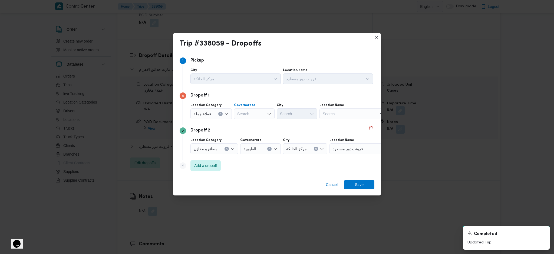
click at [249, 117] on div "Search" at bounding box center [254, 113] width 41 height 11
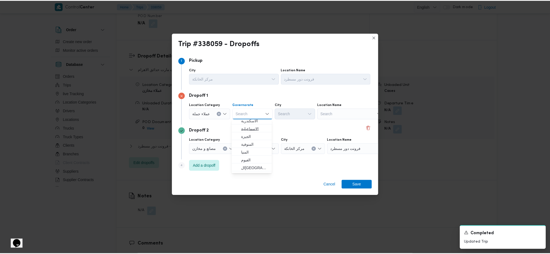
scroll to position [36, 0]
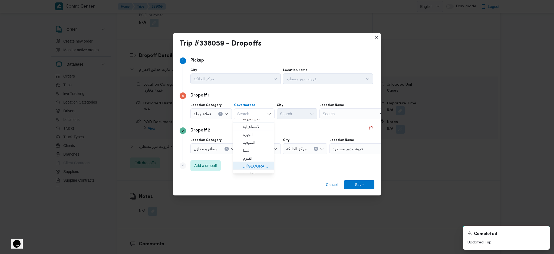
click at [254, 165] on span "القاهرة" at bounding box center [257, 166] width 28 height 6
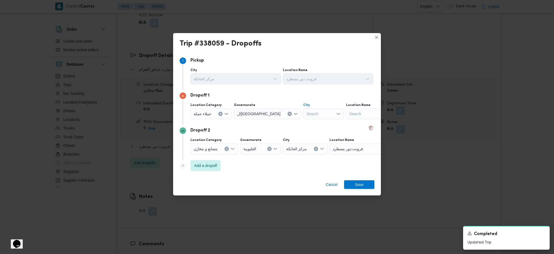
click at [303, 117] on div "Search" at bounding box center [323, 113] width 41 height 11
type input "ول"
click at [293, 139] on span "قسم أ ول القاهرة الجديدة" at bounding box center [300, 139] width 28 height 6
click at [353, 185] on span "Save" at bounding box center [359, 184] width 30 height 9
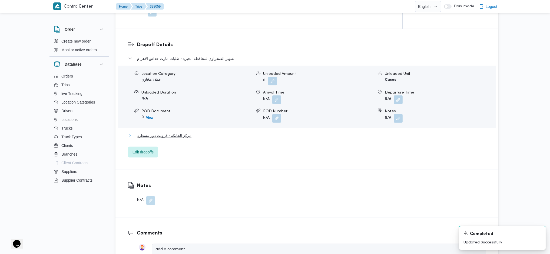
click at [172, 132] on span "مركز الخانكة - فرونت دور مسطرد" at bounding box center [164, 135] width 54 height 6
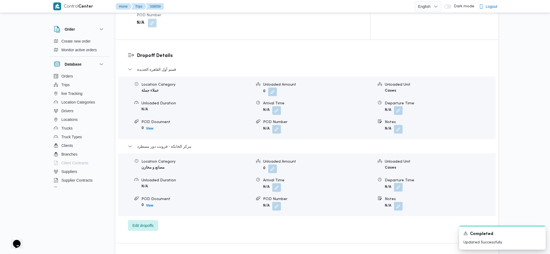
click at [400, 183] on button "button" at bounding box center [398, 187] width 9 height 9
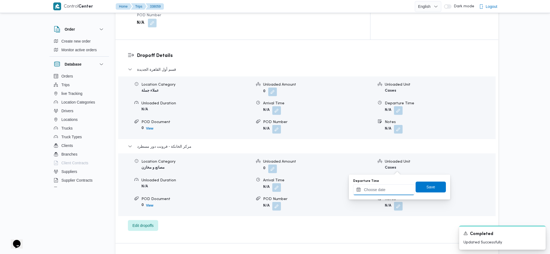
click at [391, 194] on input "Departure Time" at bounding box center [383, 189] width 61 height 11
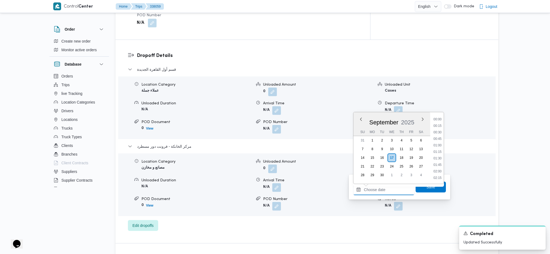
scroll to position [481, 0]
click at [436, 171] on li "20:30" at bounding box center [438, 170] width 12 height 5
type input "17/09/2025 20:30"
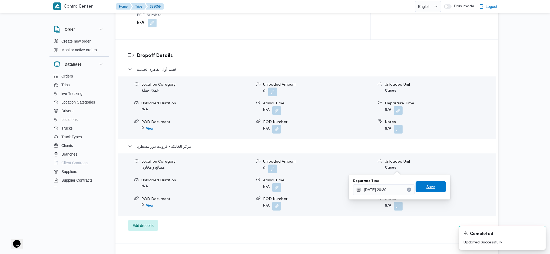
click at [431, 187] on span "Save" at bounding box center [431, 186] width 30 height 11
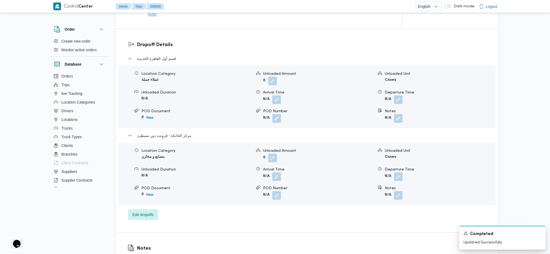
scroll to position [144, 0]
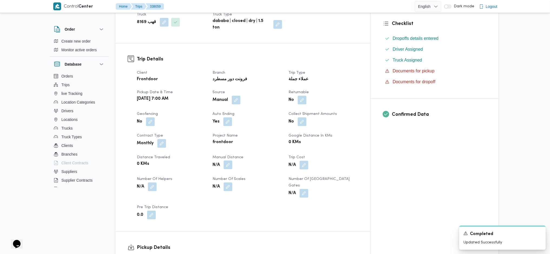
click at [232, 160] on button "button" at bounding box center [228, 164] width 9 height 9
click at [226, 169] on input "Manual Distance" at bounding box center [225, 173] width 54 height 11
type input "115"
click at [264, 177] on div "Manual Distance 115 Save" at bounding box center [240, 170] width 86 height 17
click at [269, 170] on span "Save" at bounding box center [267, 170] width 30 height 11
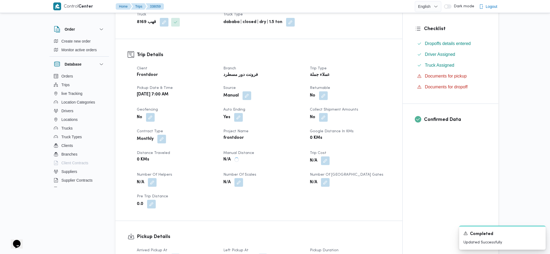
scroll to position [0, 0]
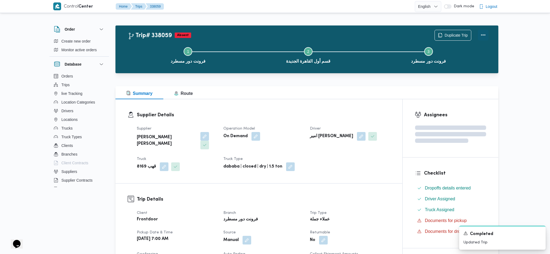
click at [483, 36] on button "Actions" at bounding box center [483, 34] width 11 height 11
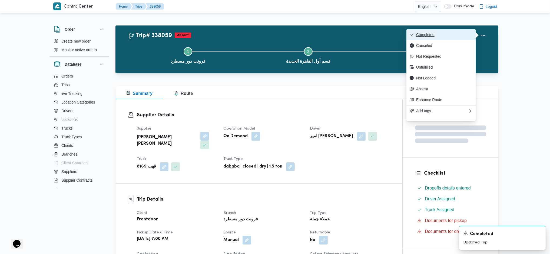
click at [457, 31] on button "Completed" at bounding box center [441, 34] width 69 height 11
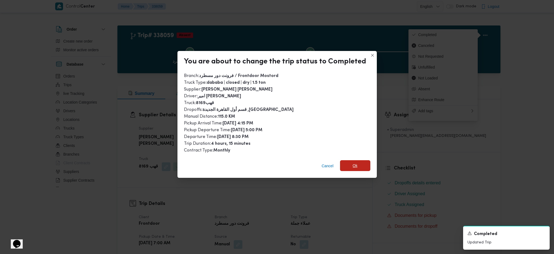
click at [357, 160] on span "Ok" at bounding box center [355, 165] width 30 height 11
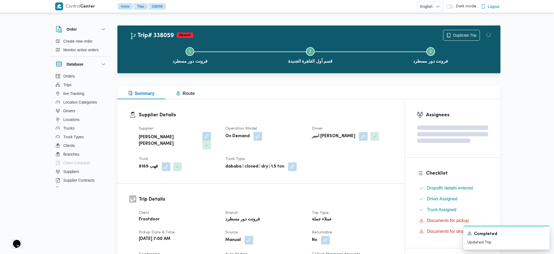
click at [355, 209] on dt "Trip Type" at bounding box center [352, 212] width 80 height 6
click at [284, 115] on h3 "Supplier Details" at bounding box center [264, 114] width 254 height 7
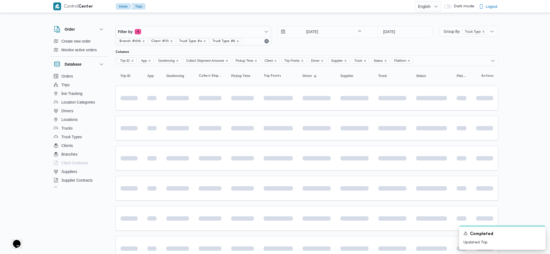
scroll to position [6, 0]
